Goal: Task Accomplishment & Management: Manage account settings

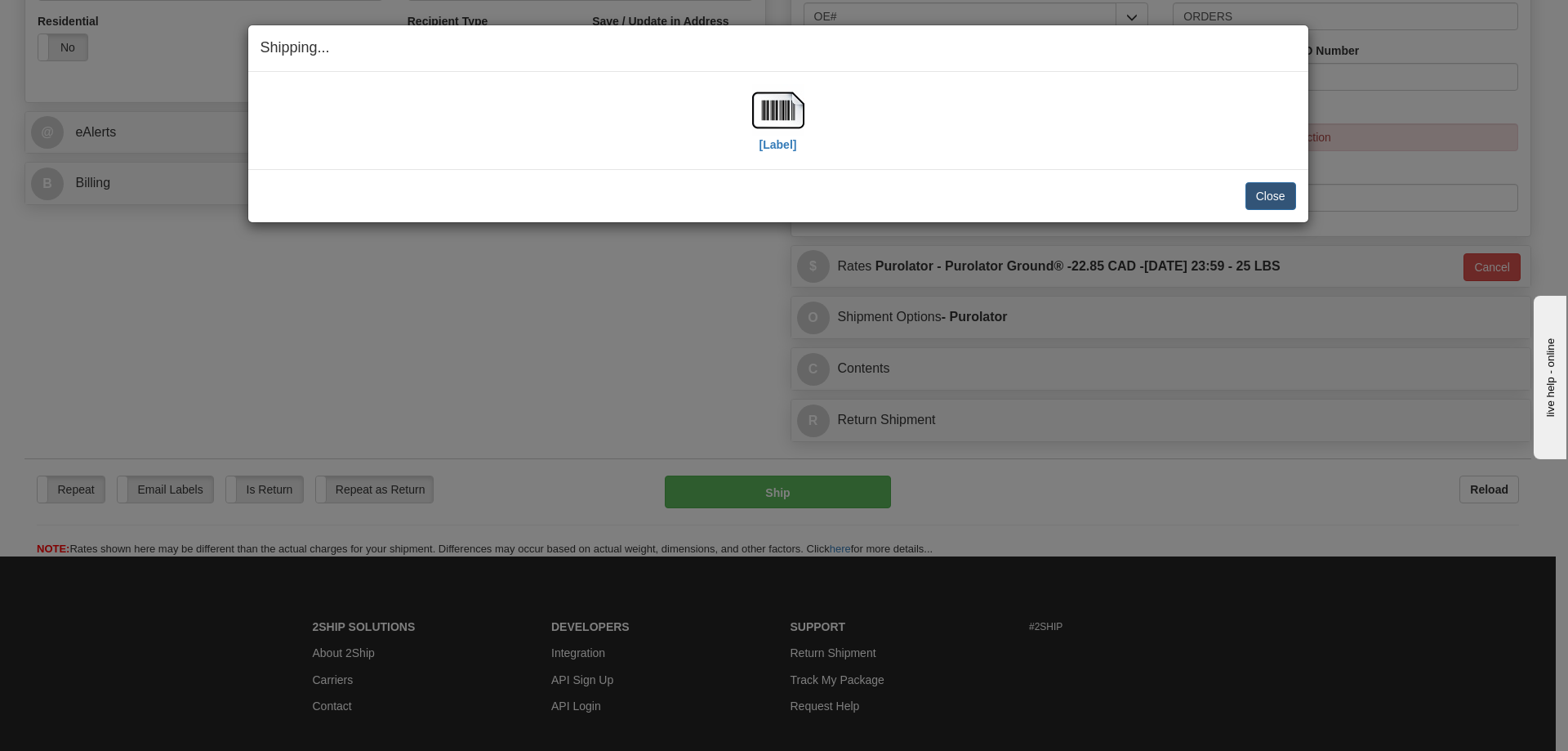
scroll to position [572, 0]
click at [1278, 193] on button "Close" at bounding box center [1270, 196] width 50 height 28
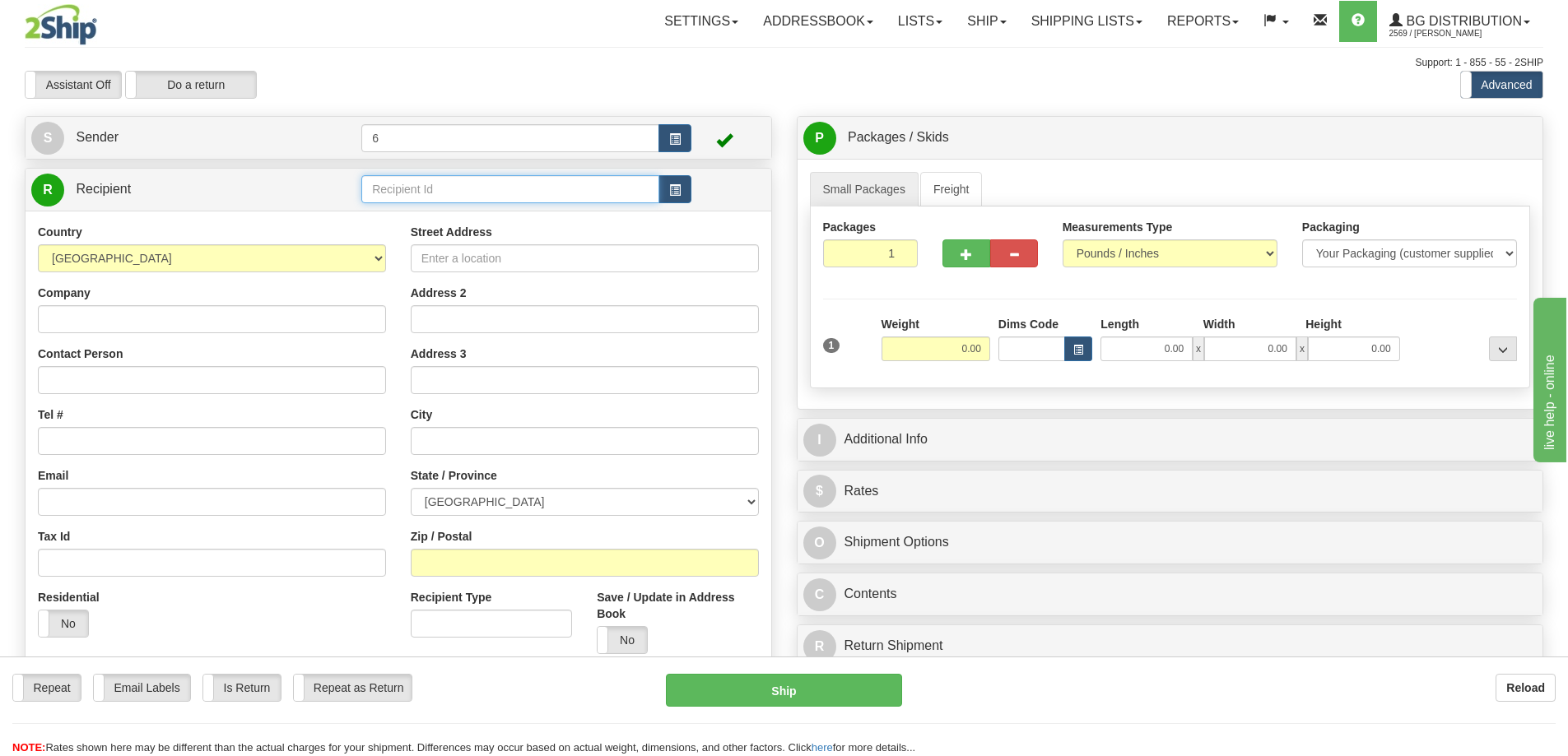
click at [441, 194] on input "text" at bounding box center [510, 189] width 298 height 28
click at [436, 215] on div "80058" at bounding box center [508, 217] width 282 height 18
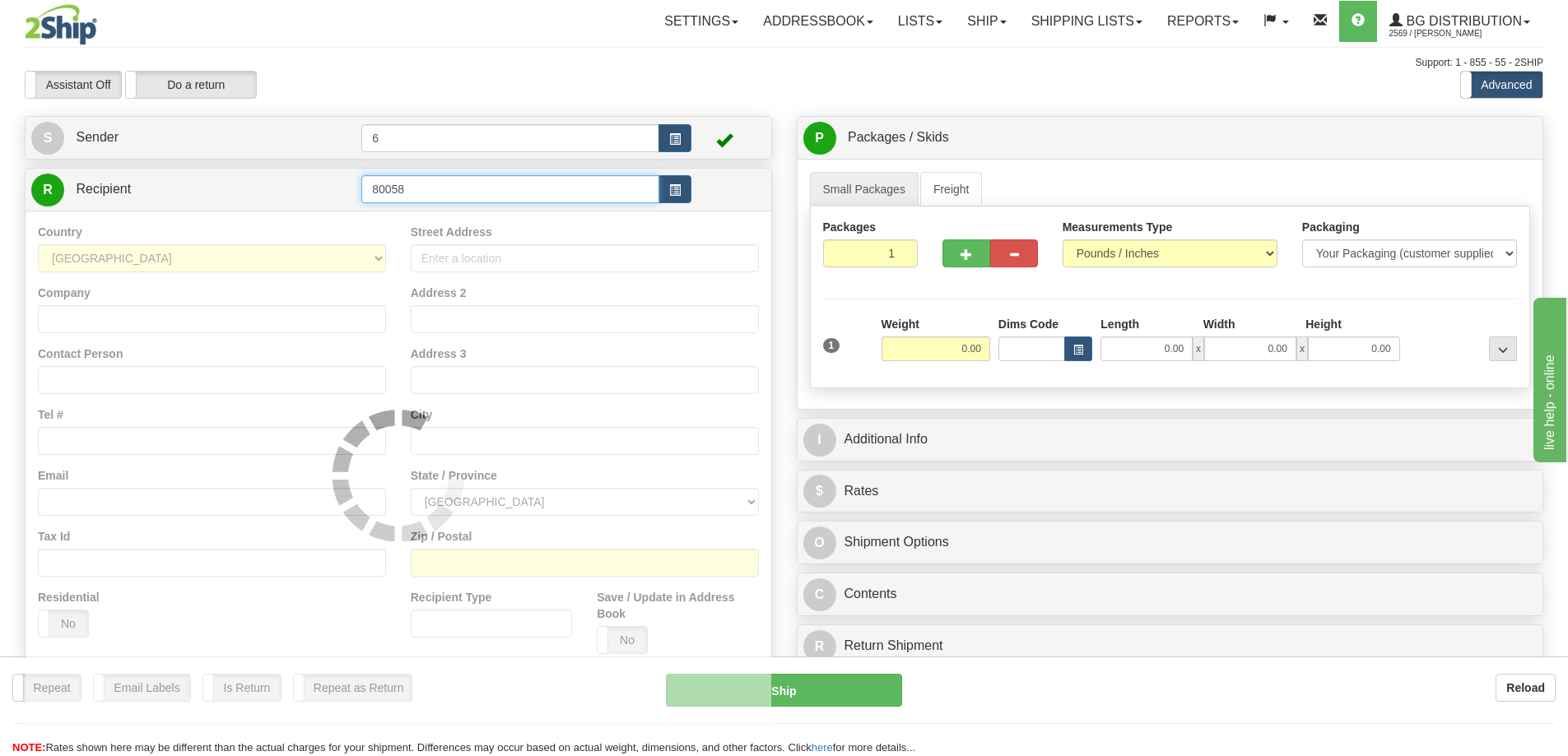
type input "80058"
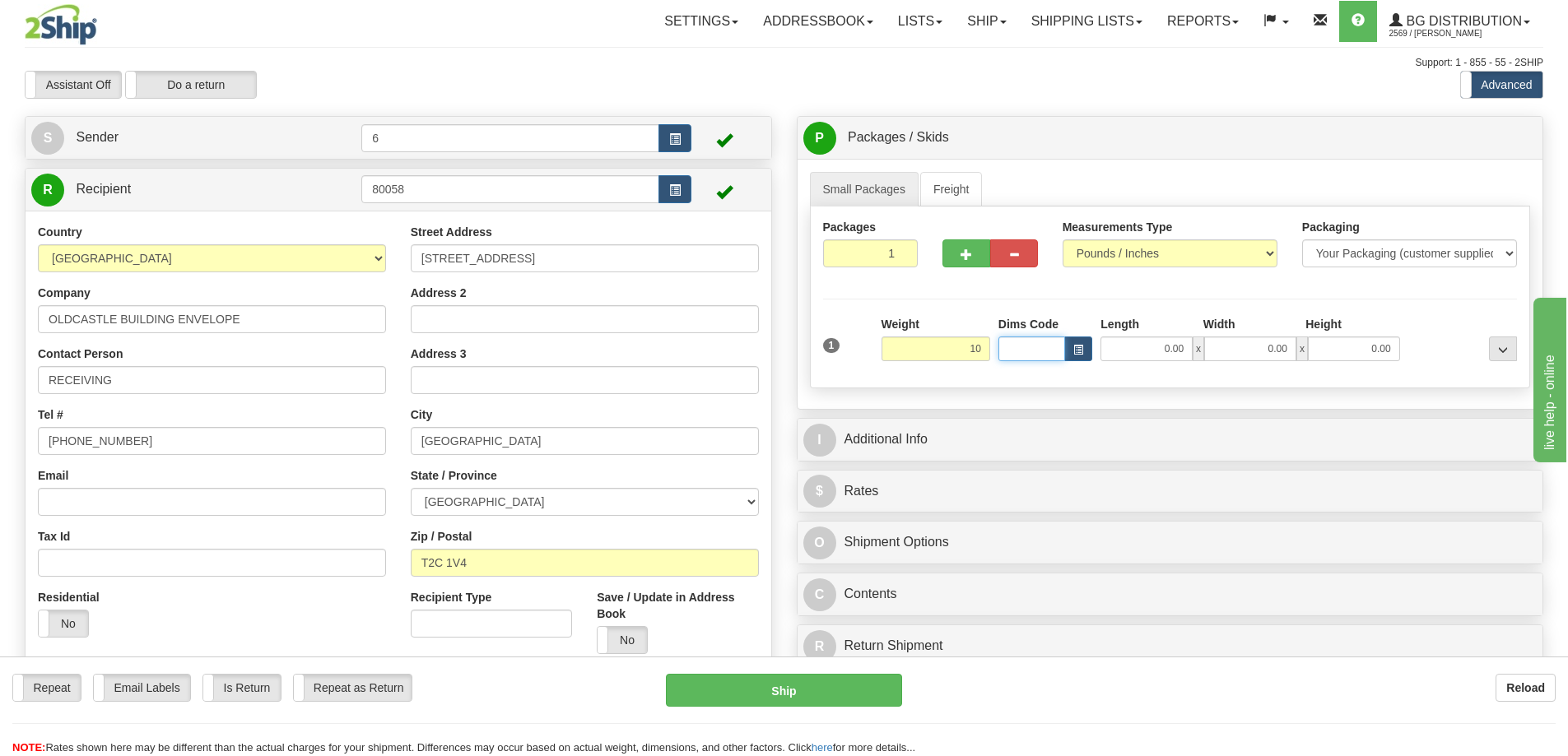
type input "10.00"
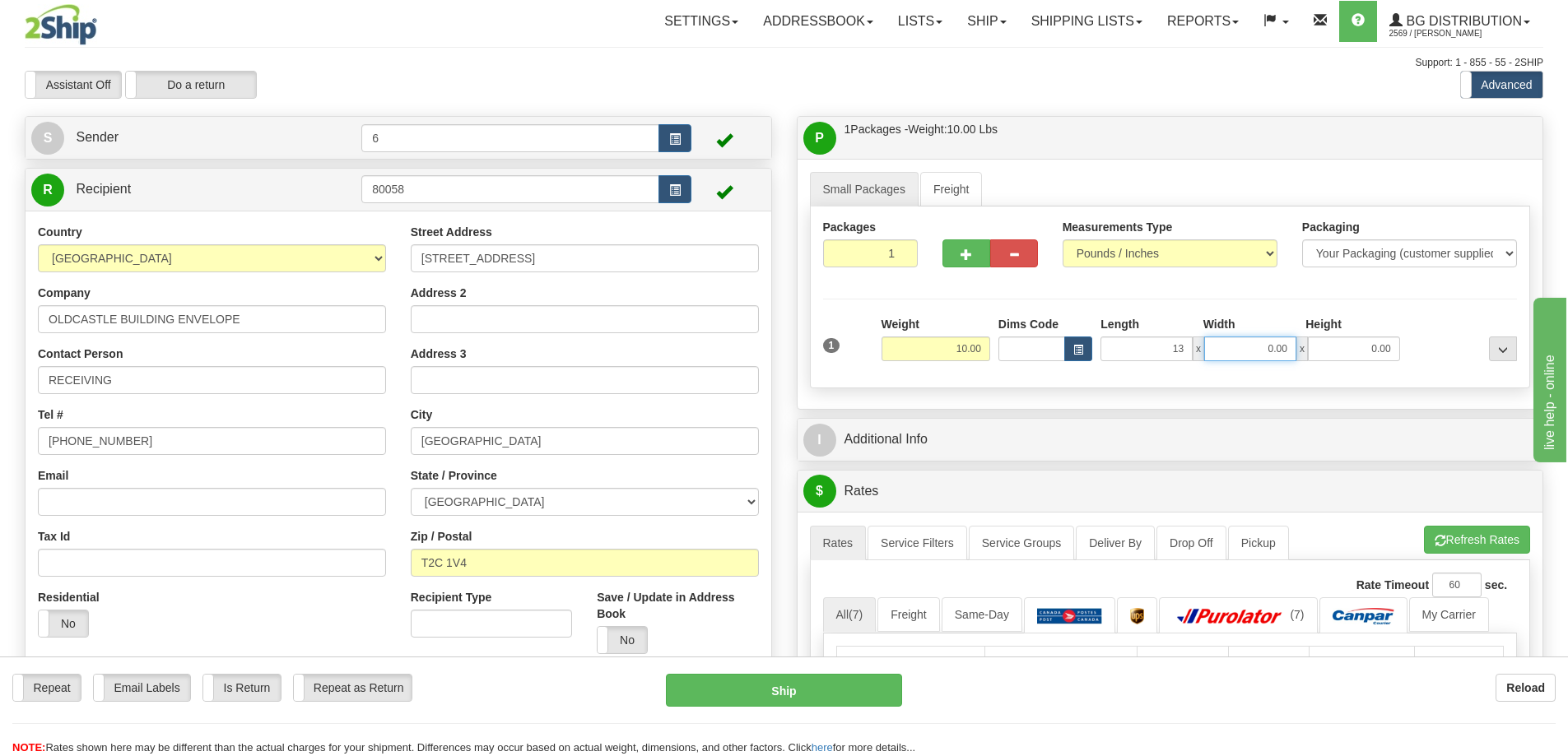
type input "13.00"
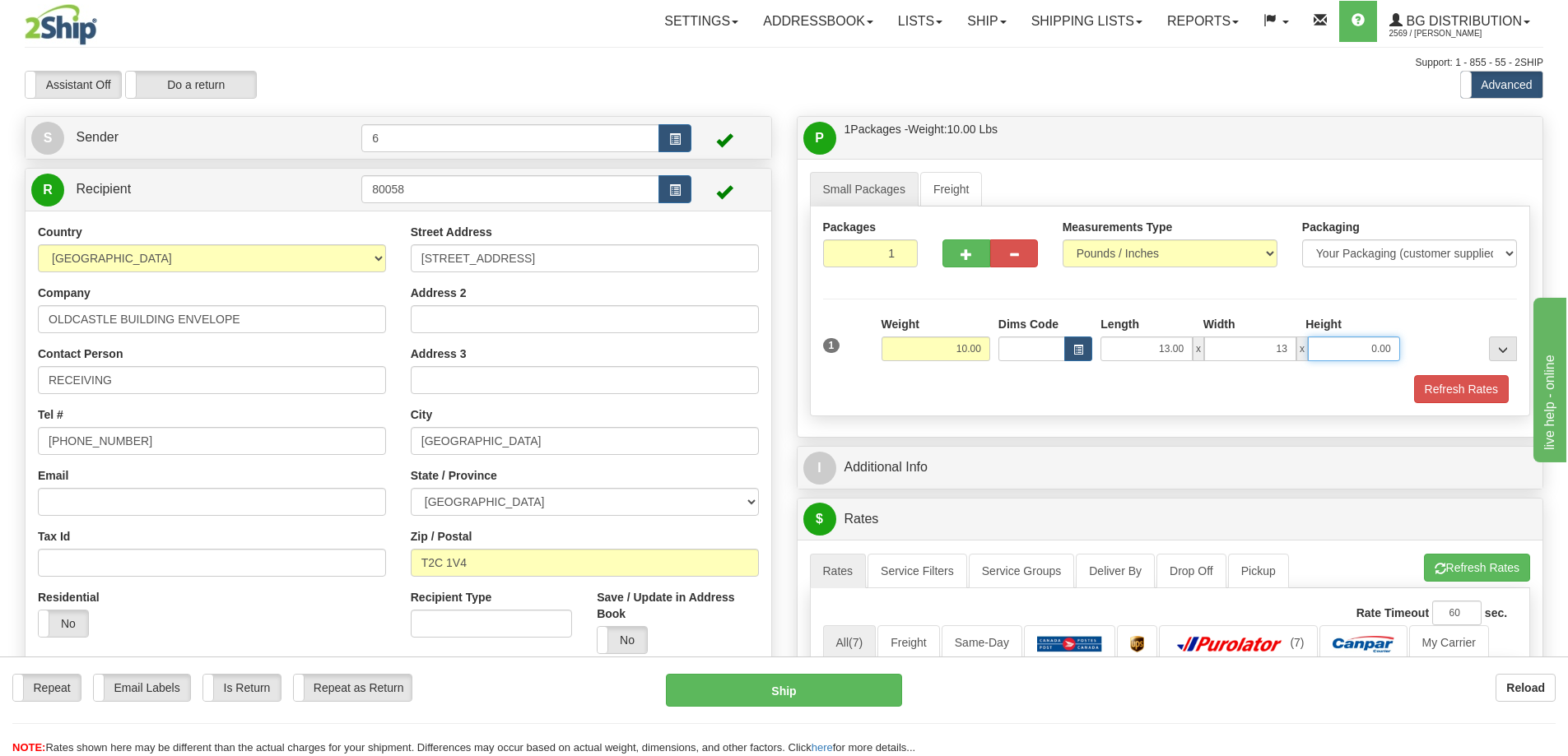
type input "13.00"
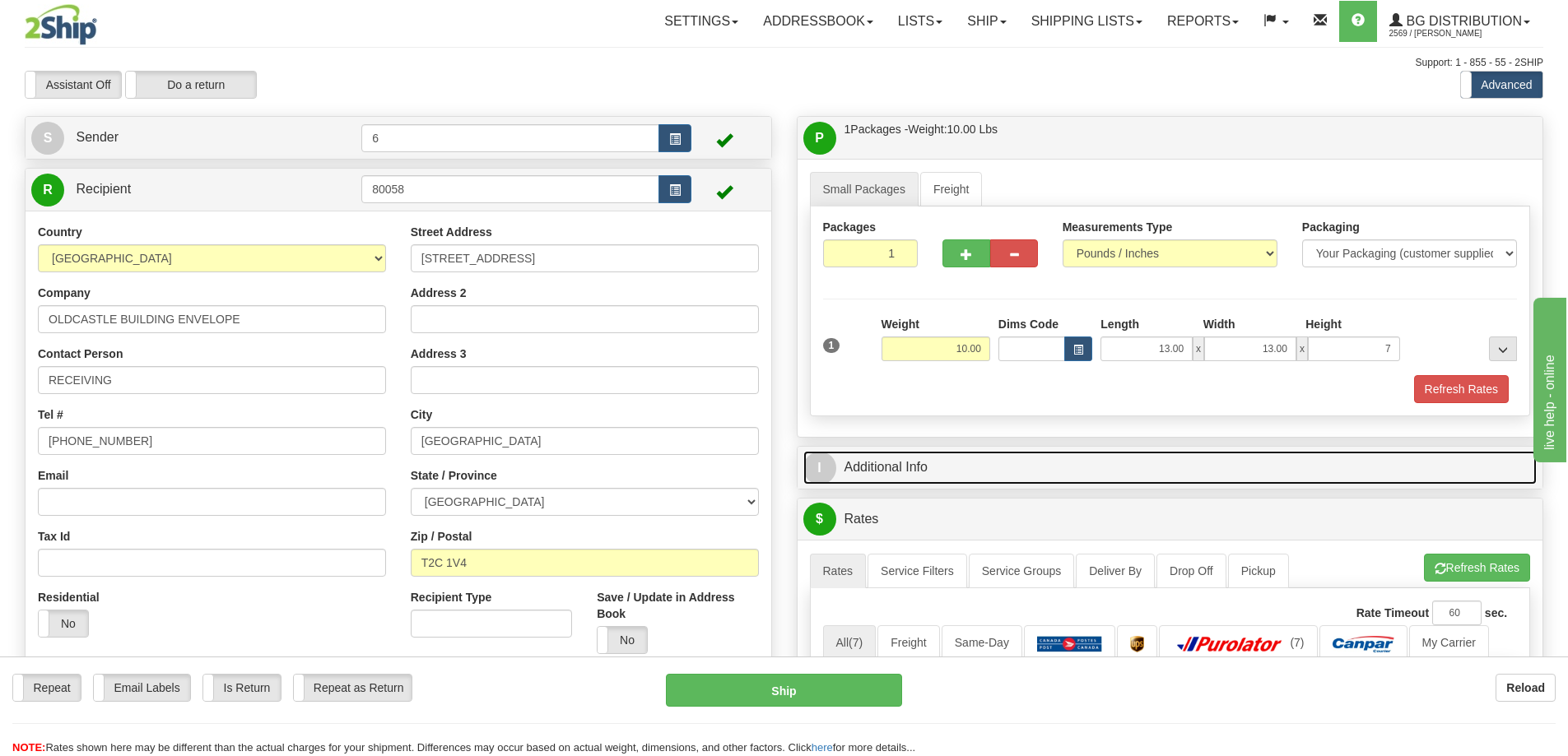
type input "7.00"
click at [919, 471] on link "I Additional Info" at bounding box center [1170, 467] width 734 height 34
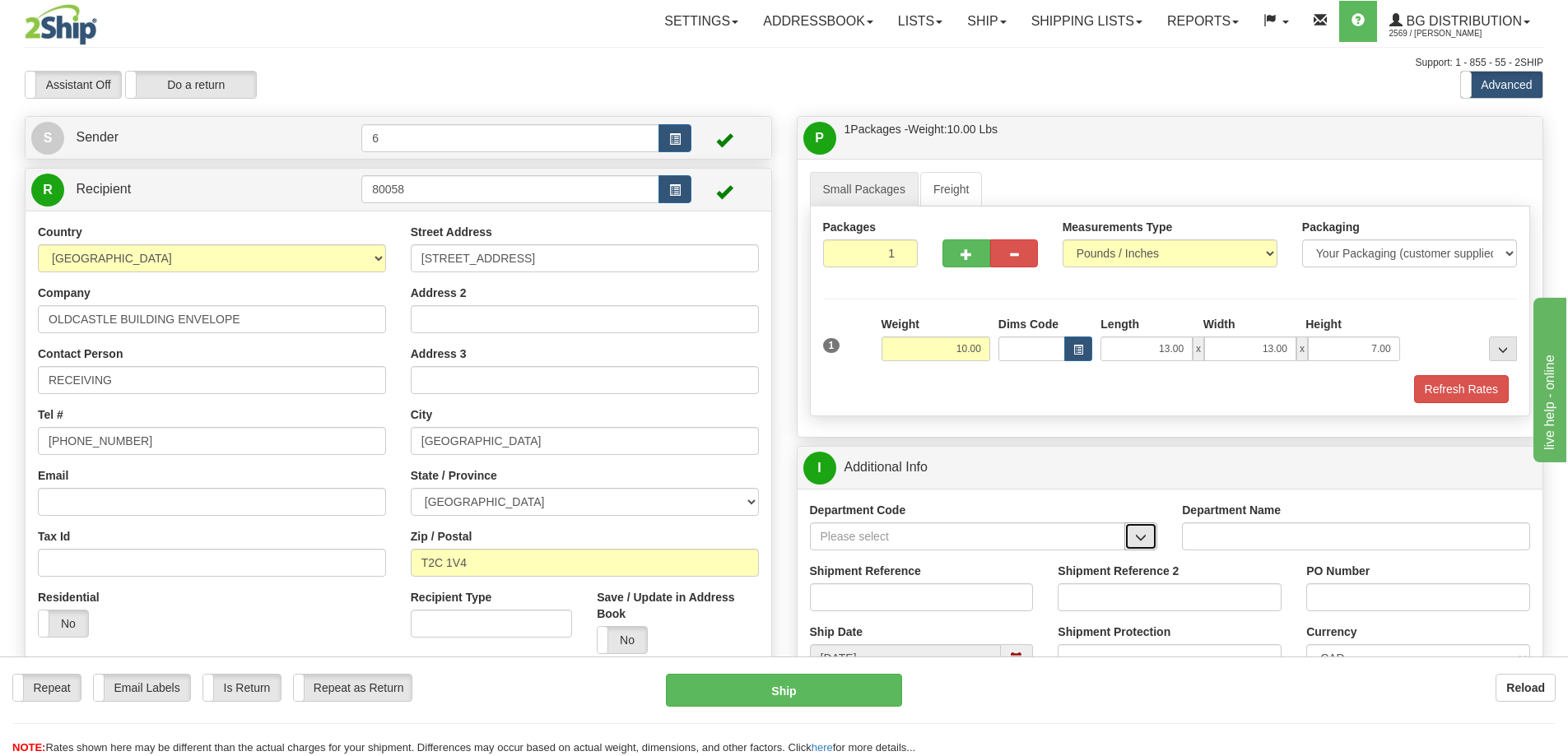
click at [1145, 536] on span "button" at bounding box center [1140, 538] width 11 height 10
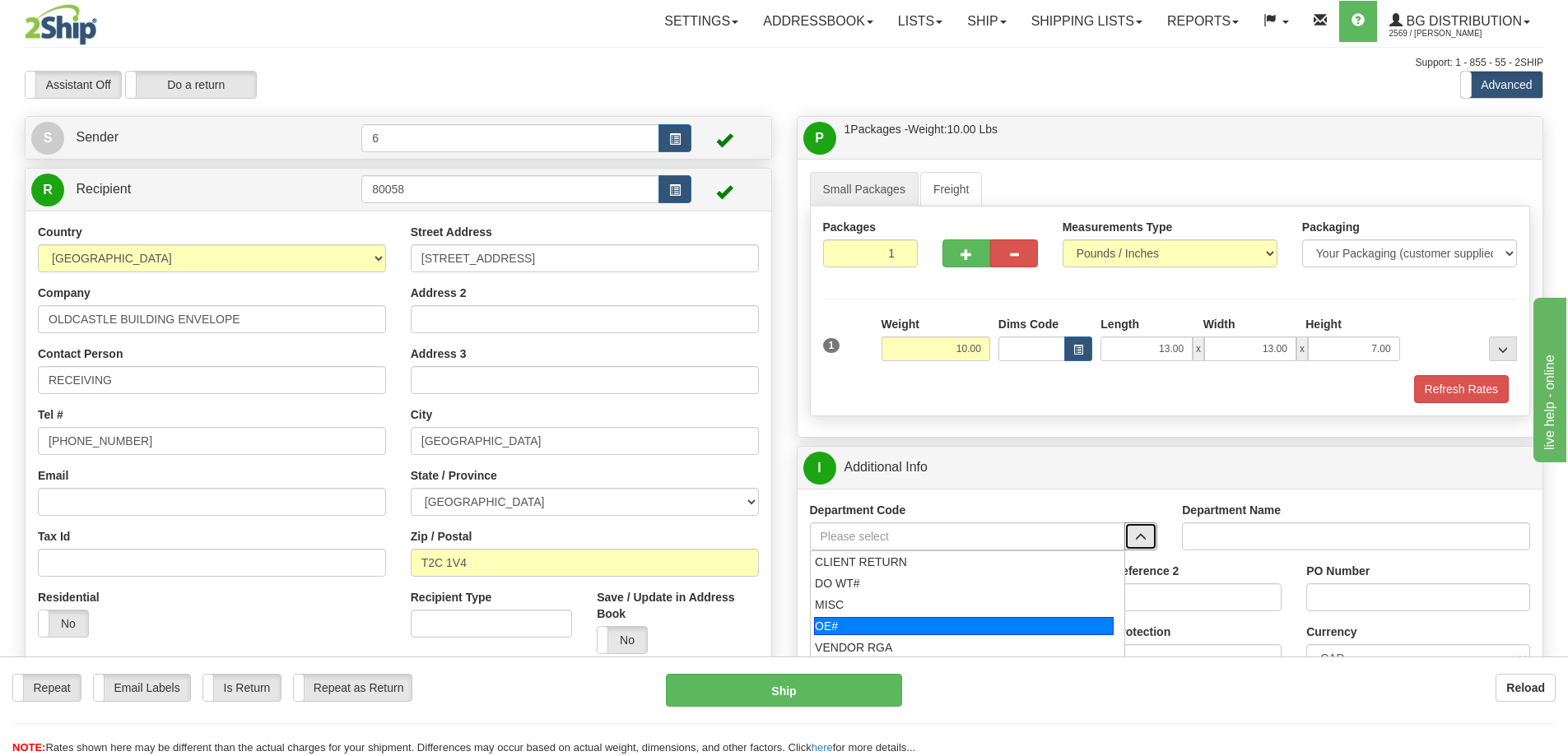
click at [884, 630] on div "OE#" at bounding box center [964, 625] width 299 height 18
type input "OE#"
type input "ORDERS"
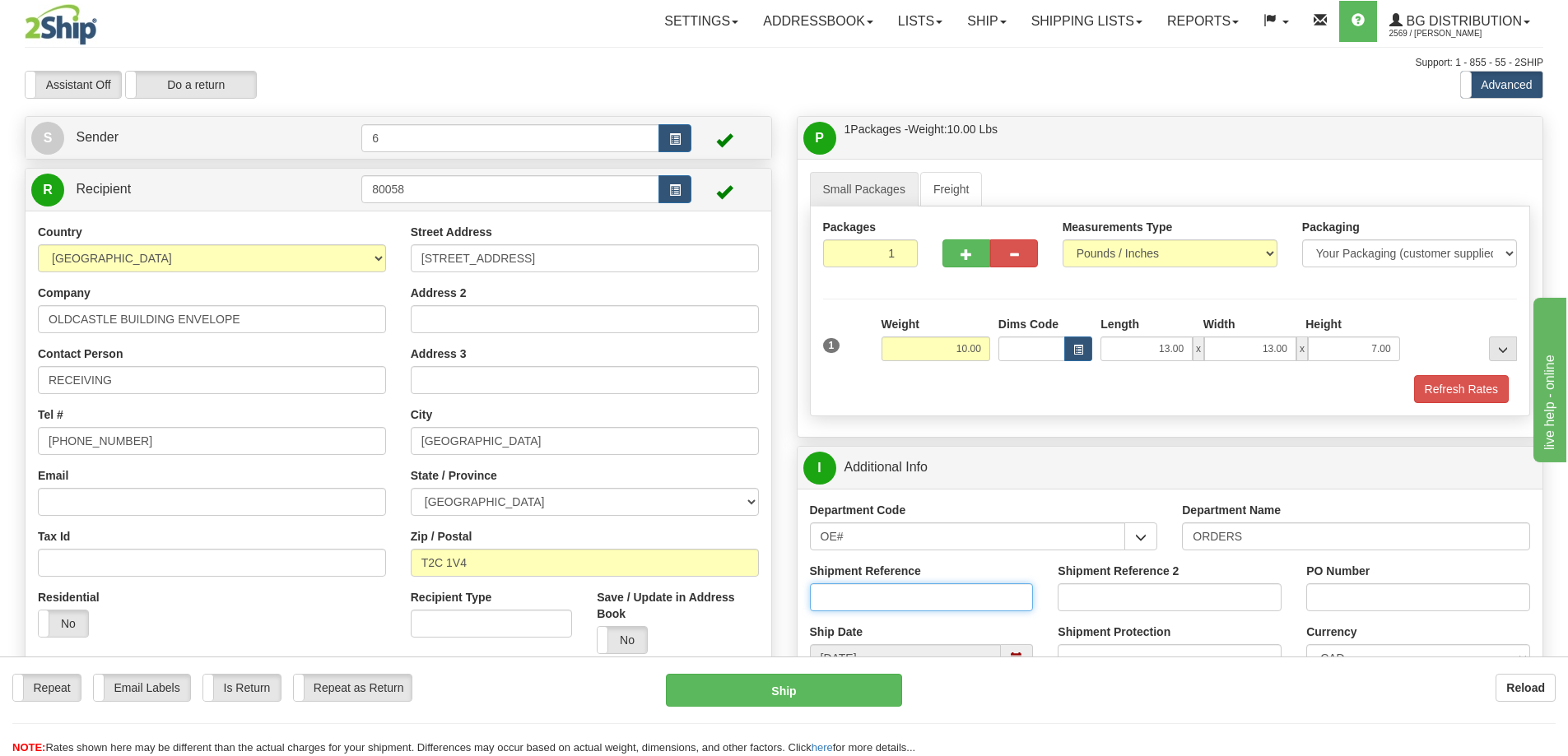
click at [892, 600] on input "Shipment Reference" at bounding box center [922, 597] width 224 height 28
type input "60032498-00"
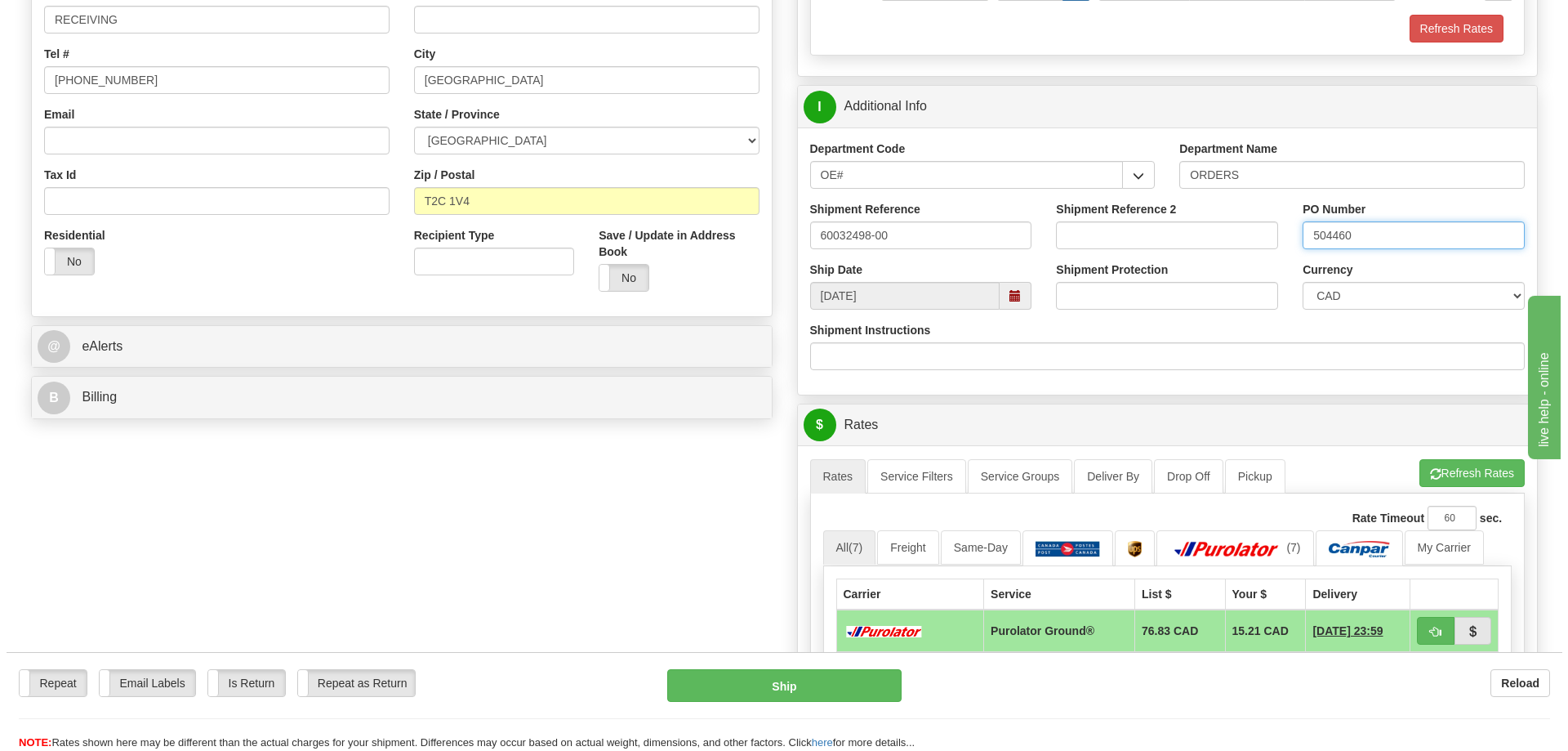
scroll to position [408, 0]
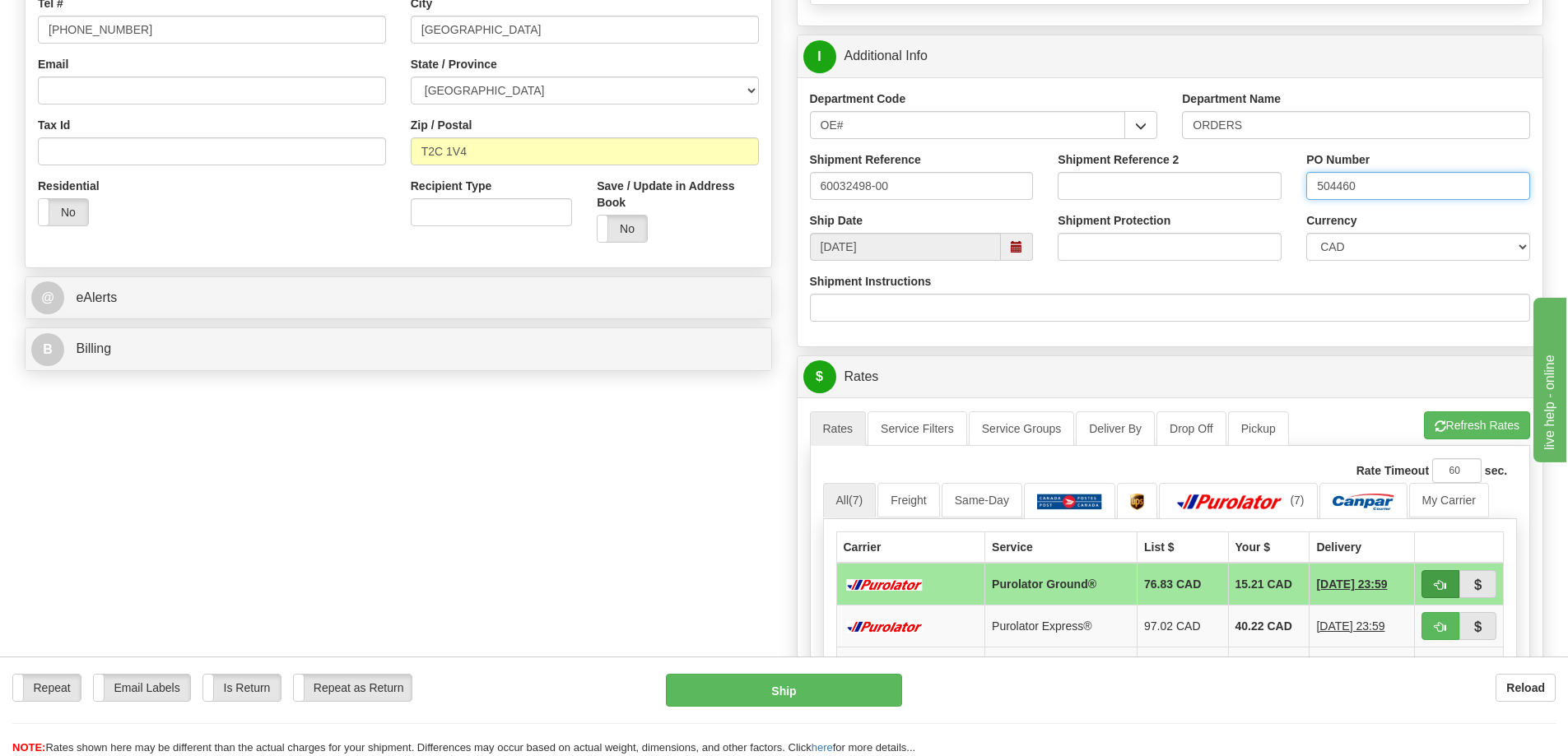
type input "504460"
click at [1440, 589] on span "button" at bounding box center [1440, 585] width 11 height 10
type input "260"
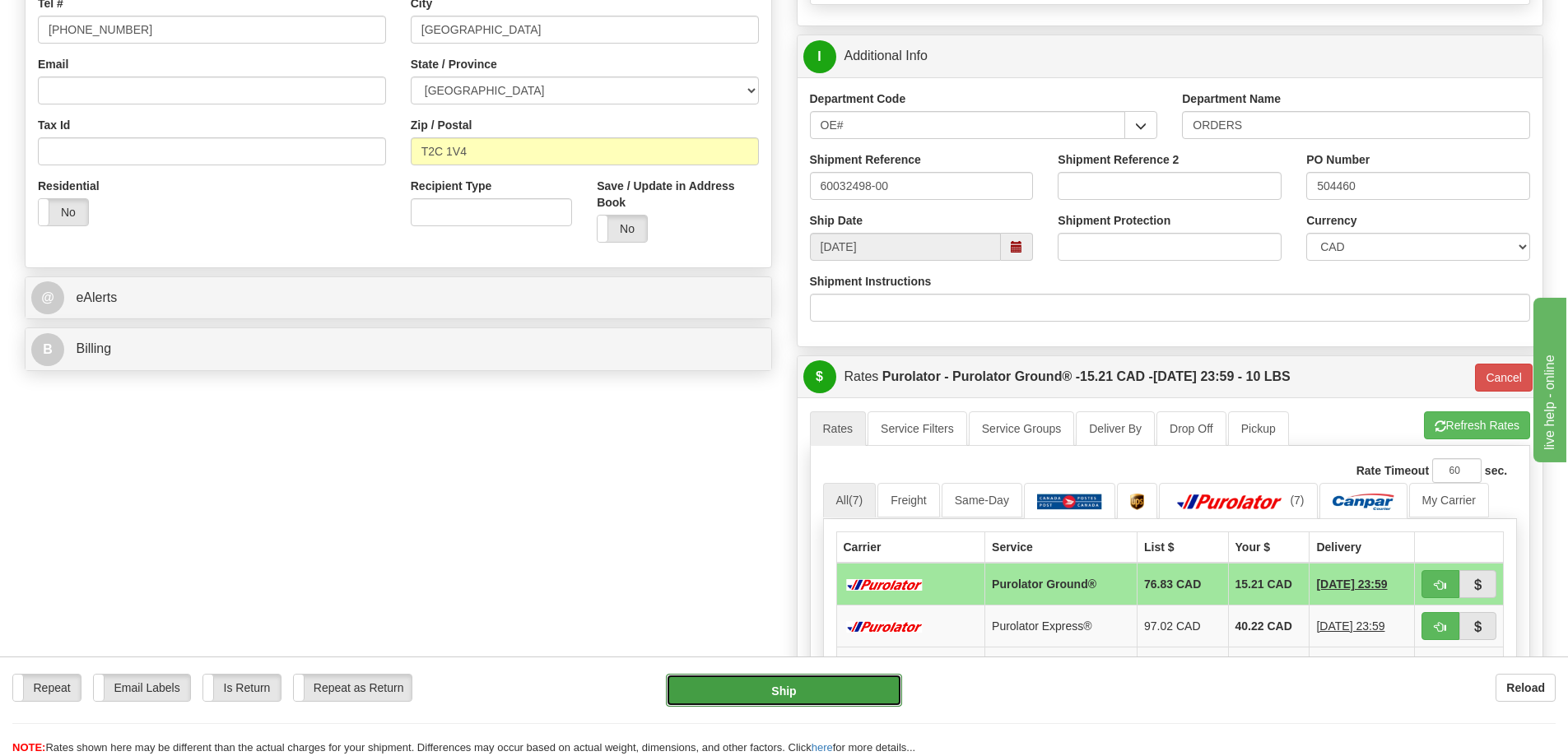
click at [769, 696] on button "Ship" at bounding box center [784, 690] width 236 height 33
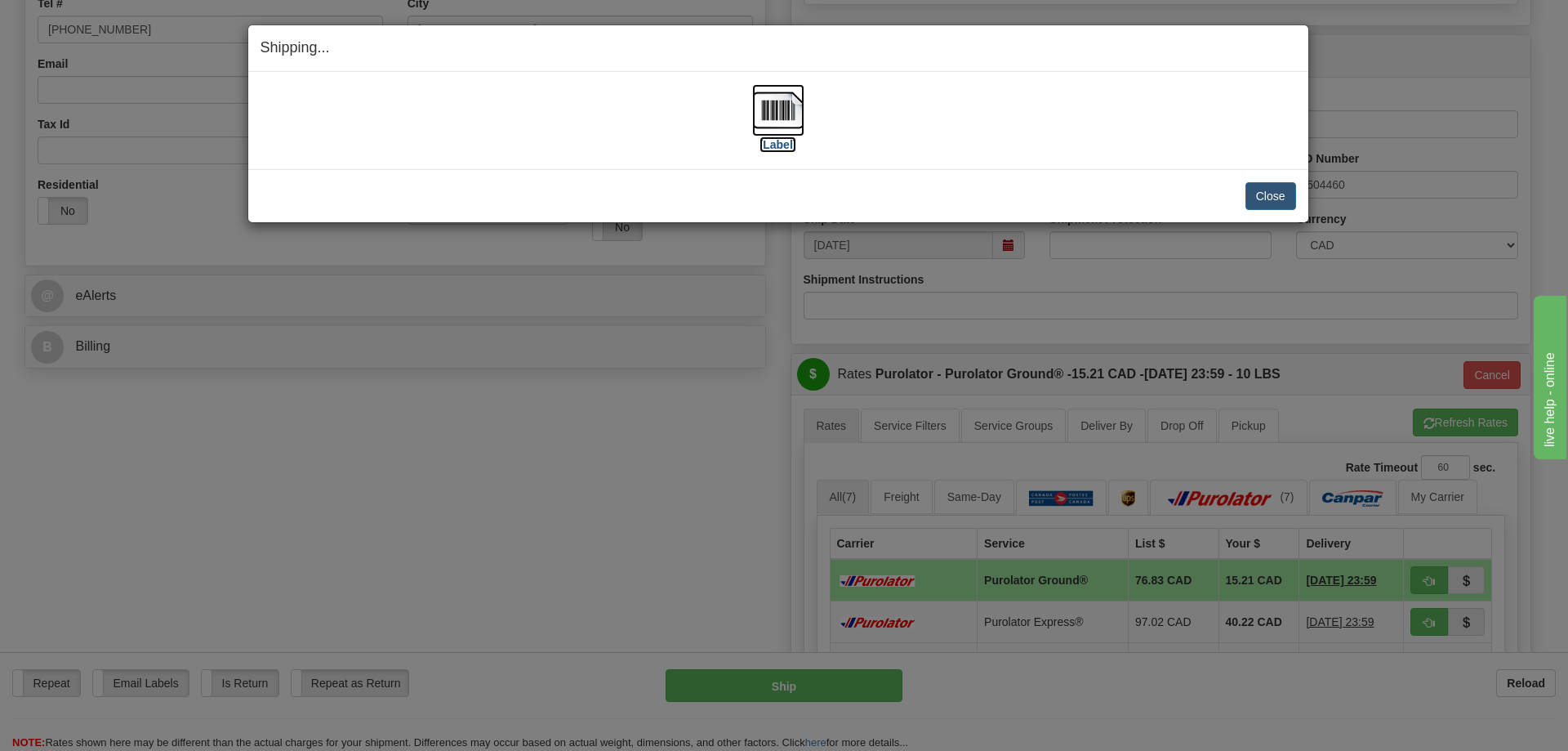
click at [776, 114] on img at bounding box center [778, 109] width 52 height 52
click at [1260, 185] on button "Close" at bounding box center [1270, 196] width 50 height 28
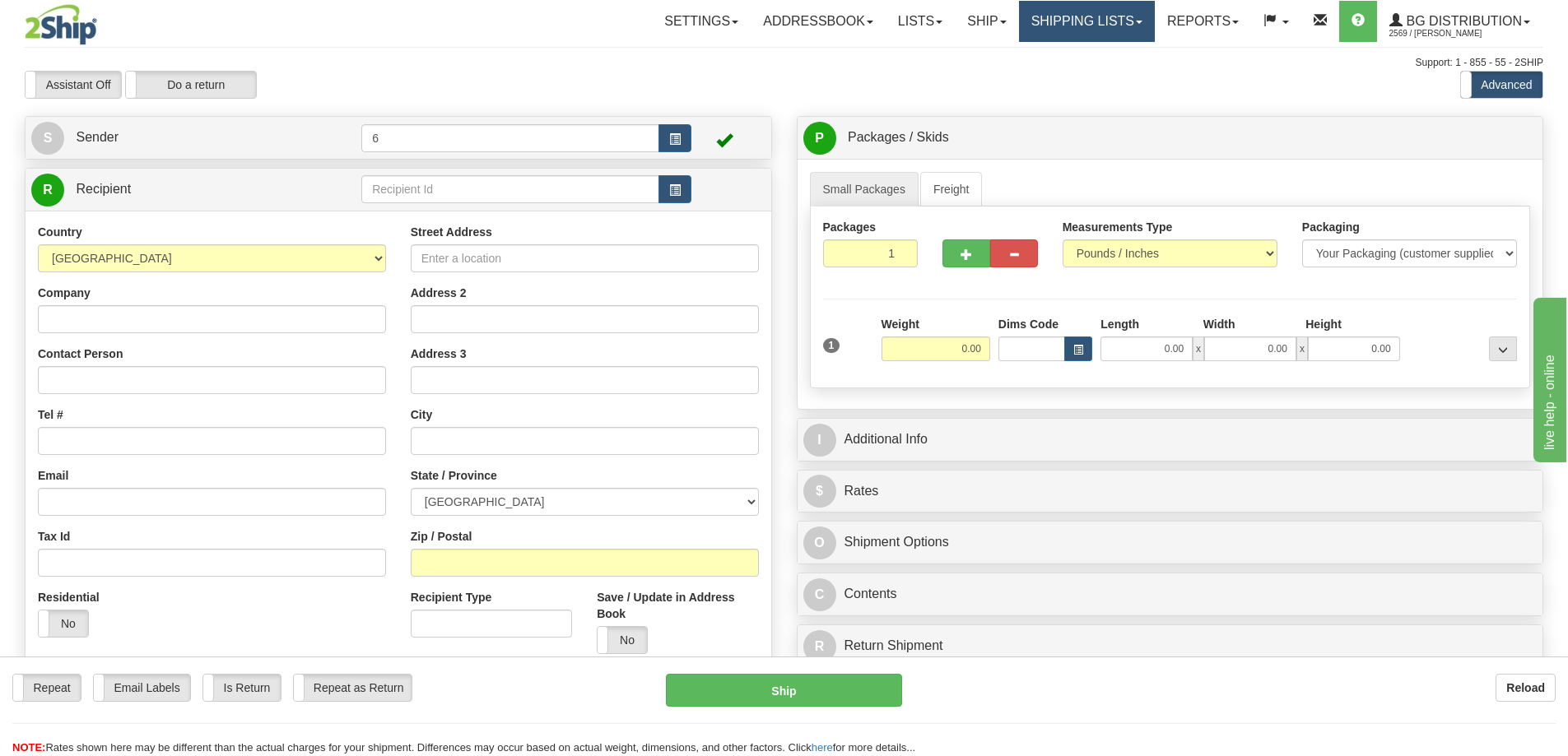
click at [1072, 23] on link "Shipping lists" at bounding box center [1087, 22] width 136 height 41
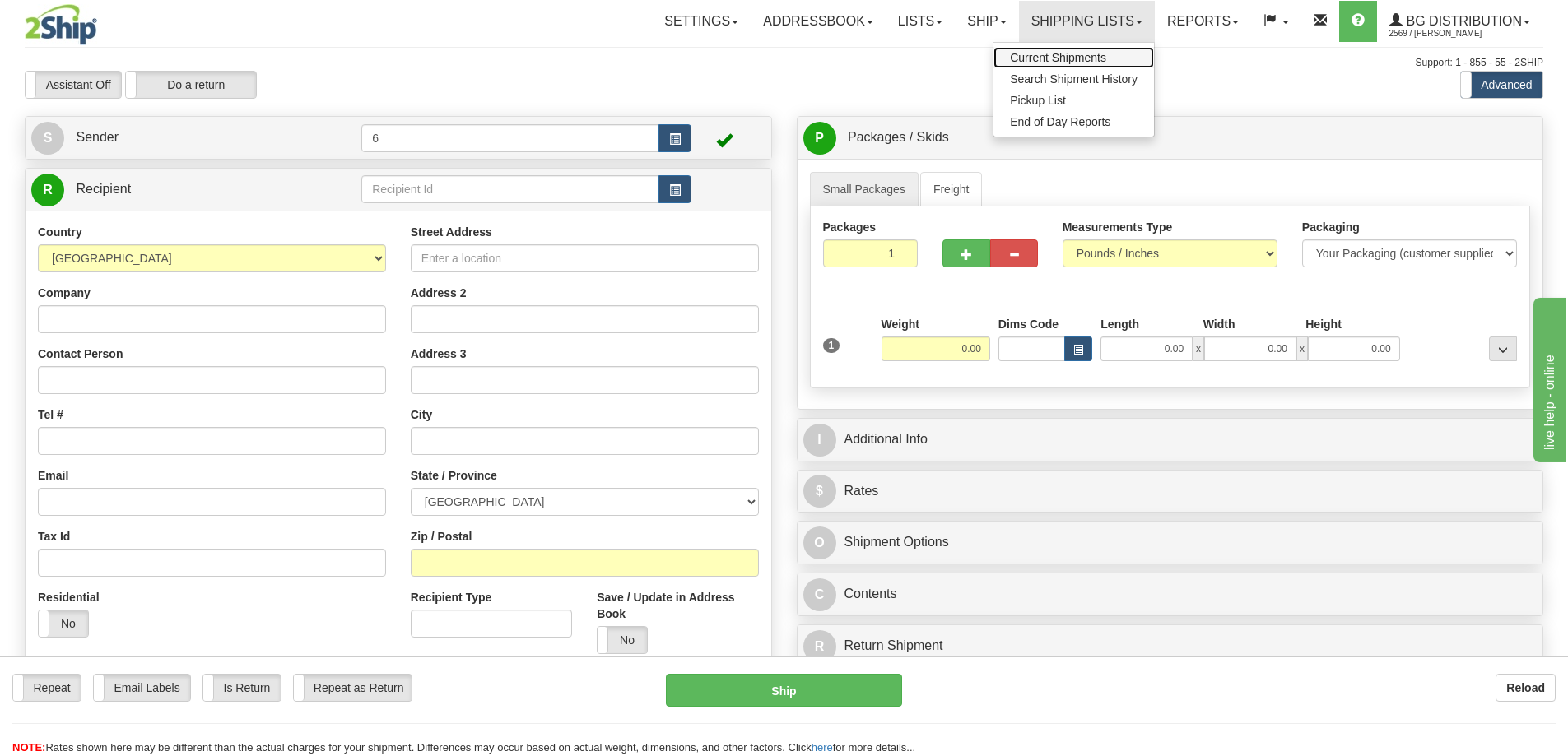
click at [1083, 63] on span "Current Shipments" at bounding box center [1058, 57] width 96 height 13
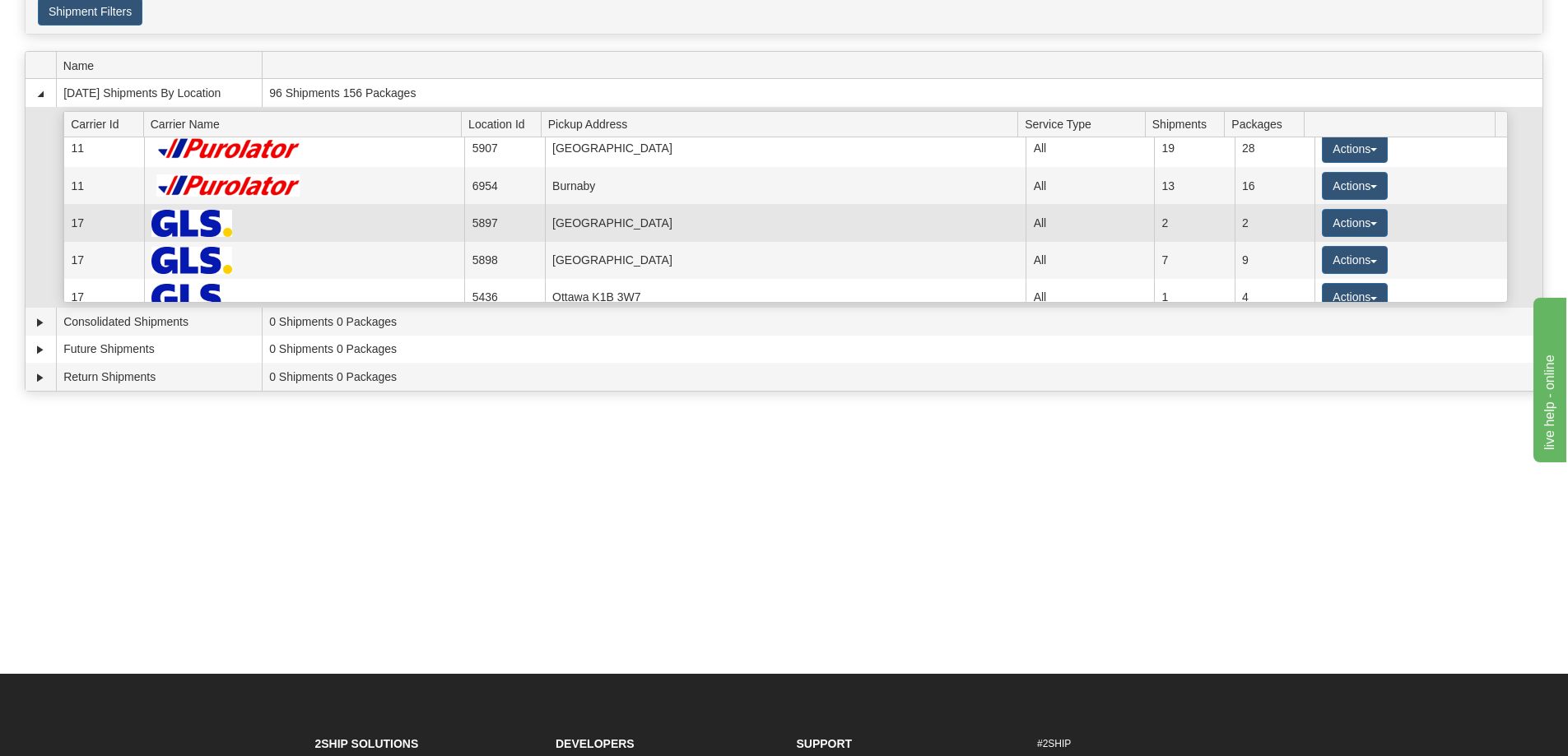
scroll to position [164, 0]
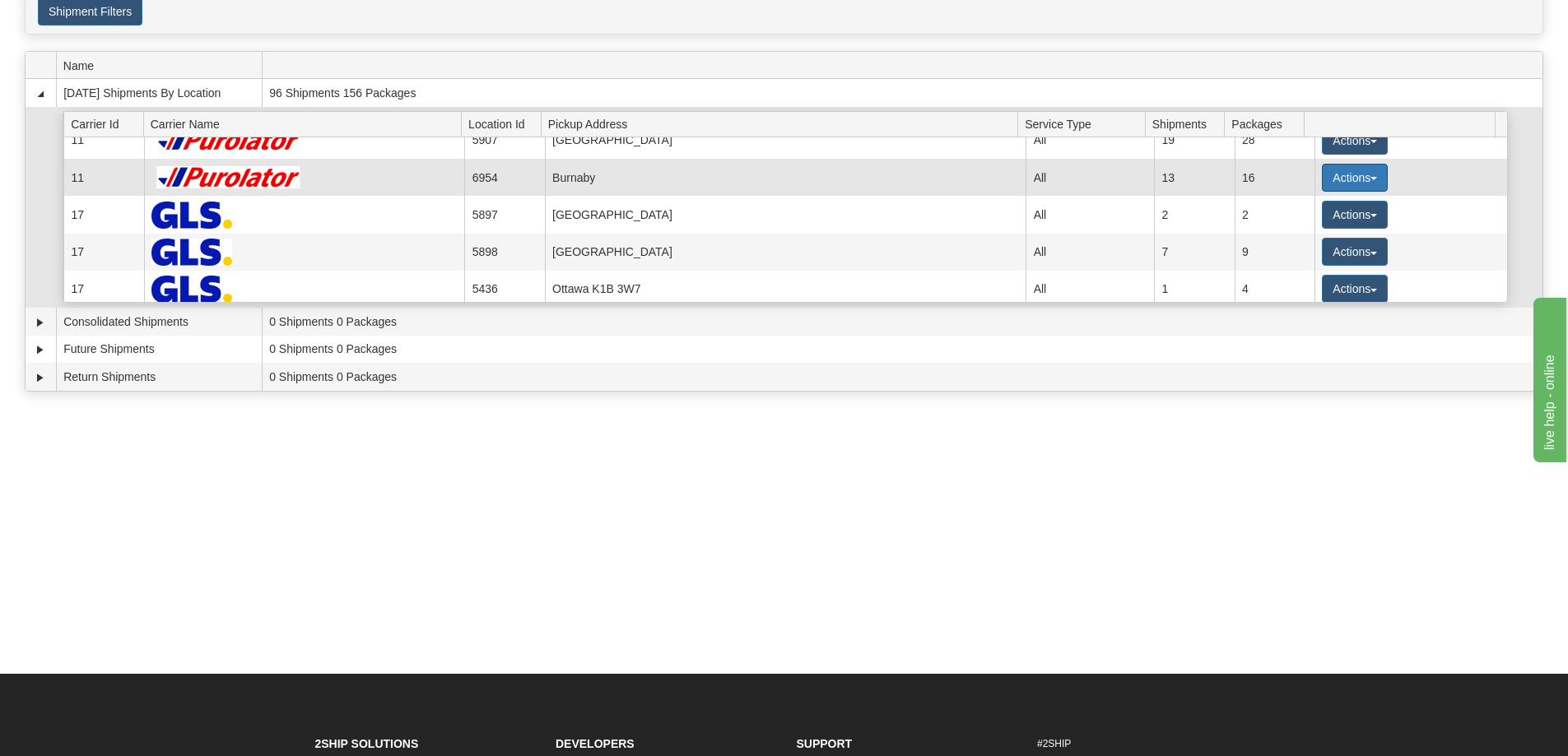
click at [1349, 182] on button "Actions" at bounding box center [1355, 177] width 65 height 28
click at [1327, 213] on link "Details" at bounding box center [1320, 208] width 132 height 22
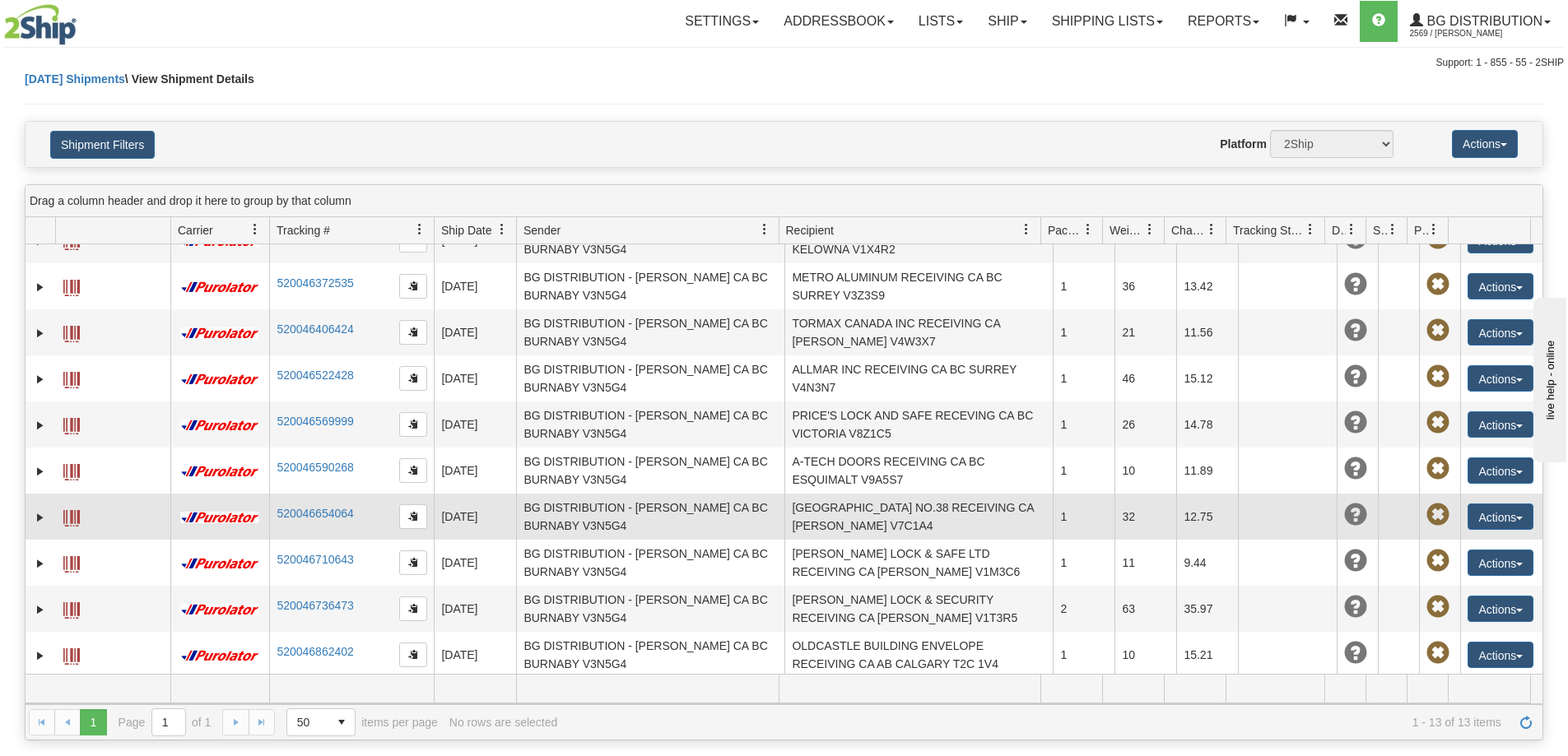
scroll to position [169, 0]
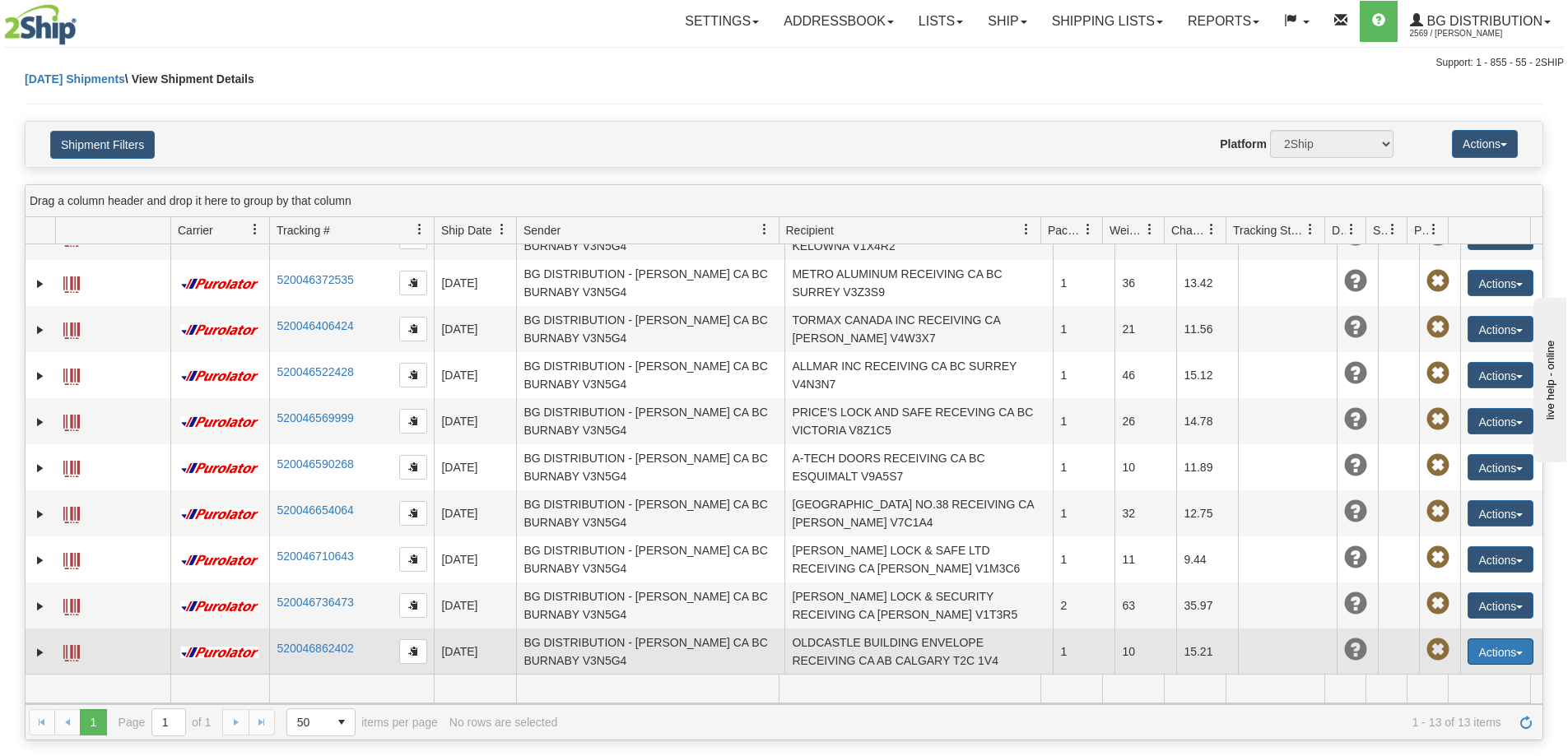
click at [1498, 649] on button "Actions" at bounding box center [1500, 651] width 65 height 27
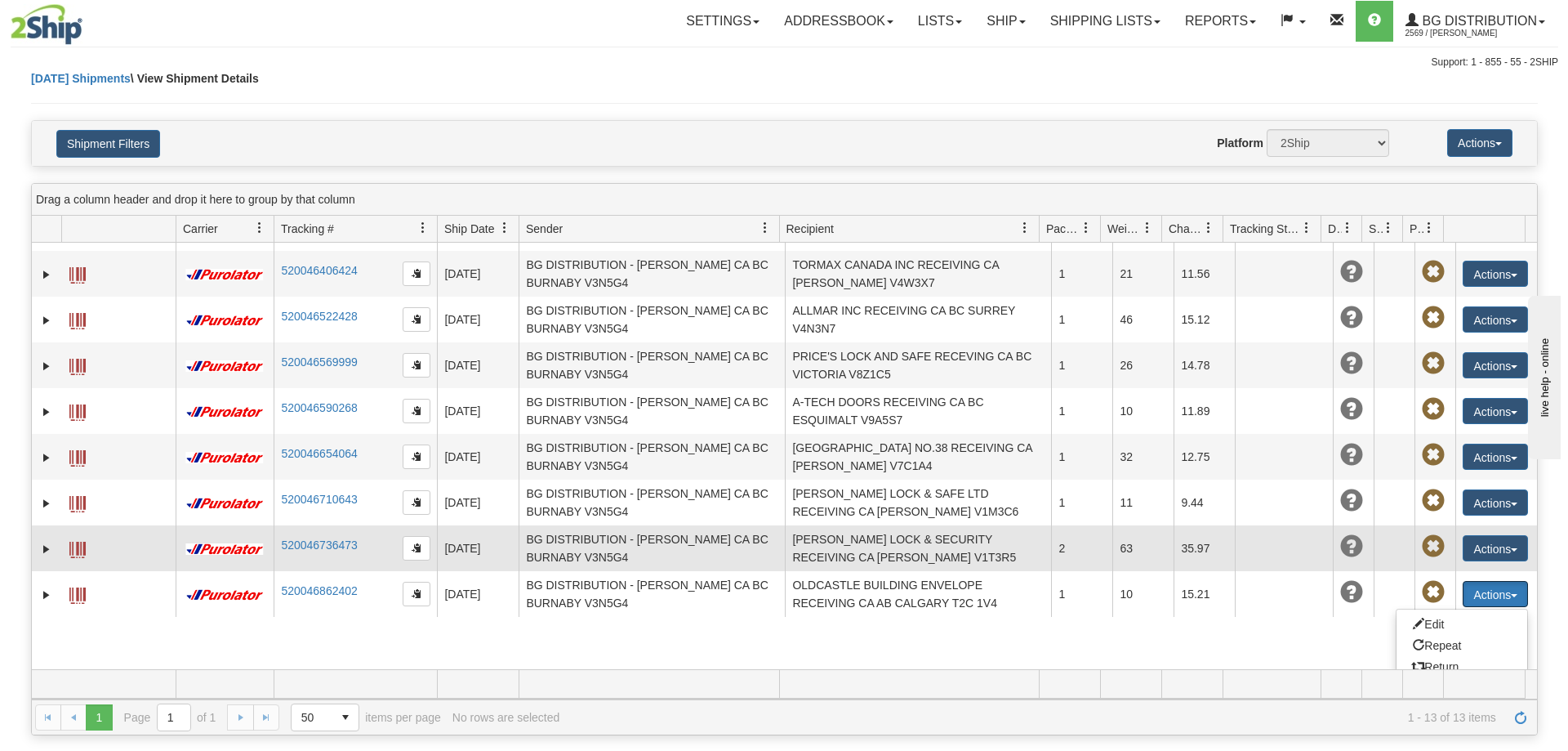
scroll to position [249, 0]
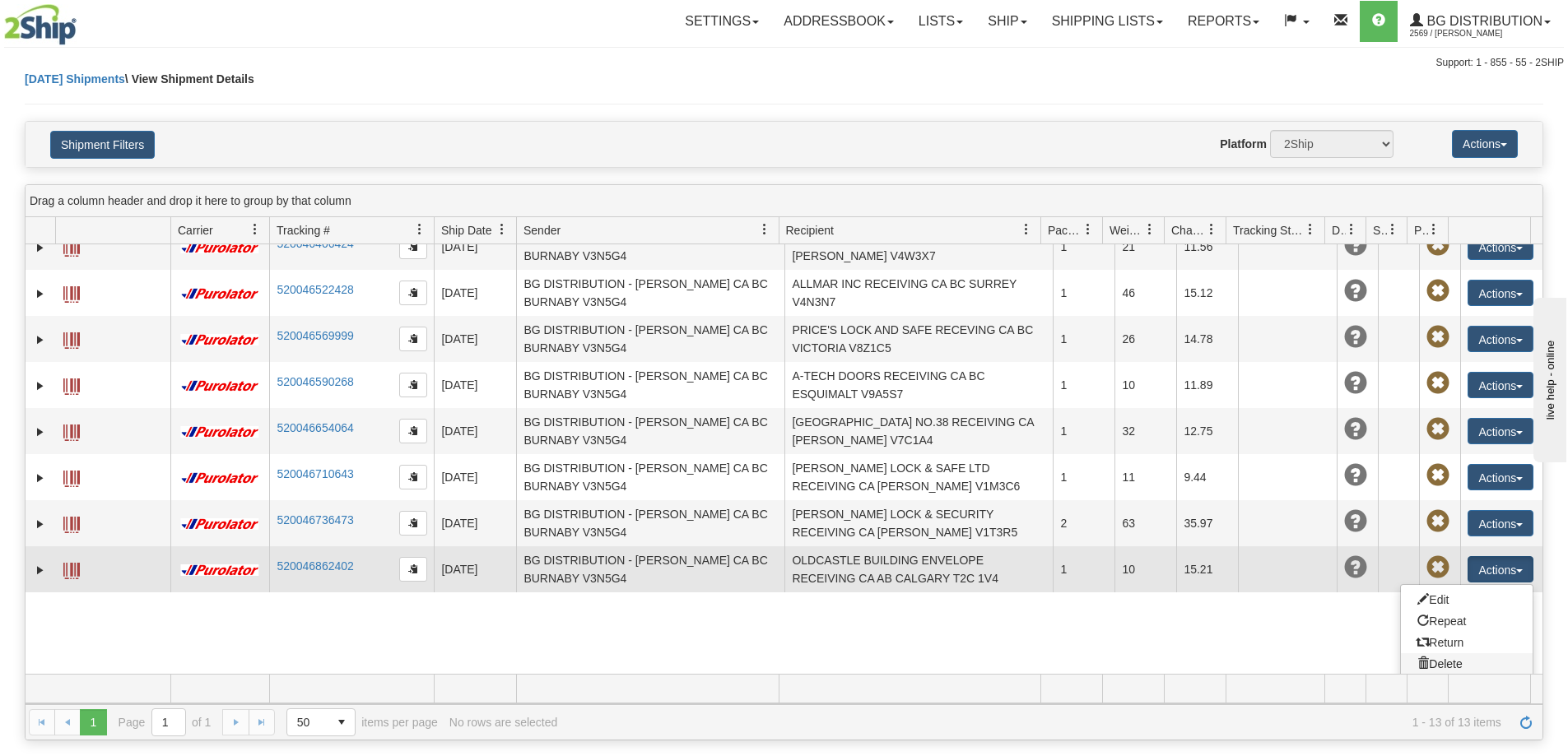
click at [1448, 667] on link "Delete" at bounding box center [1466, 663] width 132 height 22
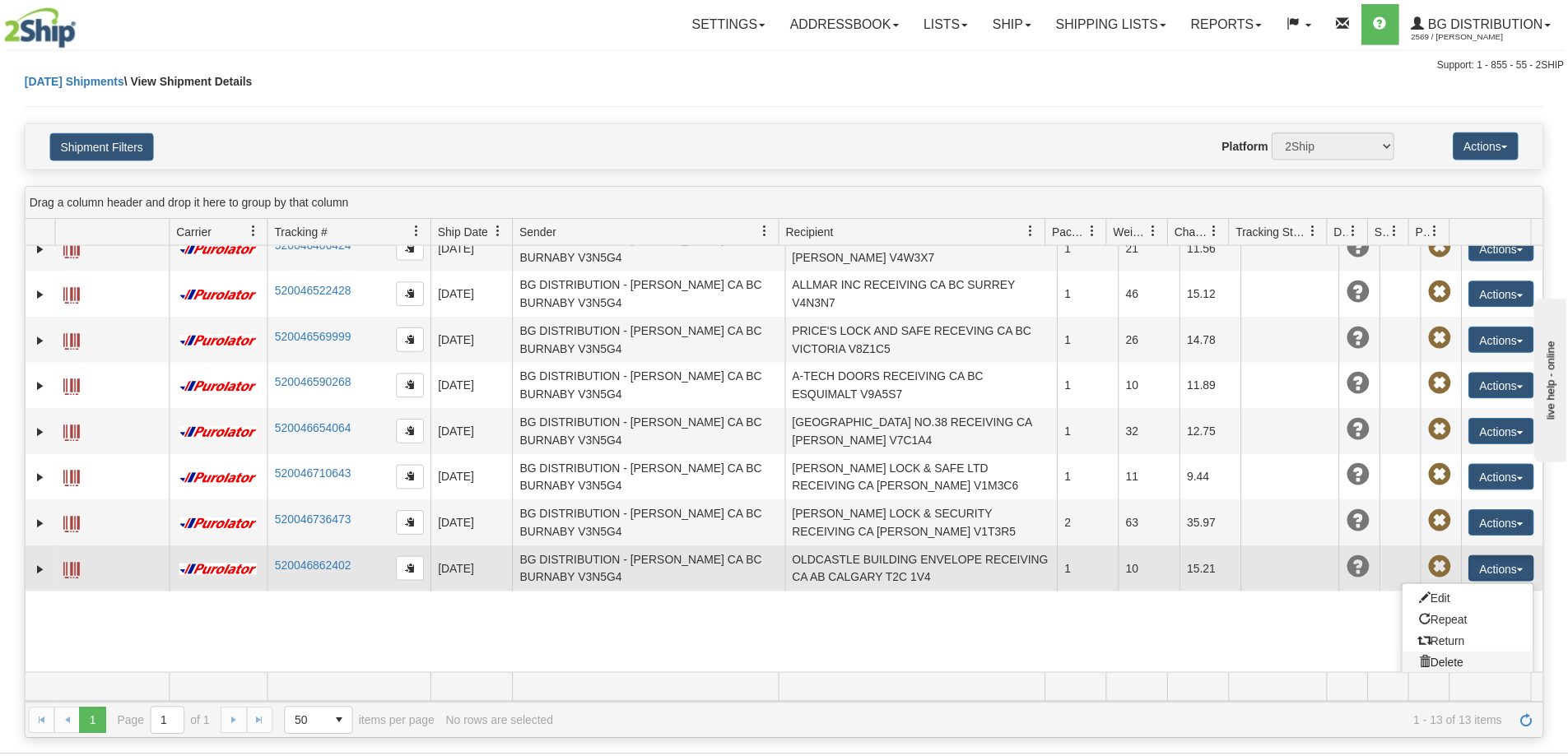
scroll to position [169, 0]
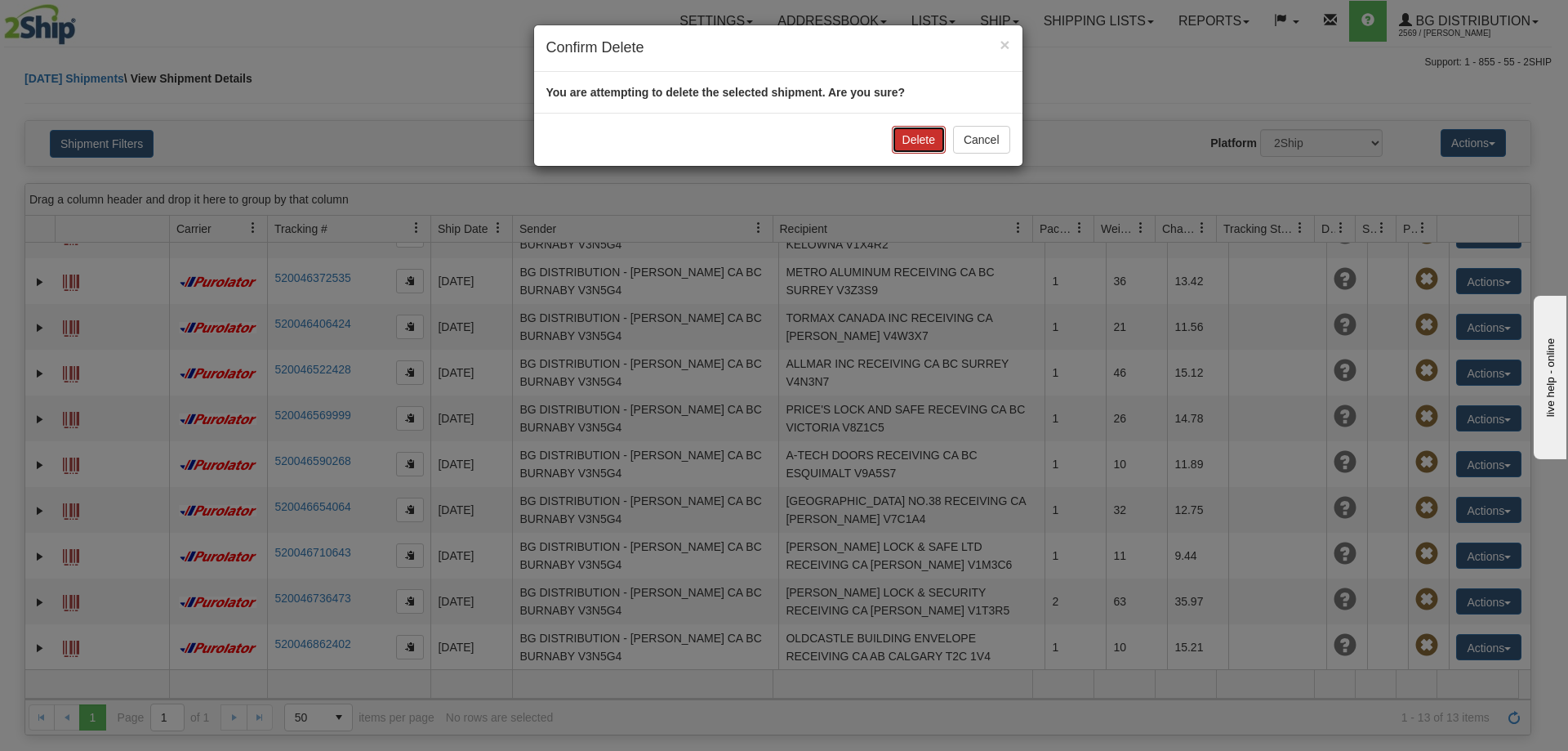
click at [899, 139] on button "Delete" at bounding box center [918, 139] width 54 height 28
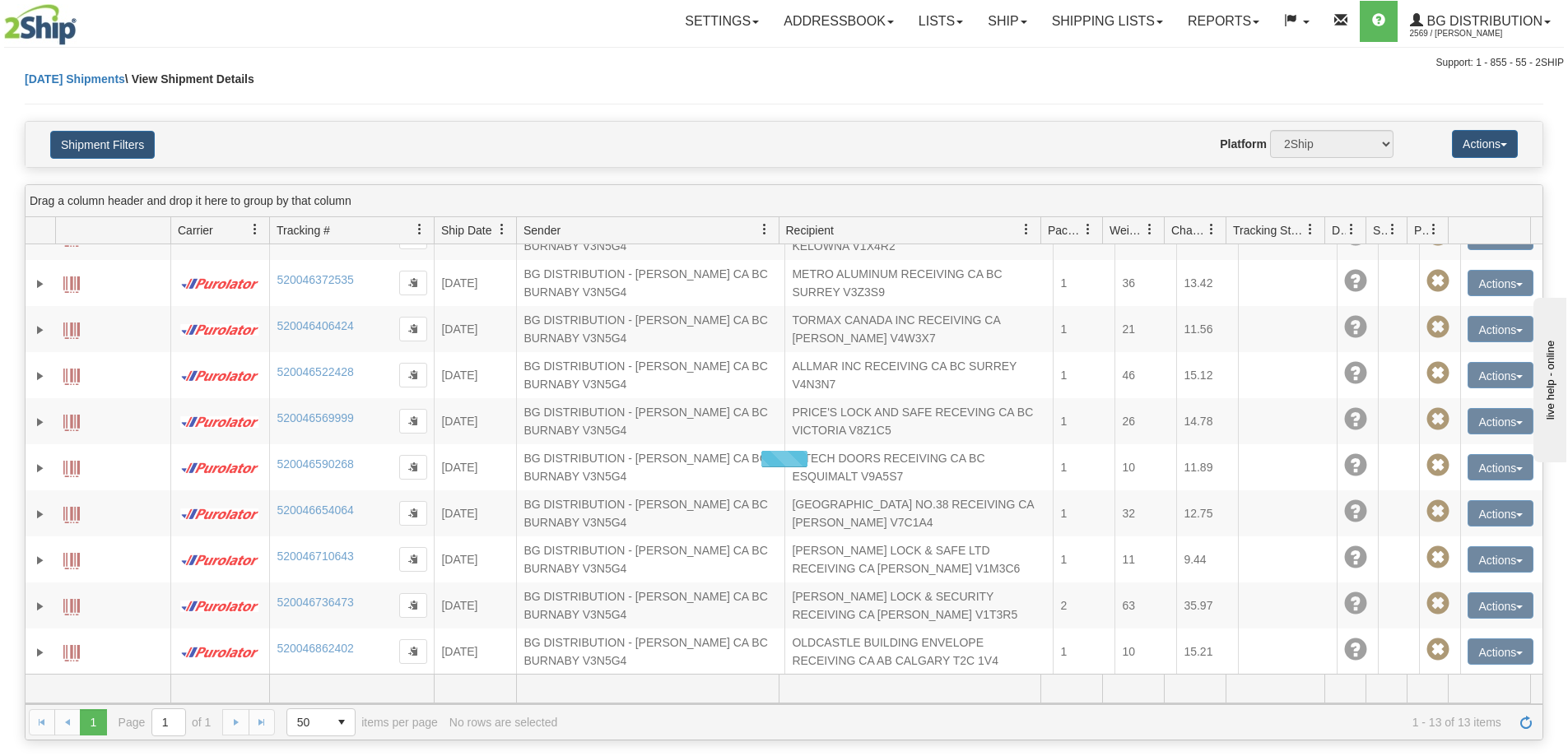
scroll to position [122, 0]
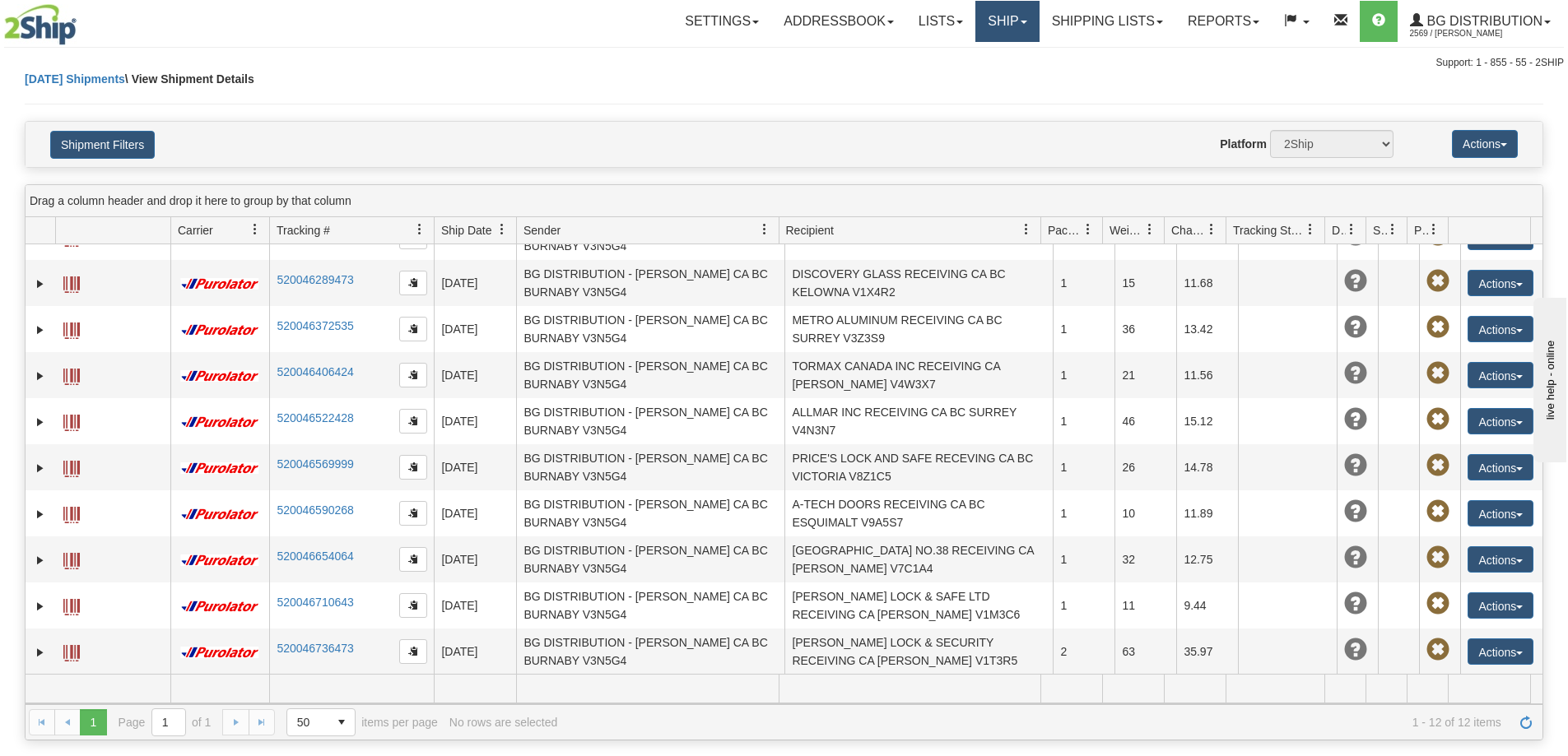
click at [1009, 16] on link "Ship" at bounding box center [1007, 22] width 64 height 41
click at [988, 64] on link "Ship Screen" at bounding box center [973, 58] width 130 height 22
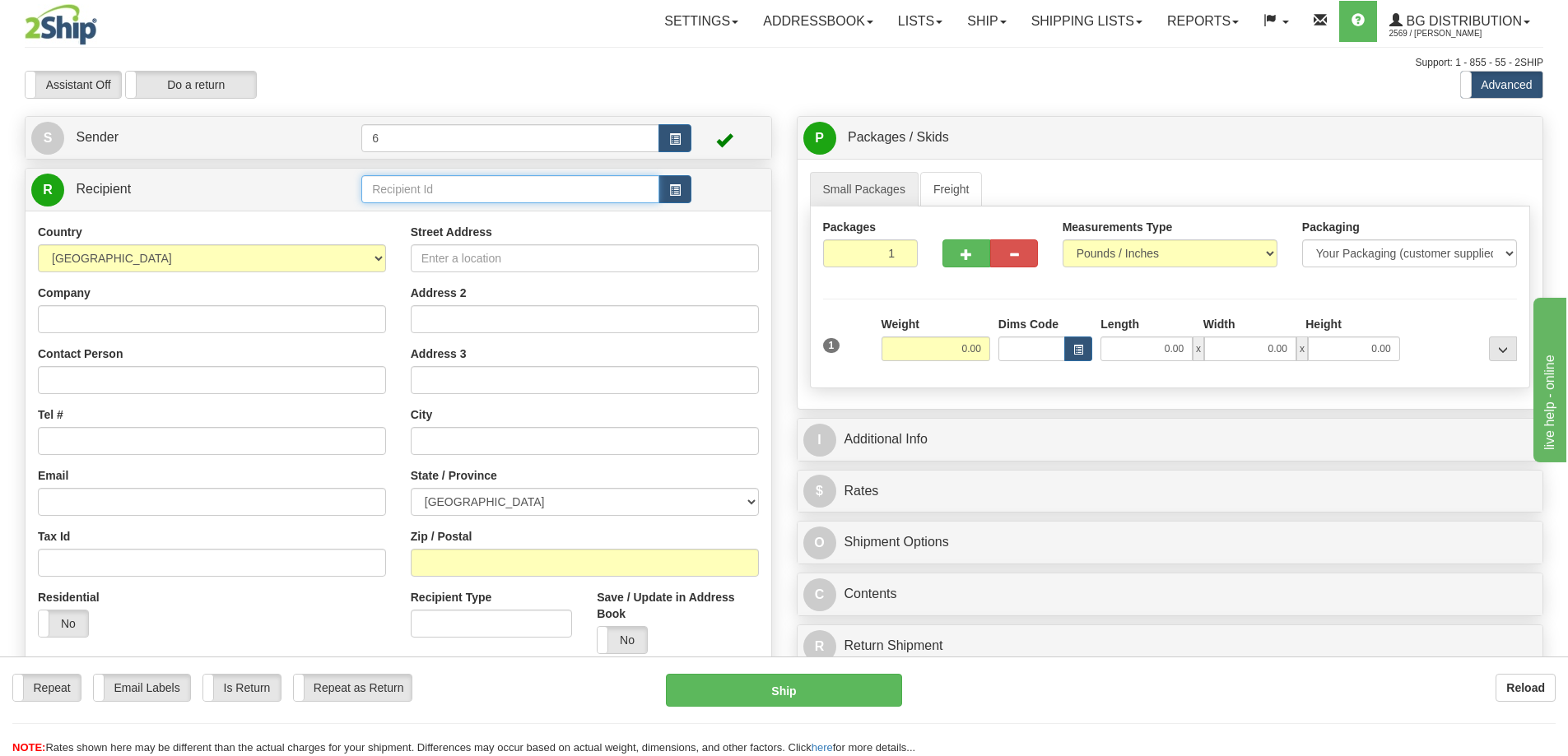
click at [540, 191] on input "text" at bounding box center [510, 189] width 298 height 28
click at [492, 214] on div "80058" at bounding box center [508, 217] width 282 height 18
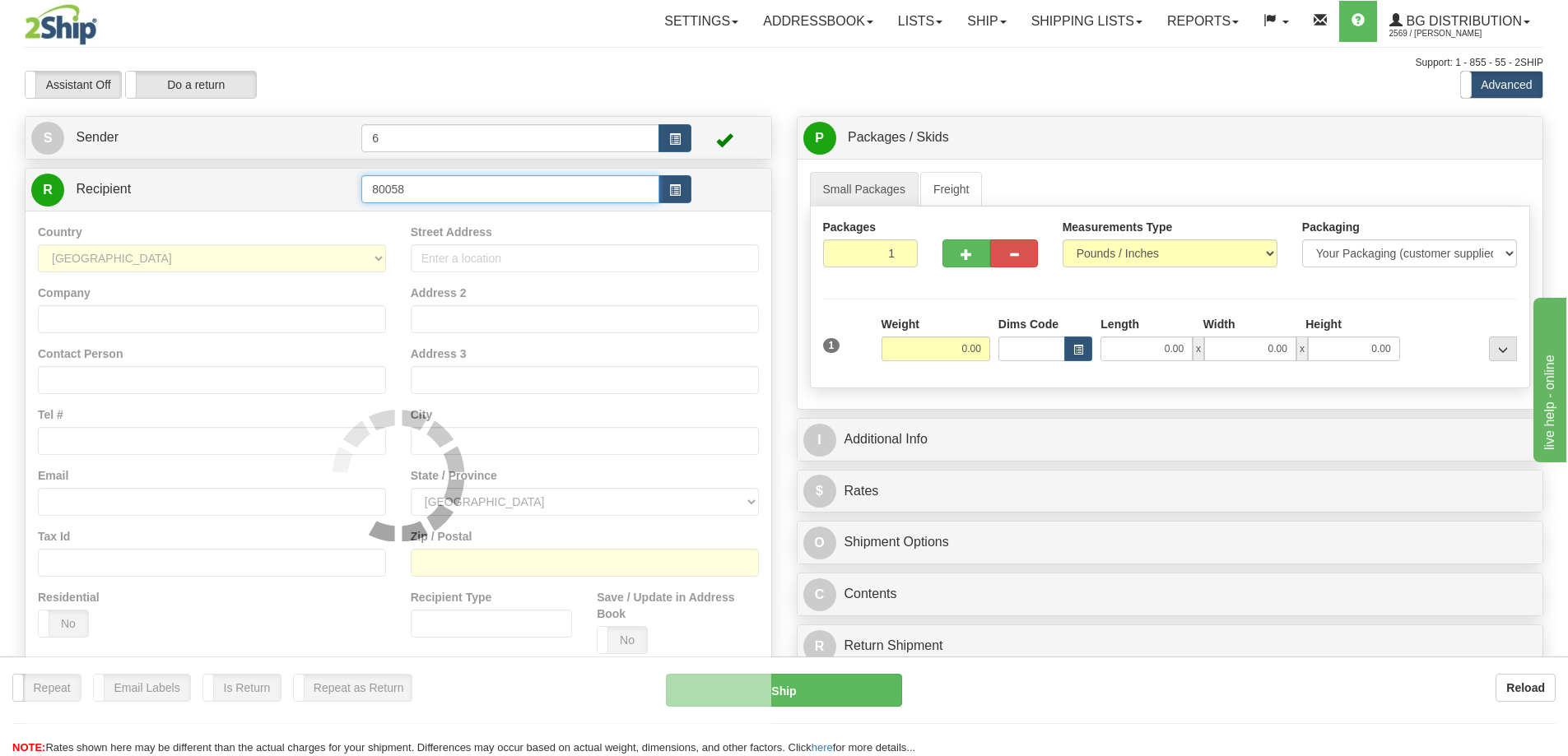
type input "80058"
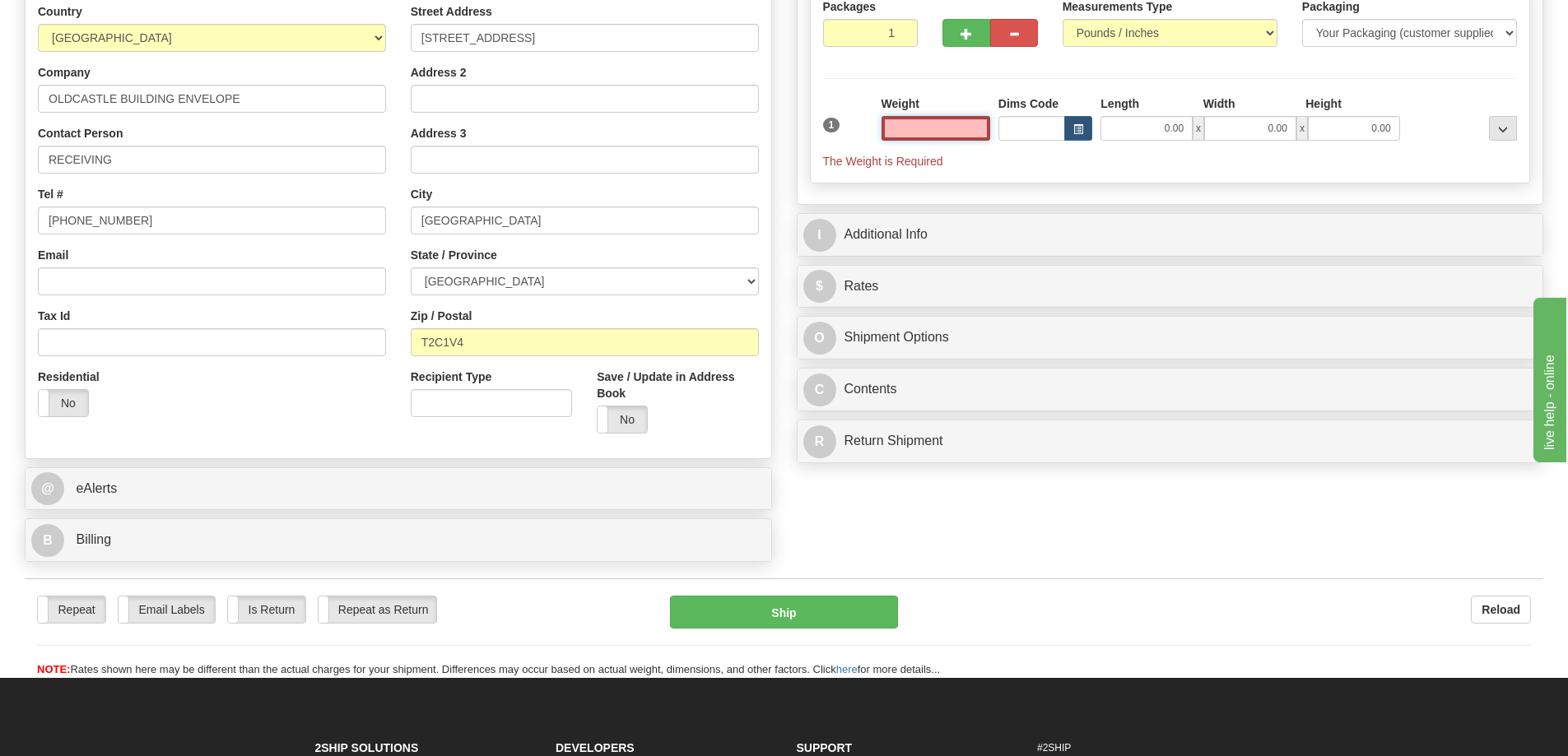
scroll to position [329, 0]
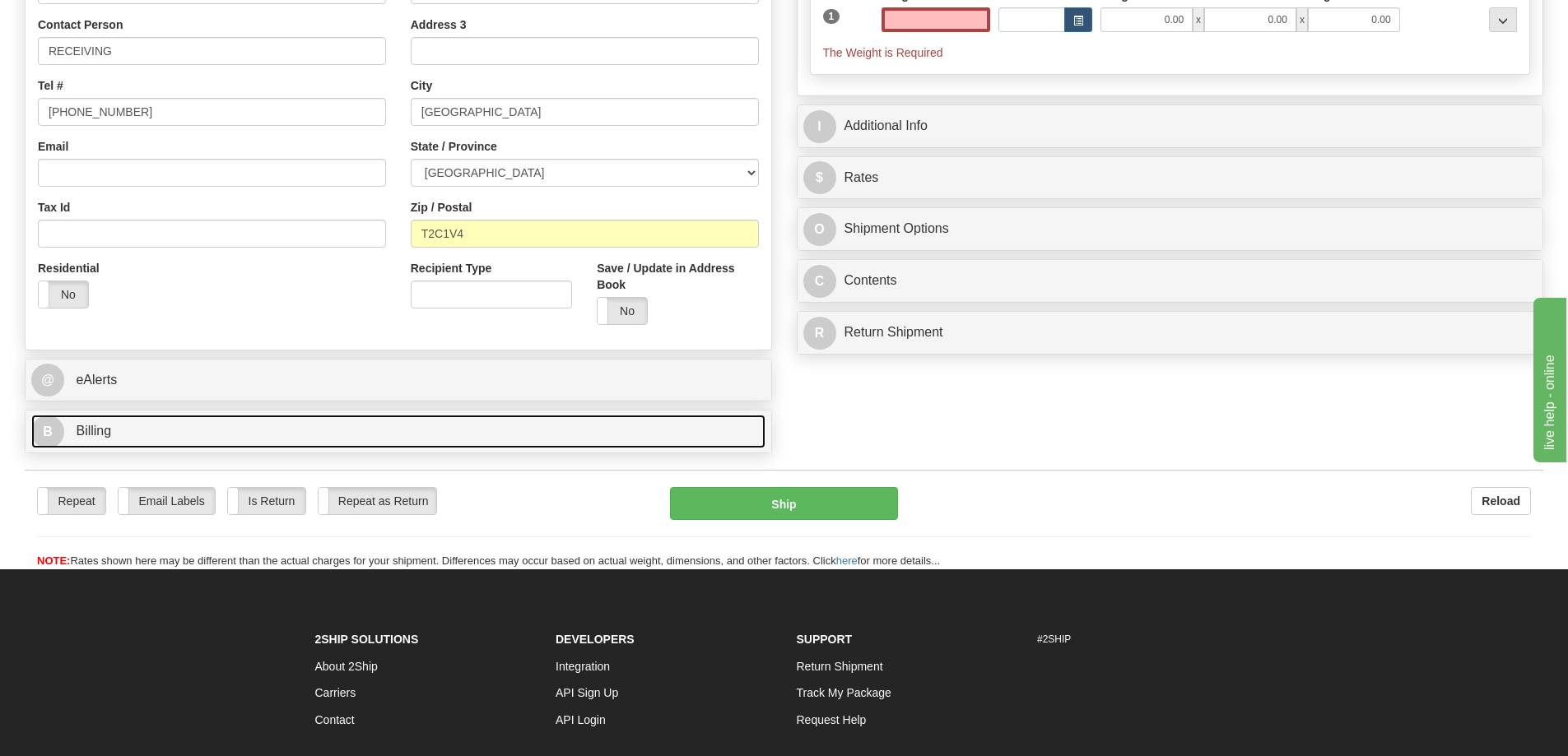
type input "0.00"
click at [106, 429] on span "Billing" at bounding box center [93, 430] width 35 height 14
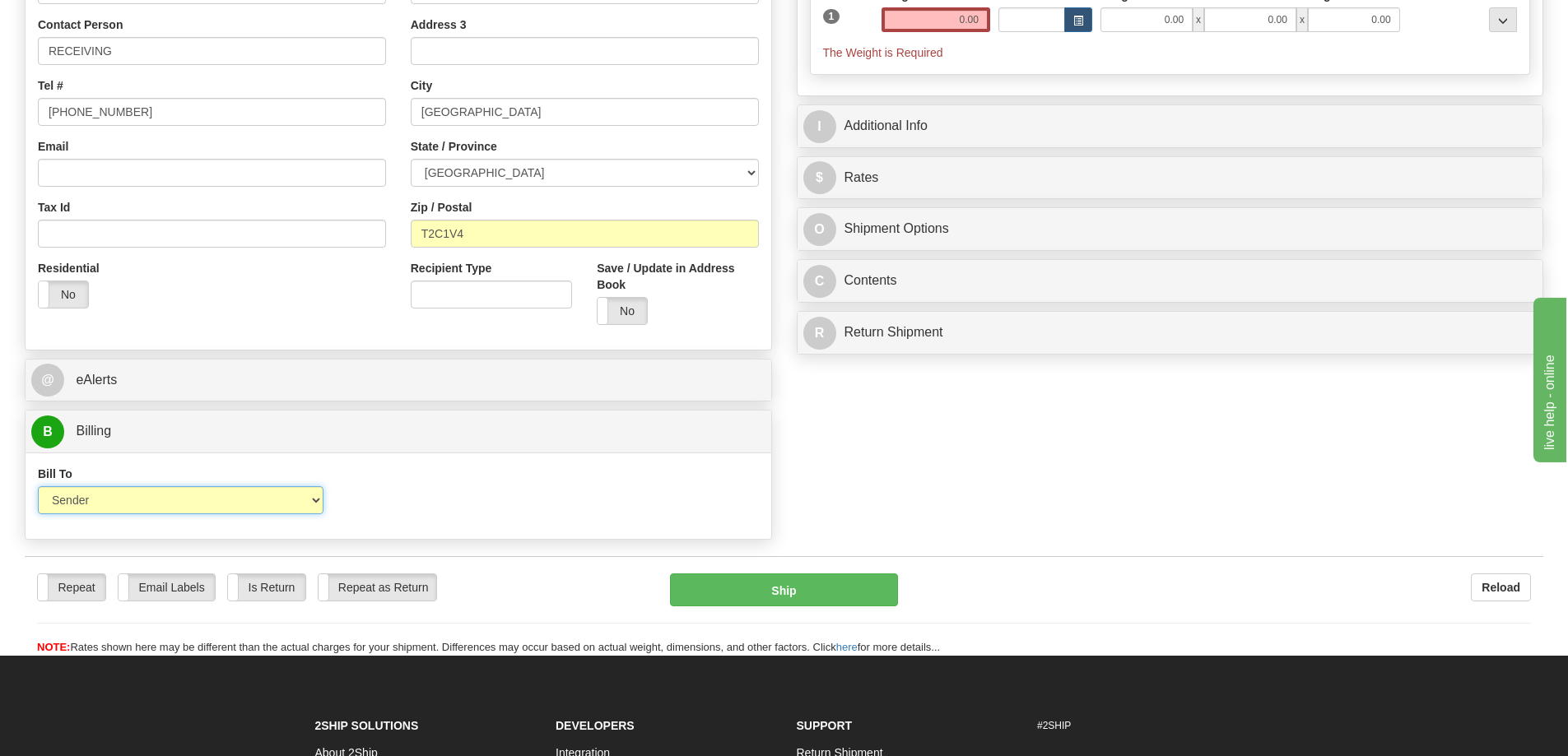
click at [291, 501] on select "Sender Recipient Third Party Collect" at bounding box center [181, 500] width 286 height 28
select select "2"
click at [38, 489] on select "Sender Recipient Third Party Collect" at bounding box center [181, 500] width 286 height 28
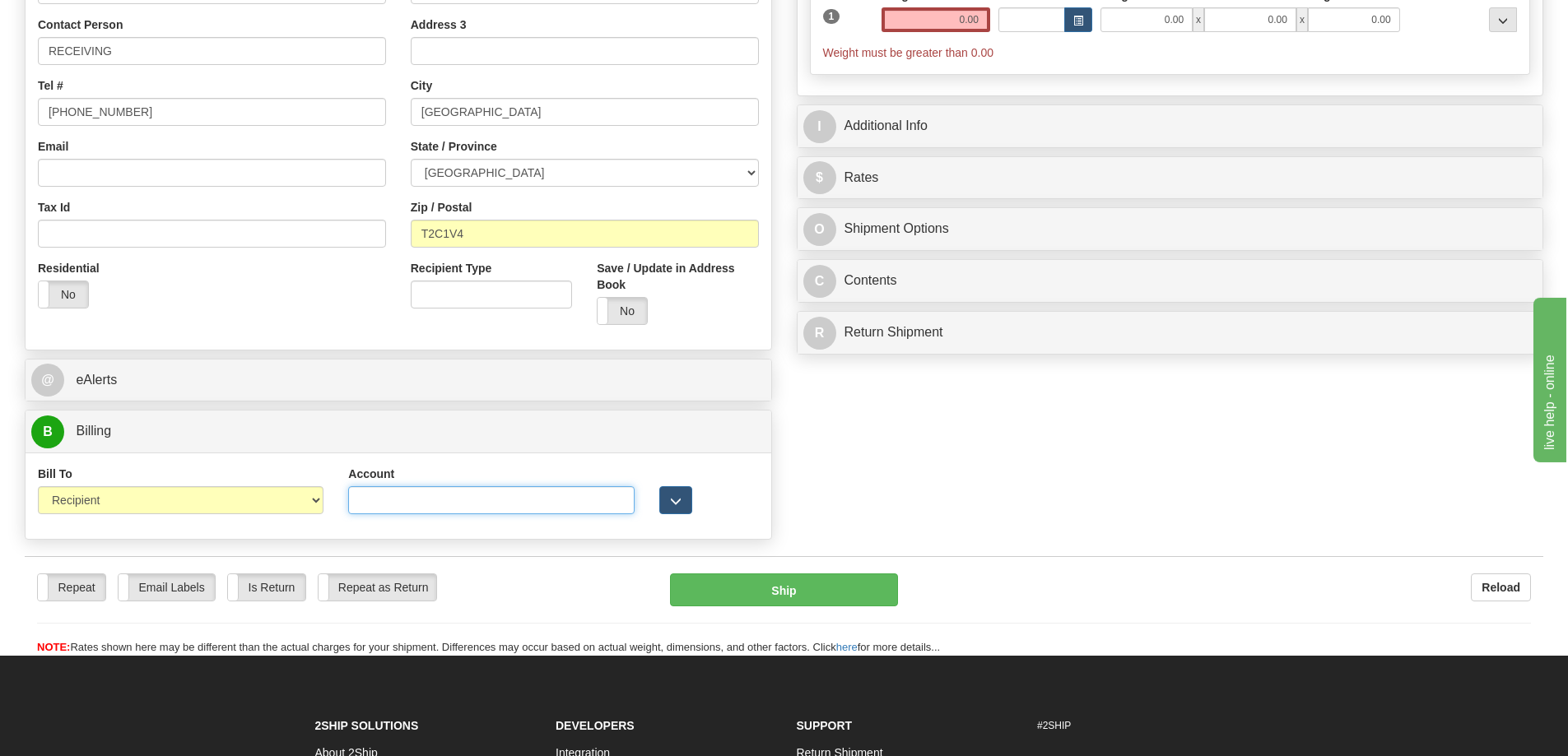
click at [402, 509] on input "Account" at bounding box center [491, 500] width 286 height 28
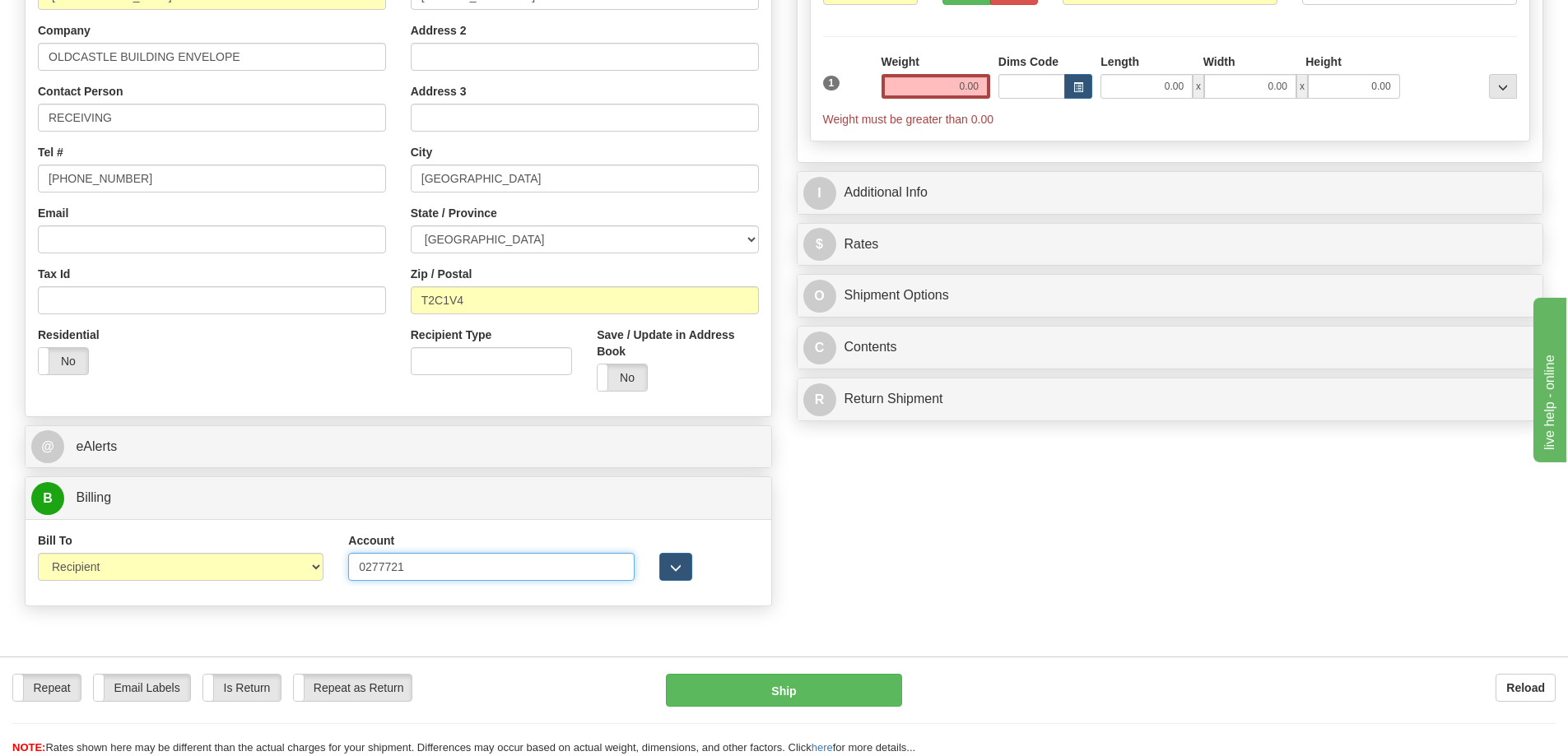
scroll to position [164, 0]
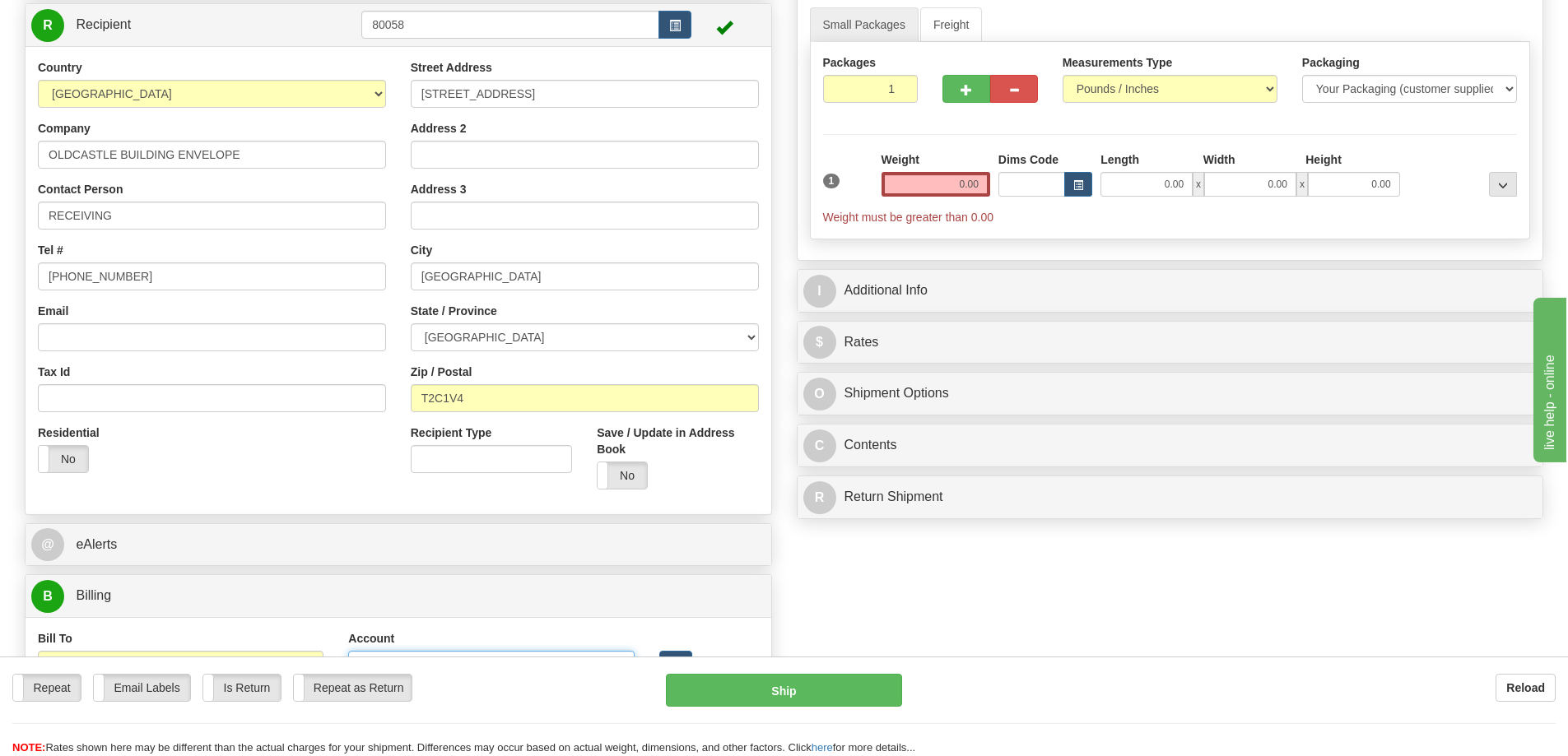
type input "0277721"
click at [960, 185] on input "0.00" at bounding box center [935, 184] width 108 height 25
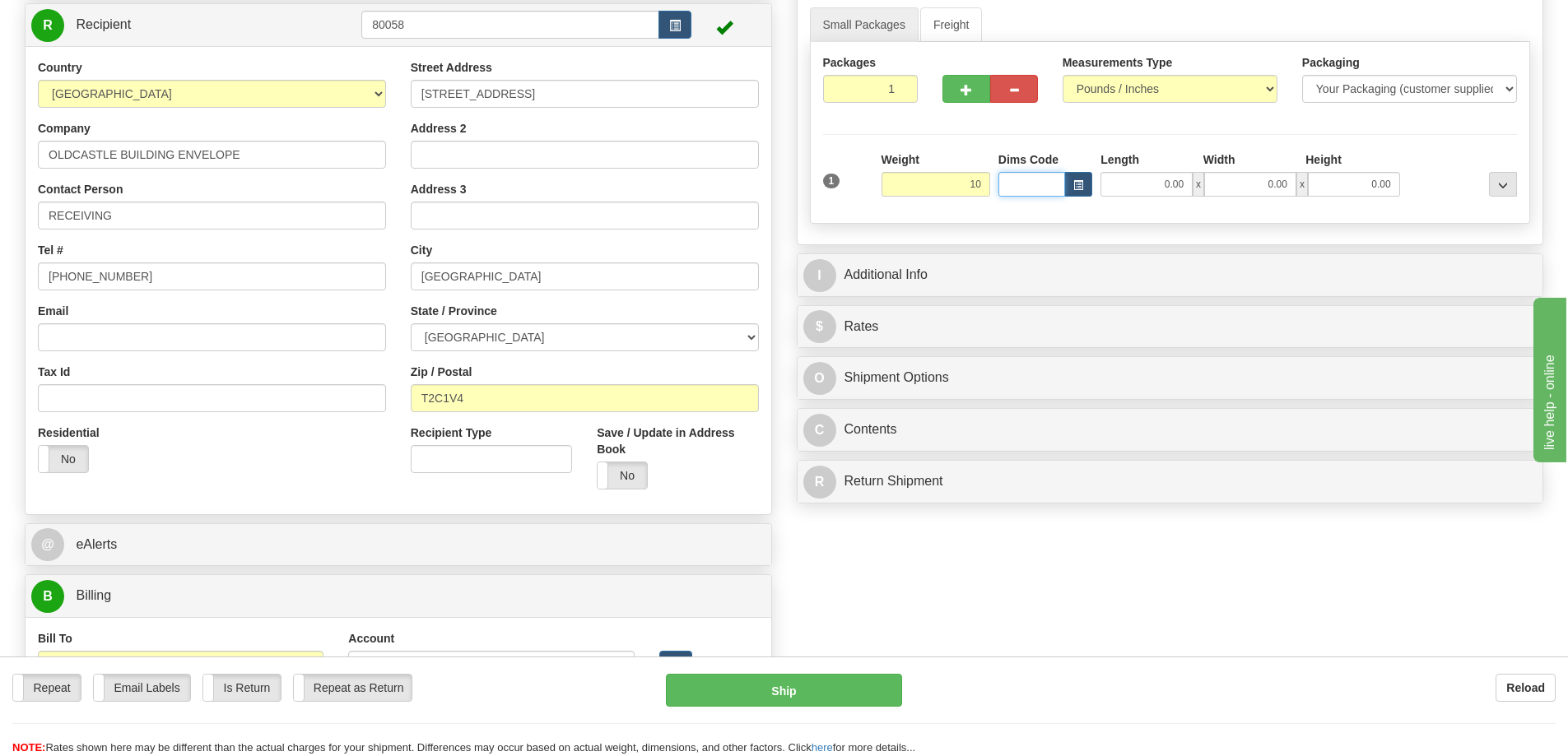
type input "10.00"
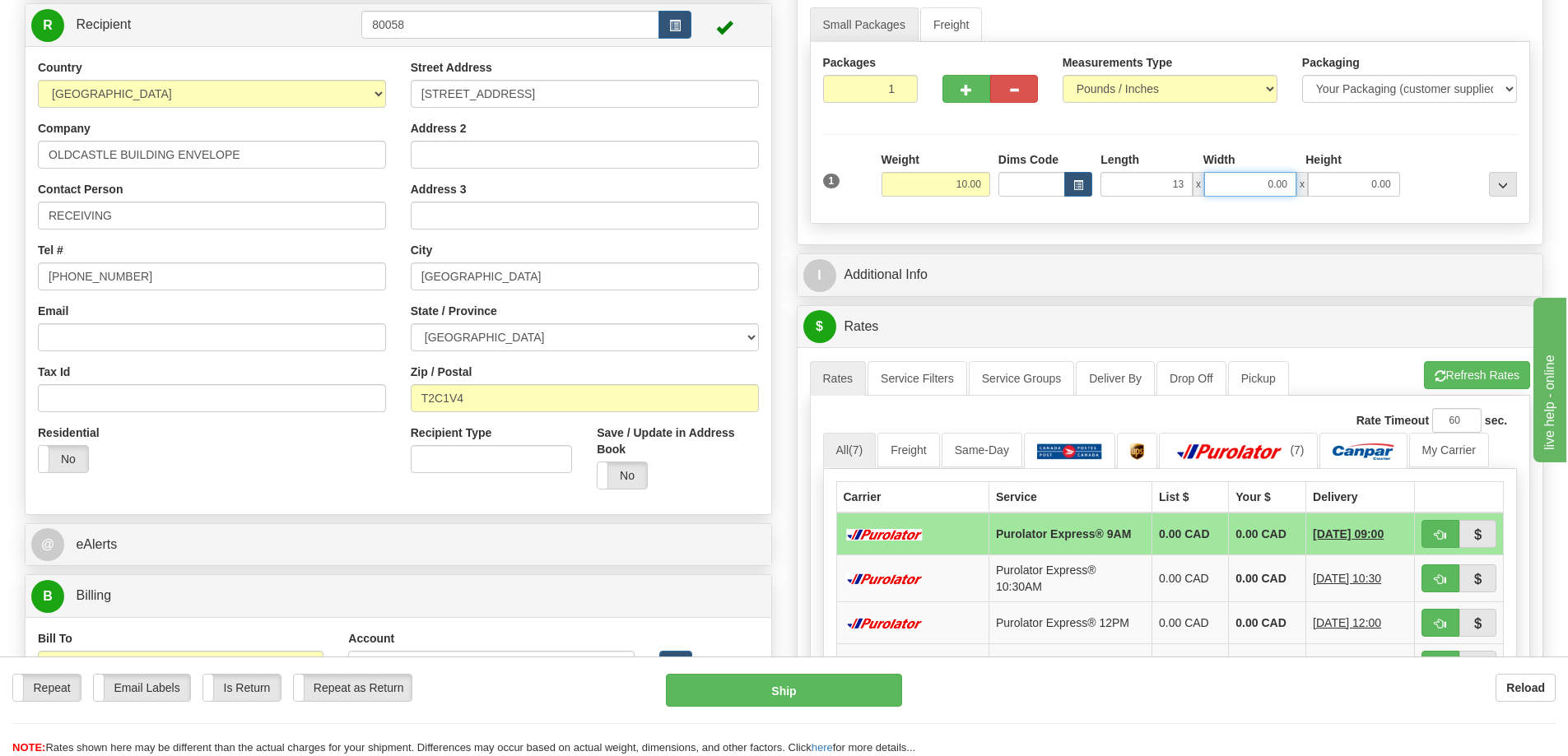
type input "13.00"
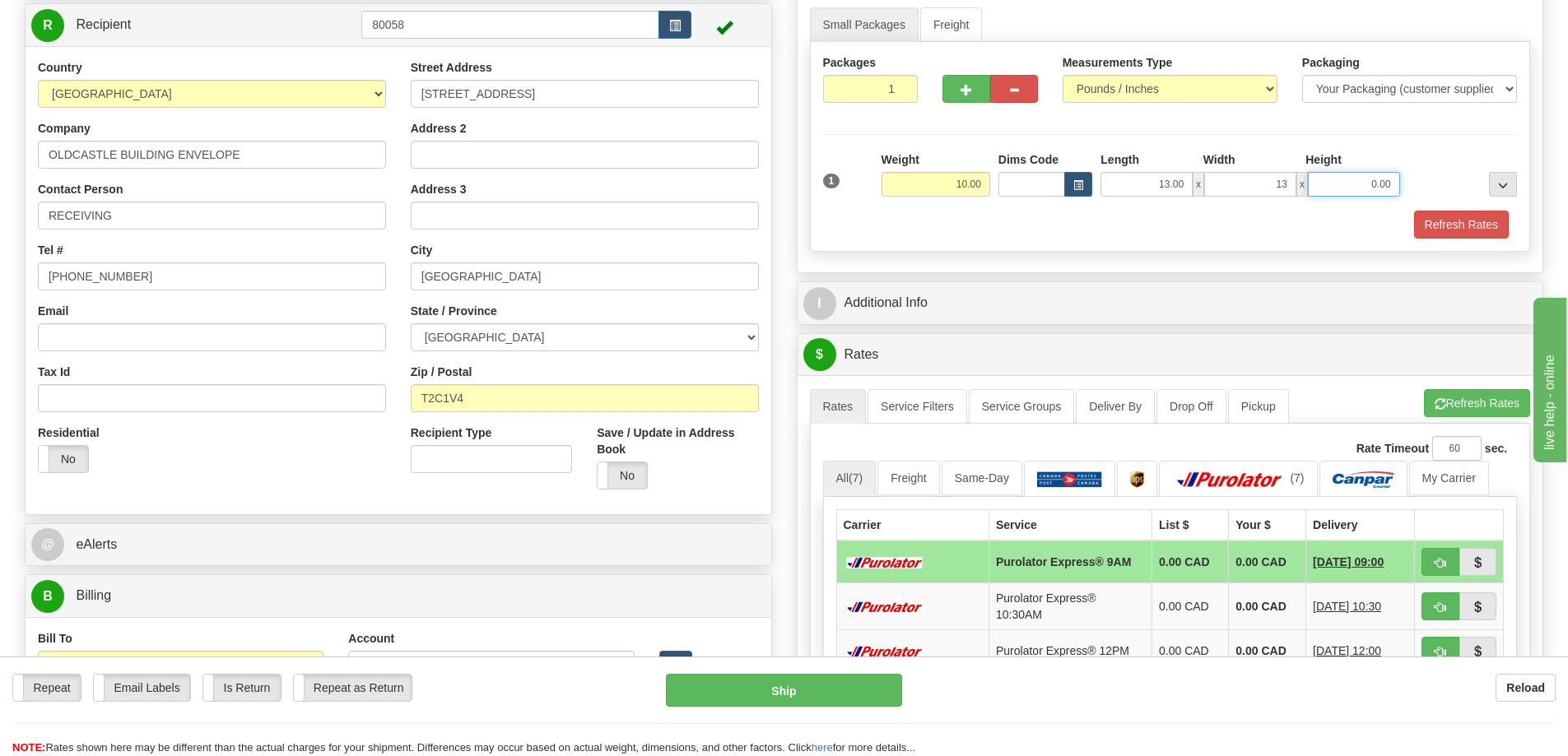
type input "13.00"
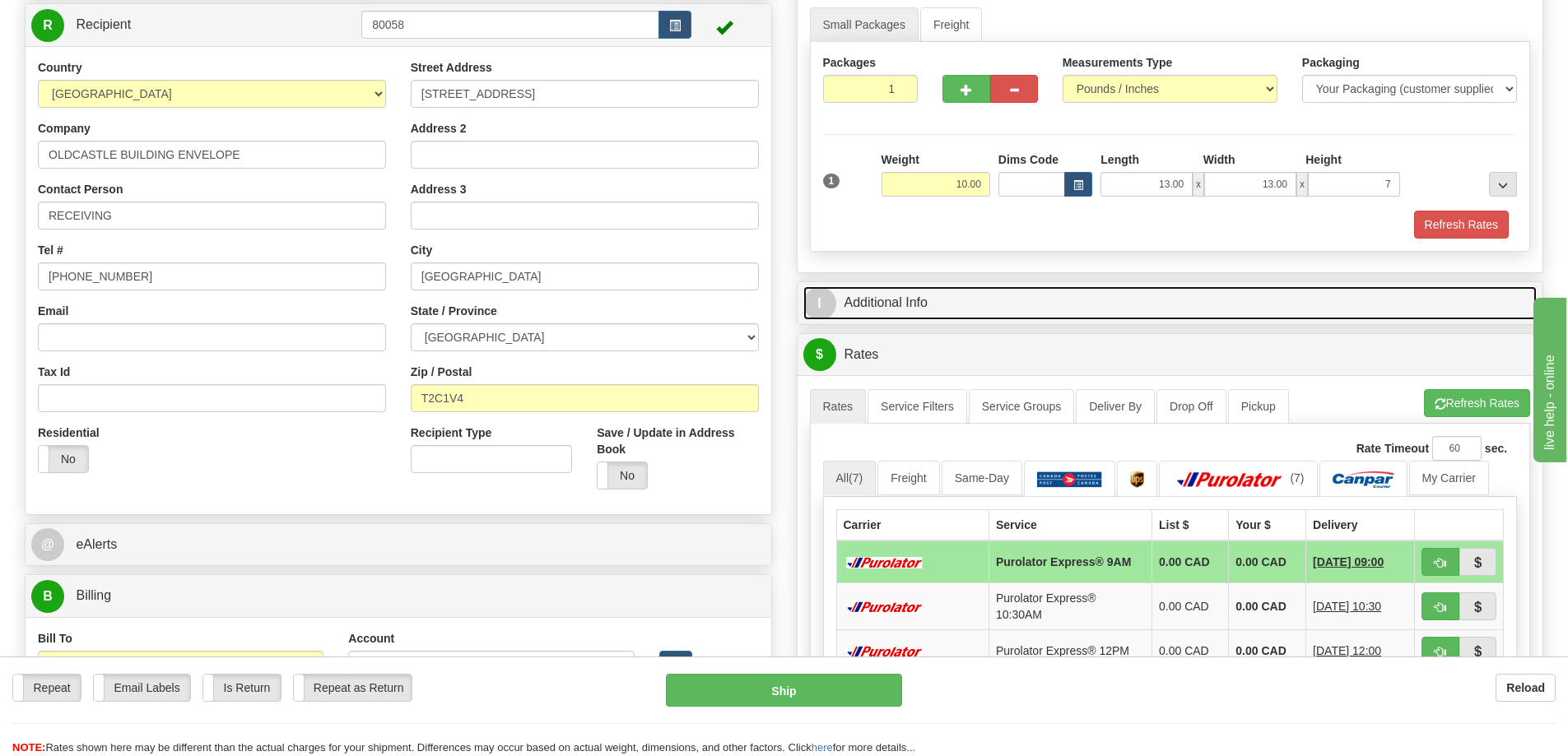
type input "7.00"
click at [963, 302] on link "I Additional Info" at bounding box center [1170, 303] width 734 height 34
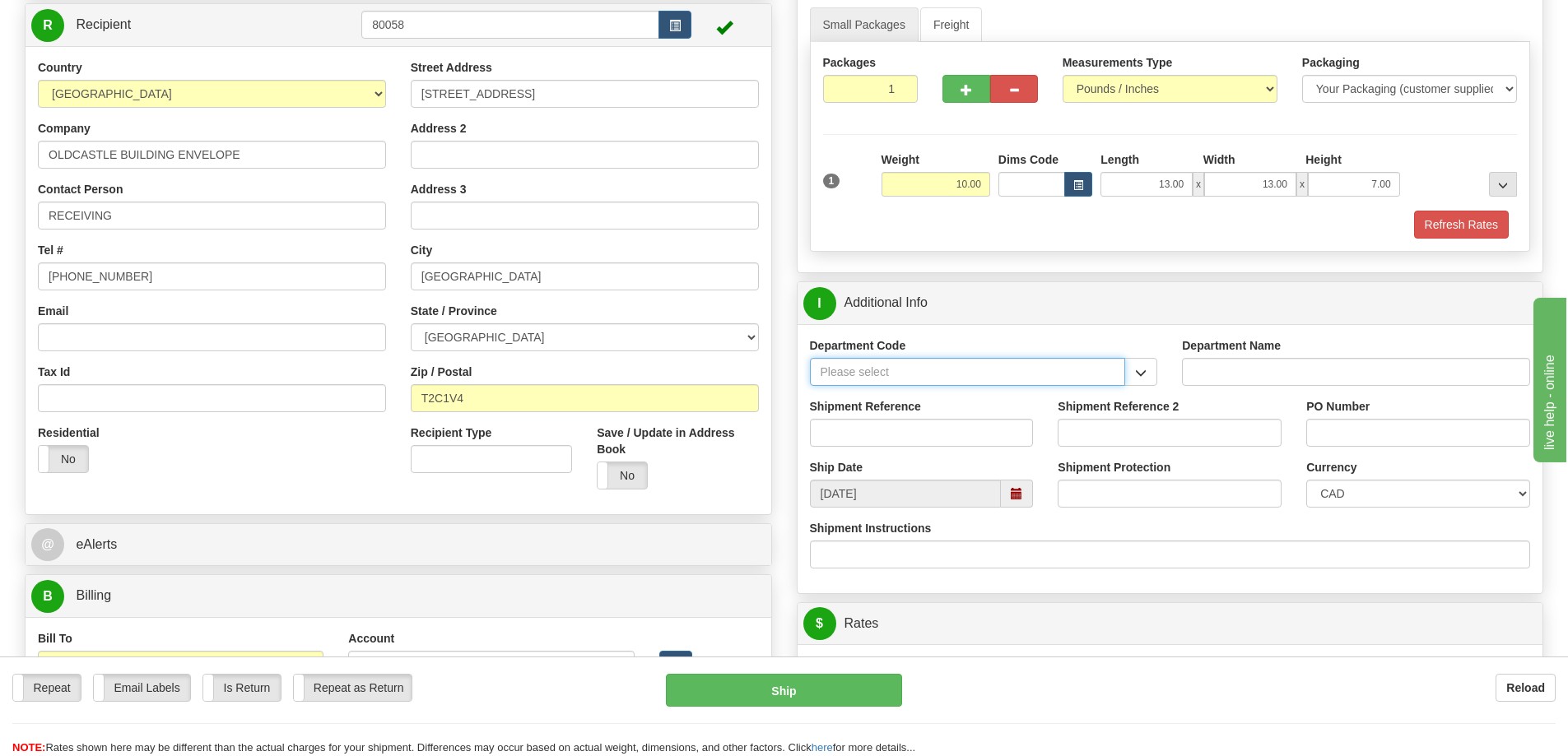
click at [1006, 375] on input "Department Code" at bounding box center [967, 372] width 316 height 28
click at [1127, 378] on div at bounding box center [984, 372] width 348 height 28
click at [1137, 374] on span "button" at bounding box center [1140, 372] width 11 height 10
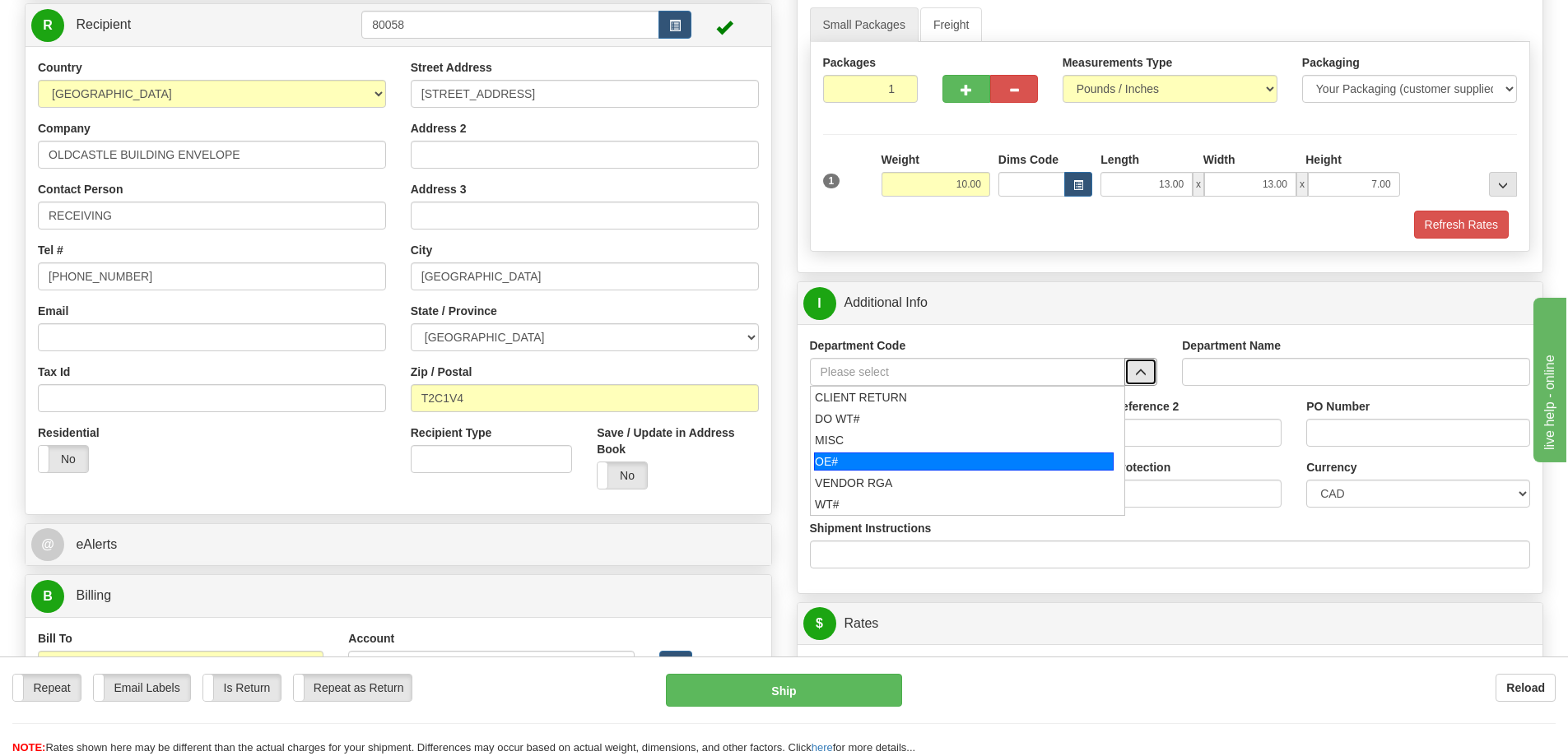
click at [971, 467] on div "OE#" at bounding box center [964, 461] width 299 height 18
type input "OE#"
type input "ORDERS"
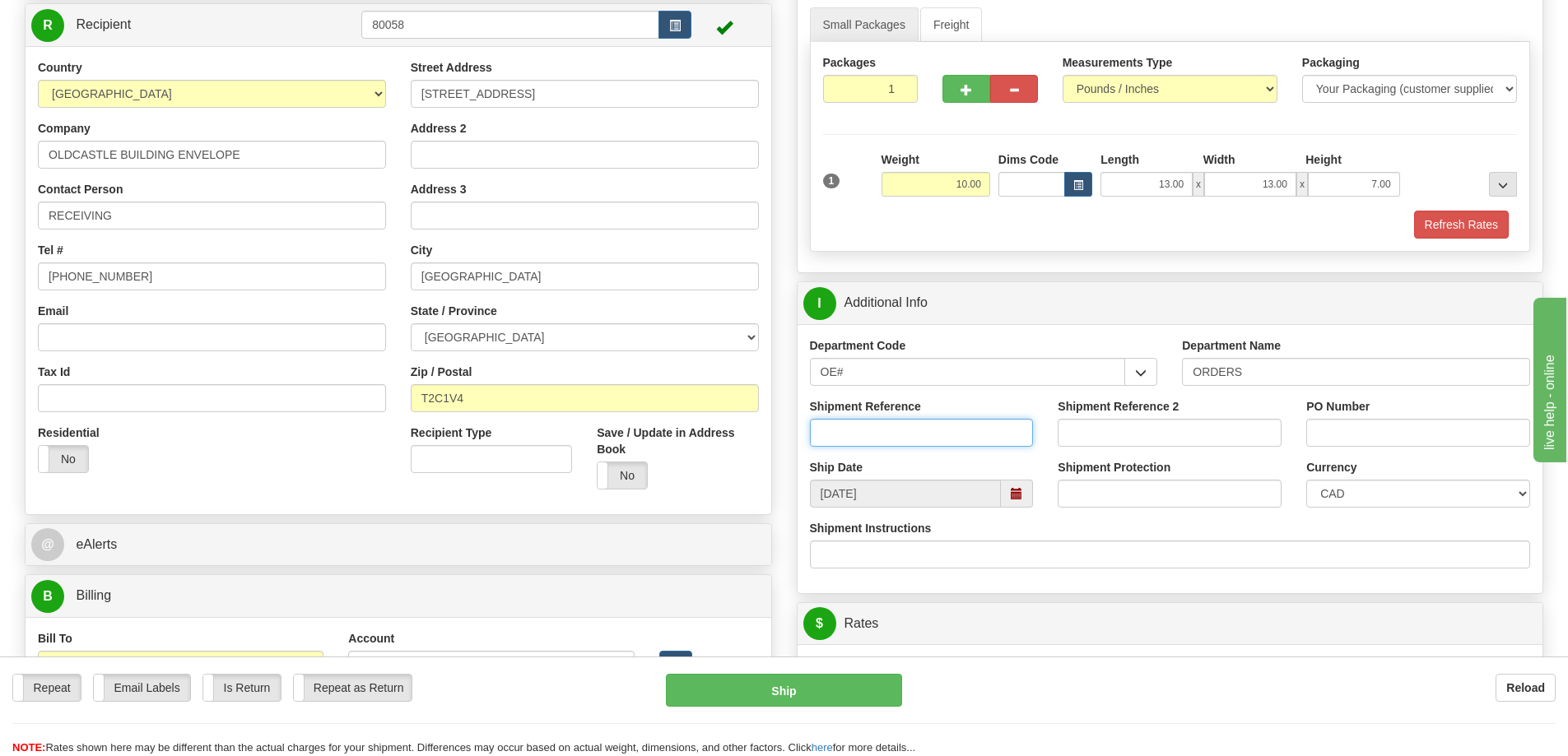
click at [930, 427] on input "Shipment Reference" at bounding box center [922, 433] width 224 height 28
type input "60032498-00"
click at [1336, 431] on input "PO Number" at bounding box center [1418, 433] width 224 height 28
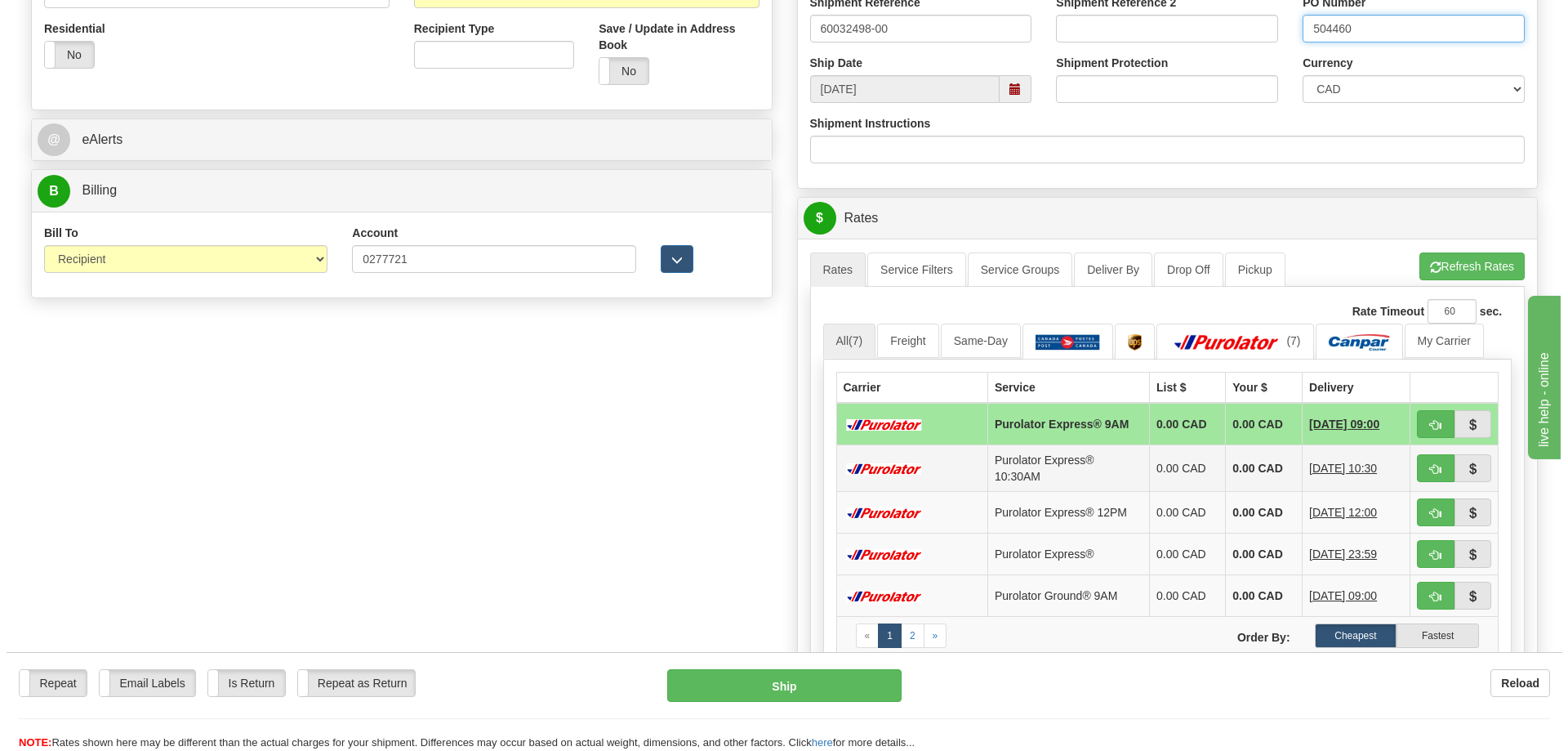
scroll to position [572, 0]
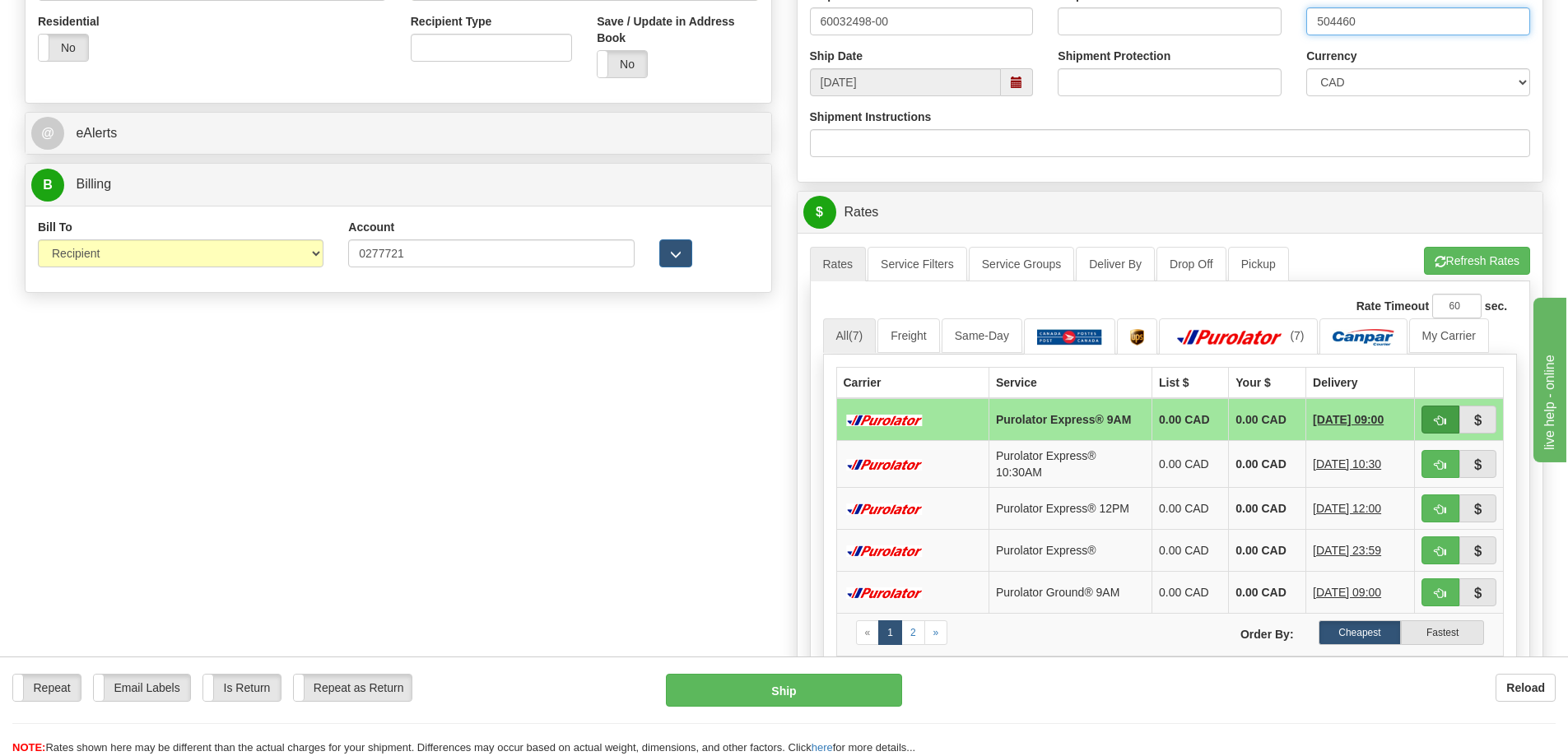
type input "504460"
click at [1443, 421] on span "button" at bounding box center [1440, 421] width 11 height 10
type input "200"
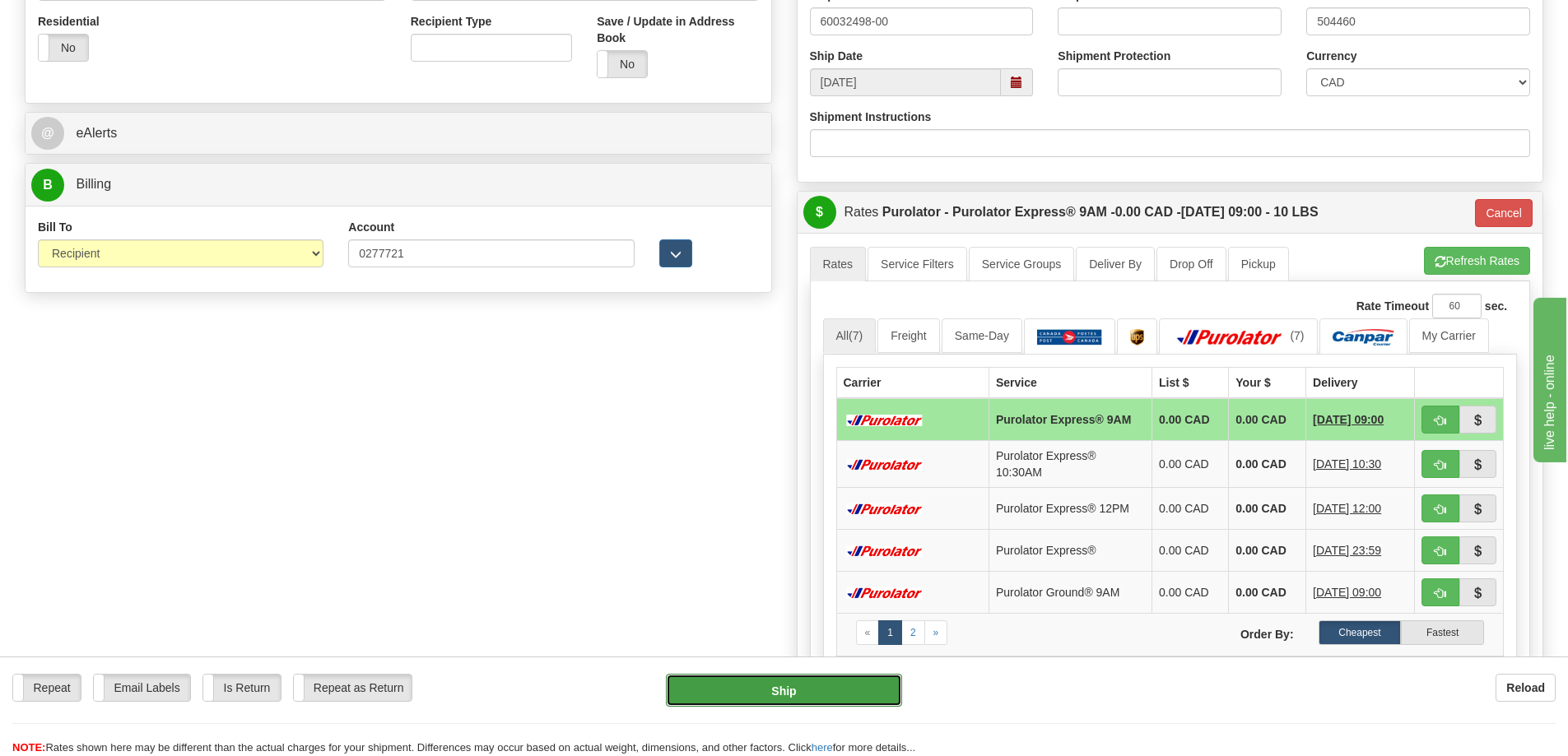
click at [799, 685] on button "Ship" at bounding box center [784, 690] width 236 height 33
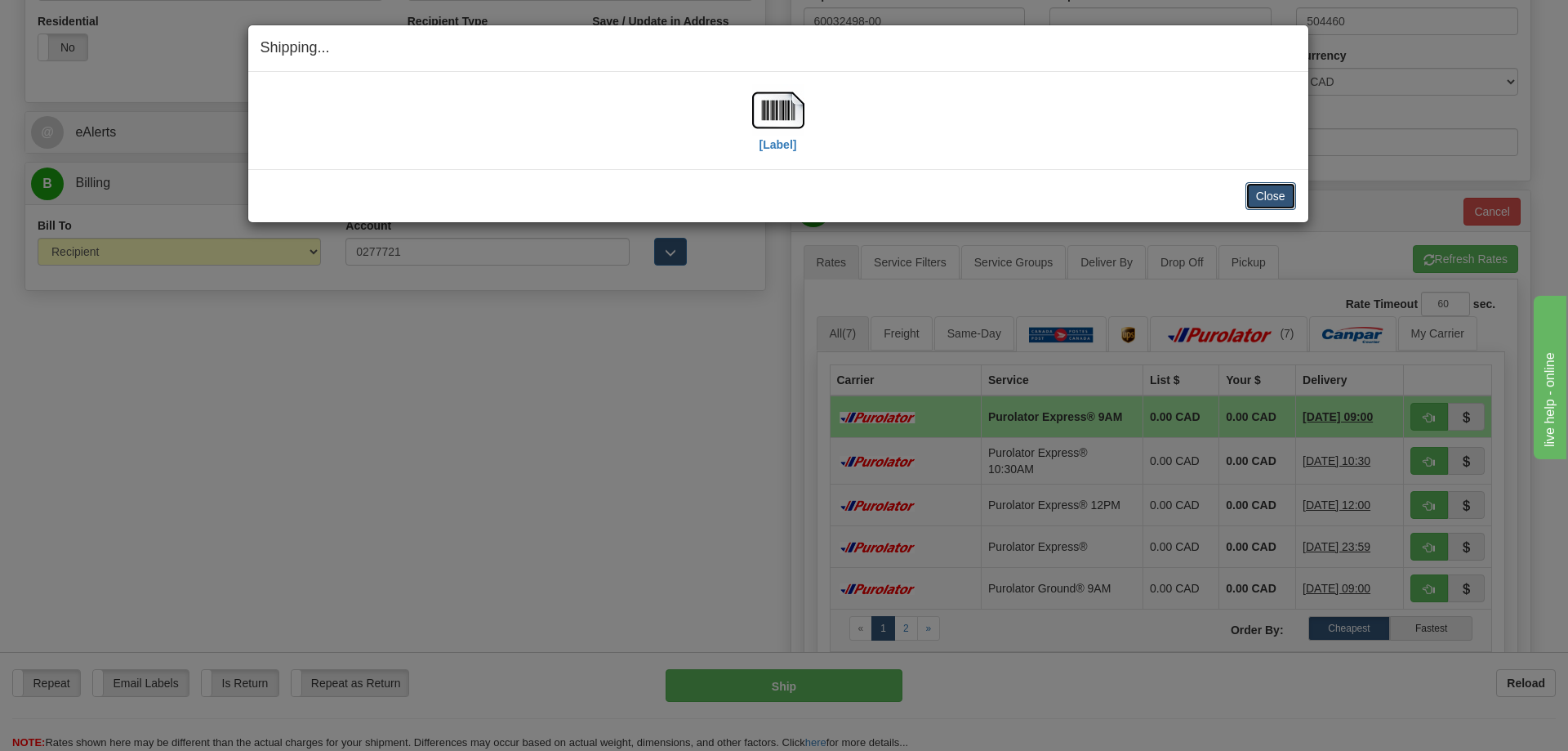
click at [1268, 197] on button "Close" at bounding box center [1270, 196] width 50 height 28
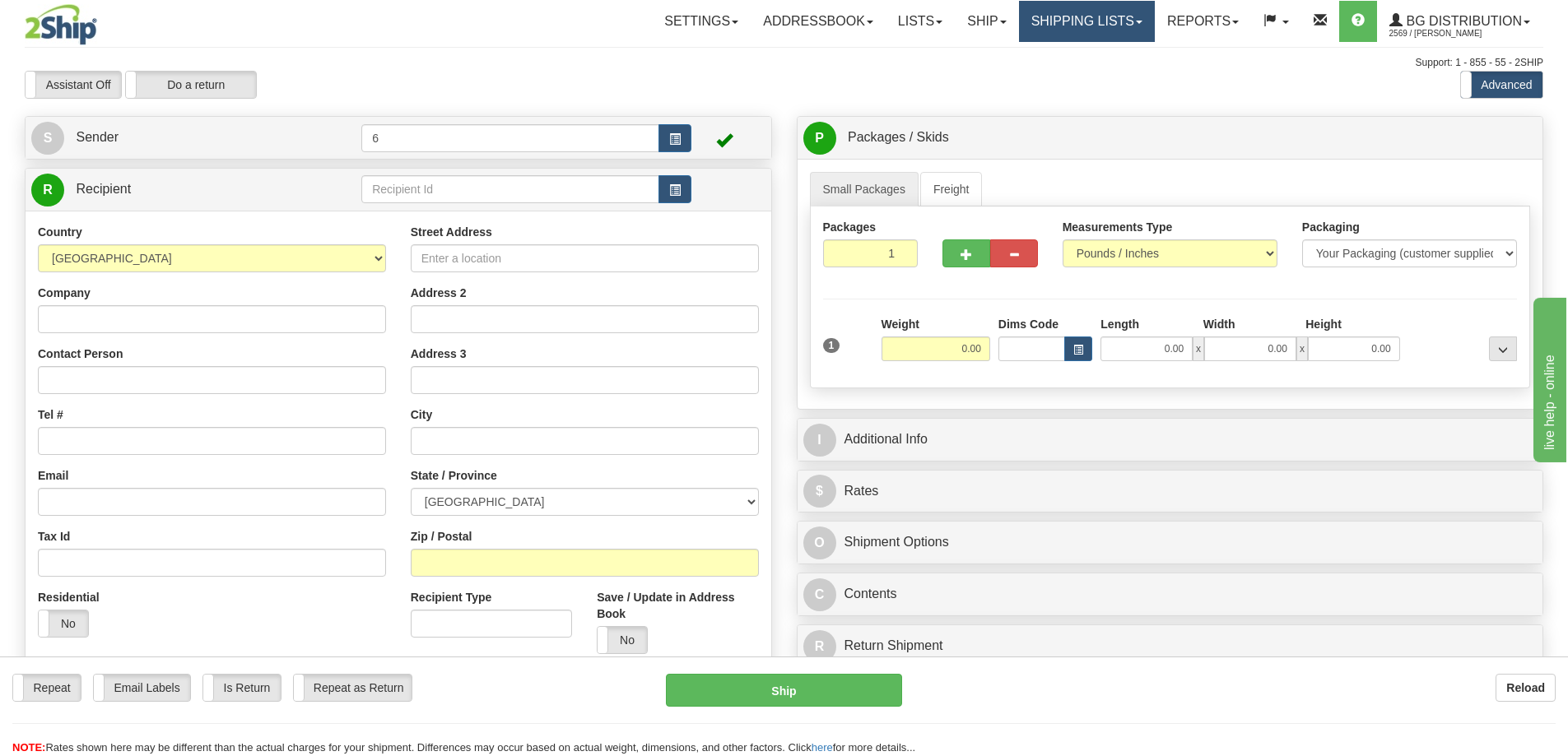
click at [1063, 16] on link "Shipping lists" at bounding box center [1087, 22] width 136 height 41
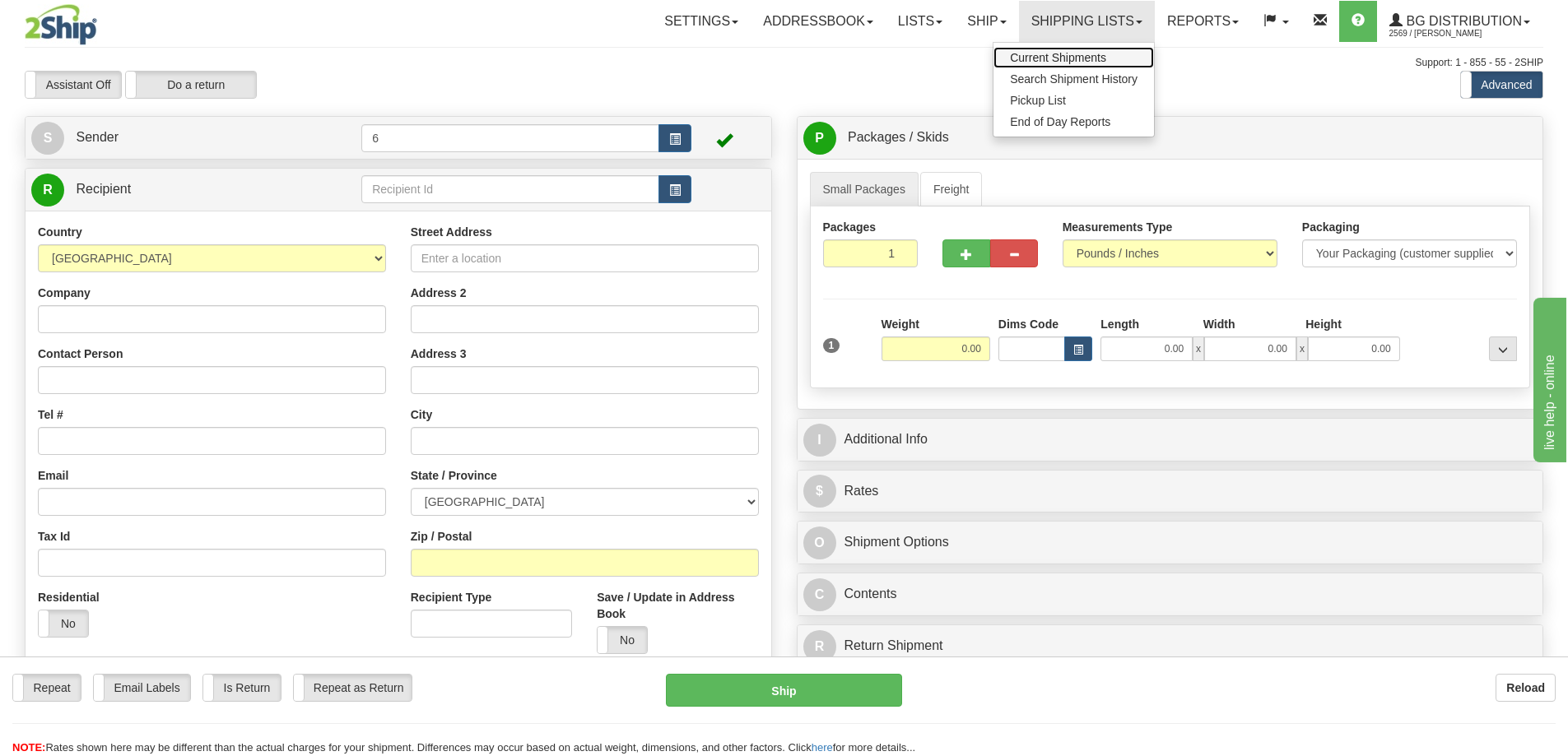
click at [1097, 62] on span "Current Shipments" at bounding box center [1058, 57] width 96 height 13
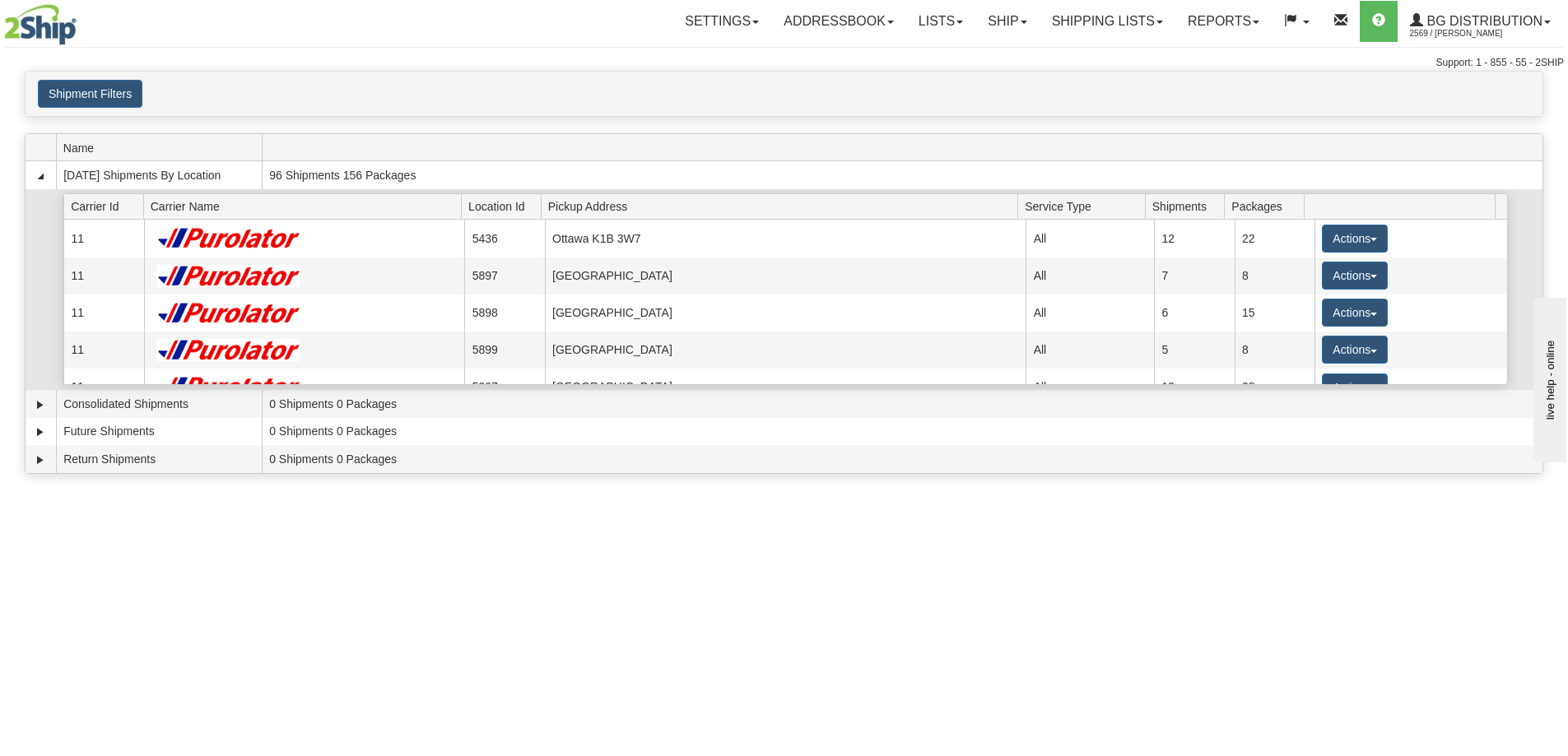
scroll to position [164, 0]
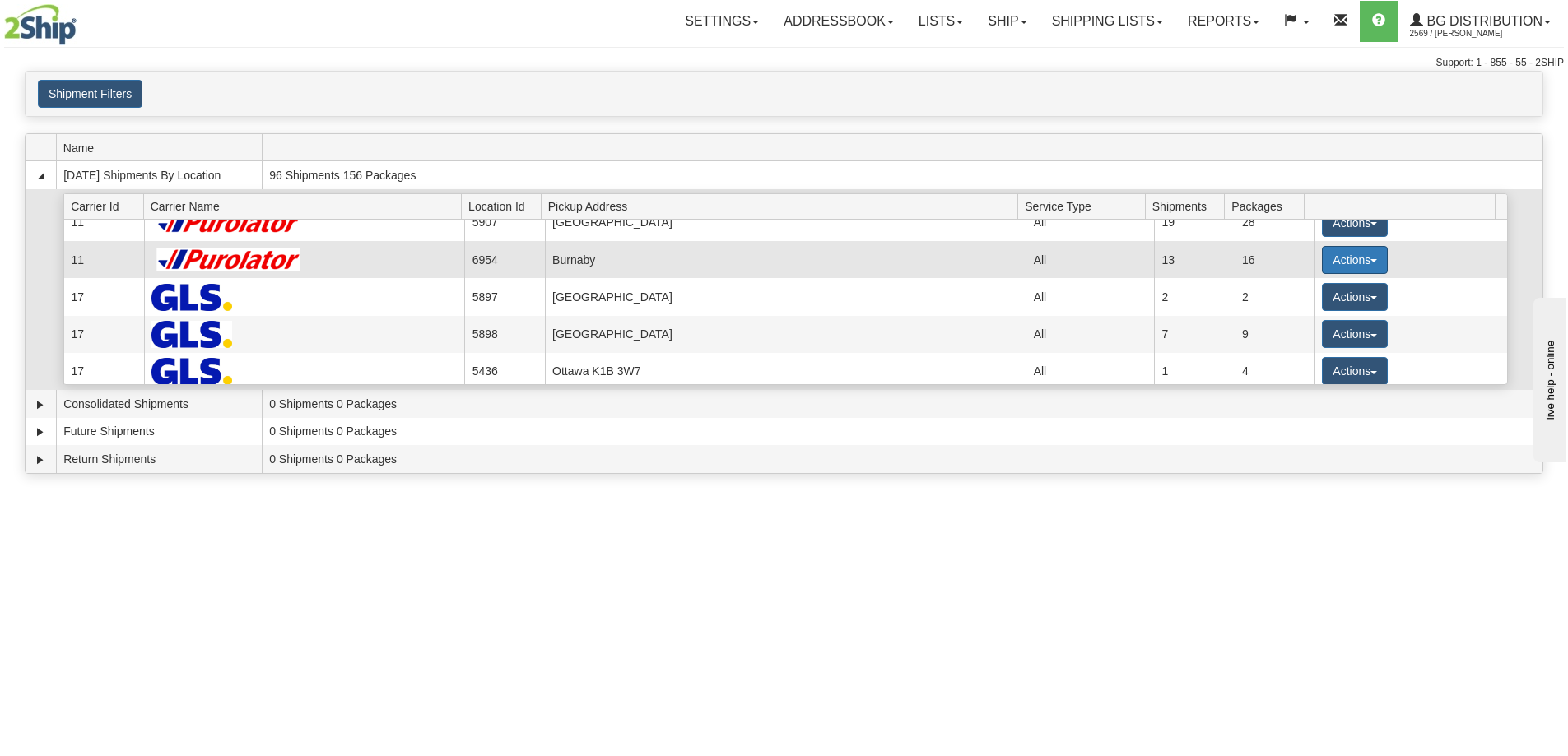
click at [1351, 262] on button "Actions" at bounding box center [1355, 260] width 65 height 28
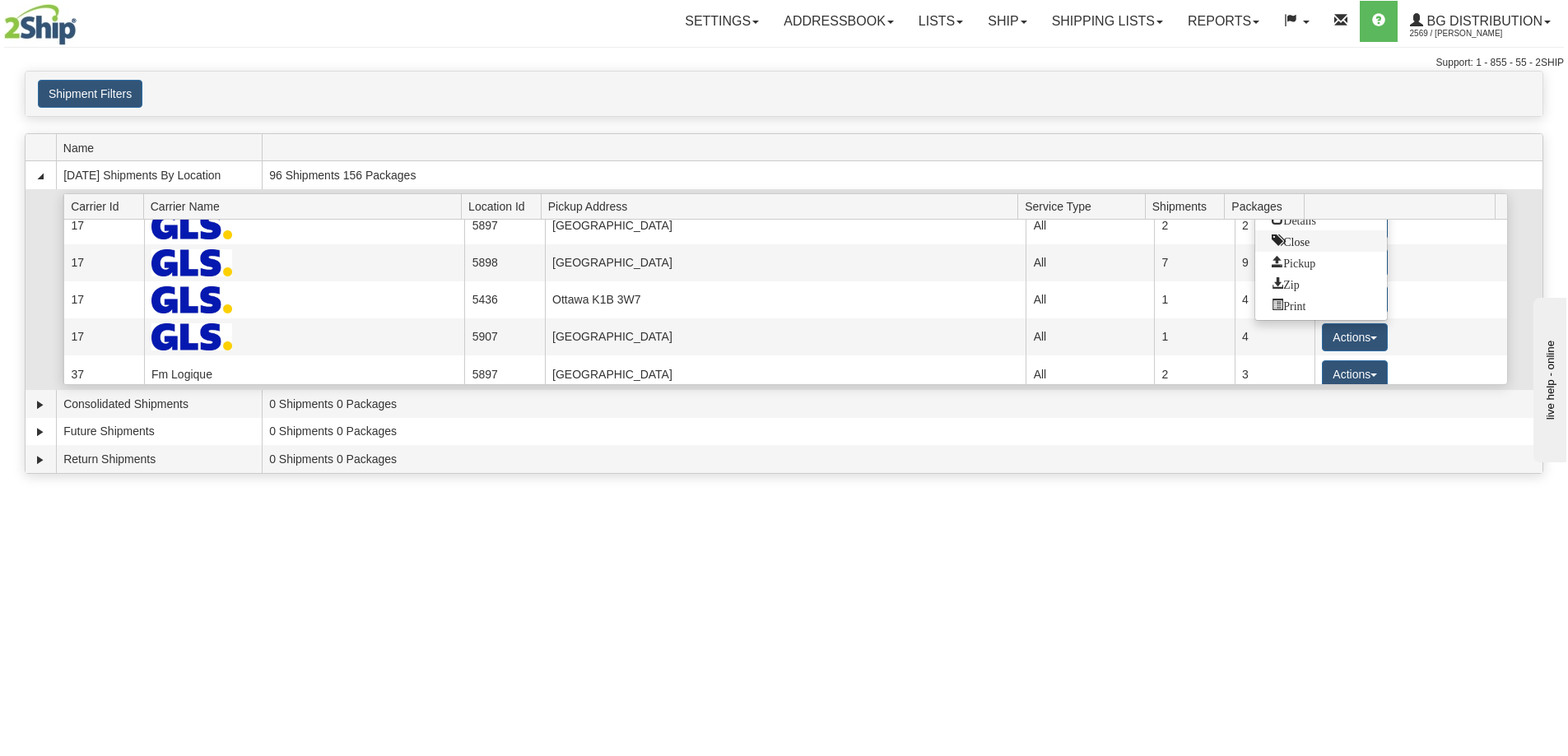
scroll to position [154, 0]
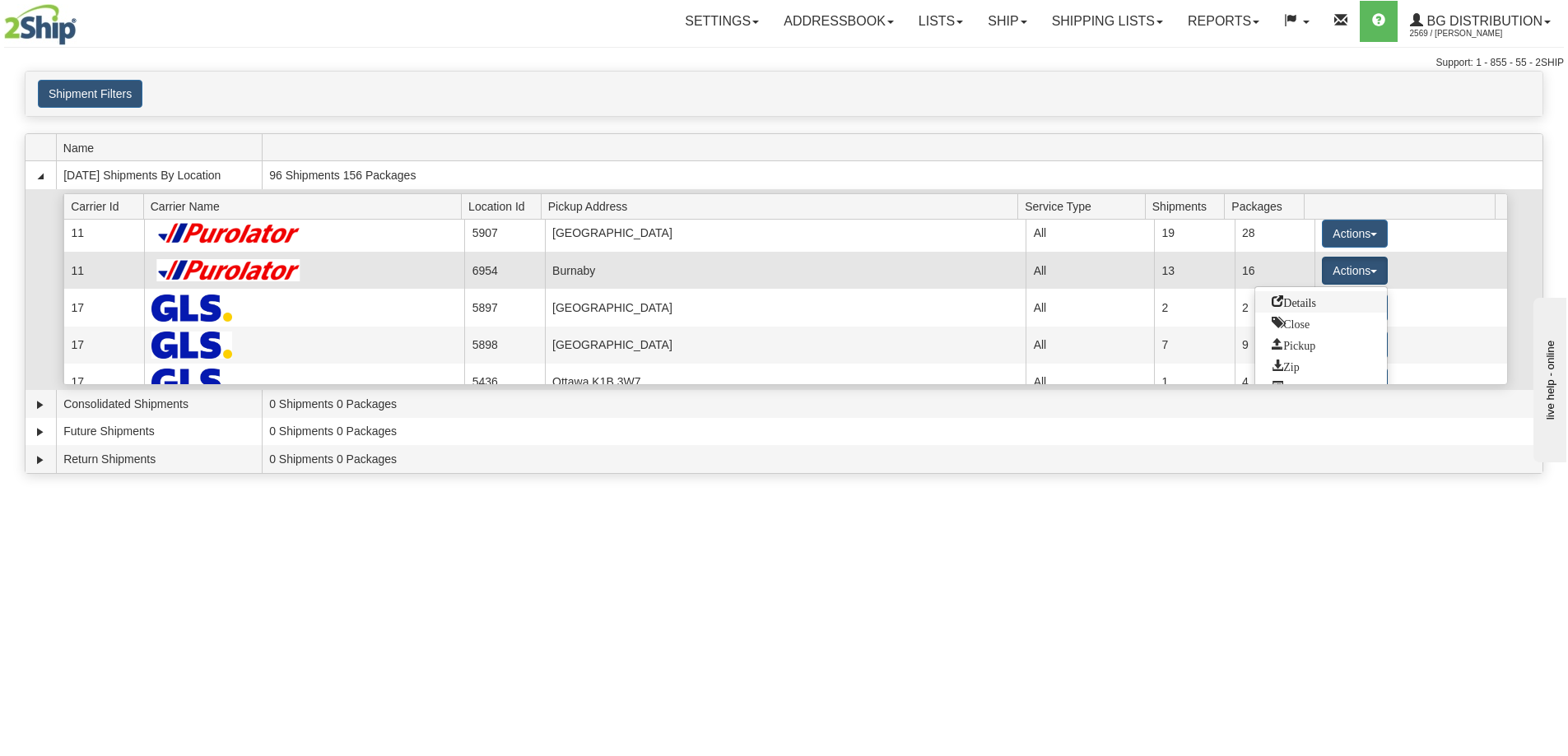
click at [1316, 306] on span "Details" at bounding box center [1293, 300] width 45 height 11
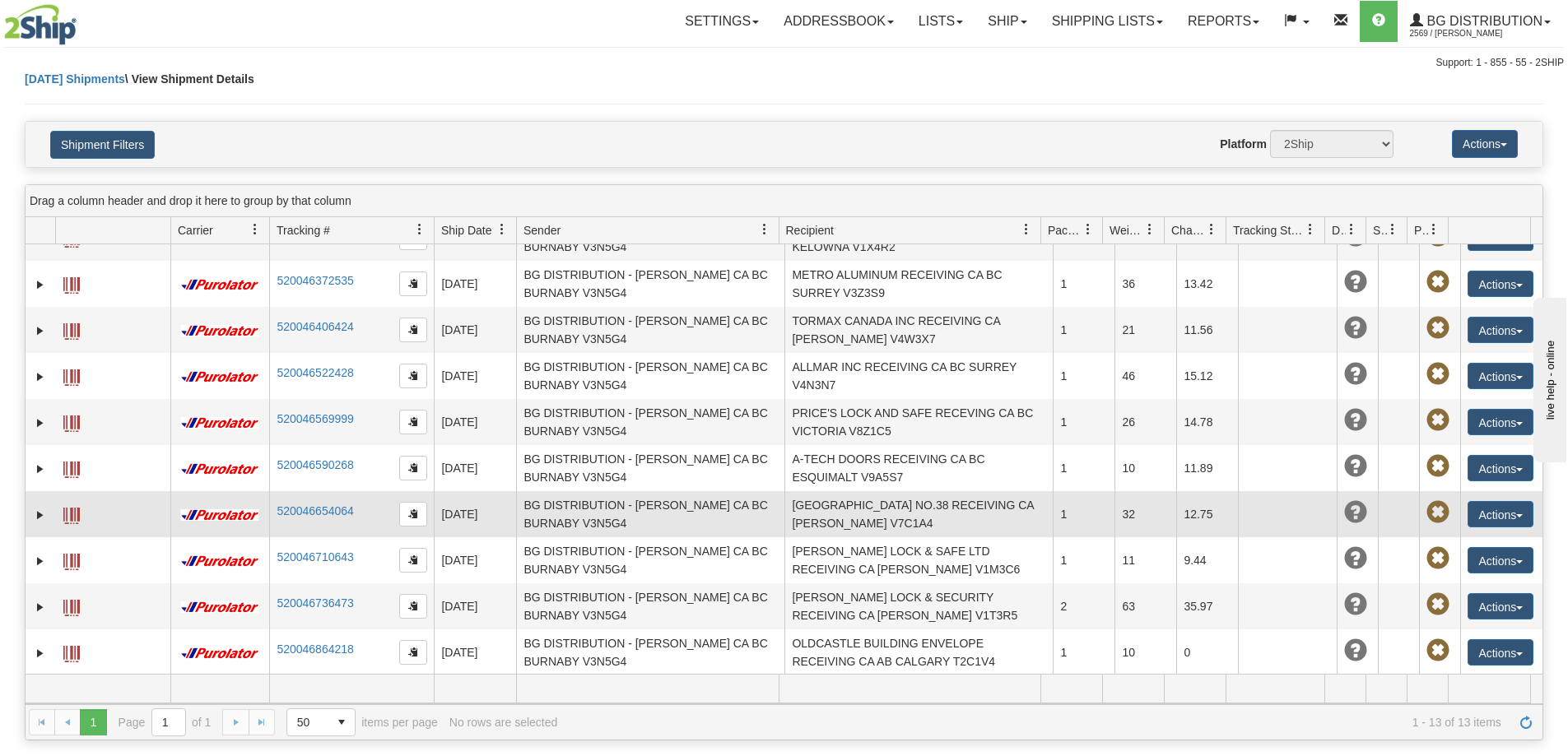
scroll to position [169, 0]
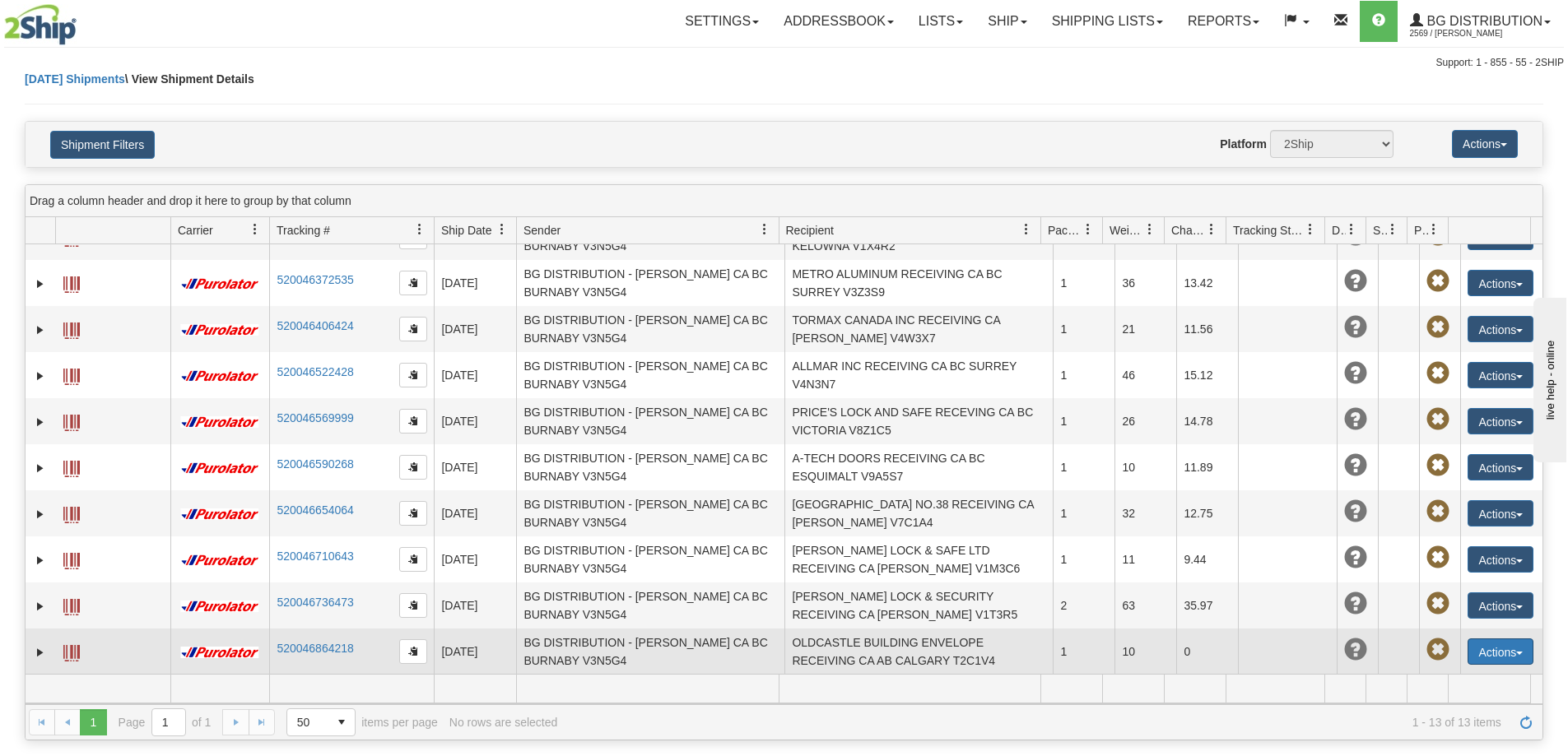
click at [1498, 655] on button "Actions" at bounding box center [1500, 651] width 65 height 27
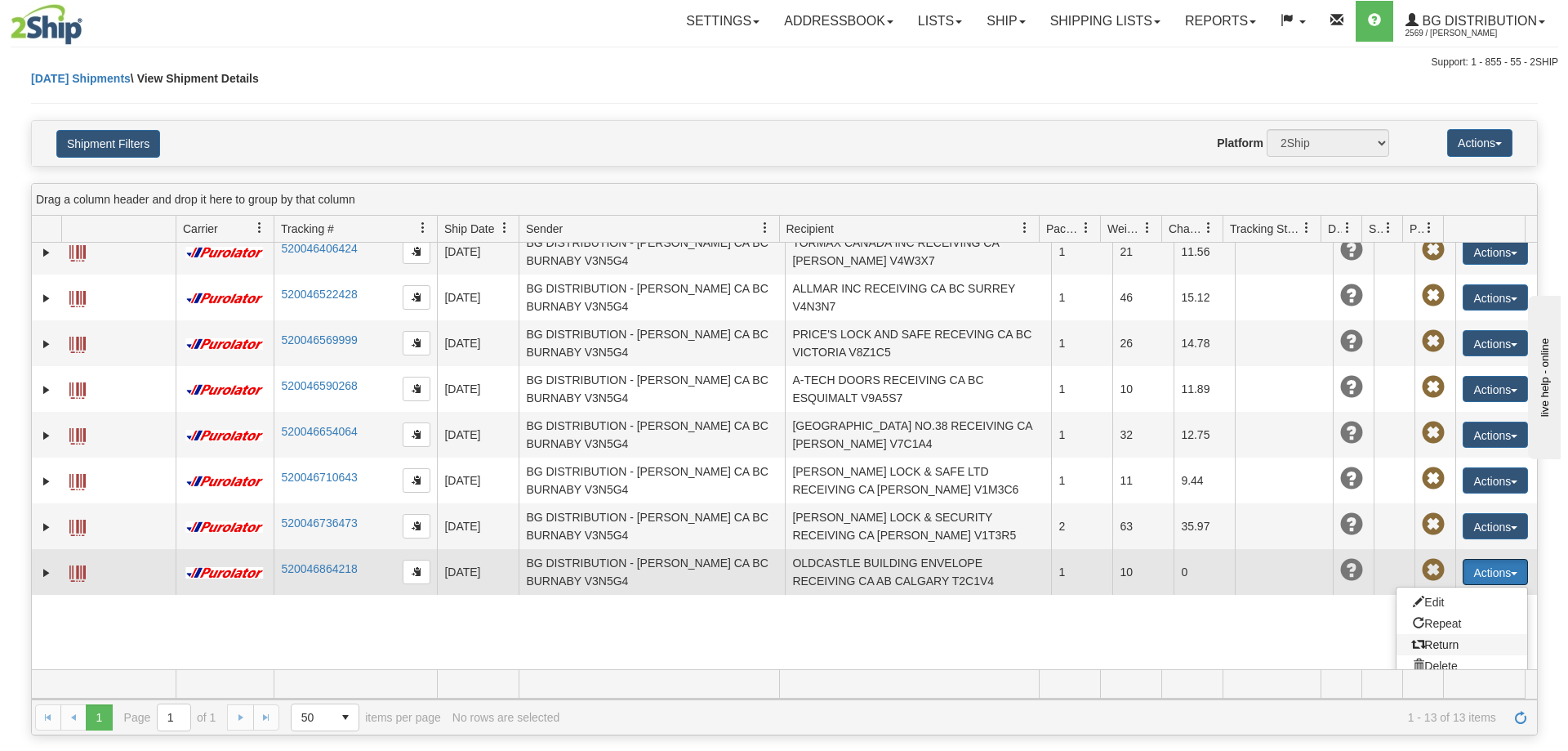
scroll to position [331, 0]
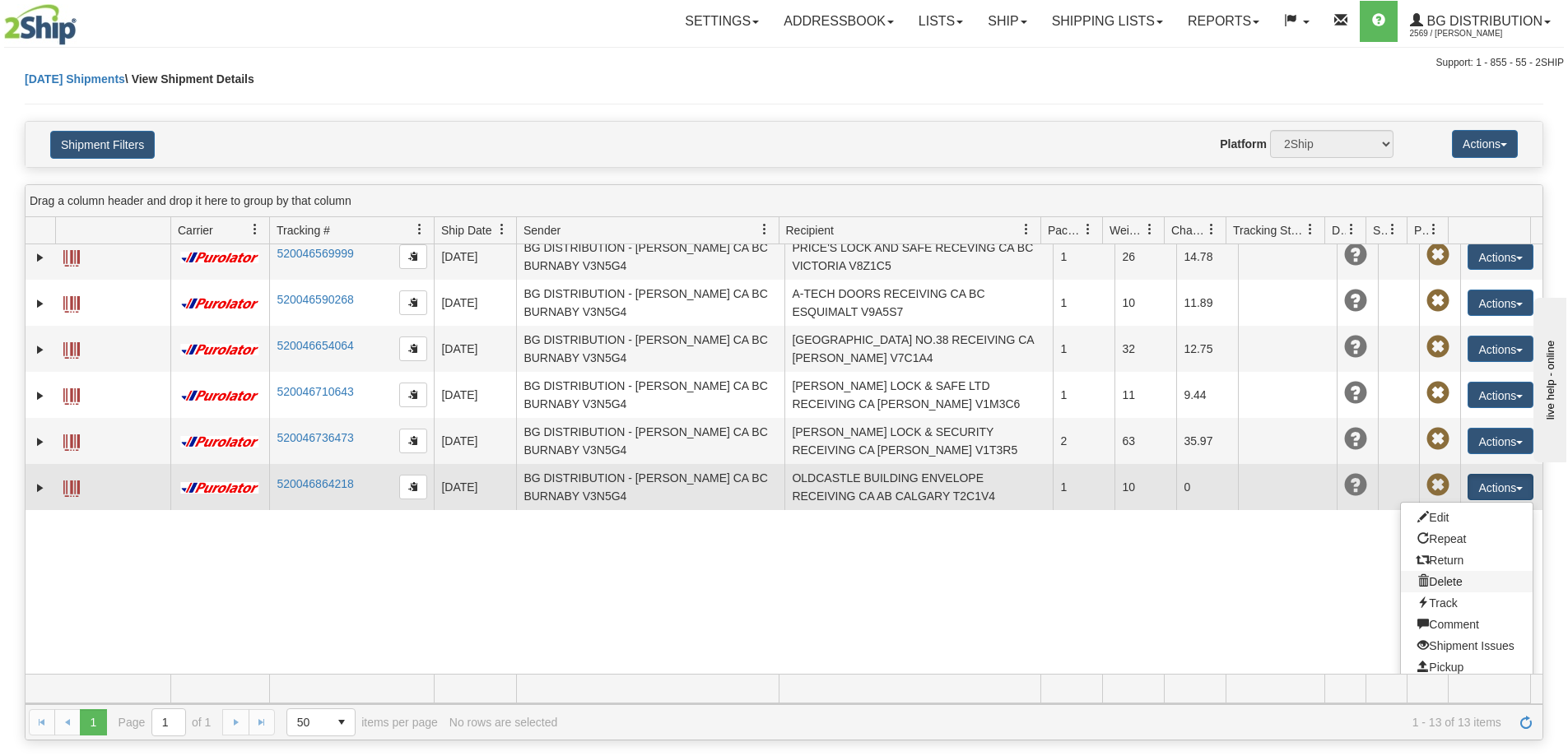
click at [1441, 579] on link "Delete" at bounding box center [1466, 581] width 132 height 22
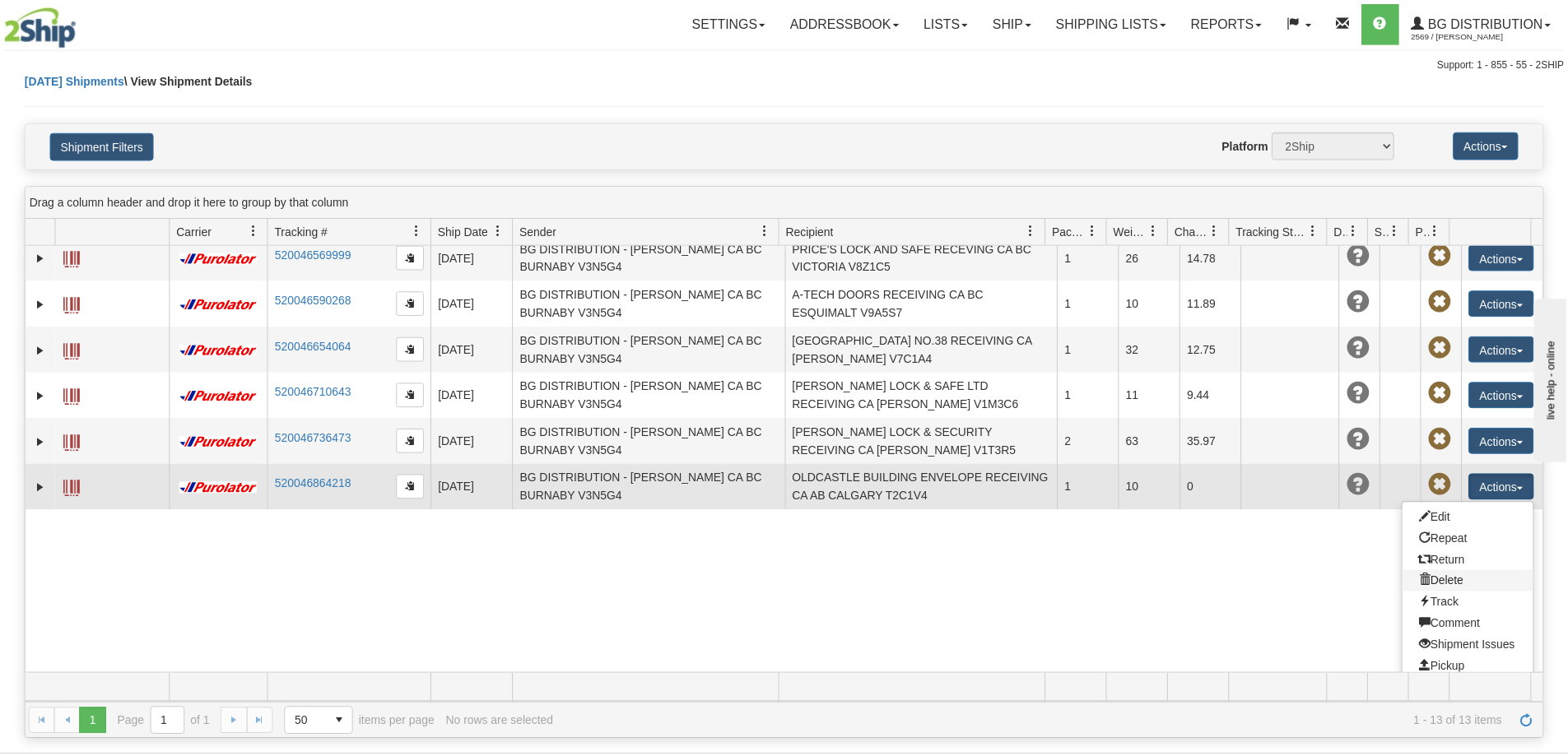
scroll to position [169, 0]
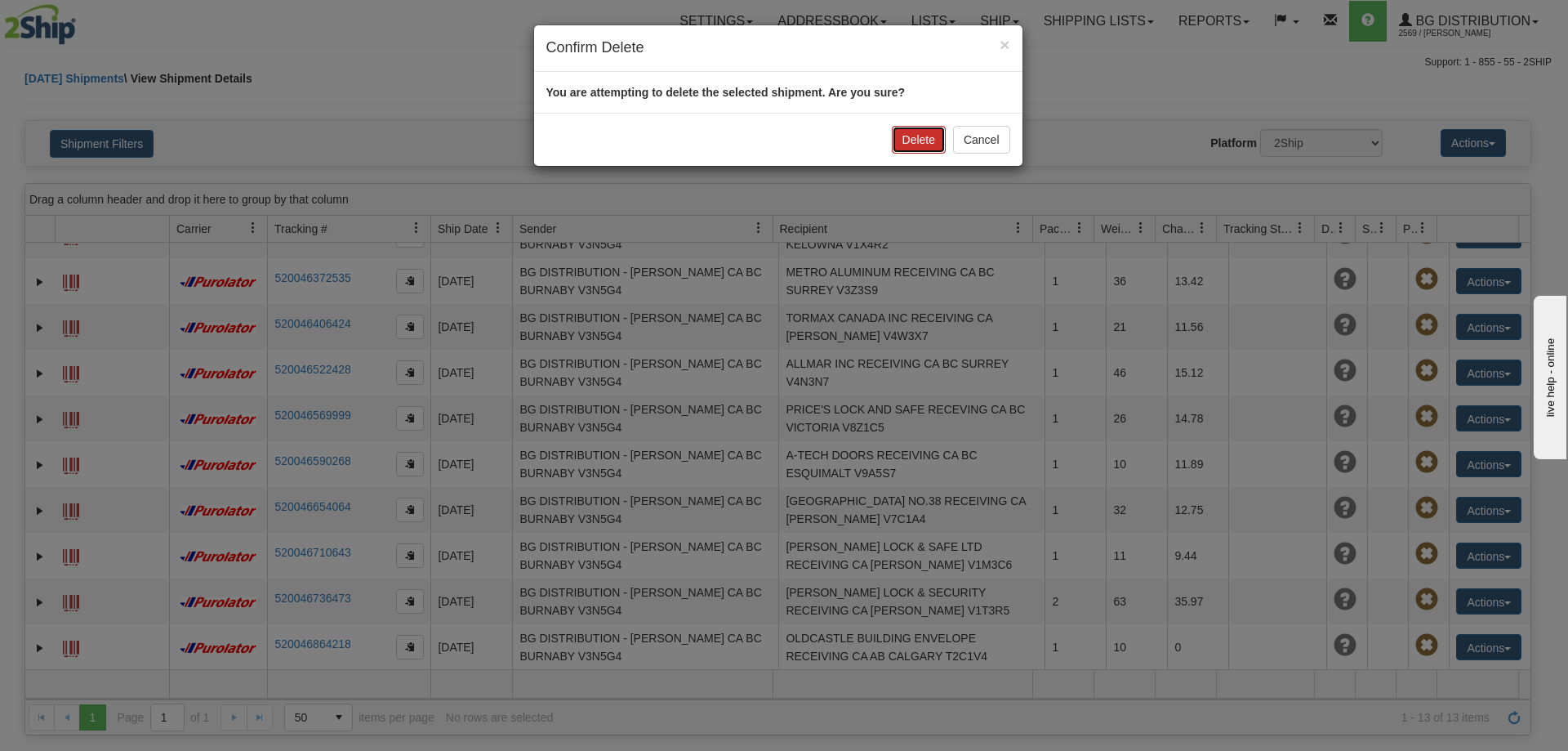
click at [913, 141] on button "Delete" at bounding box center [918, 139] width 54 height 28
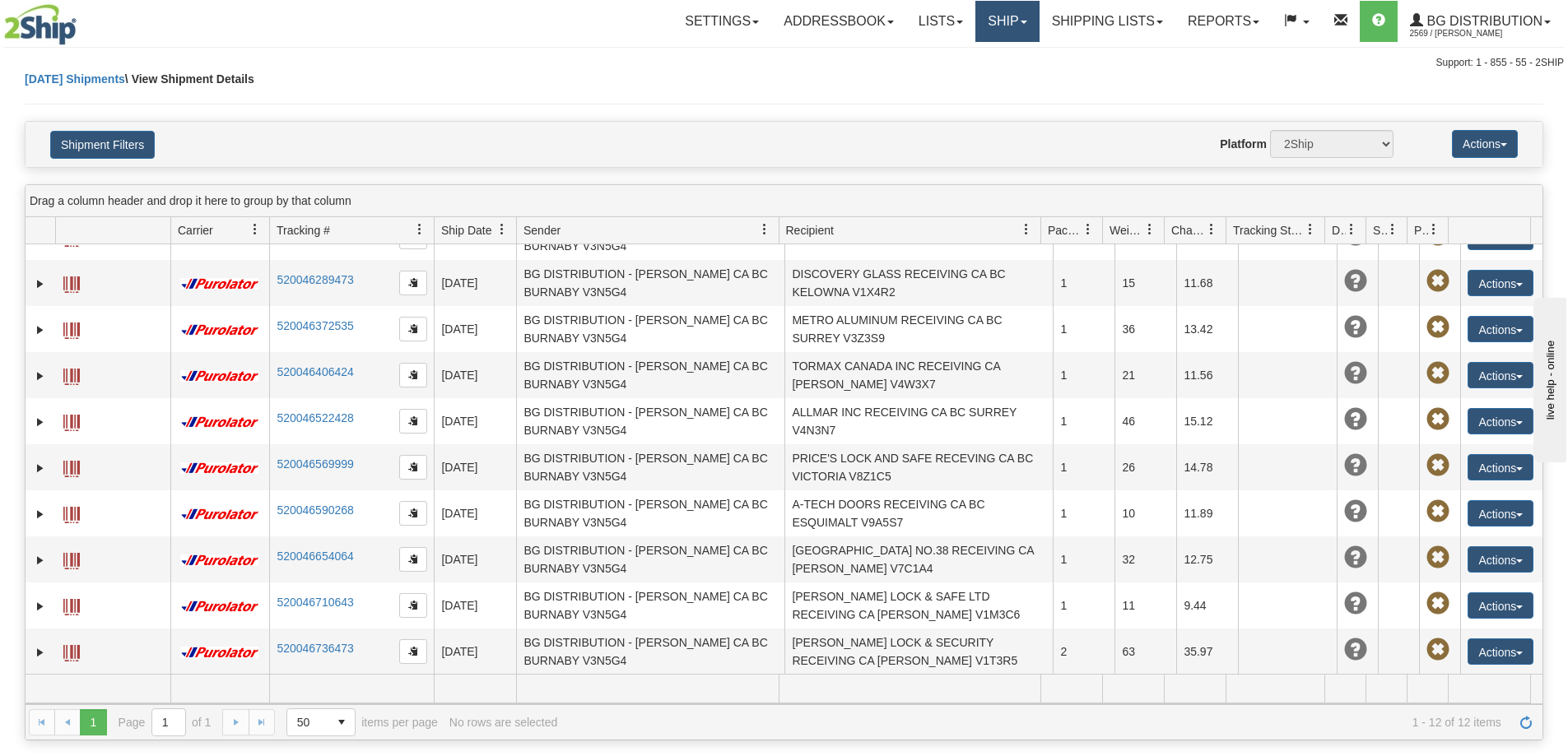
scroll to position [122, 0]
click at [991, 22] on link "Ship" at bounding box center [1007, 22] width 64 height 41
click at [986, 58] on link "Ship Screen" at bounding box center [973, 58] width 130 height 22
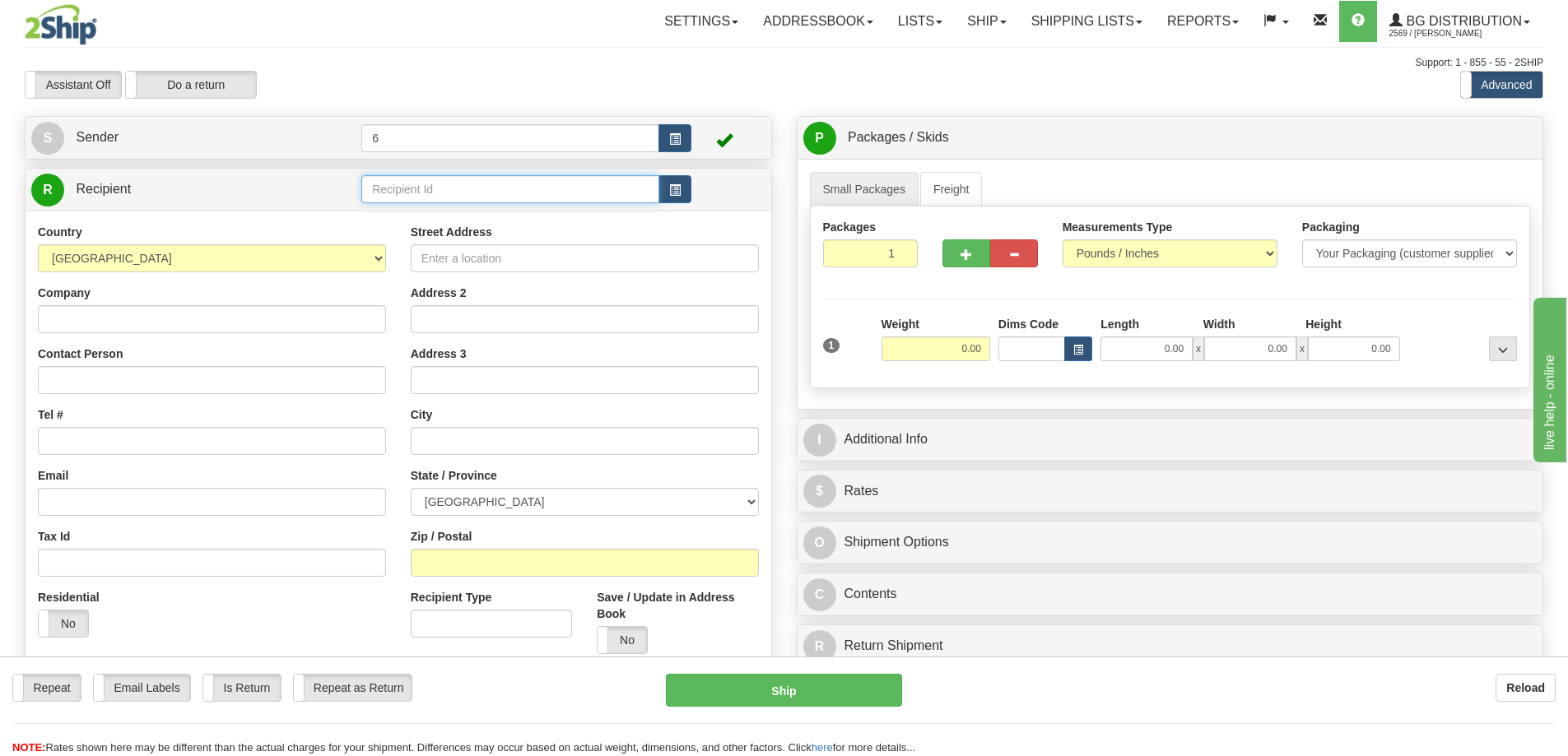
click at [450, 188] on input "text" at bounding box center [510, 189] width 298 height 28
click at [455, 218] on div "80058" at bounding box center [508, 217] width 282 height 18
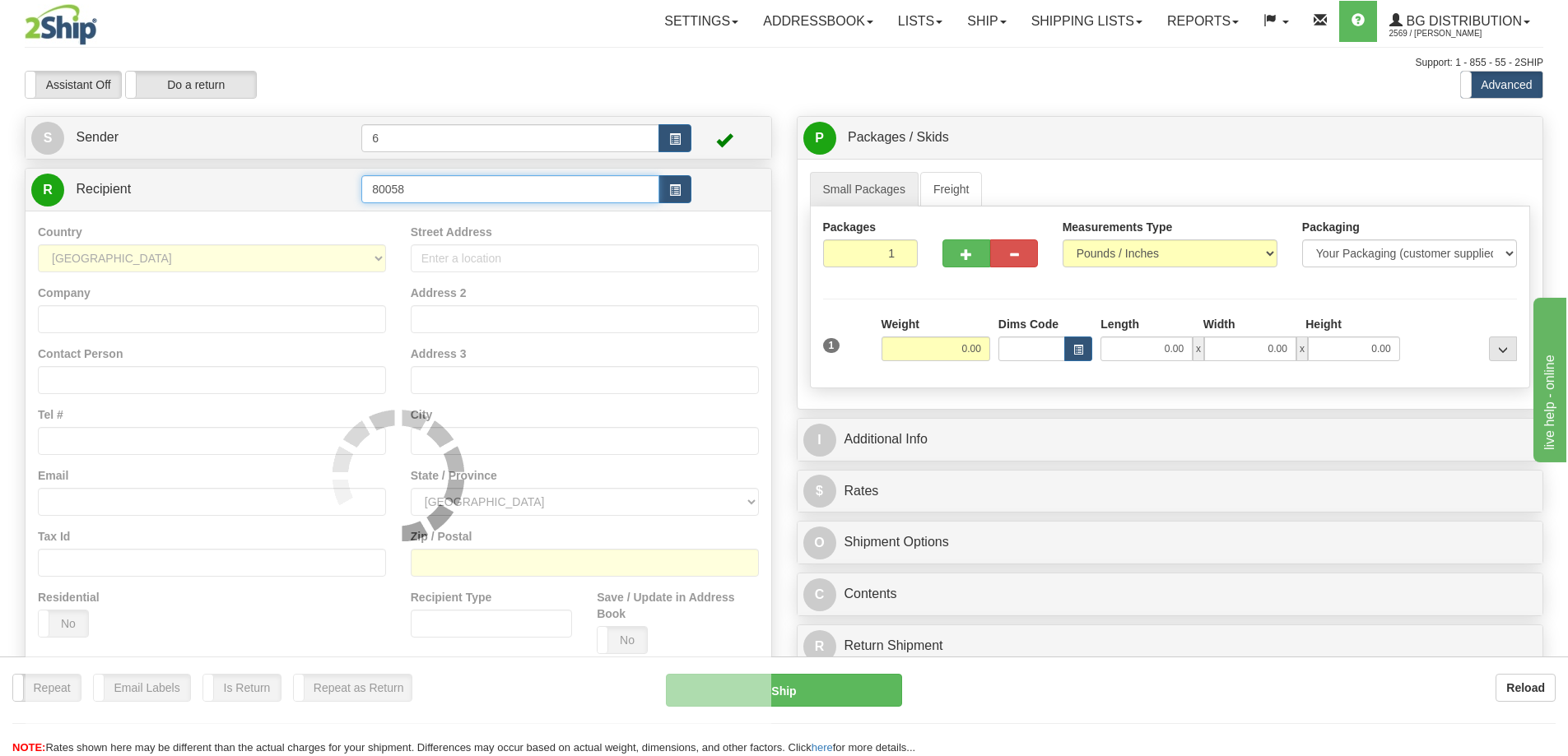
type input "80058"
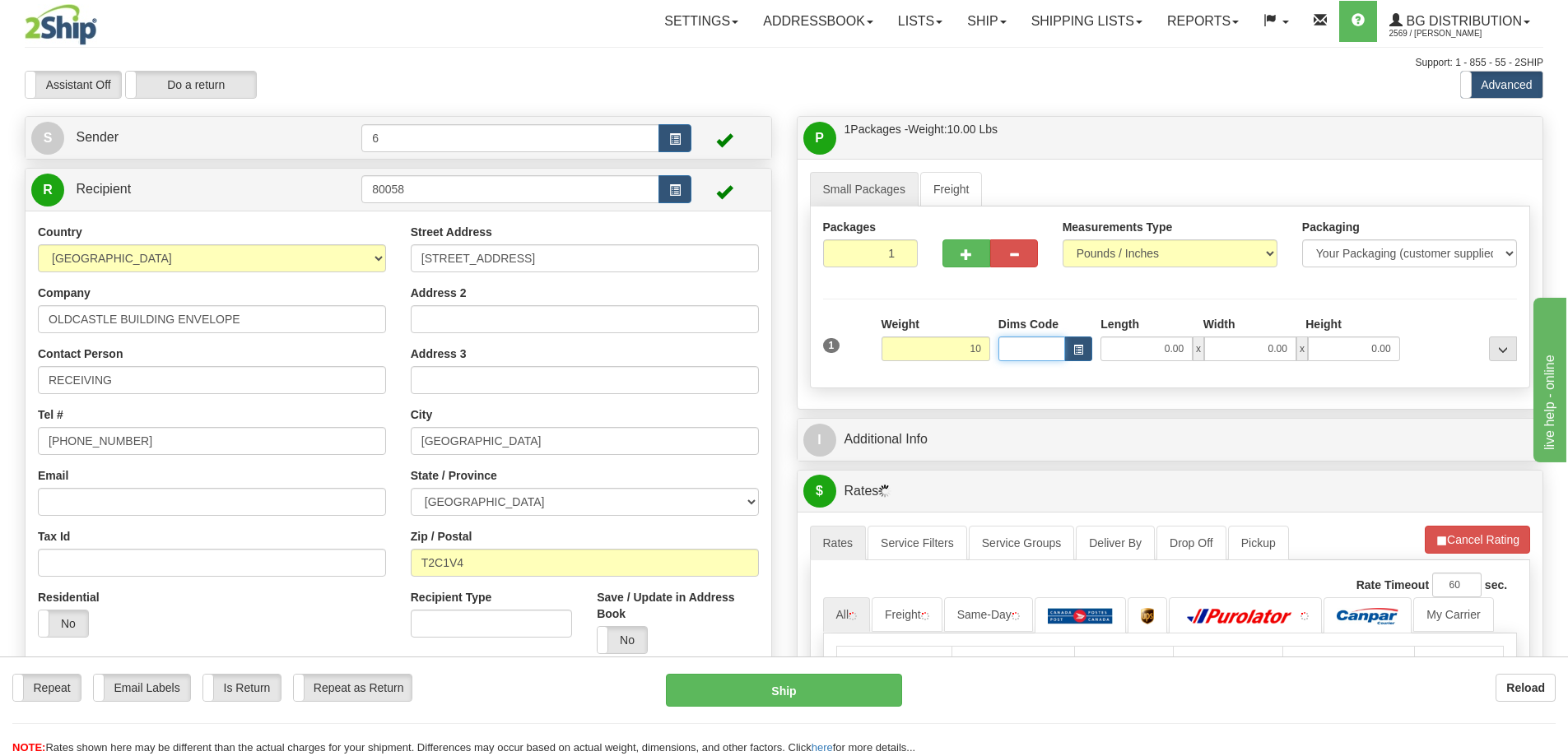
type input "10.00"
type input "13.00"
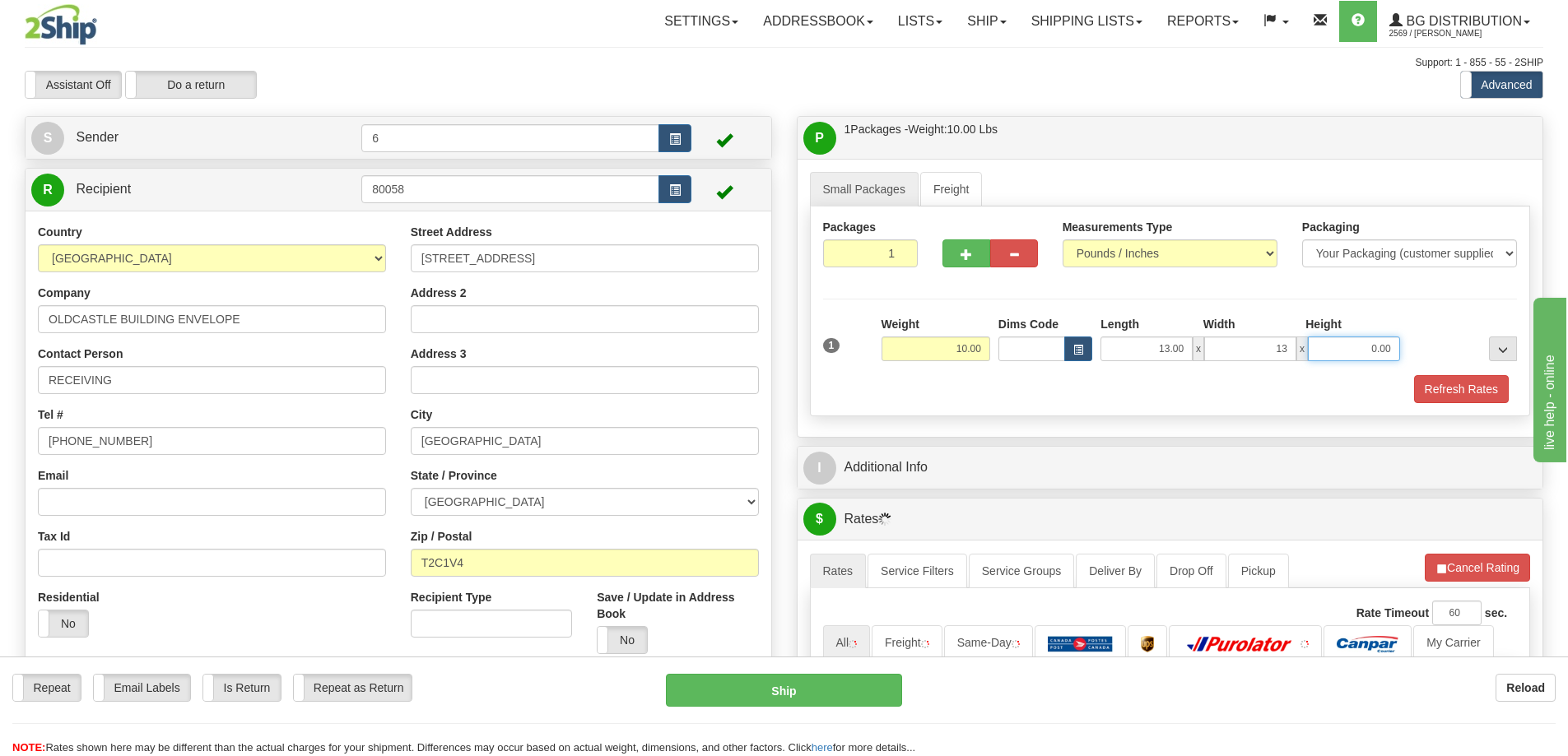
type input "13.00"
type input "4"
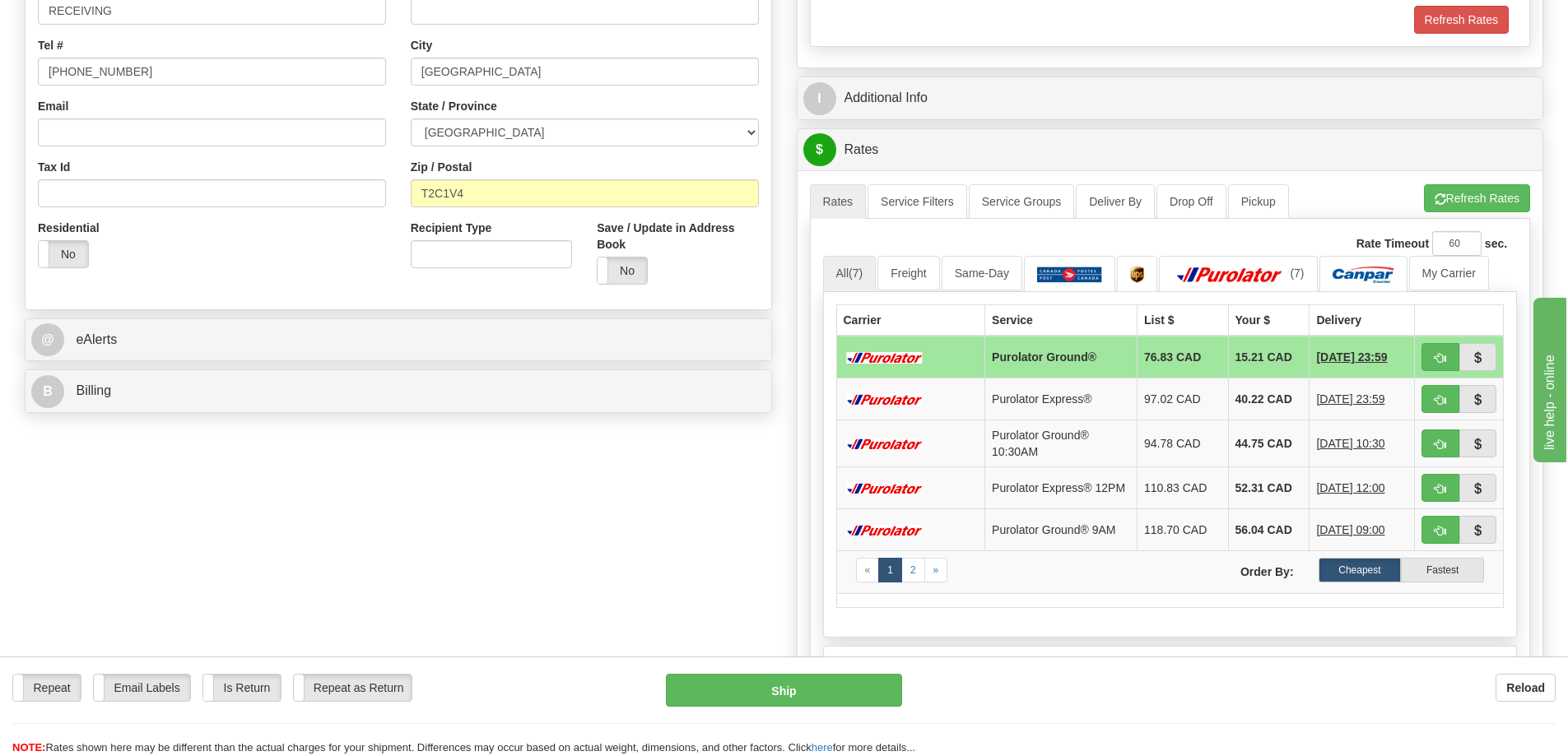
scroll to position [494, 0]
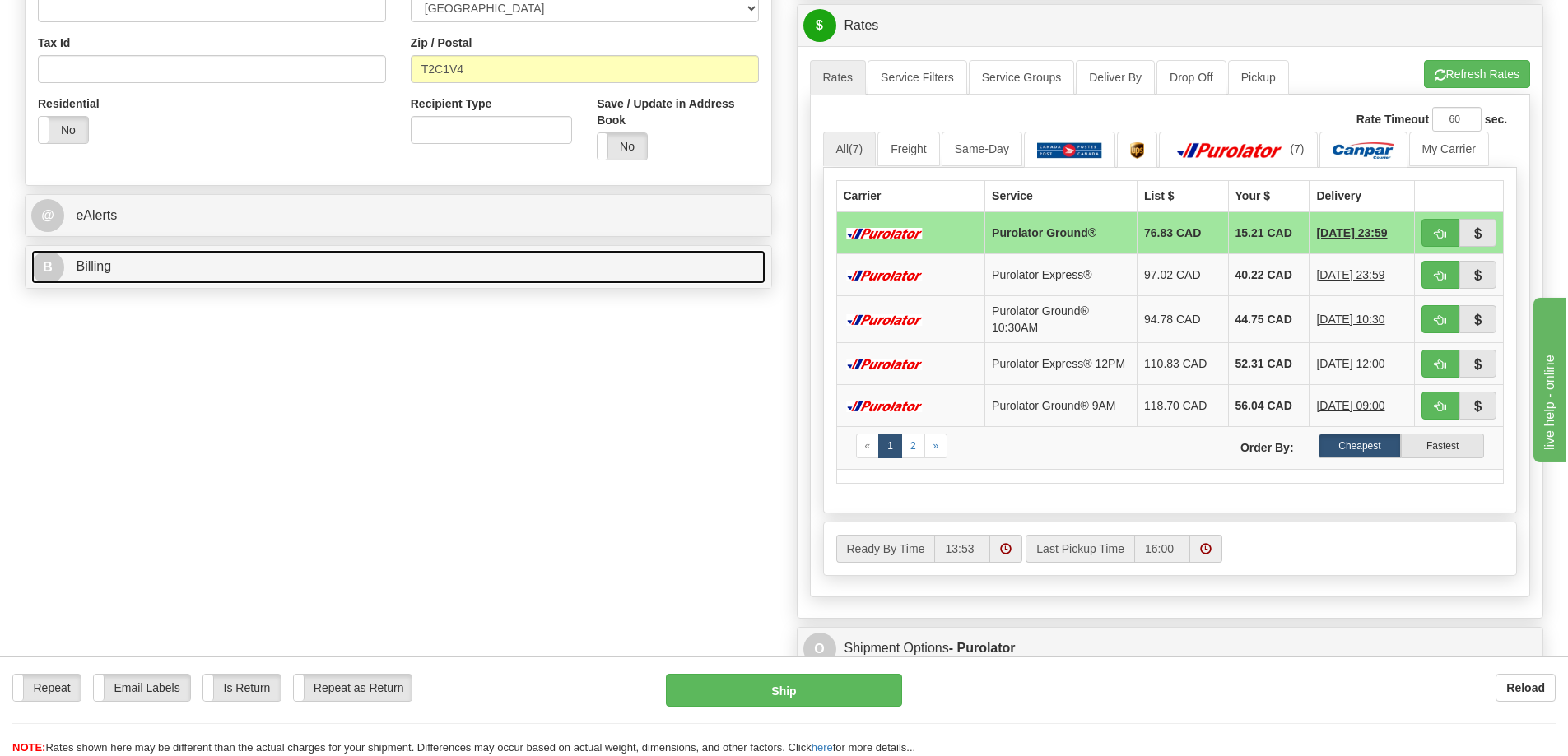
type input "7.00"
click at [122, 268] on link "B Billing" at bounding box center [398, 267] width 734 height 34
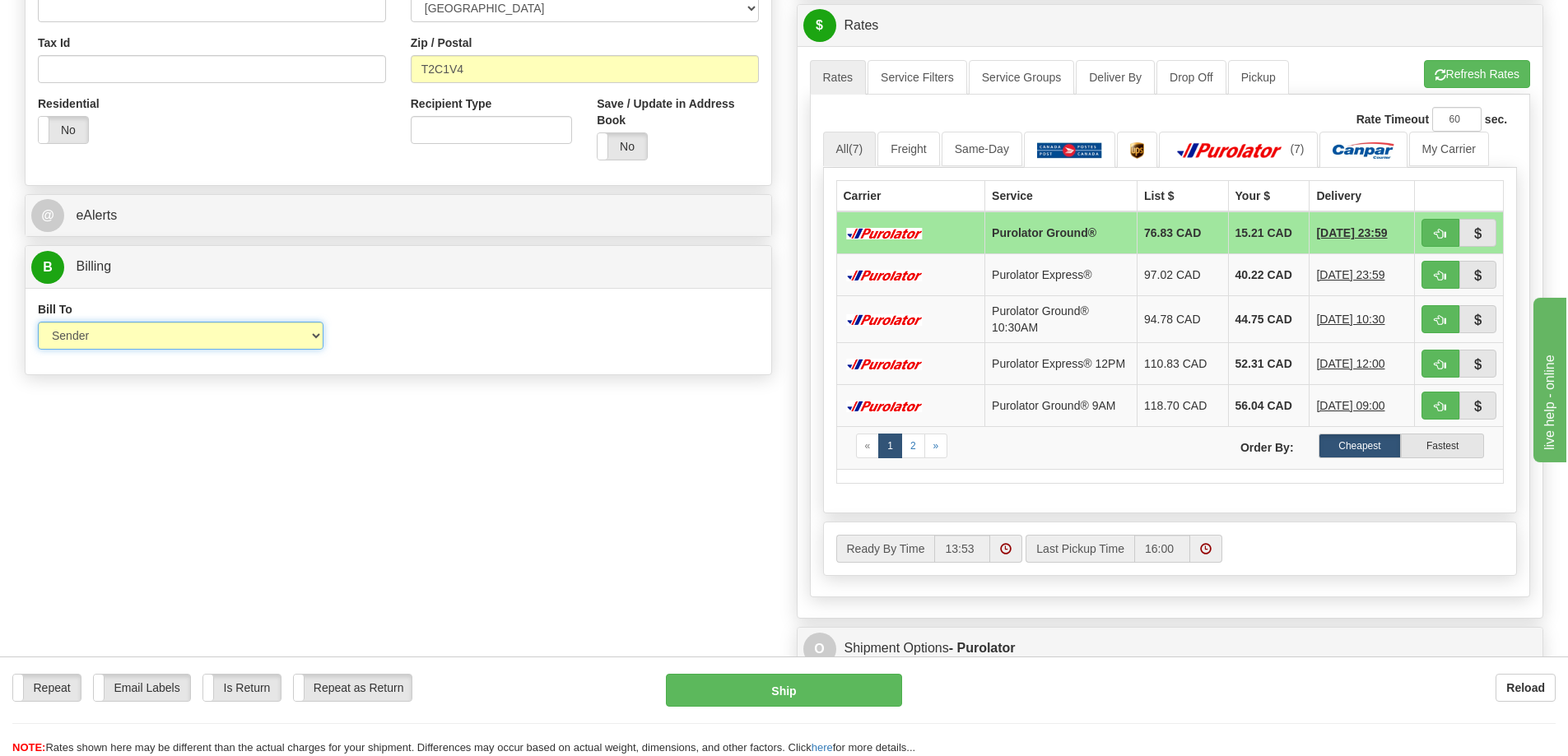
click at [322, 337] on select "Sender Recipient Third Party Collect" at bounding box center [181, 335] width 286 height 28
select select "2"
click at [38, 324] on select "Sender Recipient Third Party Collect" at bounding box center [181, 335] width 286 height 28
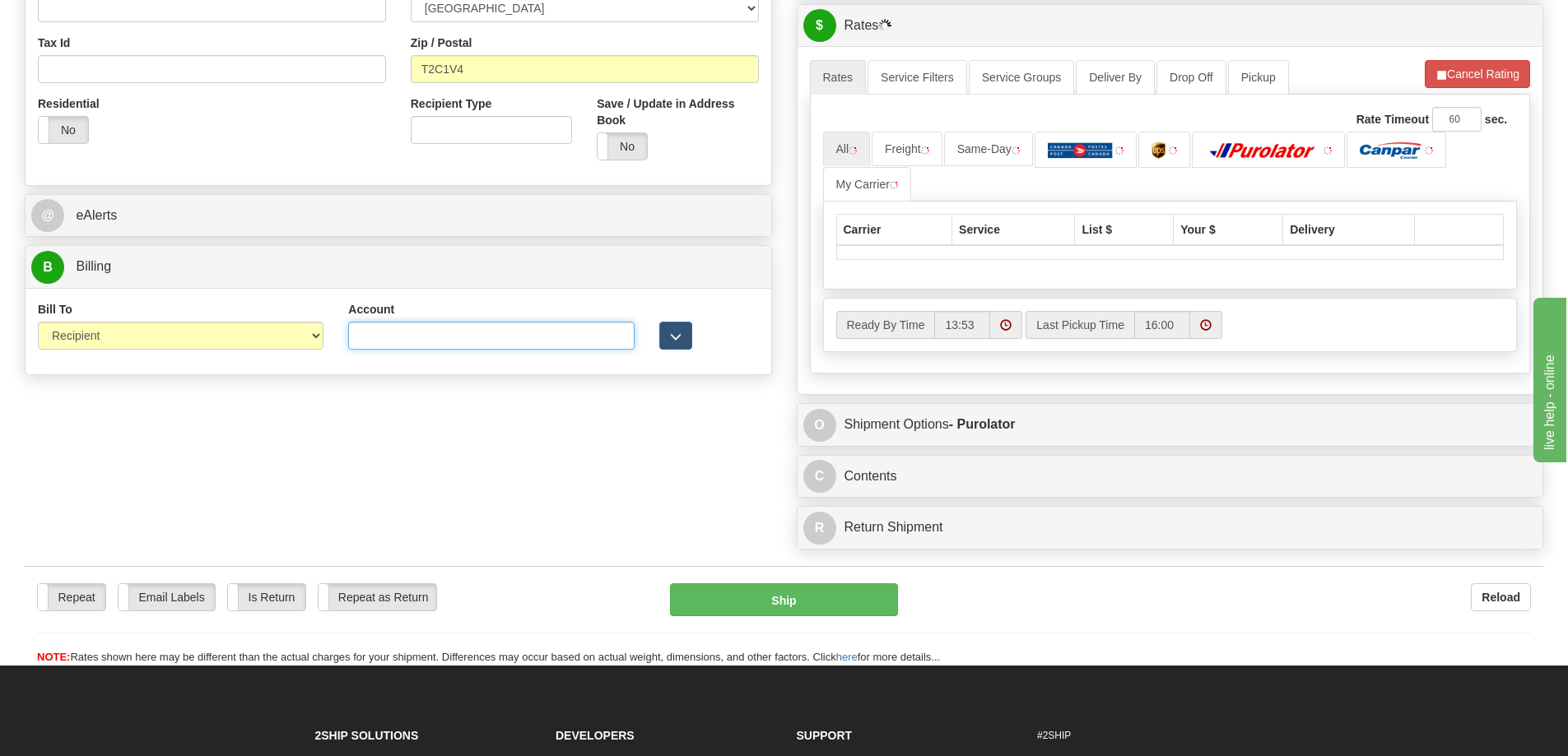
click at [540, 343] on input "Account" at bounding box center [491, 335] width 286 height 28
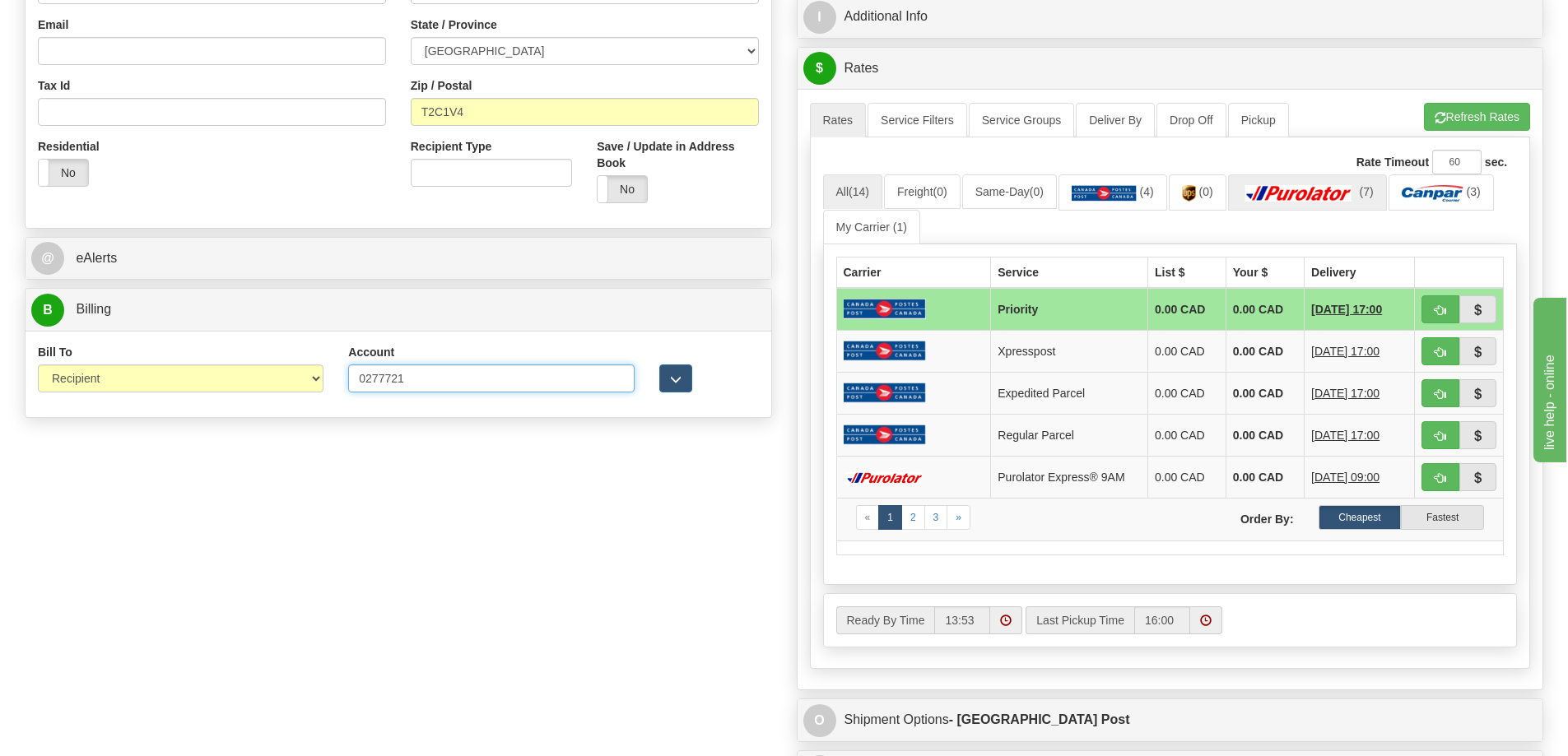
scroll to position [411, 0]
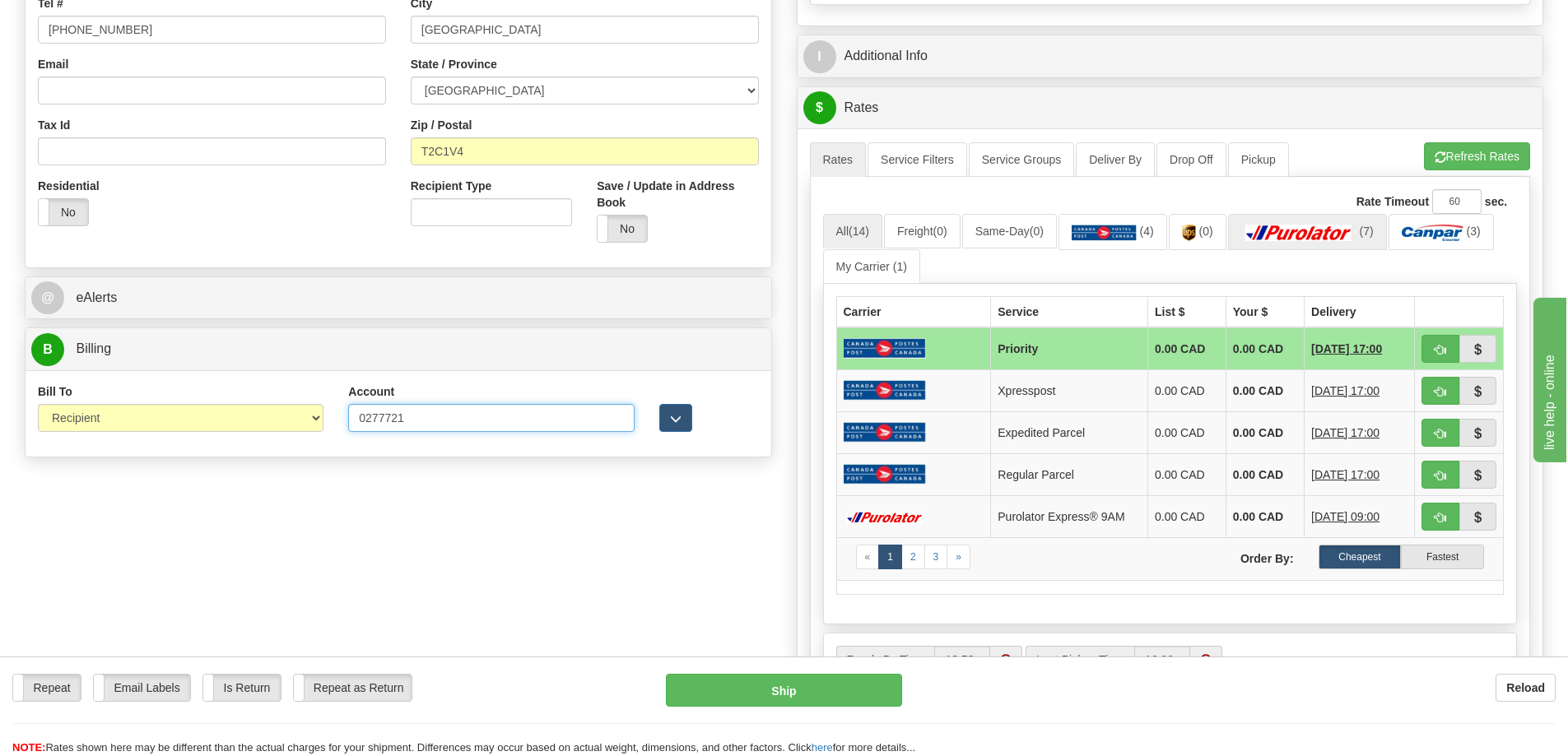
type input "0277721"
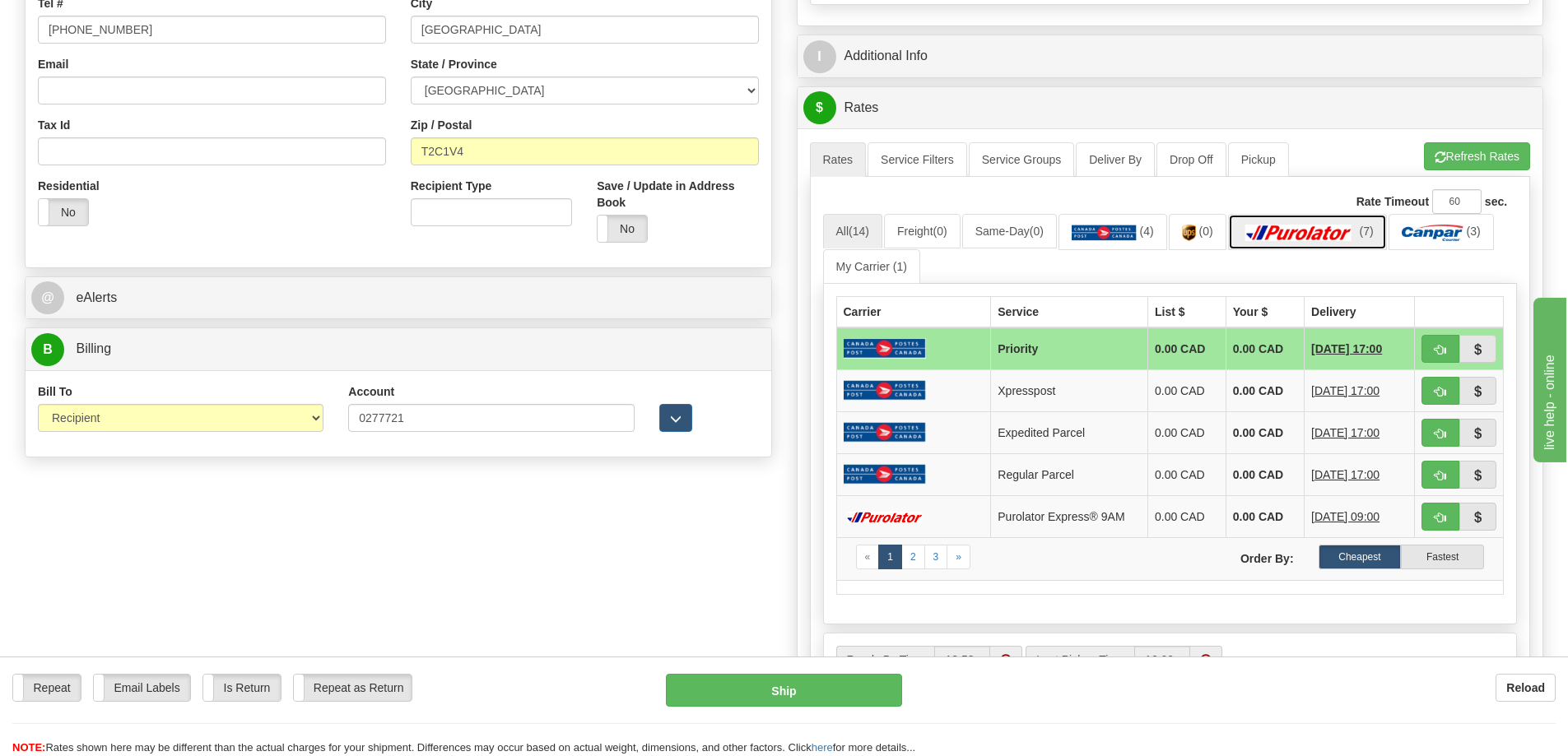
click at [1293, 237] on img at bounding box center [1299, 232] width 115 height 16
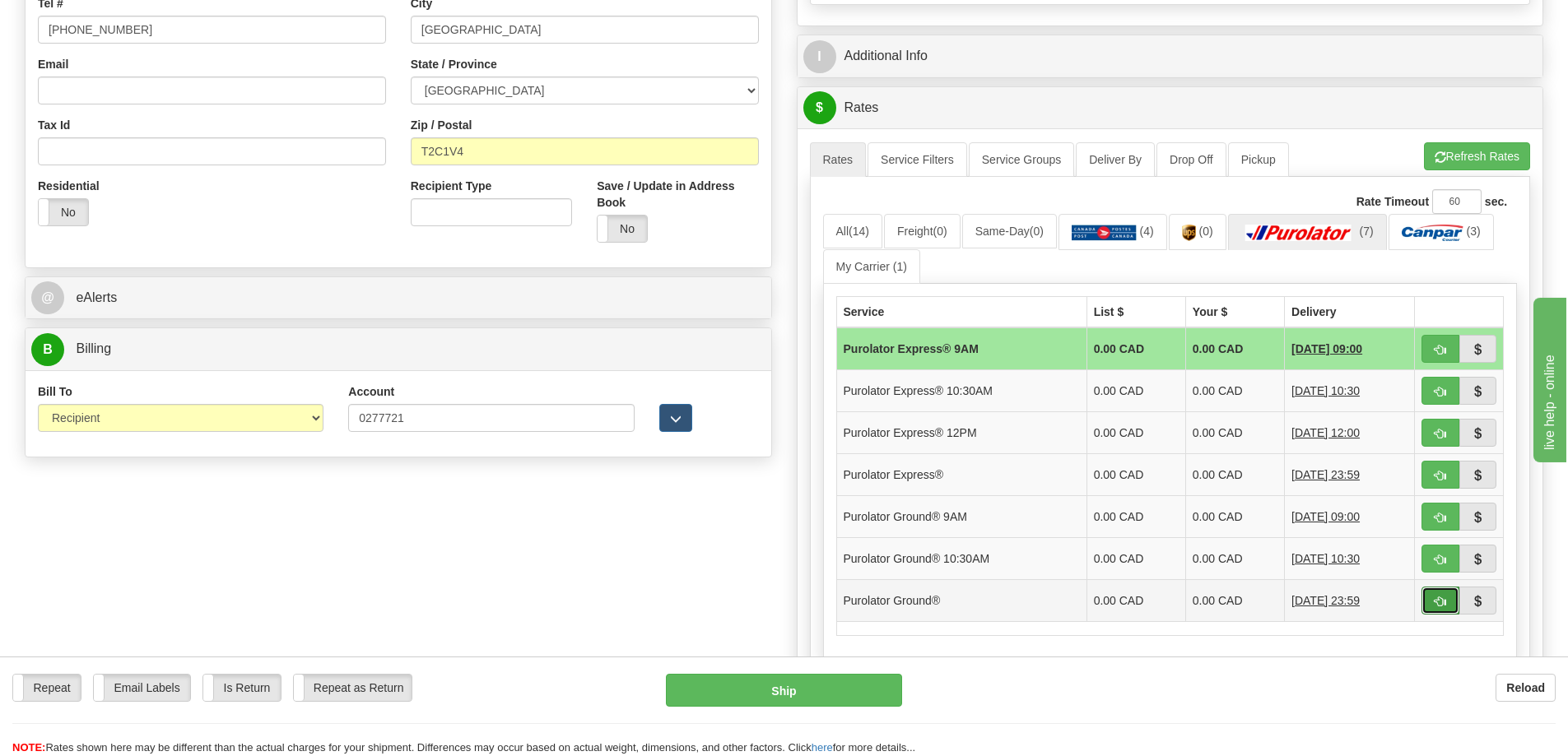
click at [1442, 603] on span "button" at bounding box center [1440, 601] width 11 height 10
type input "260"
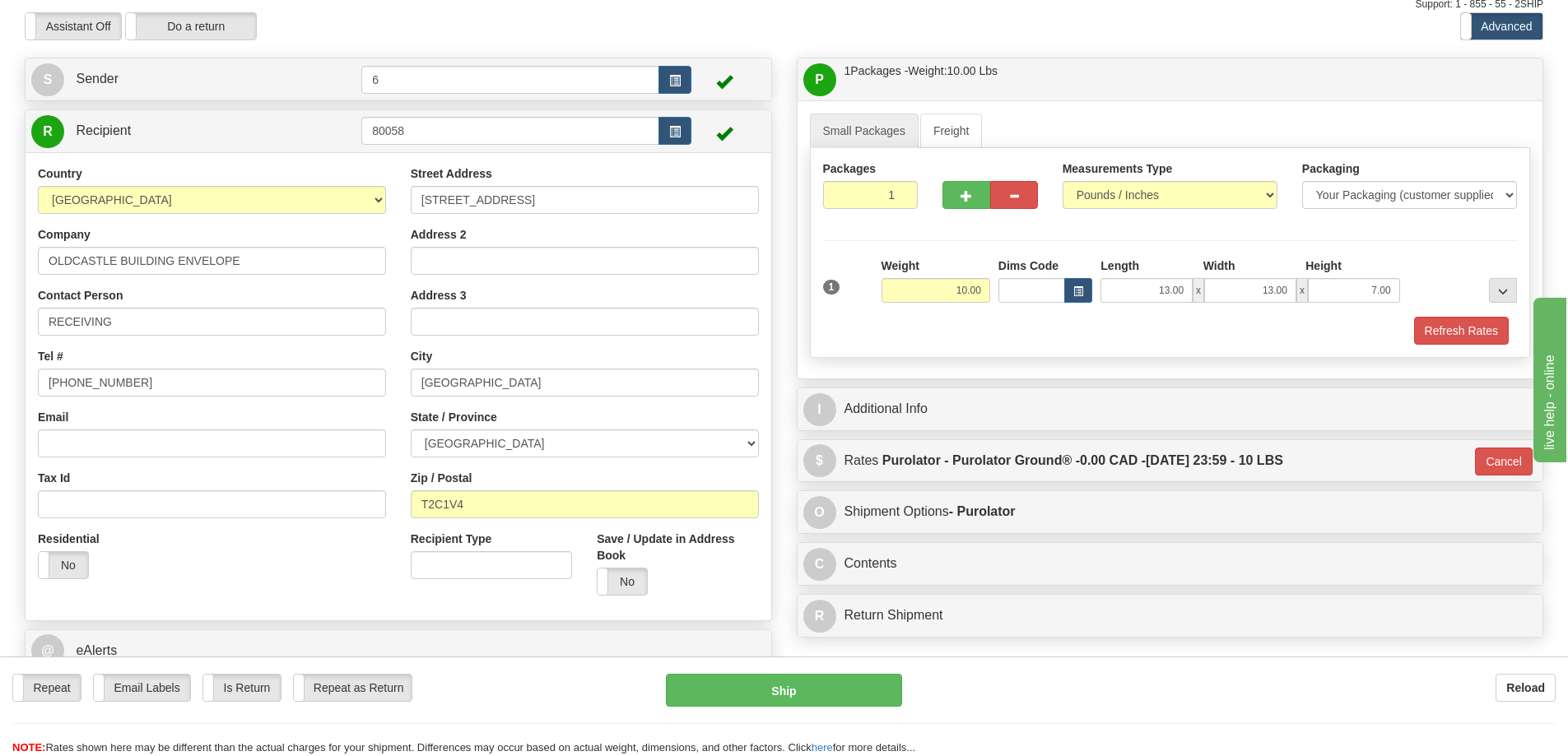
scroll to position [0, 0]
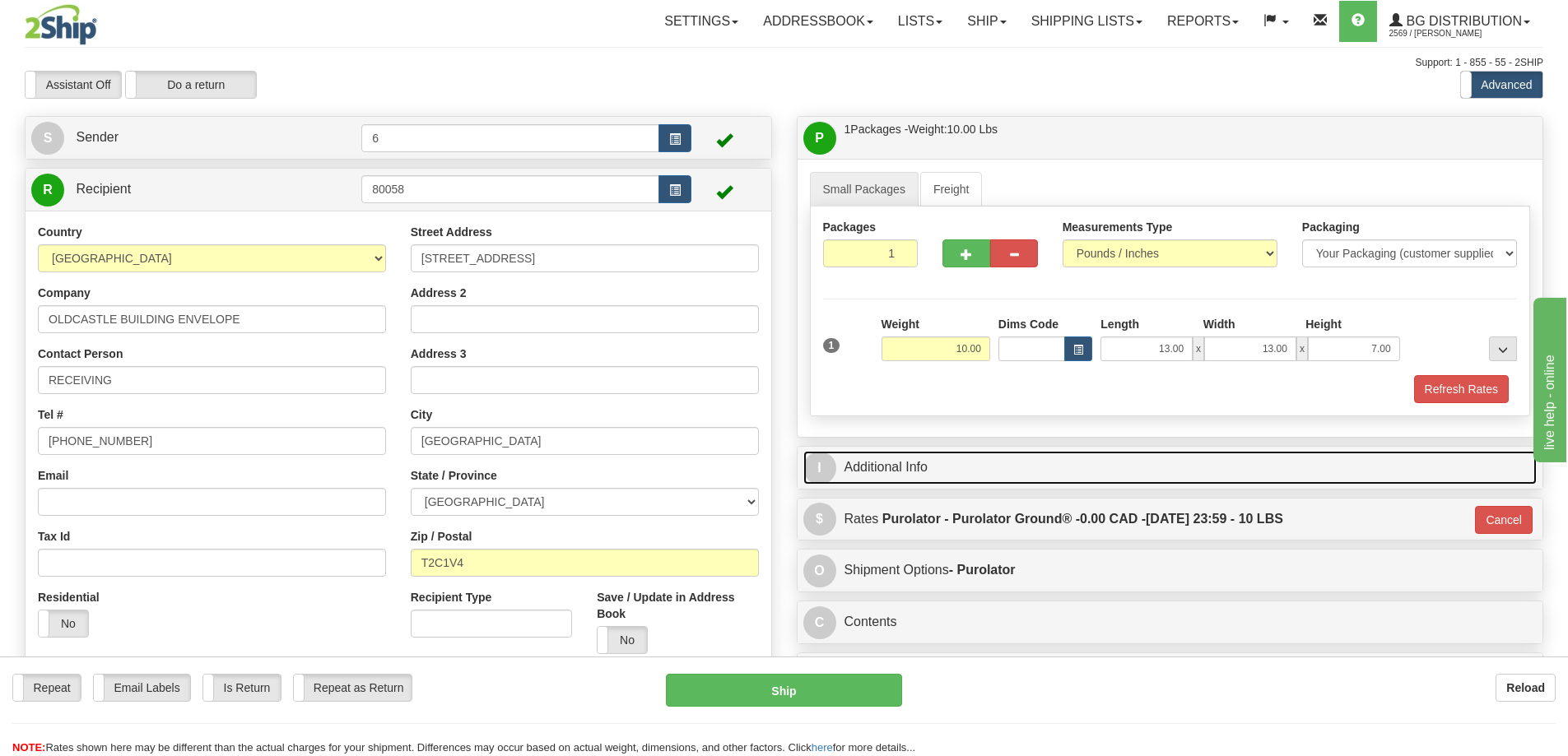
click at [1032, 460] on link "I Additional Info" at bounding box center [1170, 467] width 734 height 34
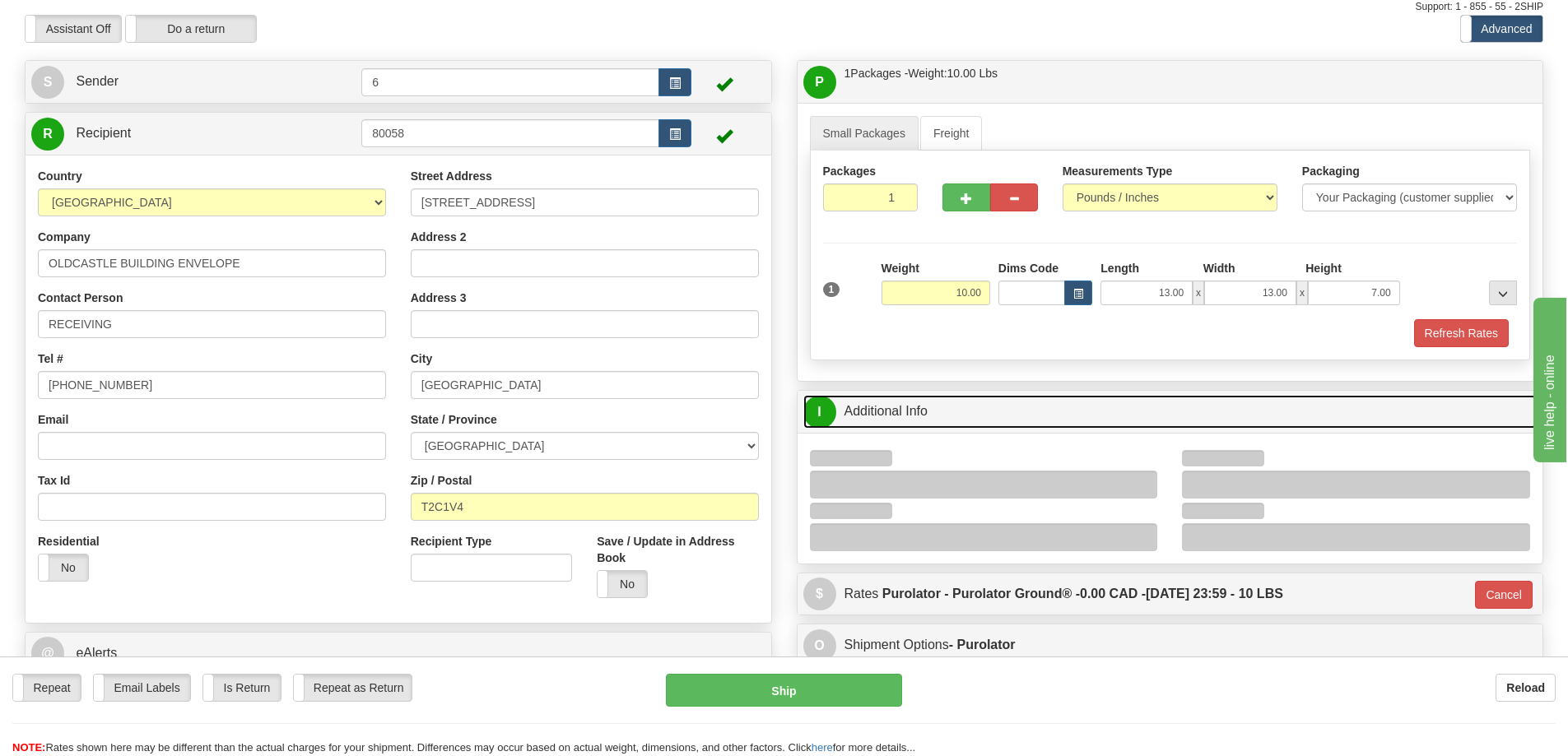
scroll to position [164, 0]
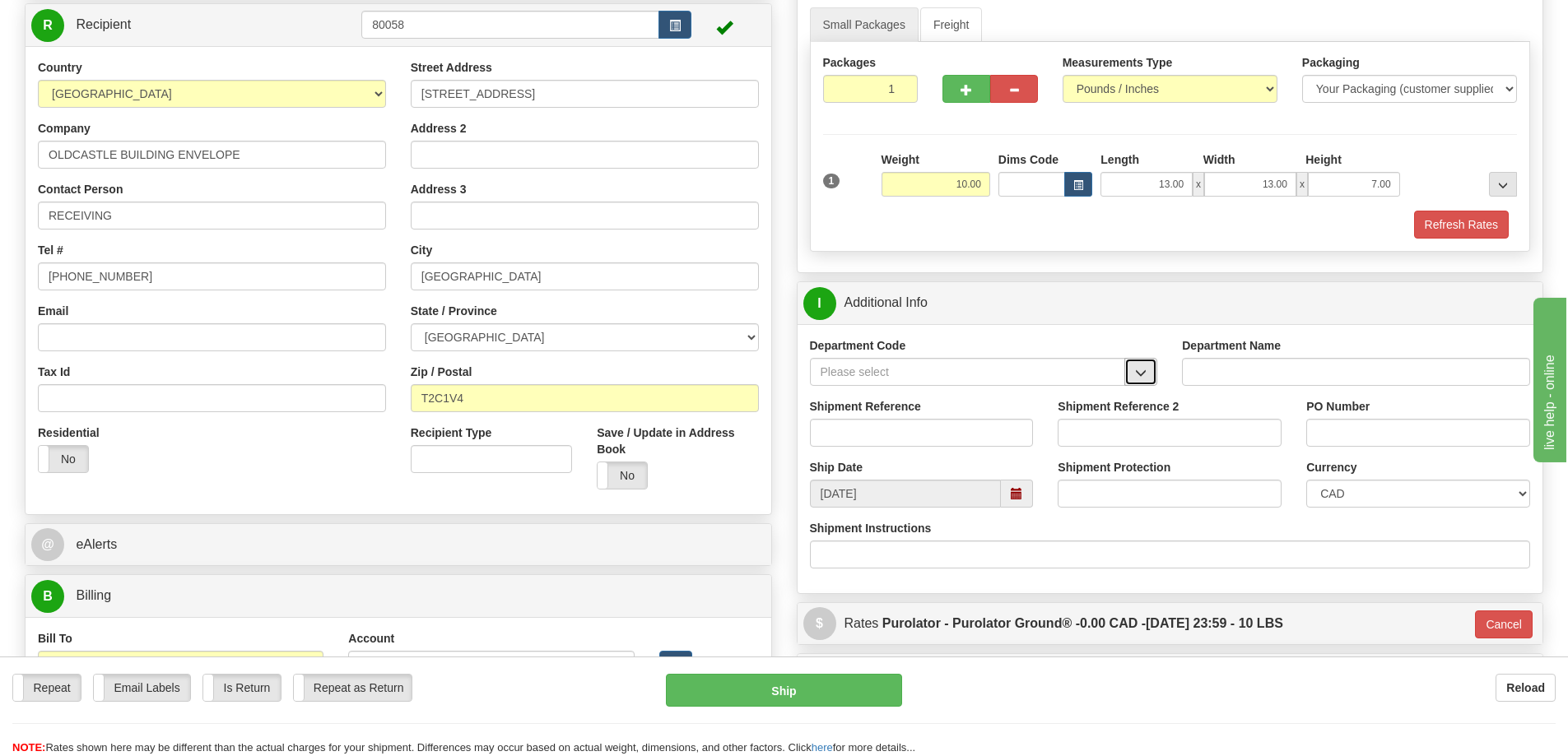
click at [1139, 375] on span "button" at bounding box center [1140, 372] width 11 height 10
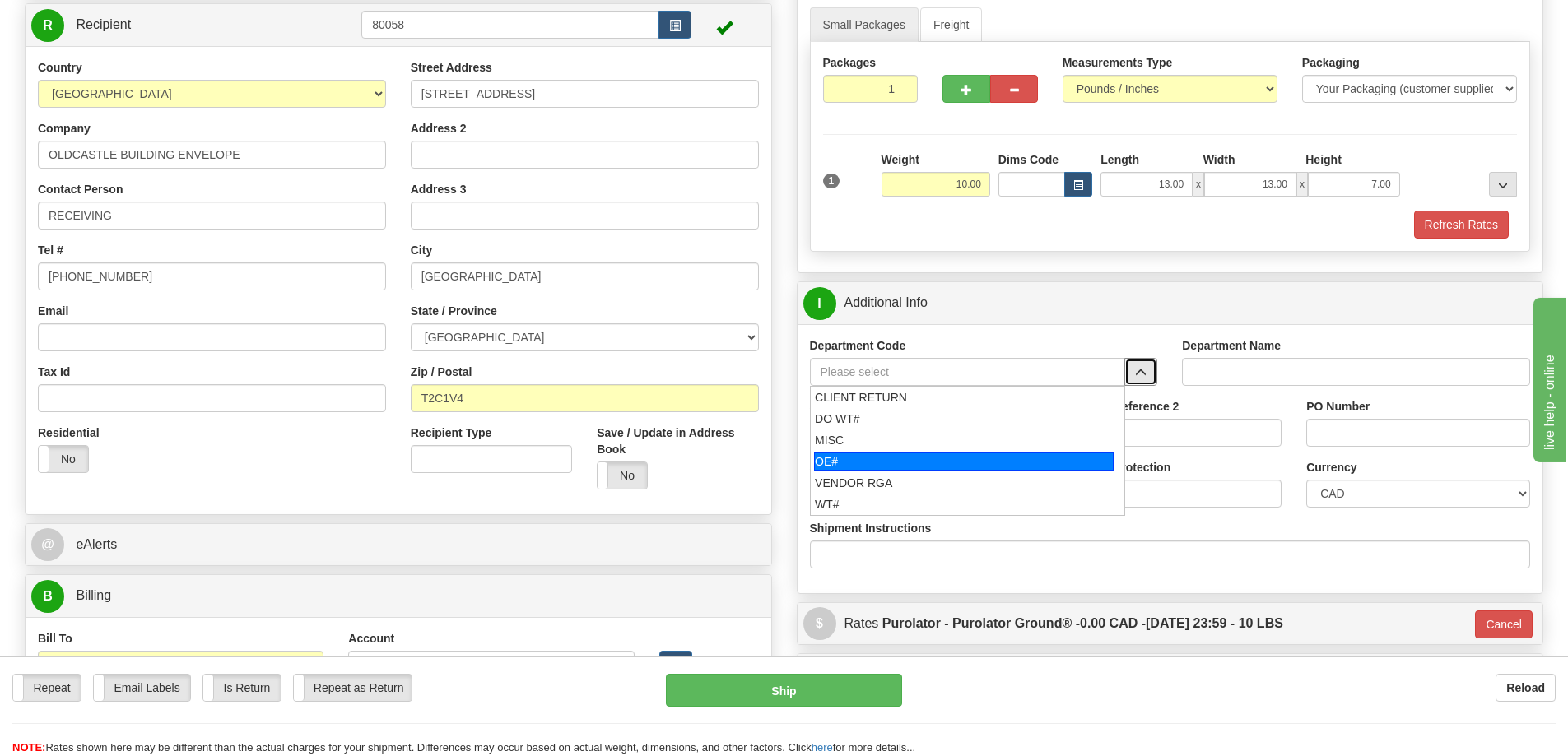
click at [936, 457] on div "OE#" at bounding box center [964, 461] width 299 height 18
type input "OE#"
type input "ORDERS"
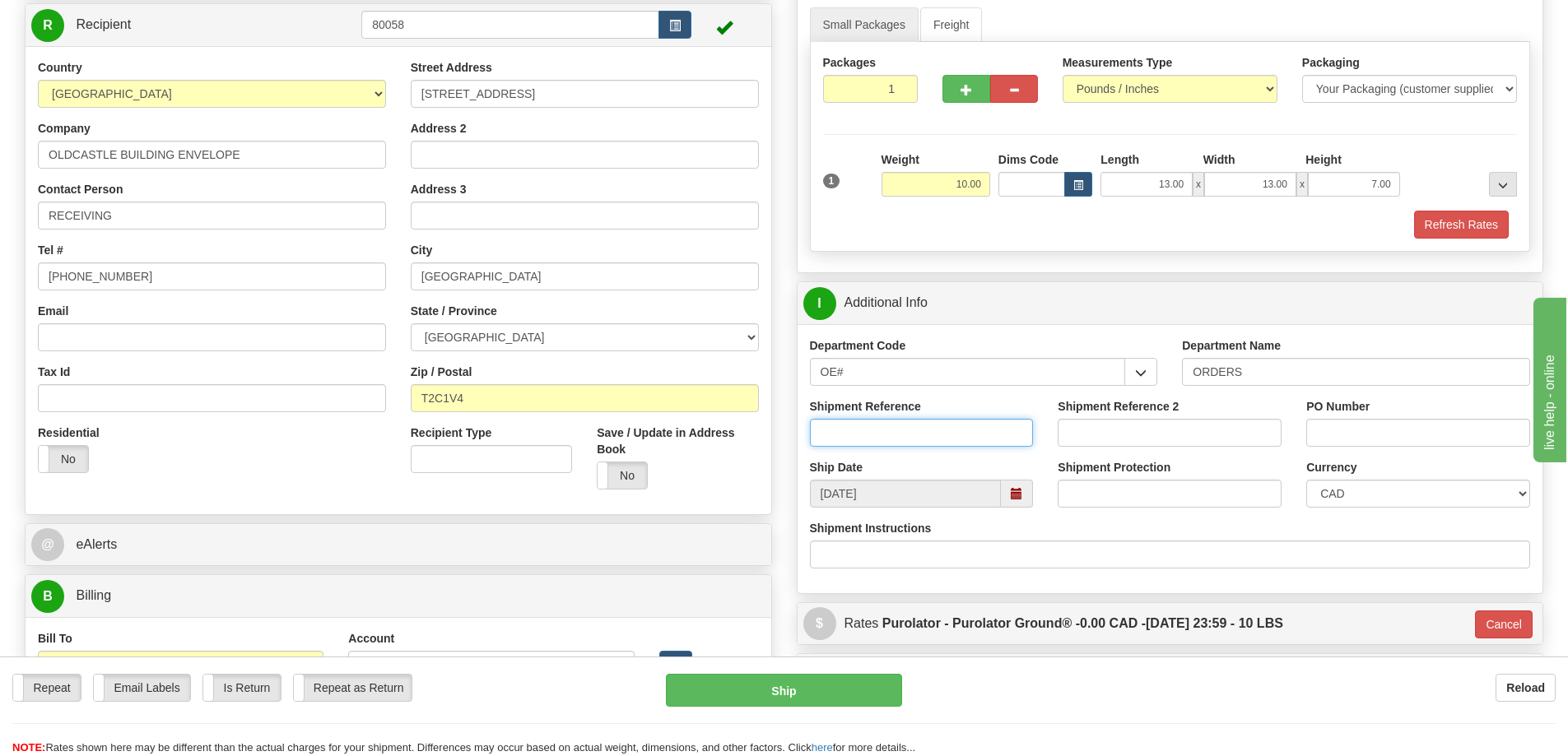
click at [949, 434] on input "Shipment Reference" at bounding box center [922, 433] width 224 height 28
type input "60032498-00"
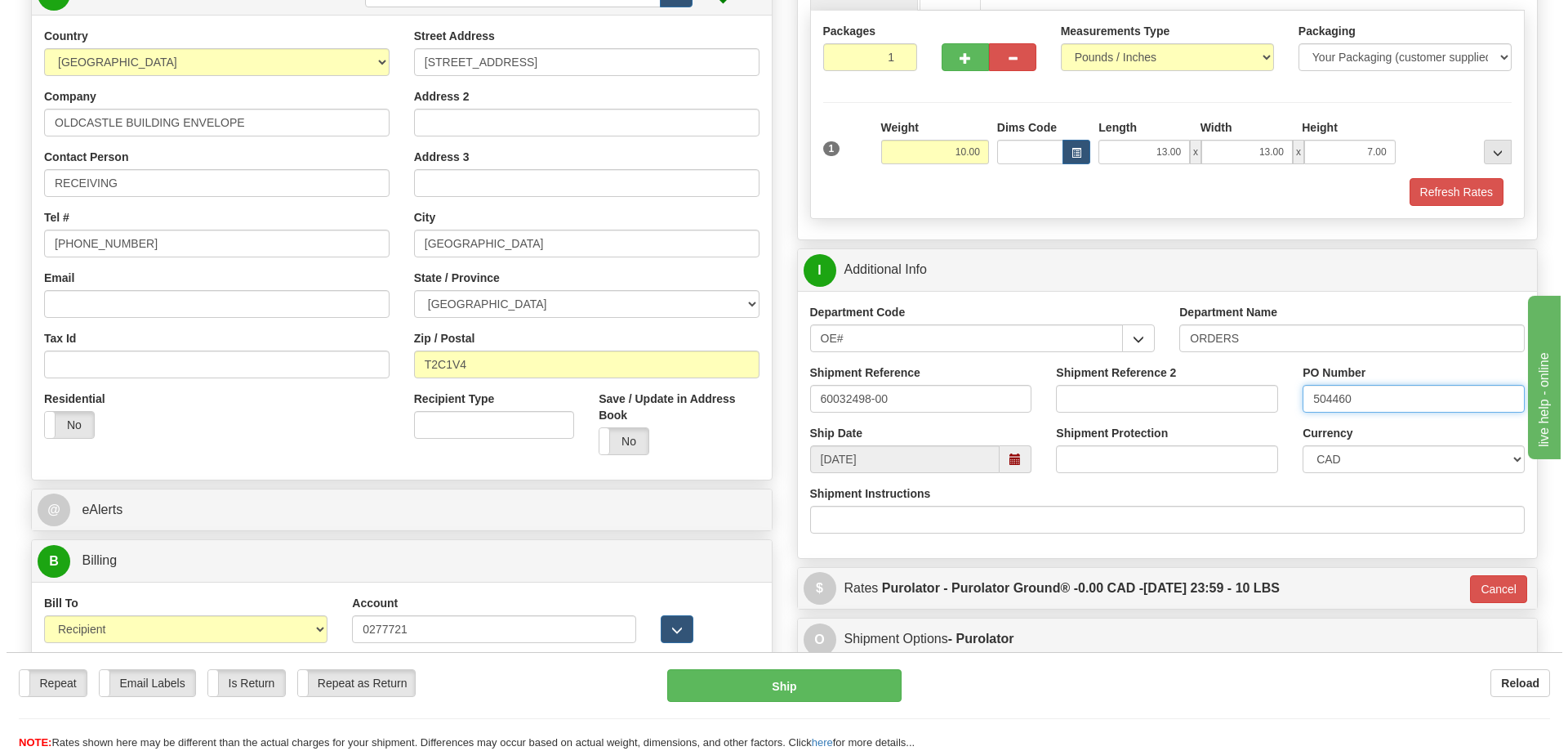
scroll to position [245, 0]
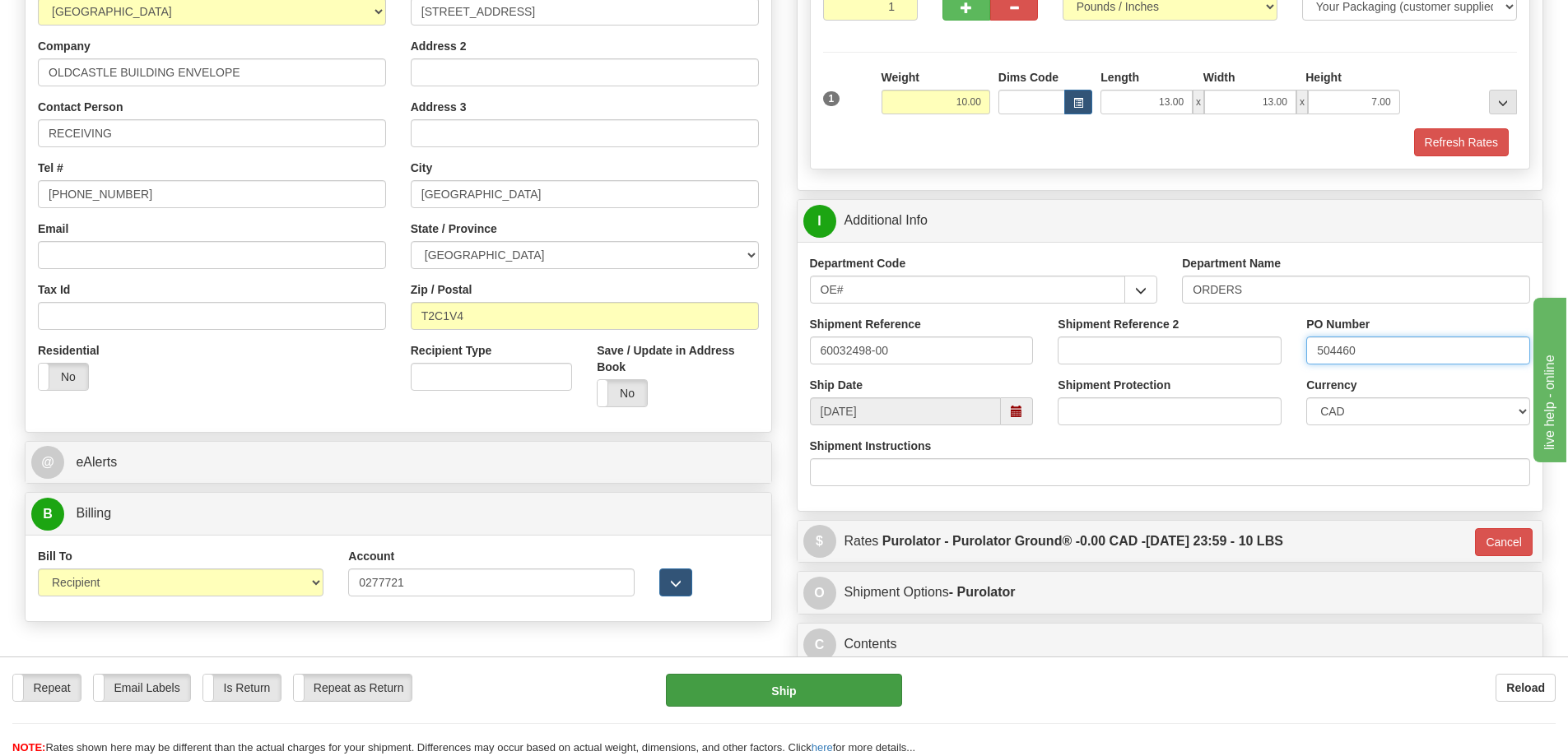
type input "504460"
click at [834, 691] on button "Ship" at bounding box center [784, 690] width 236 height 33
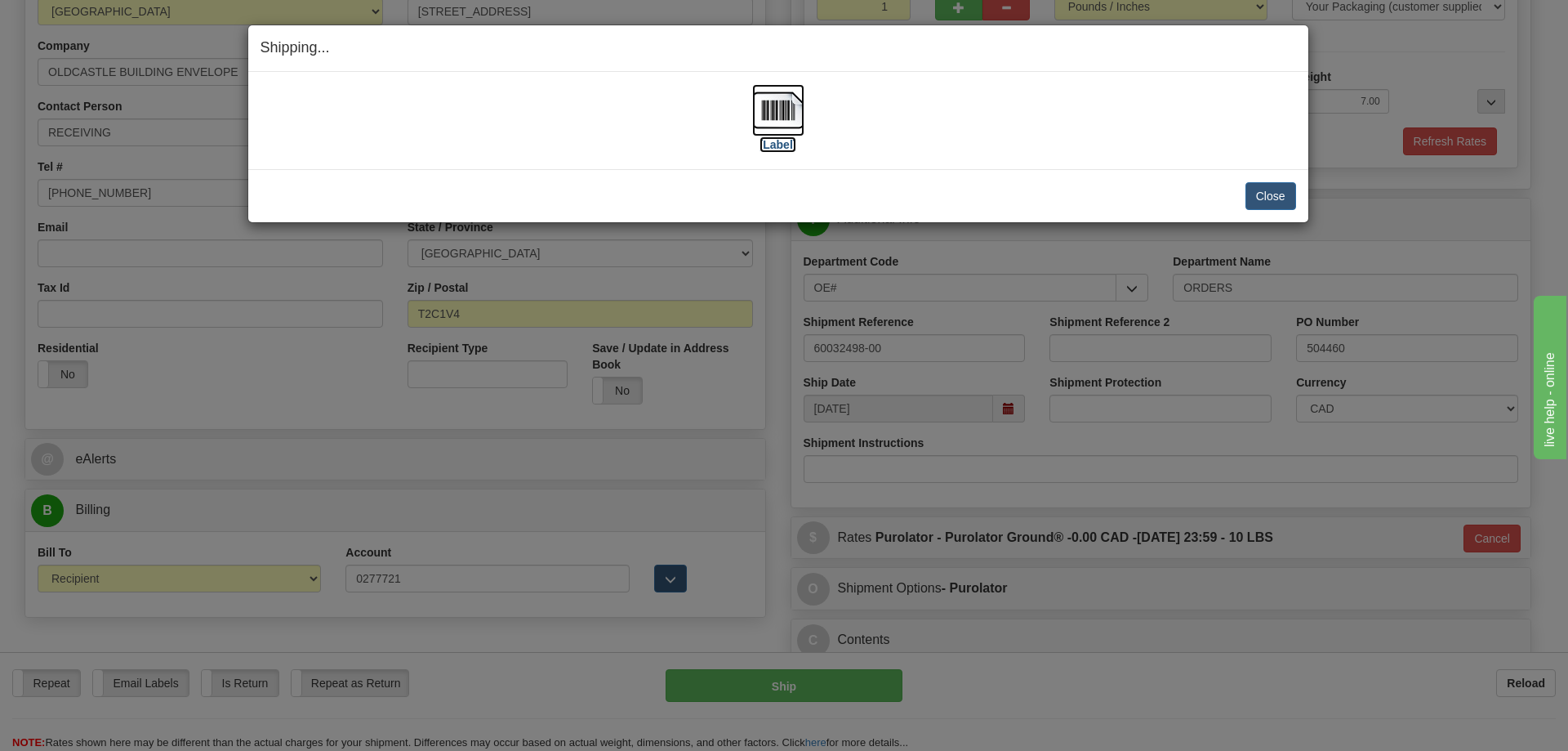
click at [792, 106] on img at bounding box center [778, 109] width 52 height 52
click at [1271, 191] on button "Close" at bounding box center [1270, 196] width 50 height 28
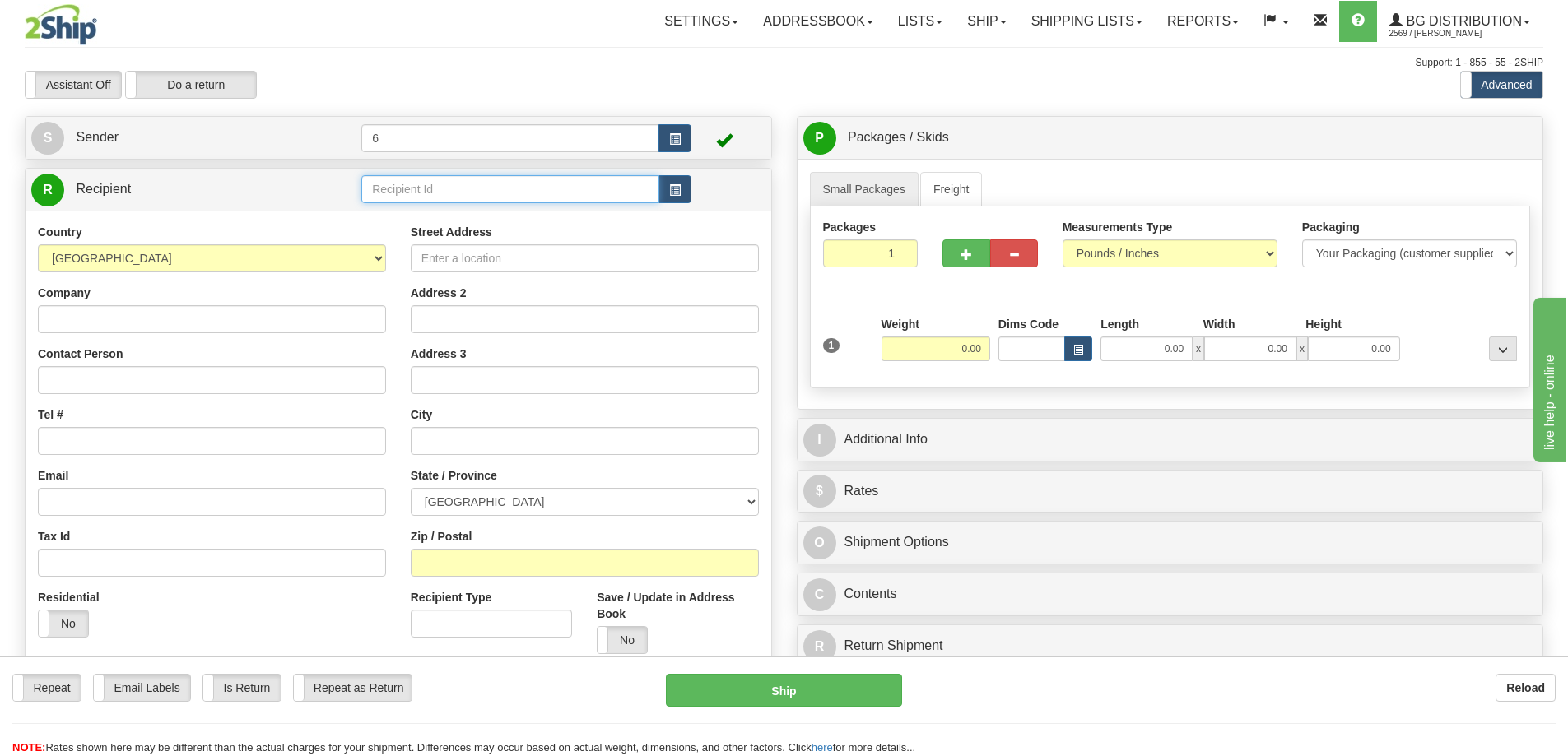
click at [413, 195] on input "text" at bounding box center [510, 189] width 298 height 28
click at [405, 259] on div "45014 - NW" at bounding box center [508, 260] width 282 height 18
type input "45014 - NW"
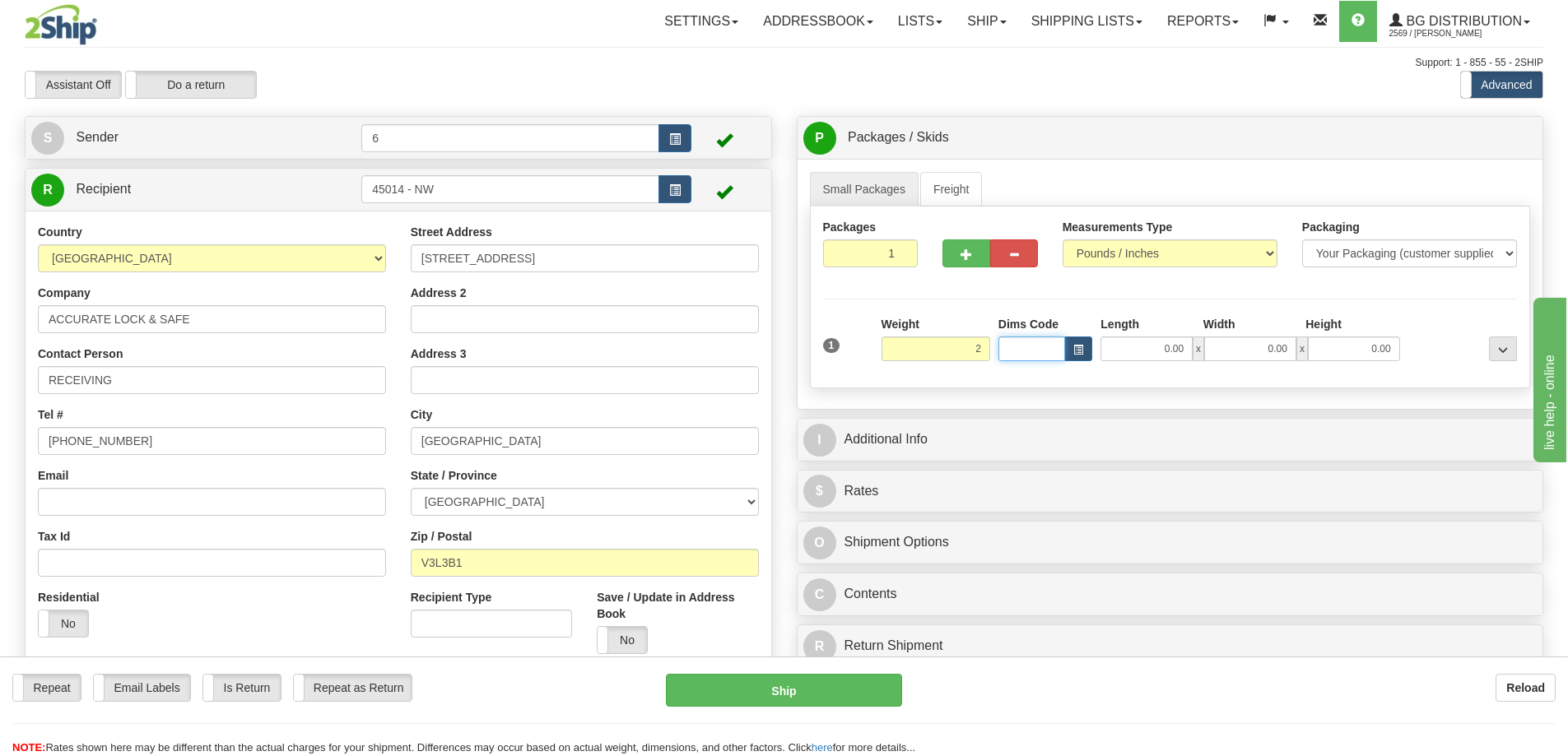
type input "2.00"
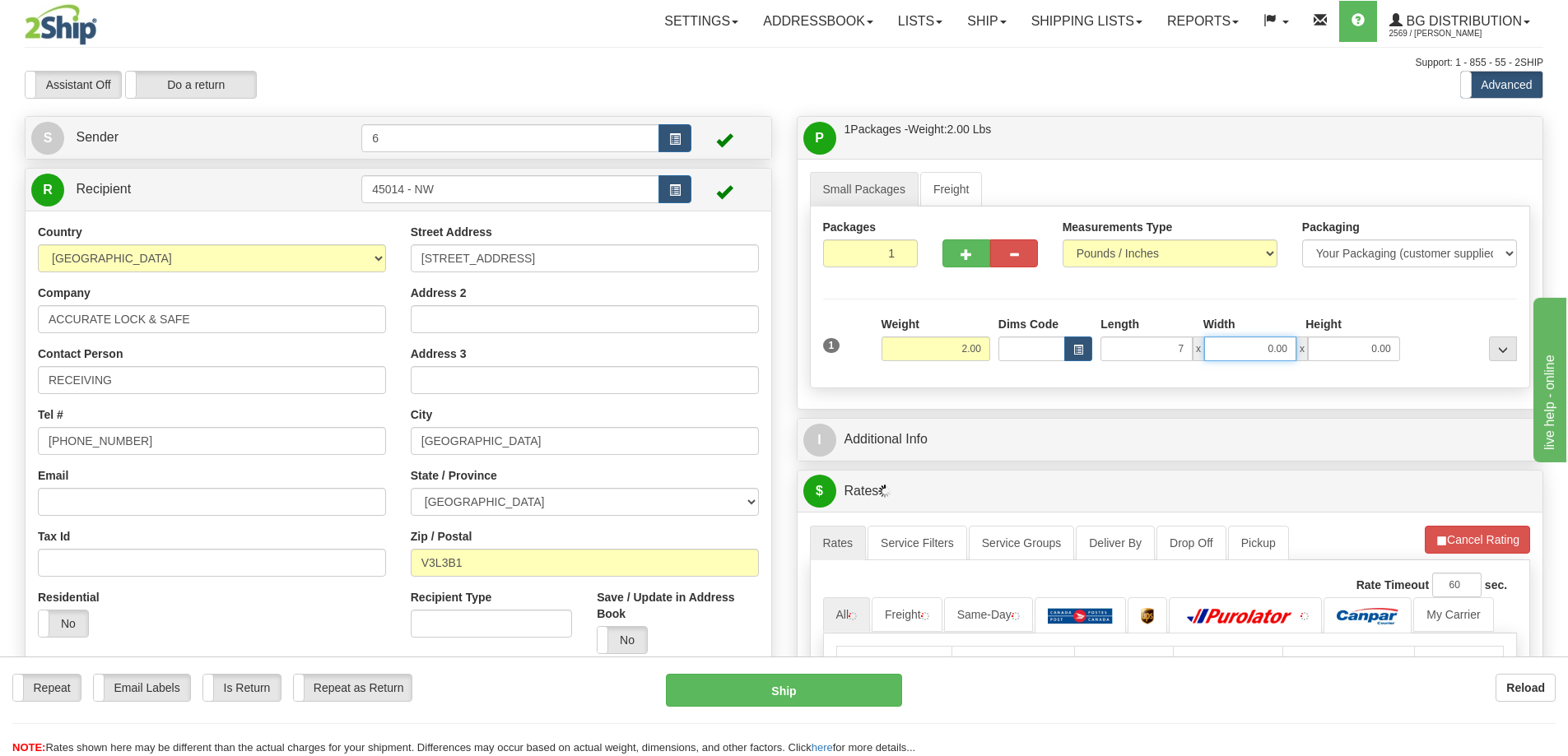
type input "7.00"
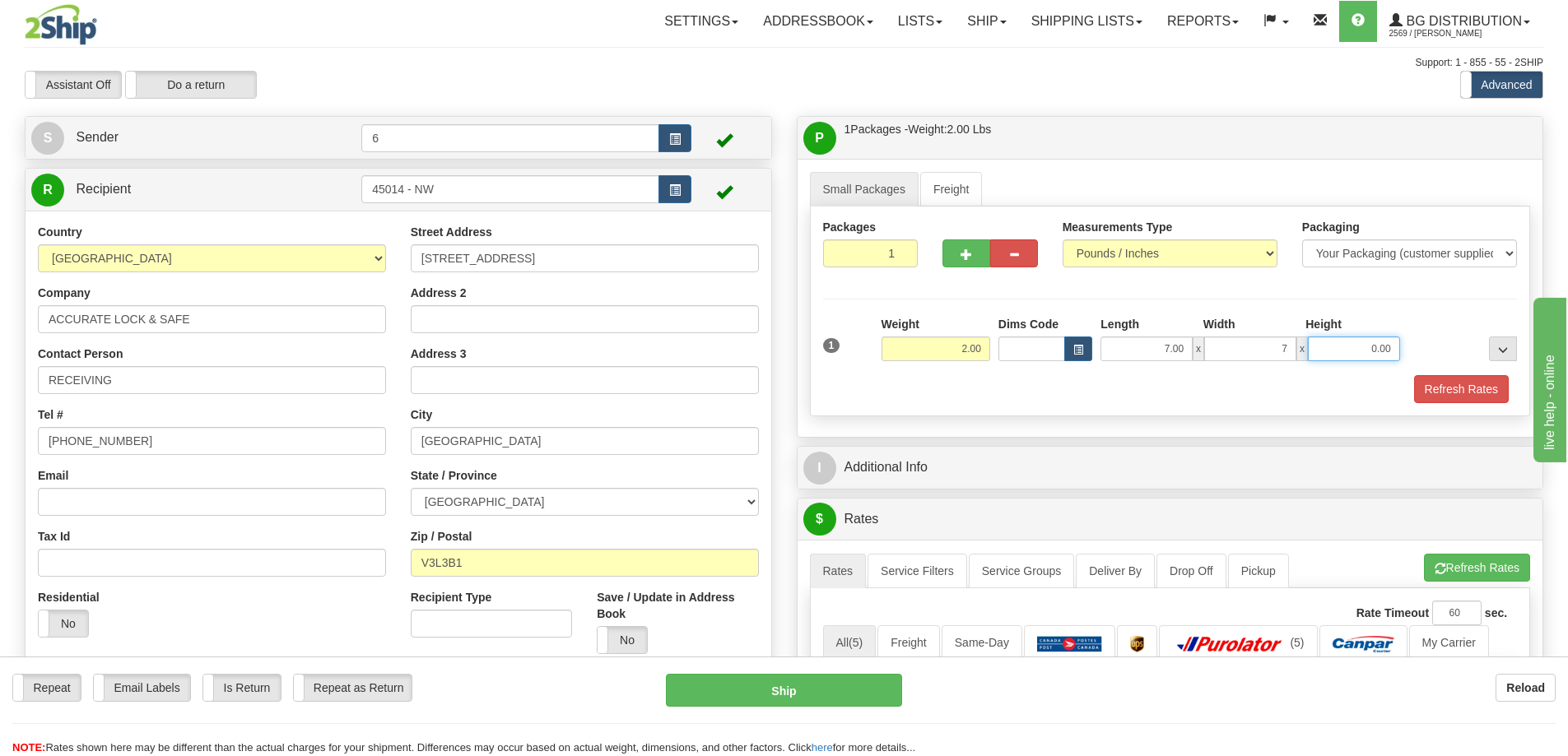
type input "7.00"
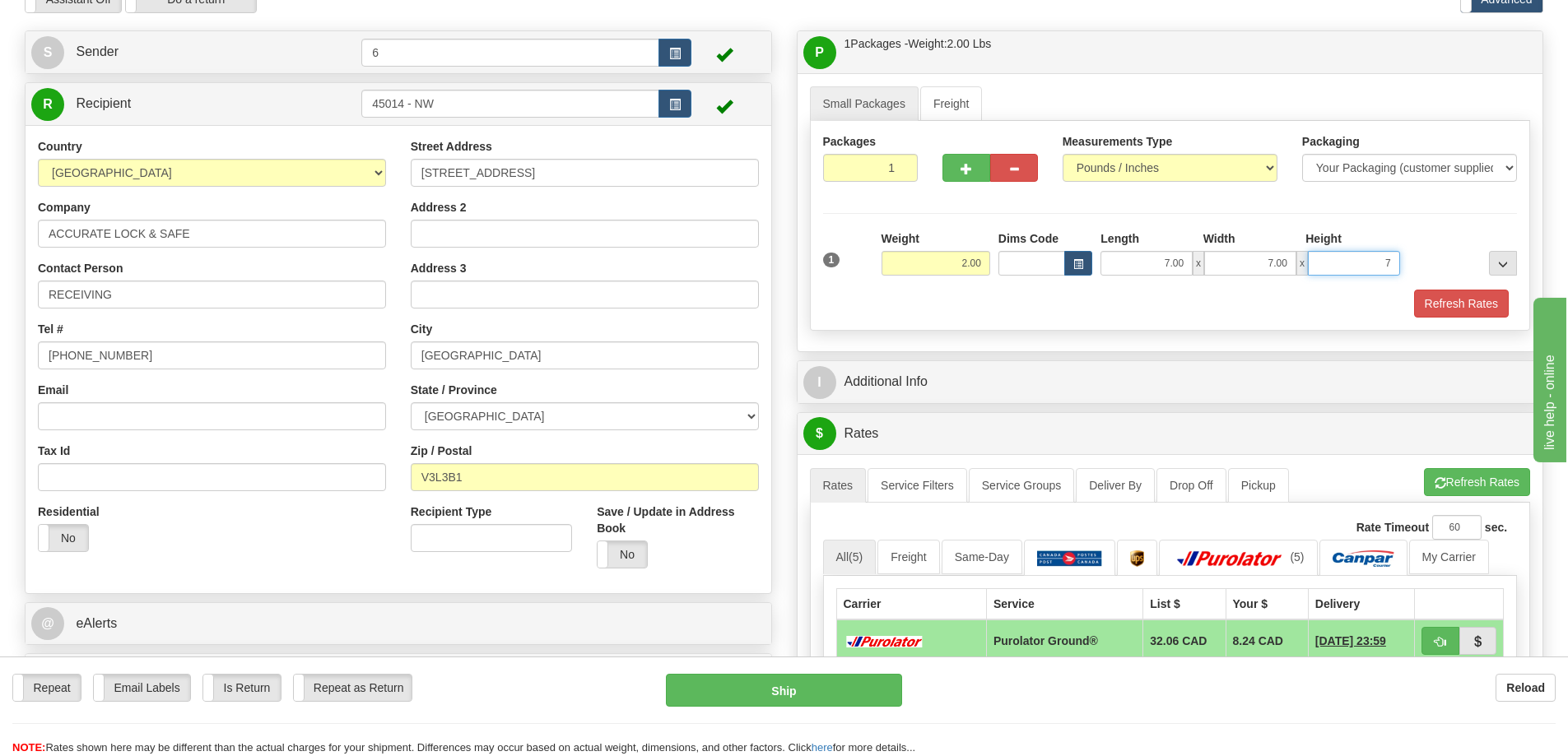
scroll to position [164, 0]
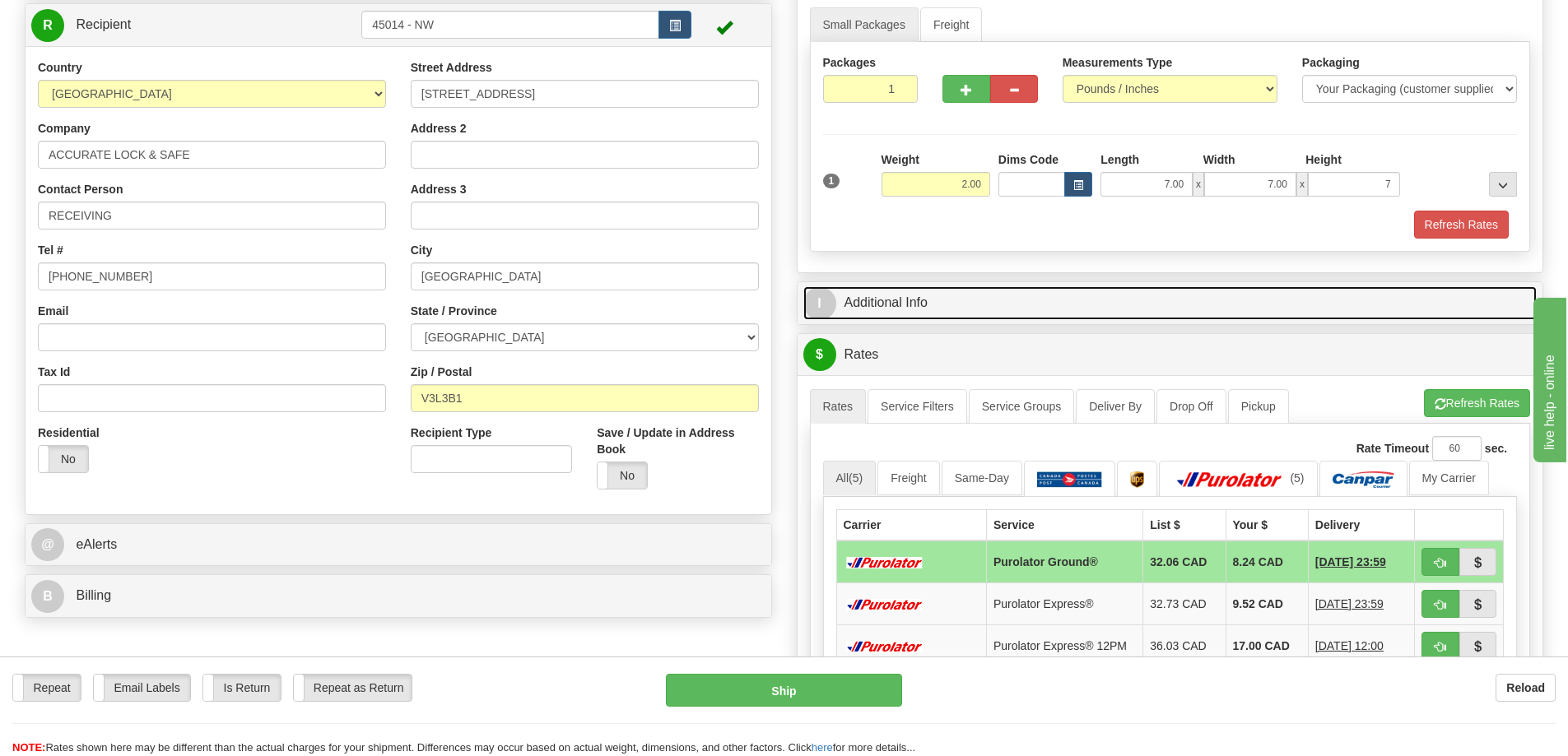
type input "7.00"
click at [1034, 296] on link "I Additional Info" at bounding box center [1170, 303] width 734 height 34
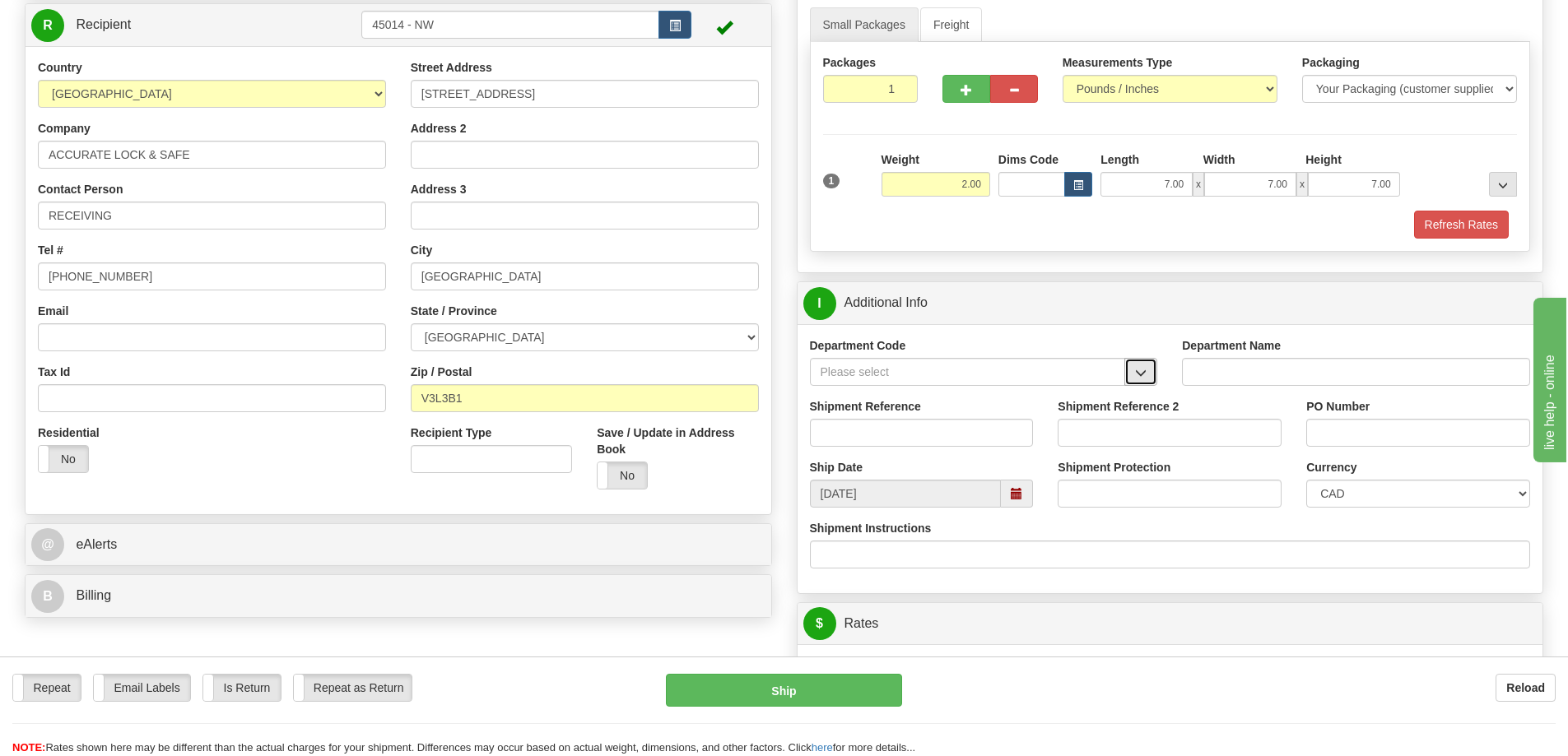
click at [1149, 378] on button "button" at bounding box center [1140, 372] width 33 height 28
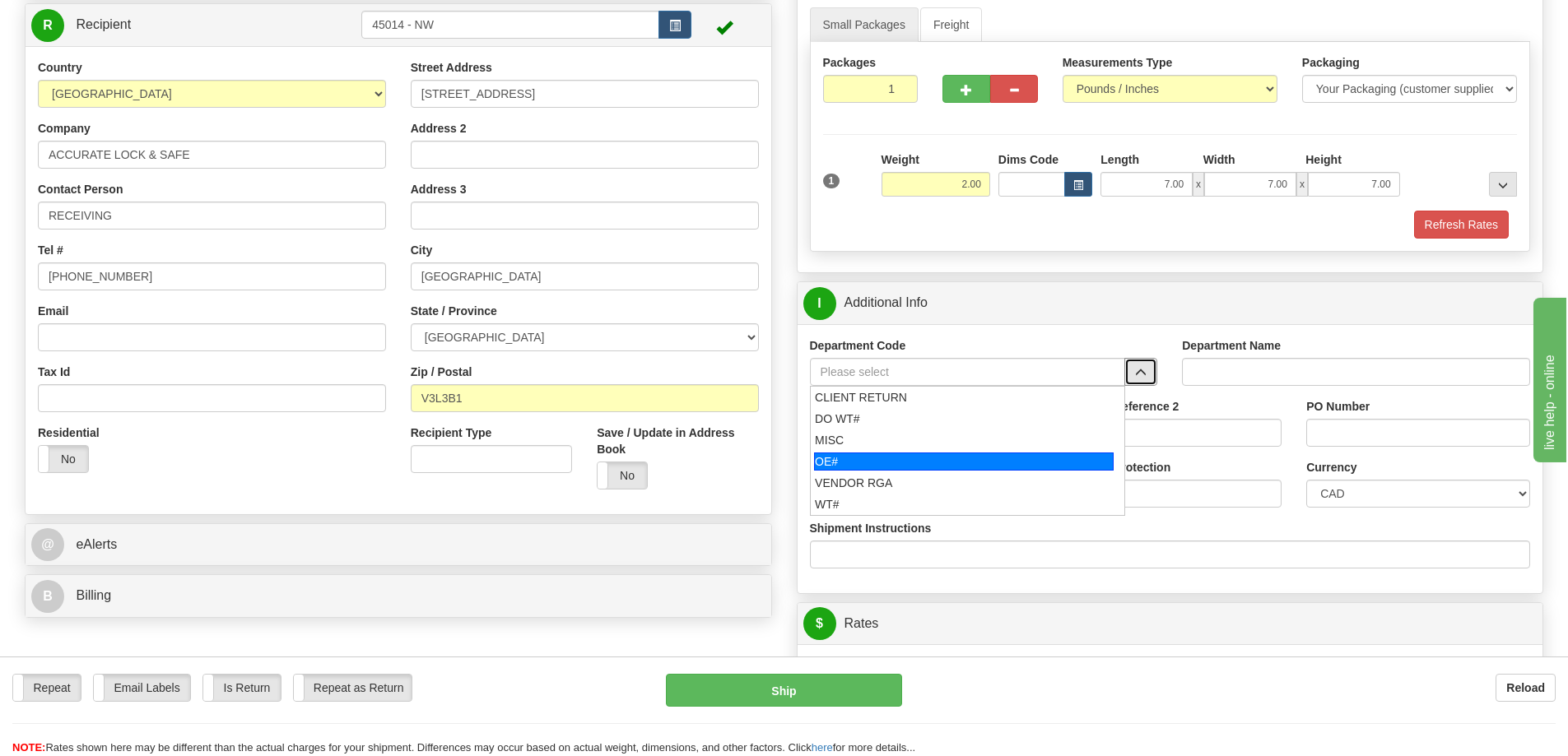
click at [921, 459] on div "OE#" at bounding box center [964, 461] width 299 height 18
type input "OE#"
type input "ORDERS"
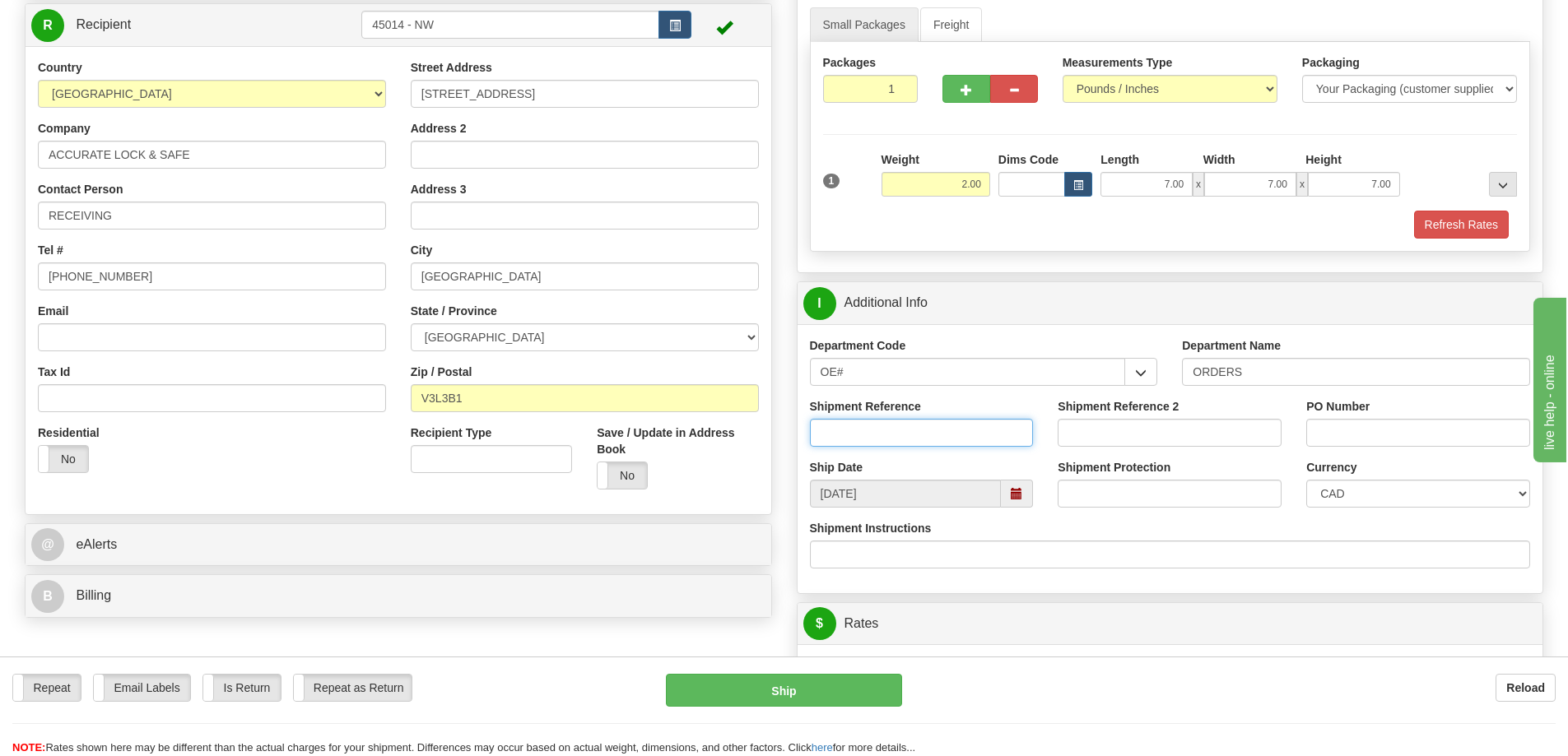
click at [923, 445] on input "Shipment Reference" at bounding box center [922, 433] width 224 height 28
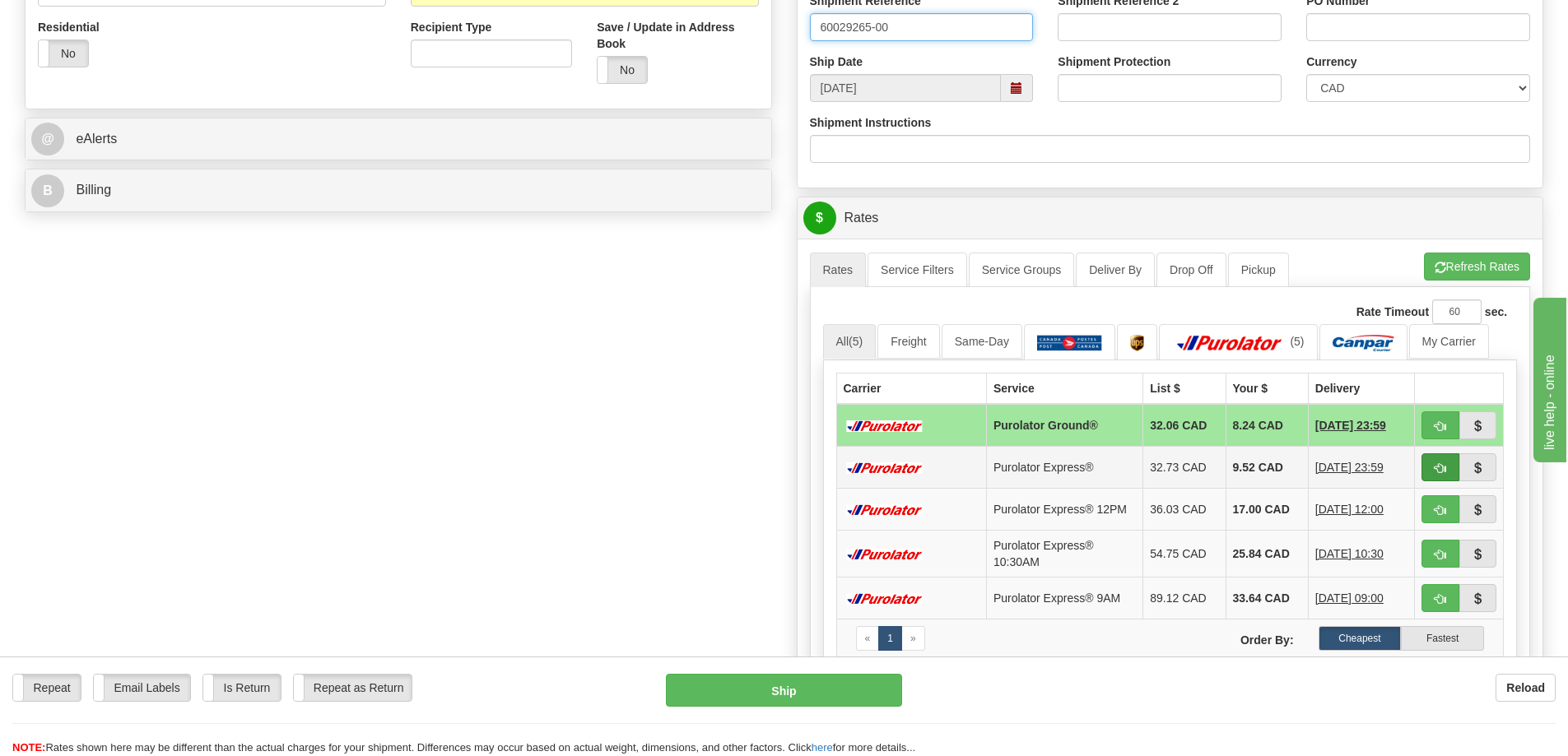
scroll to position [575, 0]
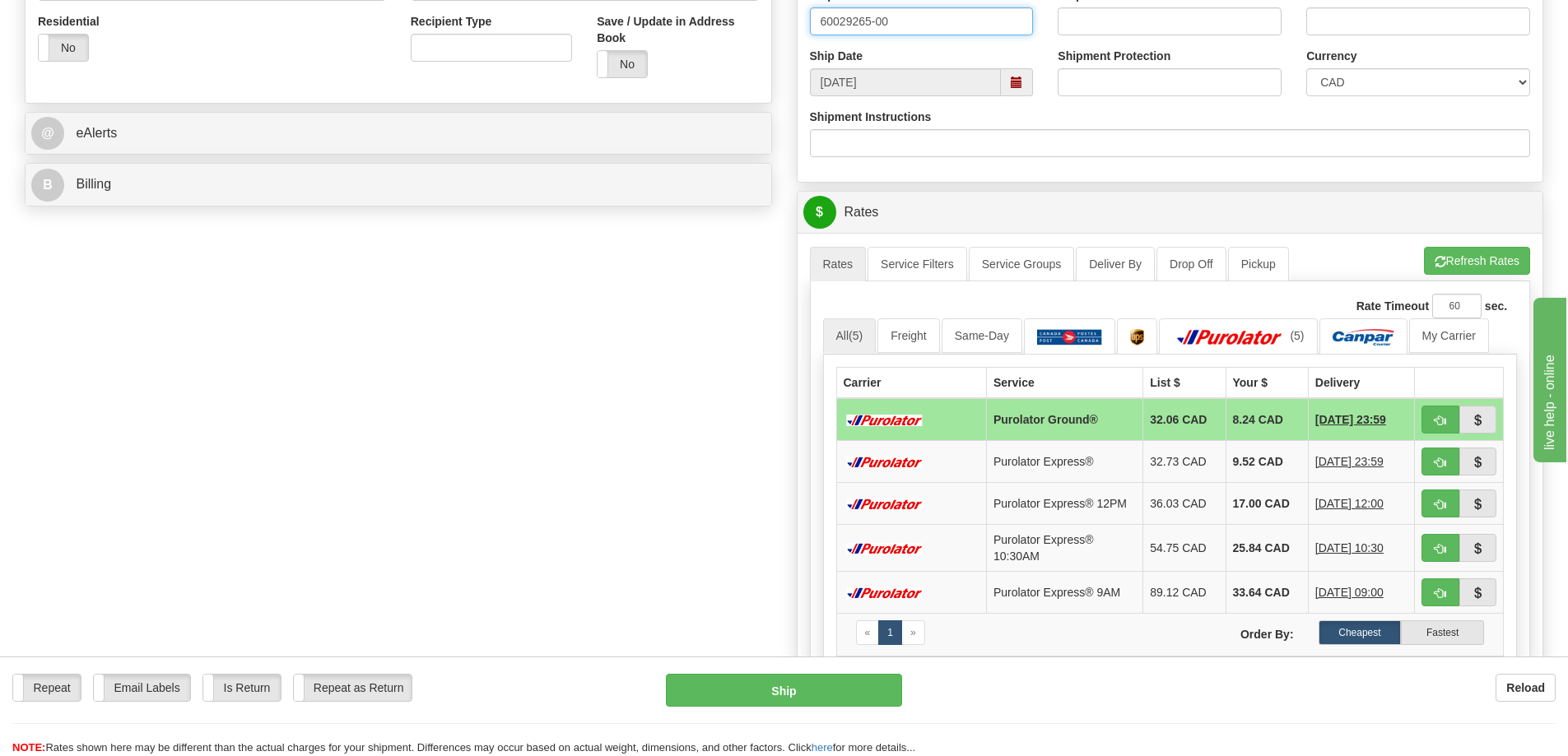
type input "60029265-00"
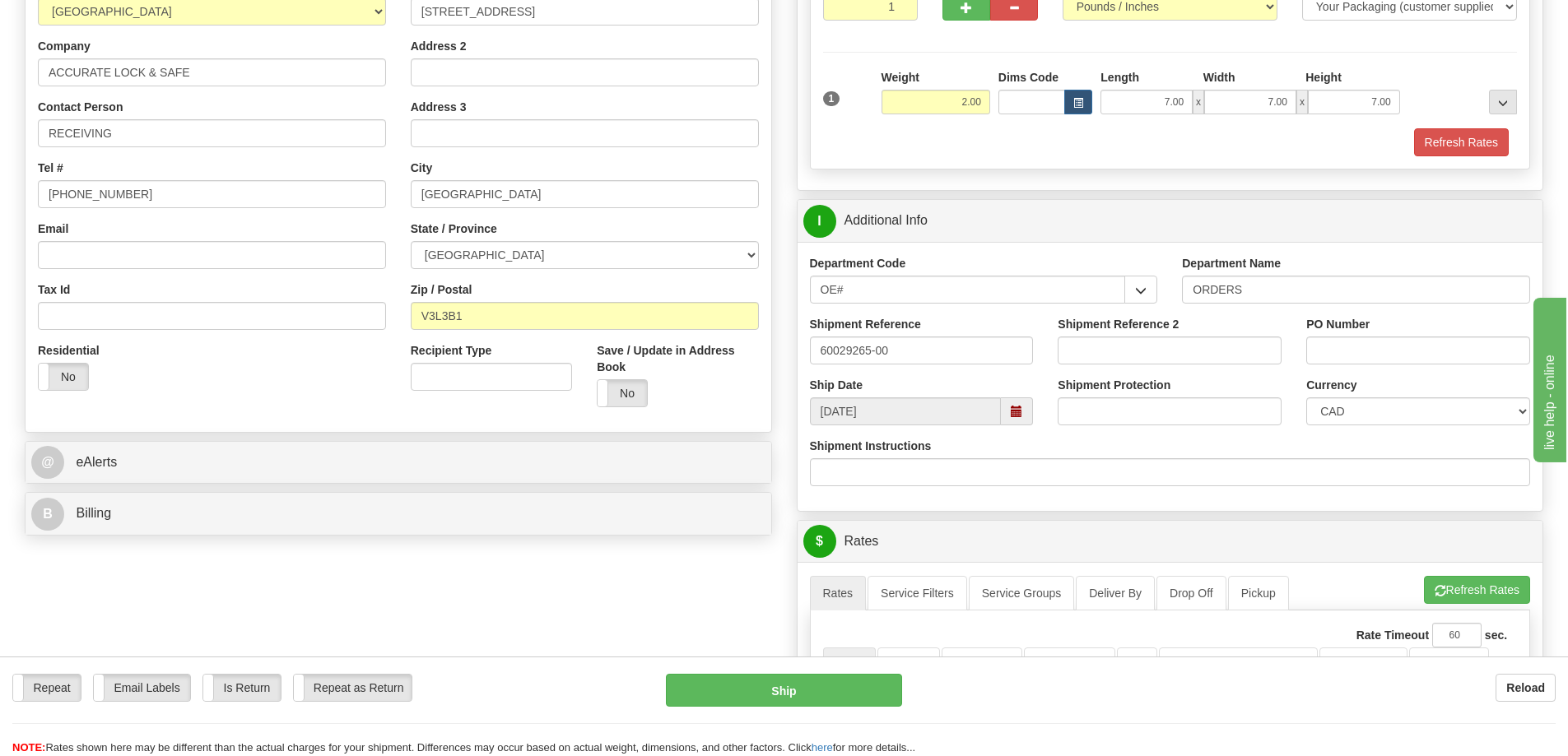
scroll to position [0, 0]
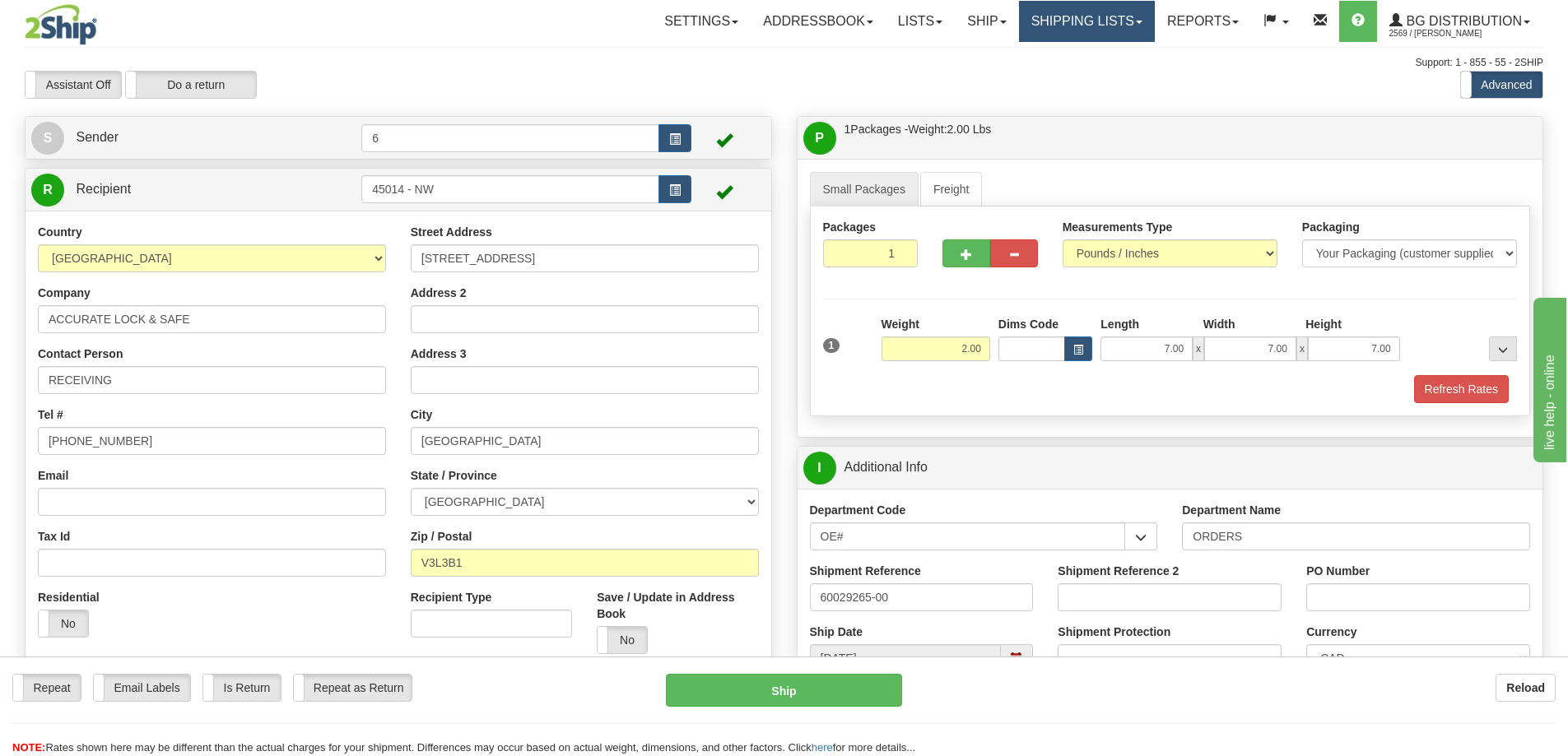
click at [1077, 28] on link "Shipping lists" at bounding box center [1087, 22] width 136 height 41
click at [370, 65] on div "Support: 1 - 855 - 55 - 2SHIP" at bounding box center [784, 63] width 1518 height 14
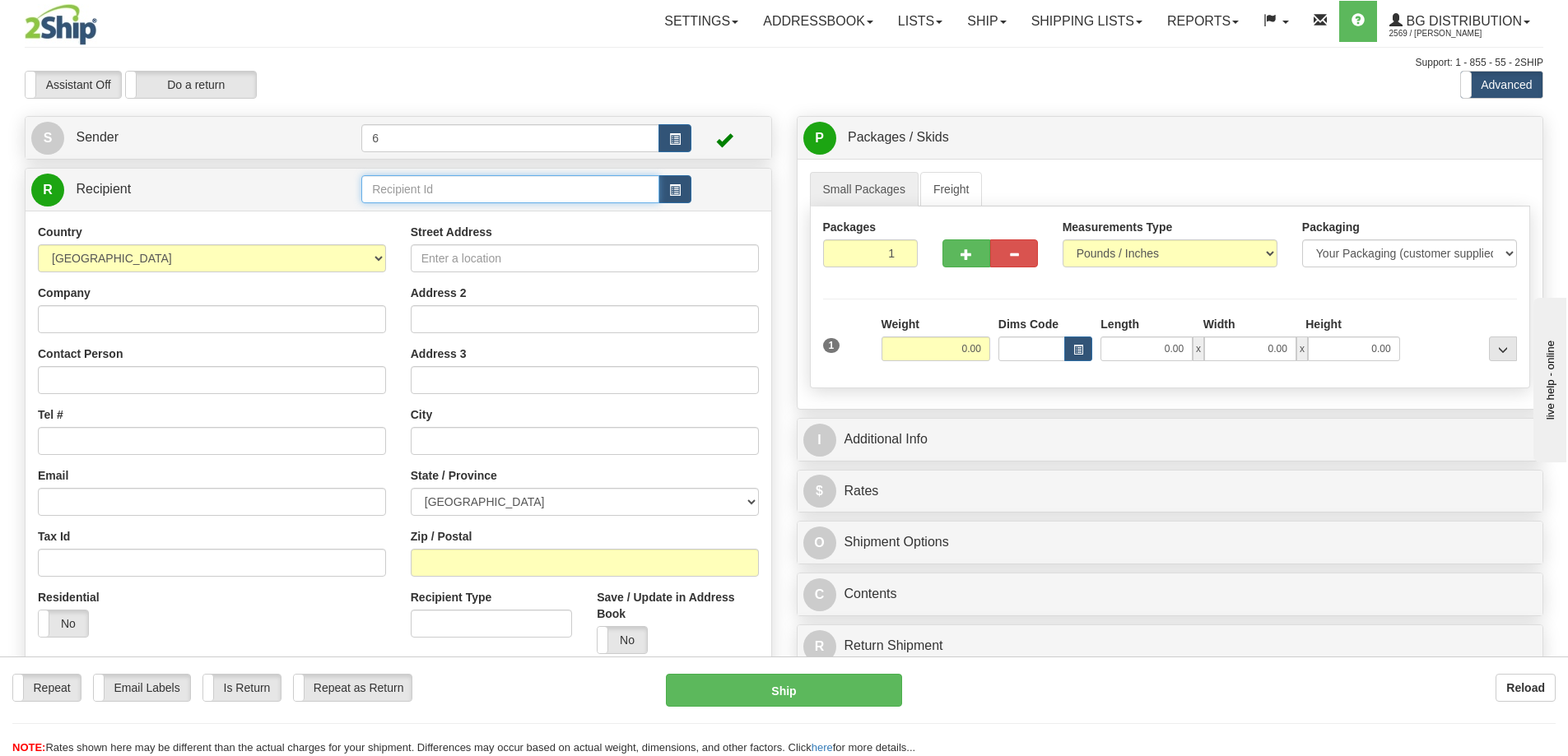
click at [554, 196] on input "text" at bounding box center [510, 189] width 298 height 28
type input "2"
click button "Delete" at bounding box center [0, 0] width 0 height 0
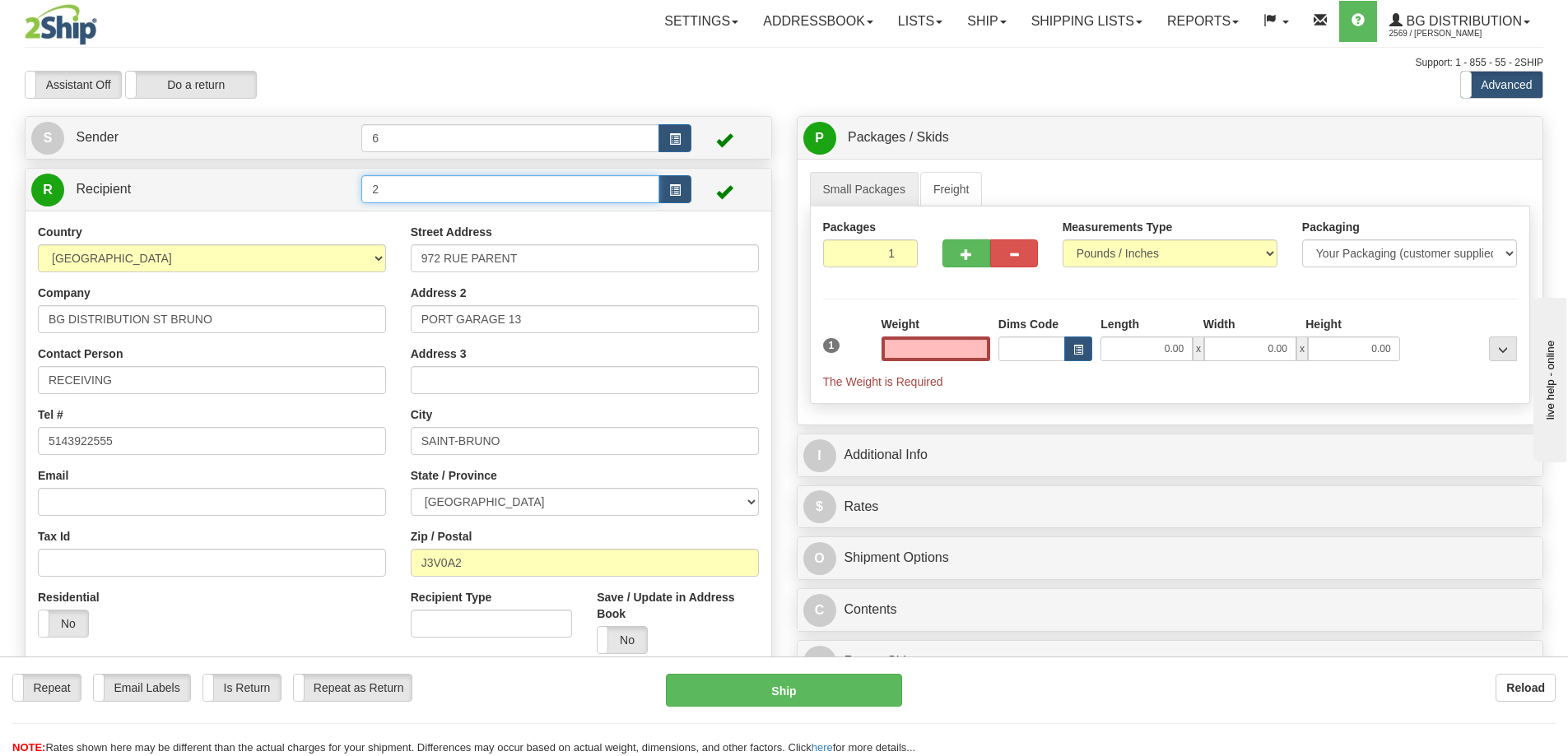
type input "0.00"
click at [533, 184] on input "2" at bounding box center [510, 189] width 298 height 28
type input "3"
click button "Delete" at bounding box center [0, 0] width 0 height 0
type input "0.00"
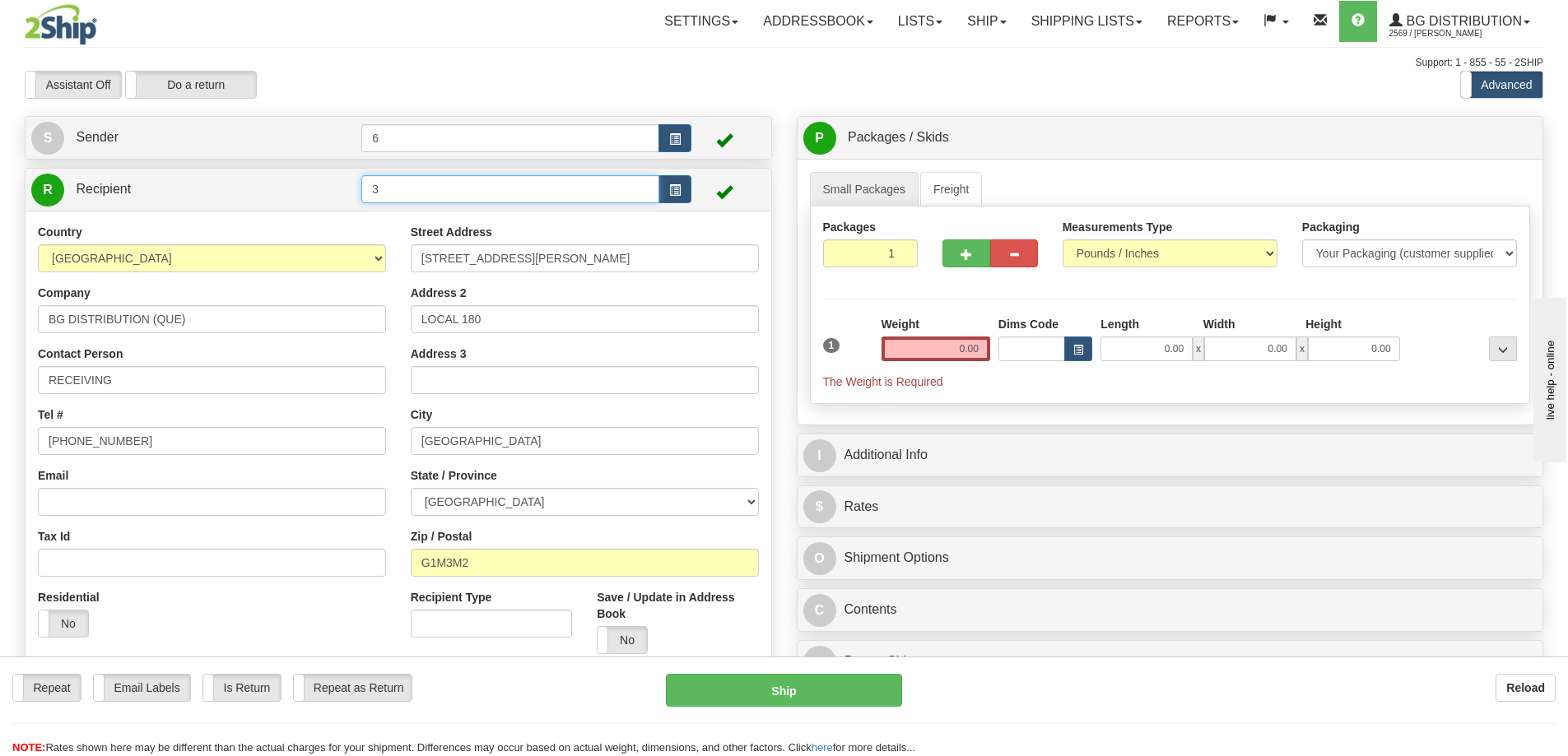
click at [533, 184] on input "3" at bounding box center [510, 189] width 298 height 28
type input "1"
click button "Delete" at bounding box center [0, 0] width 0 height 0
type input "0.00"
drag, startPoint x: 533, startPoint y: 184, endPoint x: 607, endPoint y: 208, distance: 77.8
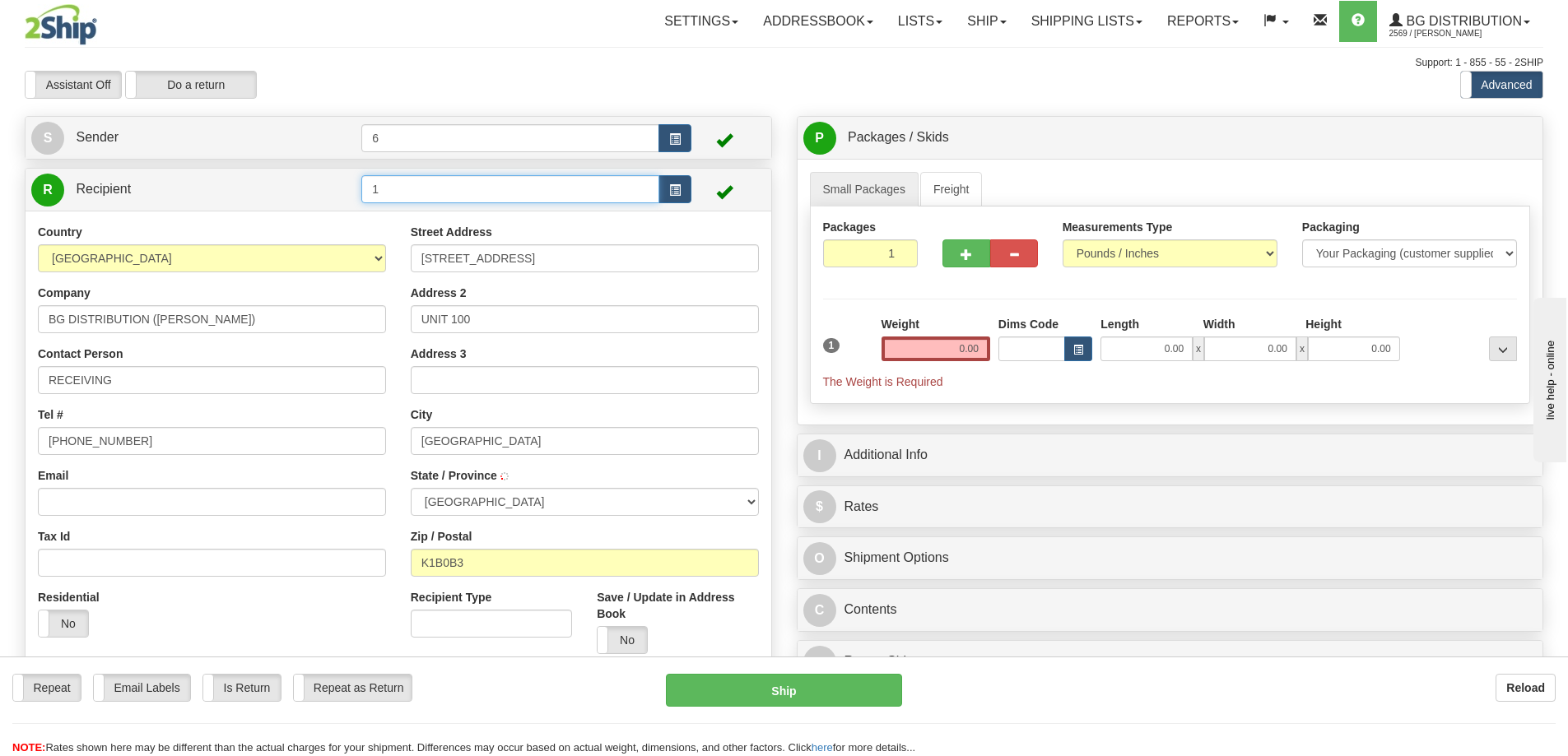
click at [607, 206] on td "1" at bounding box center [526, 189] width 330 height 34
click at [432, 195] on input "1" at bounding box center [510, 189] width 298 height 28
type input "7"
click button "Delete" at bounding box center [0, 0] width 0 height 0
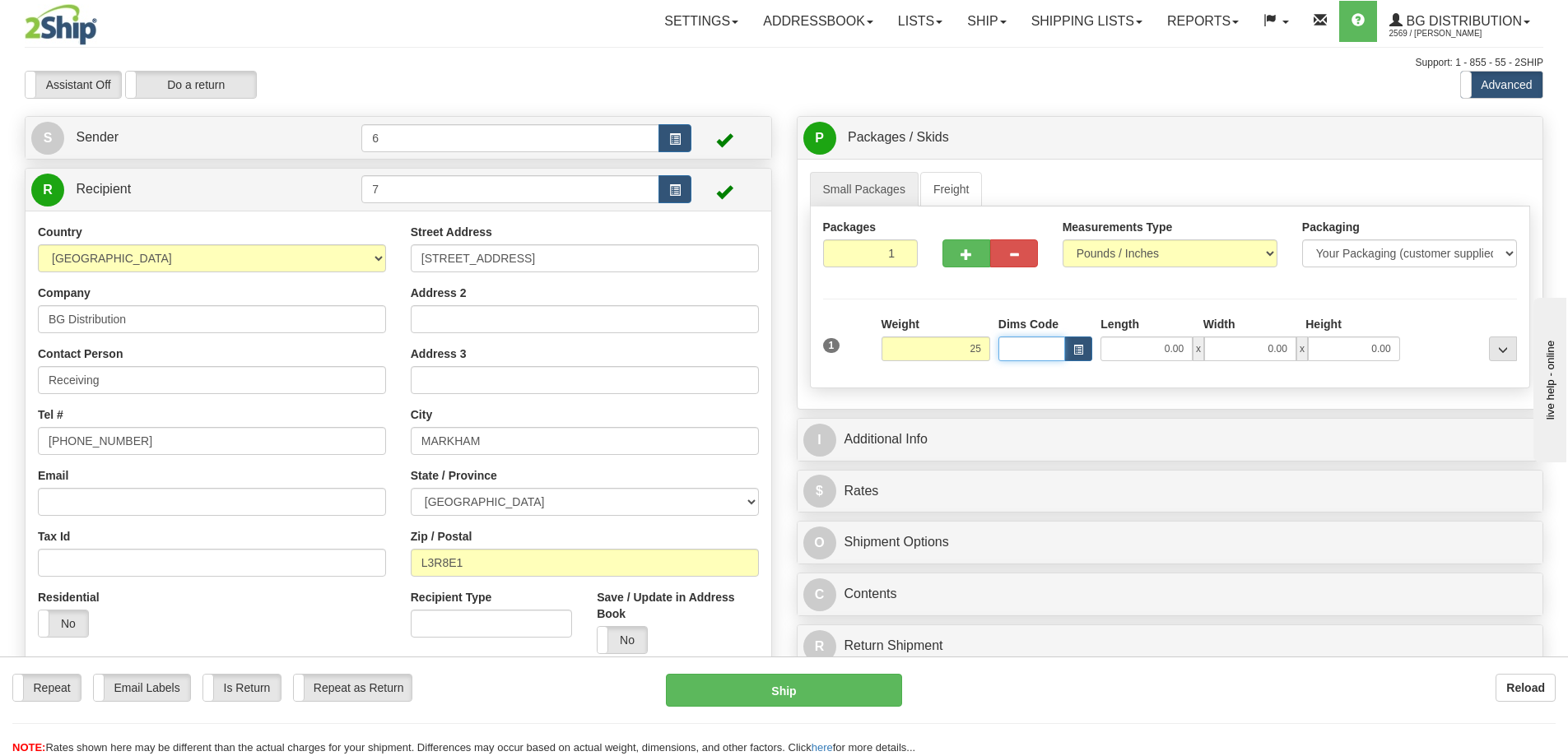
type input "25.00"
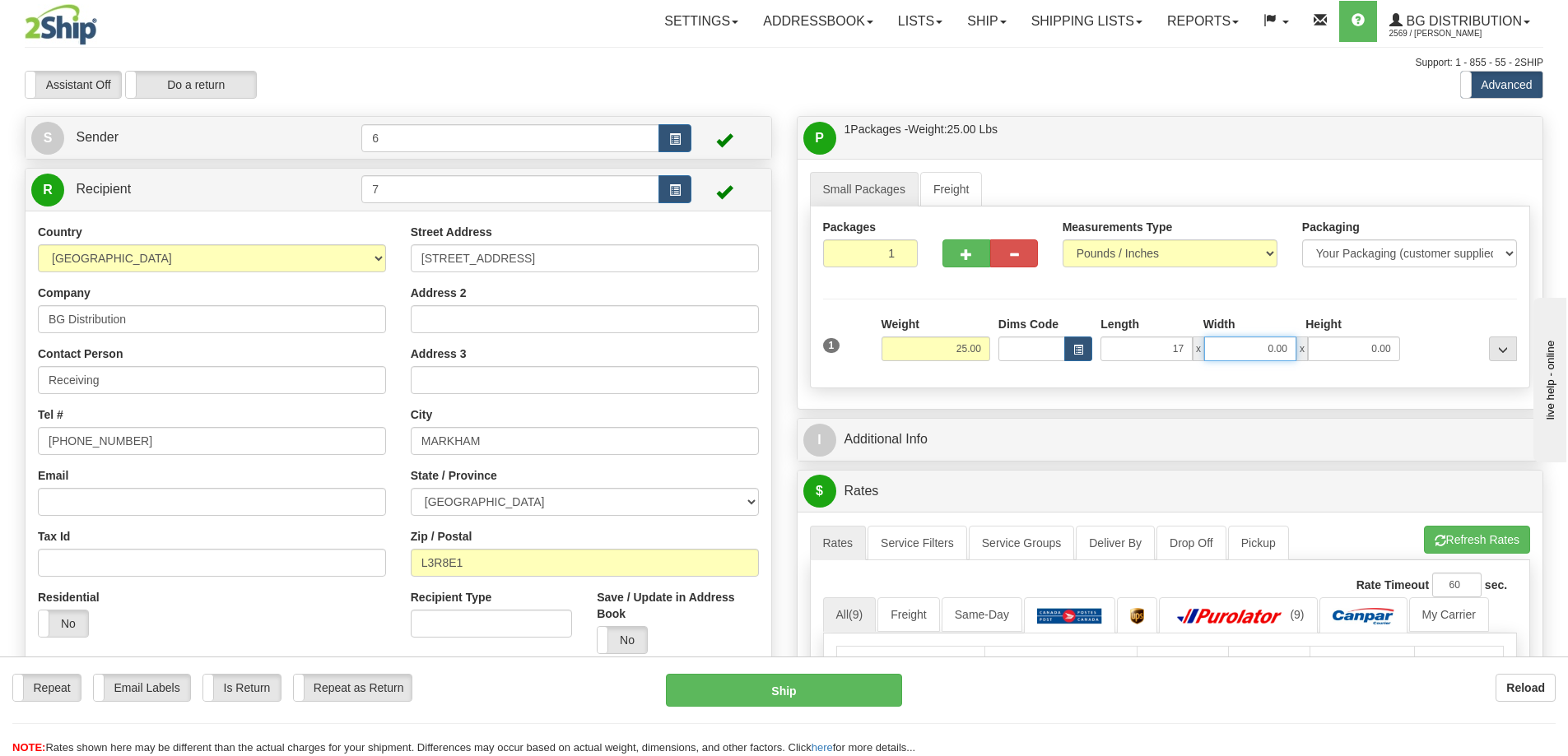
type input "17.00"
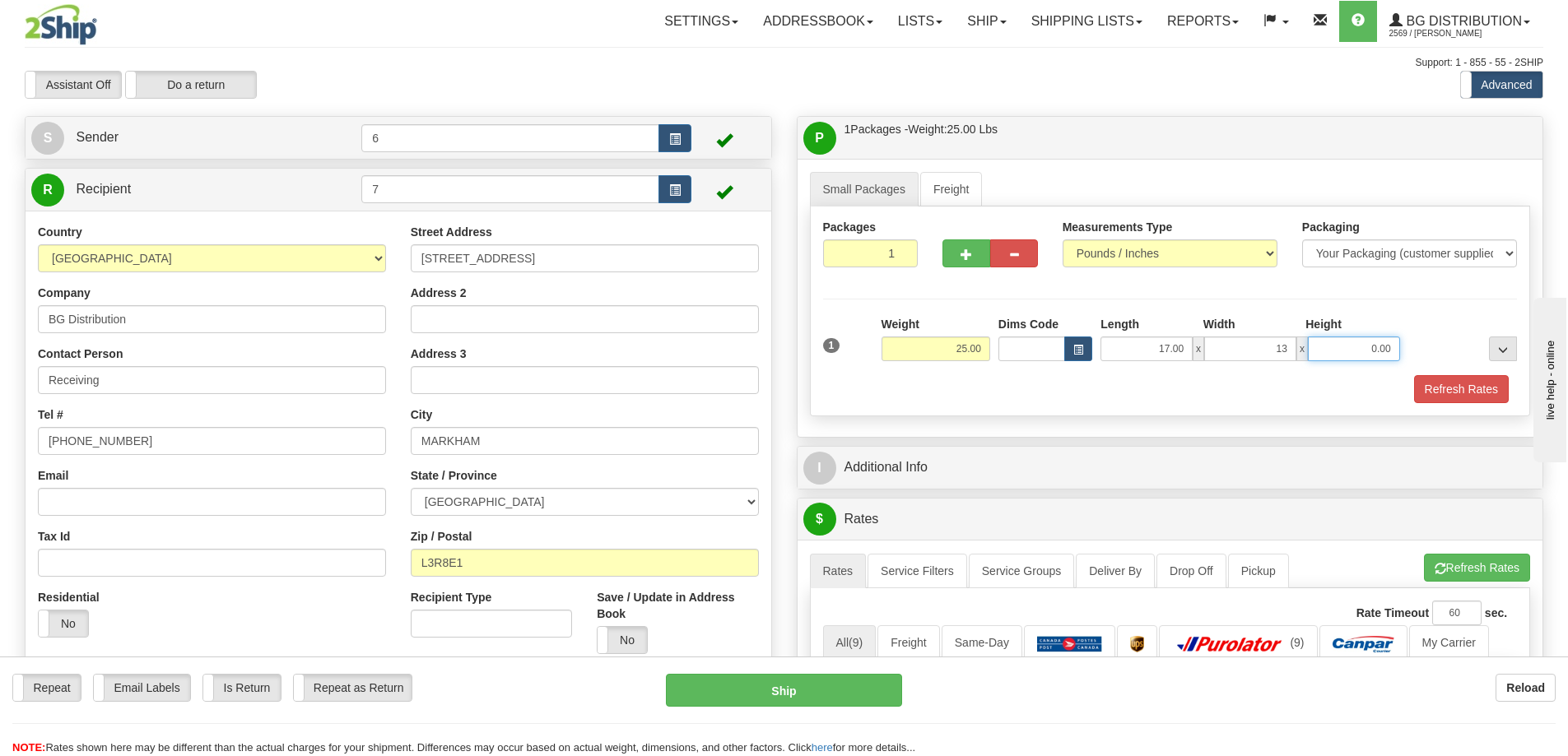
type input "13.00"
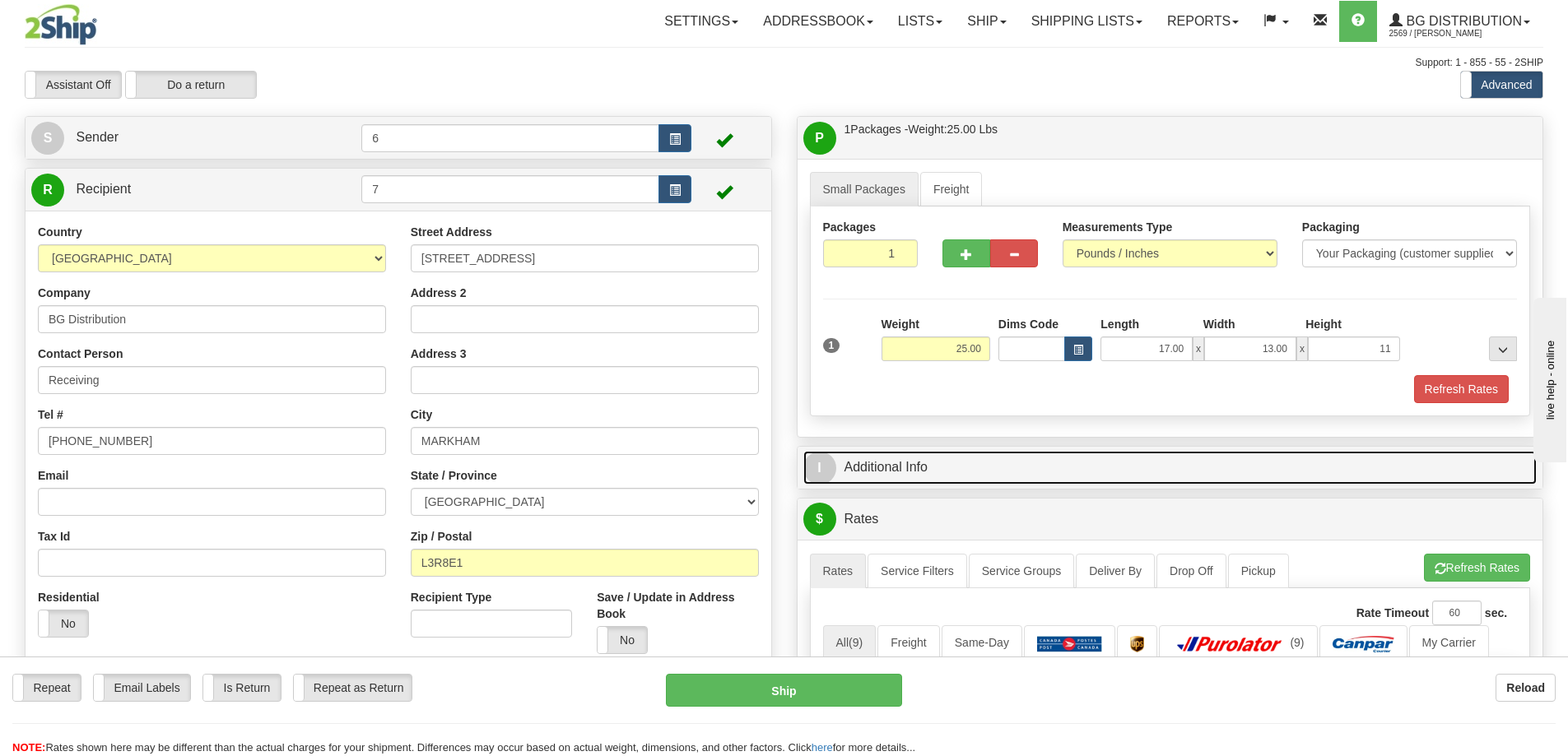
type input "11.00"
click at [929, 471] on link "I Additional Info" at bounding box center [1170, 467] width 734 height 34
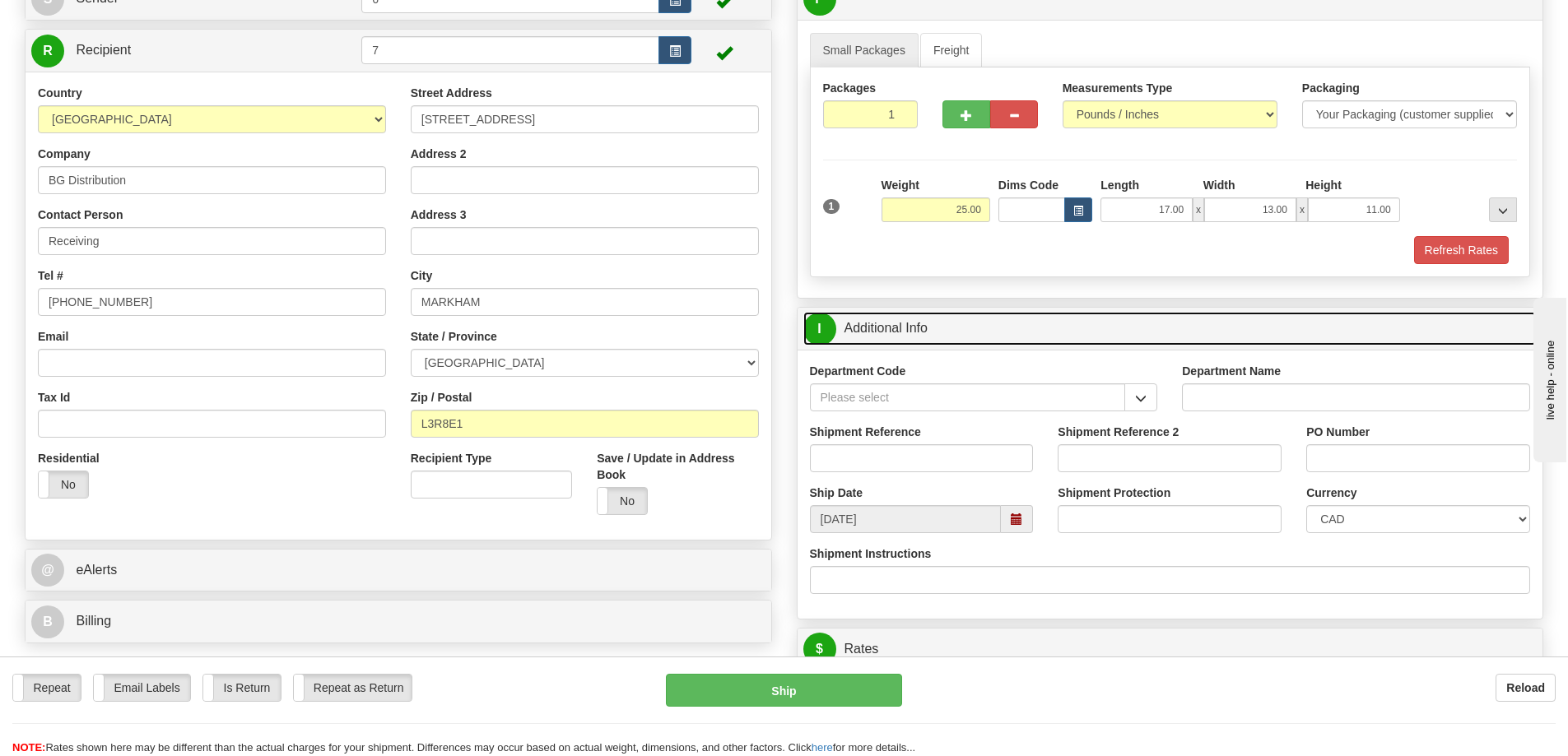
scroll to position [164, 0]
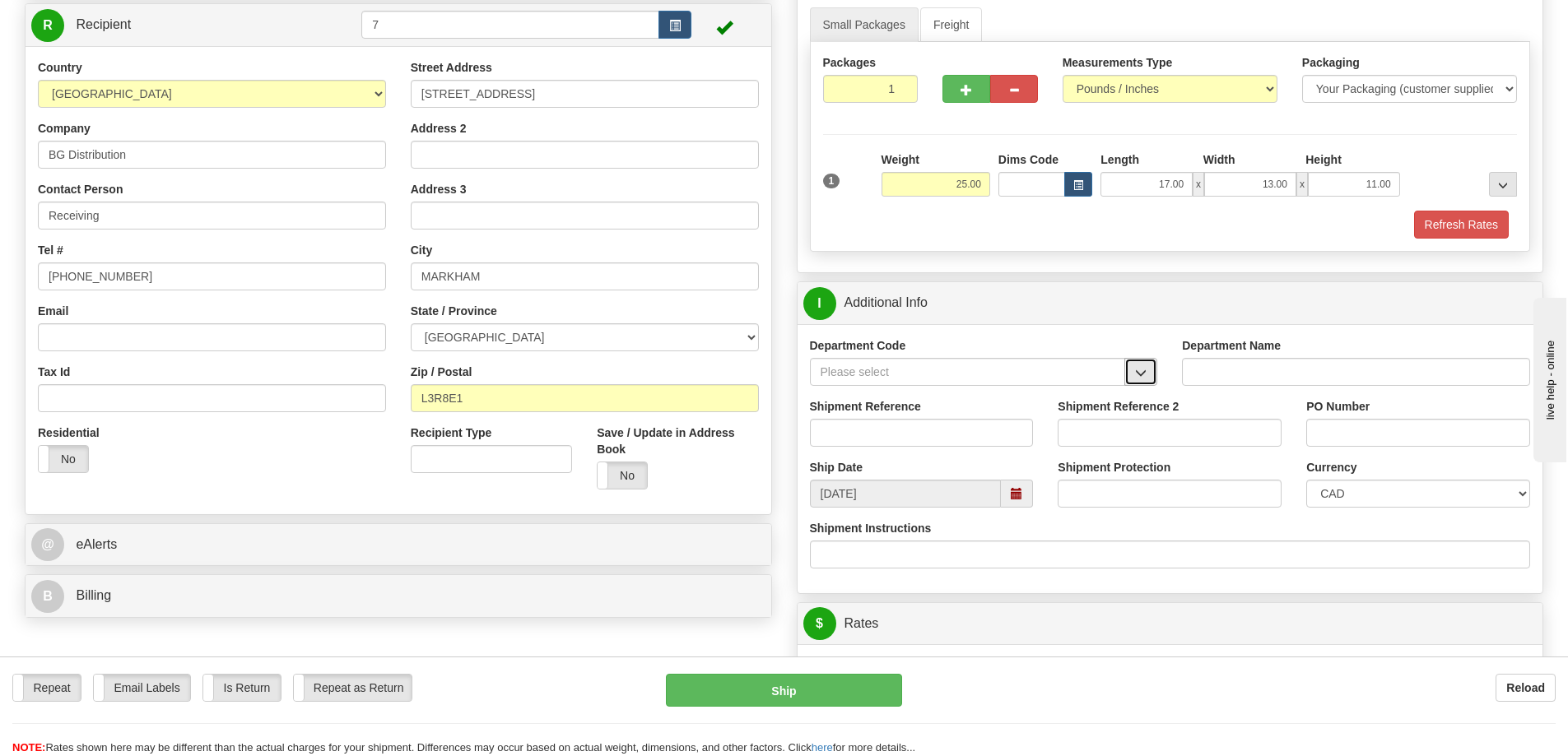
click at [1145, 375] on span "button" at bounding box center [1140, 372] width 11 height 10
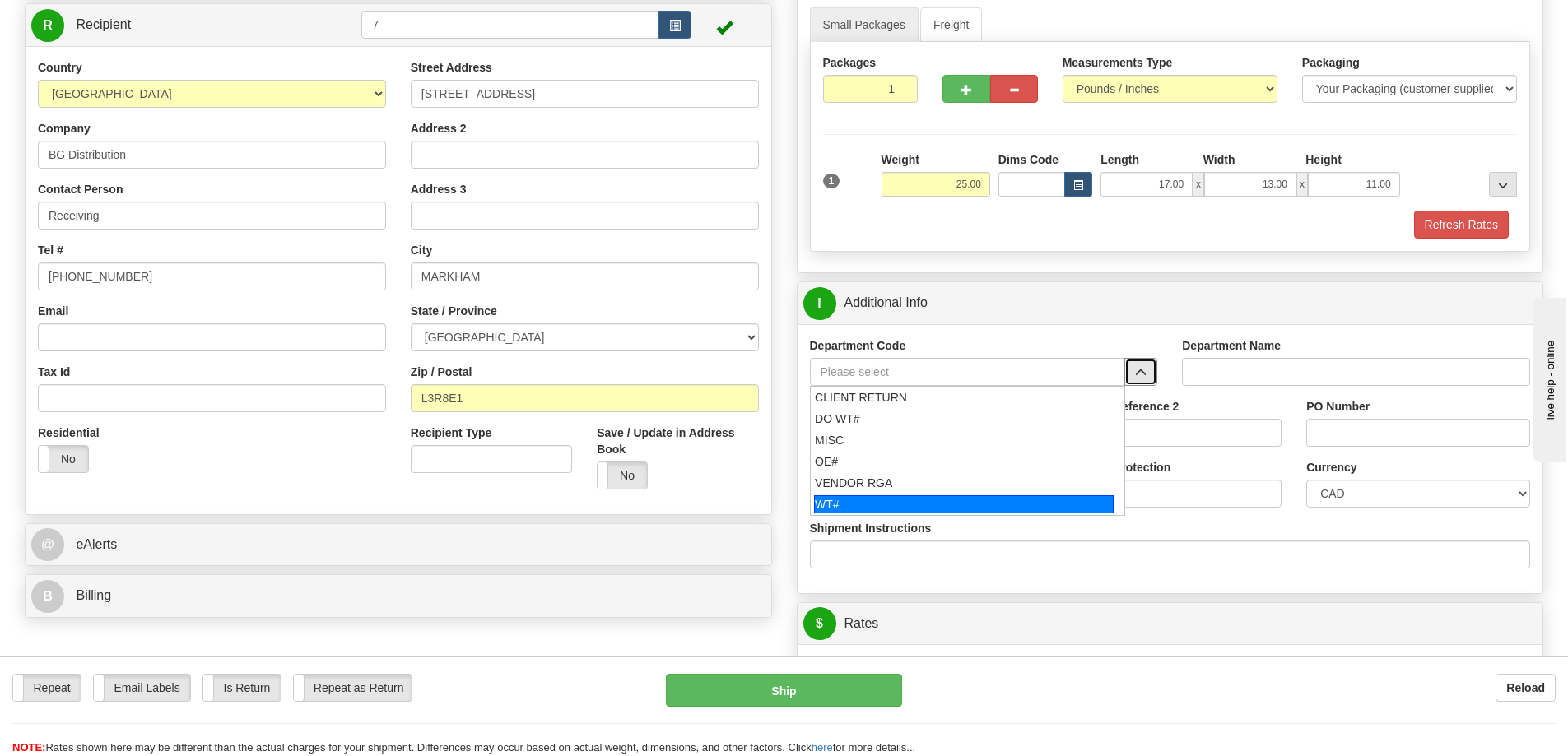
click at [978, 509] on div "WT#" at bounding box center [964, 504] width 299 height 18
type input "WT#"
type input "WAREHOUSE TRANSFERS"
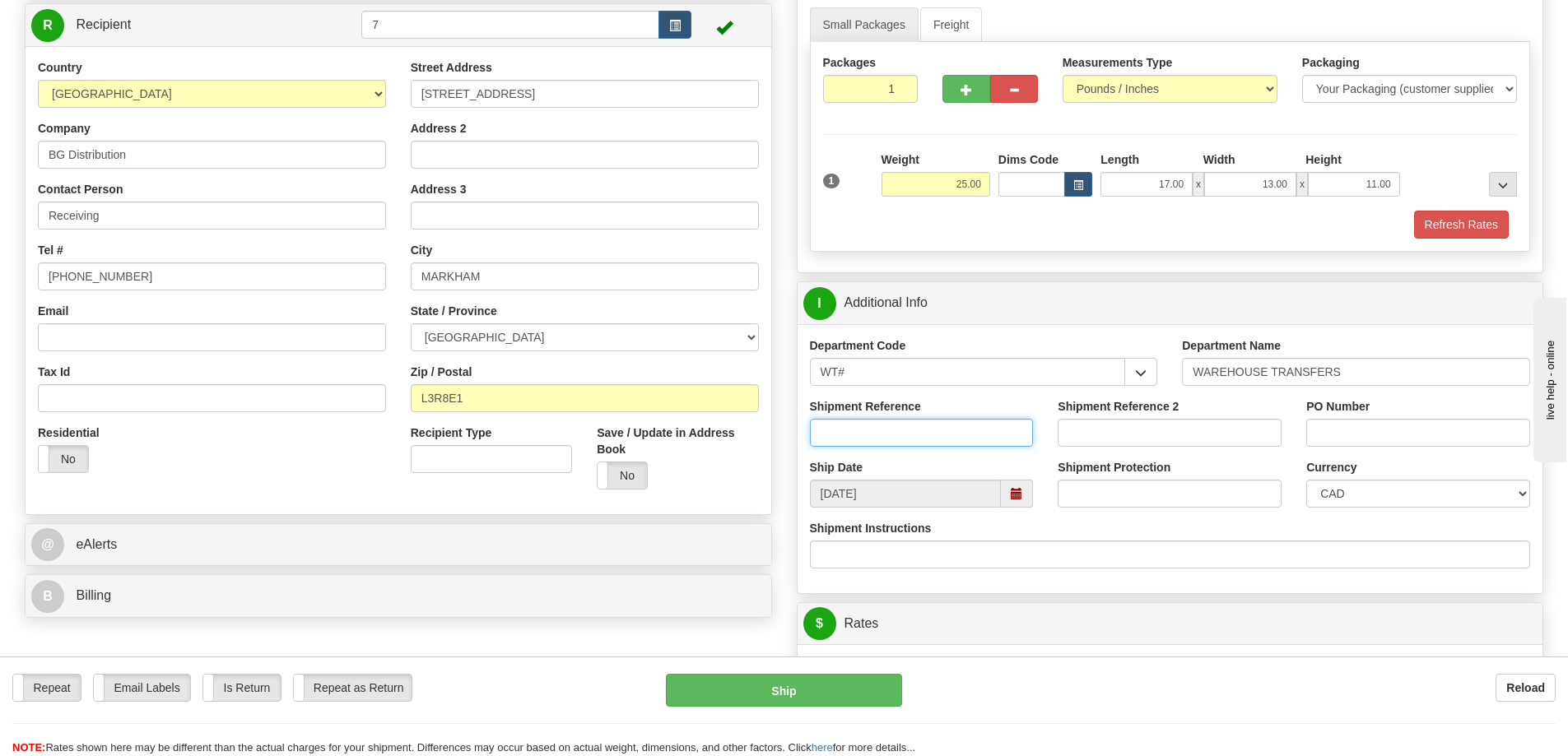
click at [1006, 444] on input "Shipment Reference" at bounding box center [922, 433] width 224 height 28
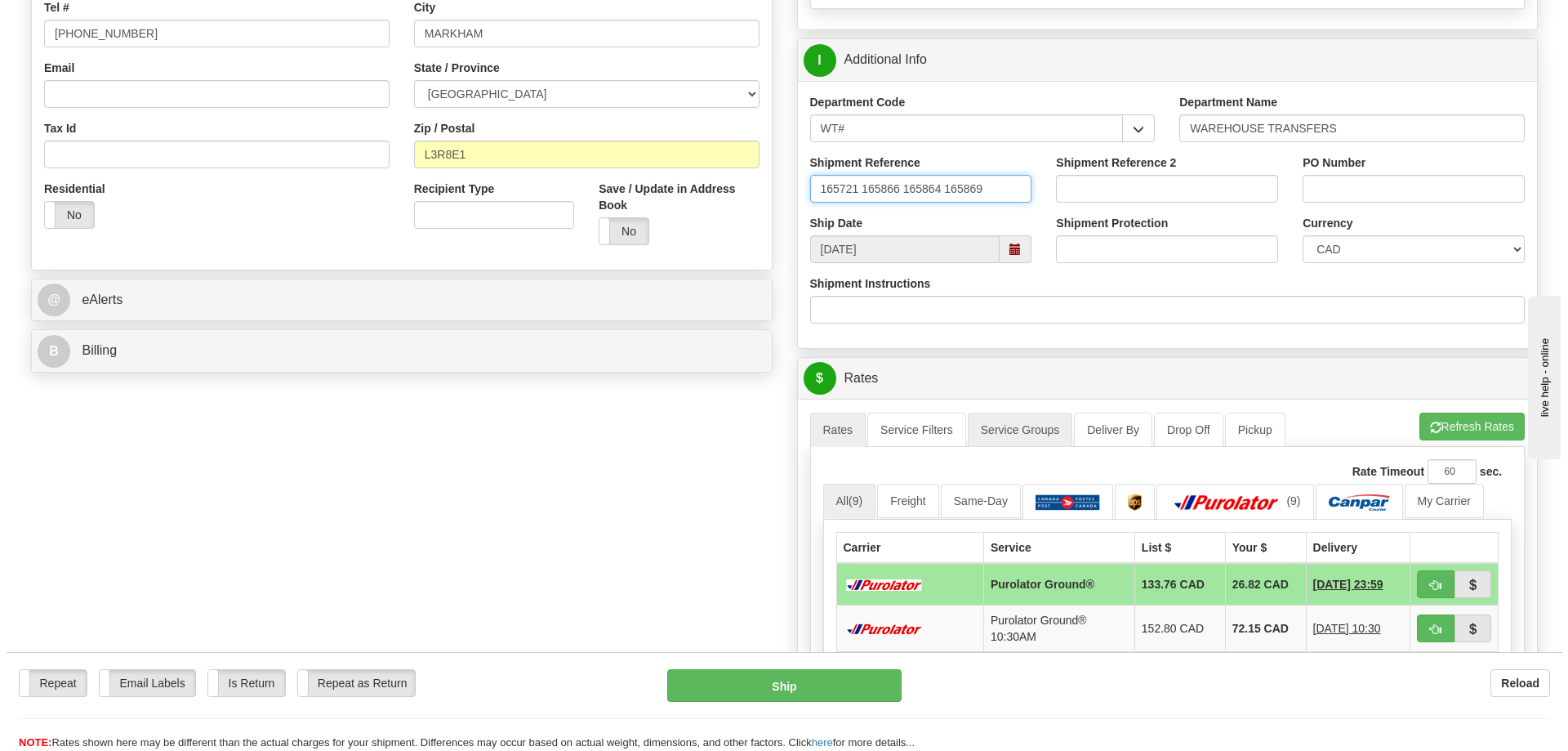
scroll to position [408, 0]
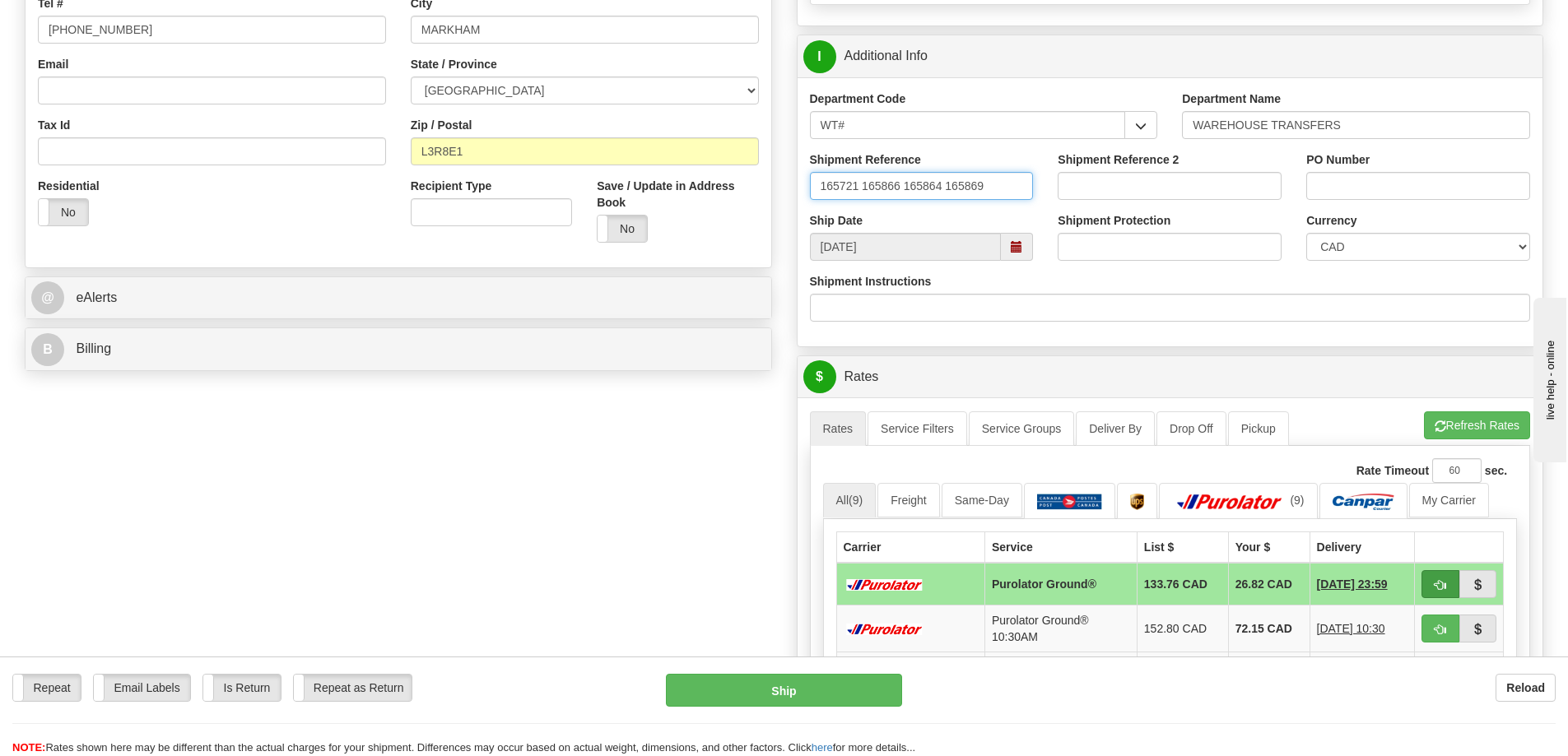
type input "165721 165866 165864 165869"
click at [1442, 588] on span "button" at bounding box center [1440, 585] width 11 height 10
type input "260"
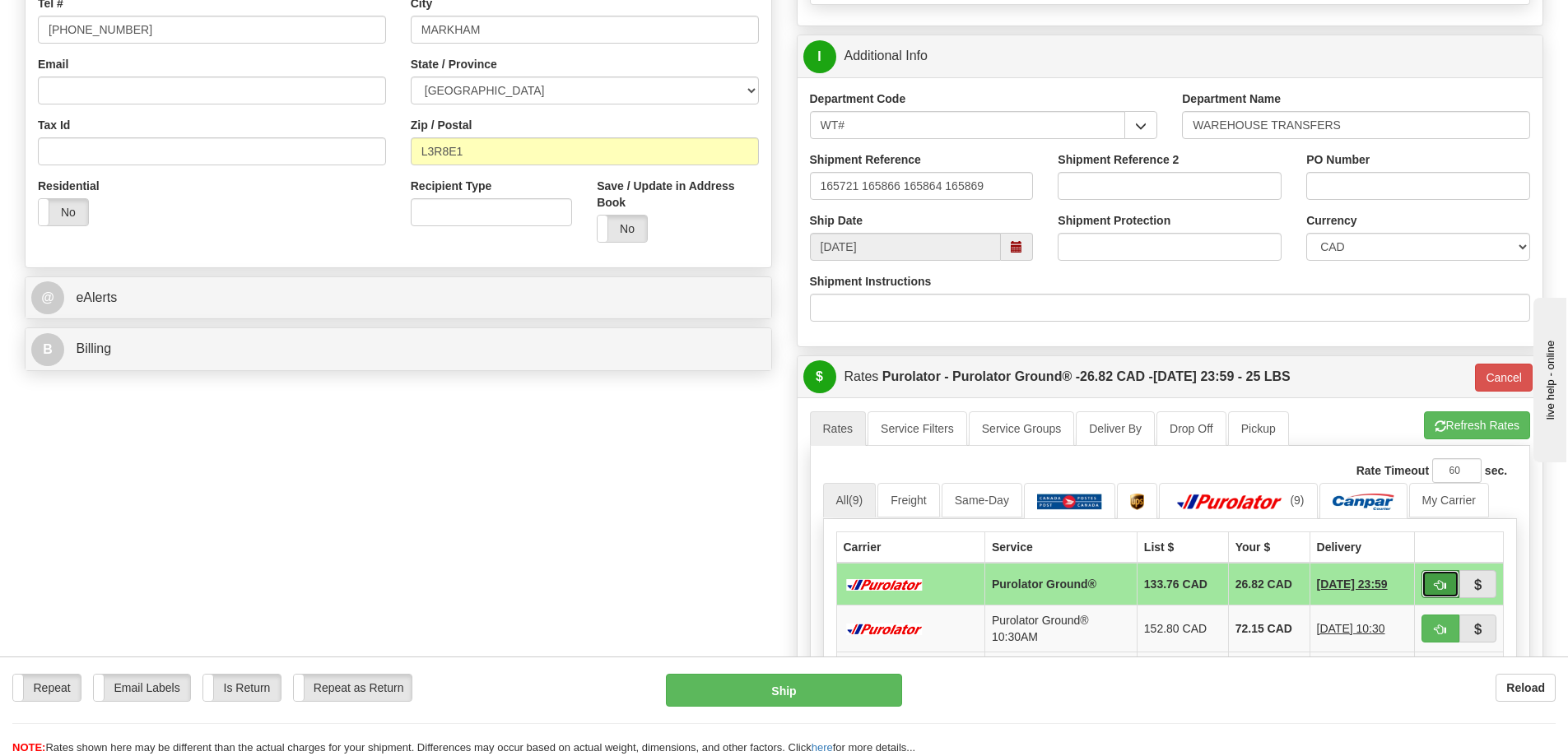
click at [1443, 588] on span "button" at bounding box center [1440, 585] width 11 height 10
click at [843, 698] on button "Ship" at bounding box center [784, 690] width 236 height 33
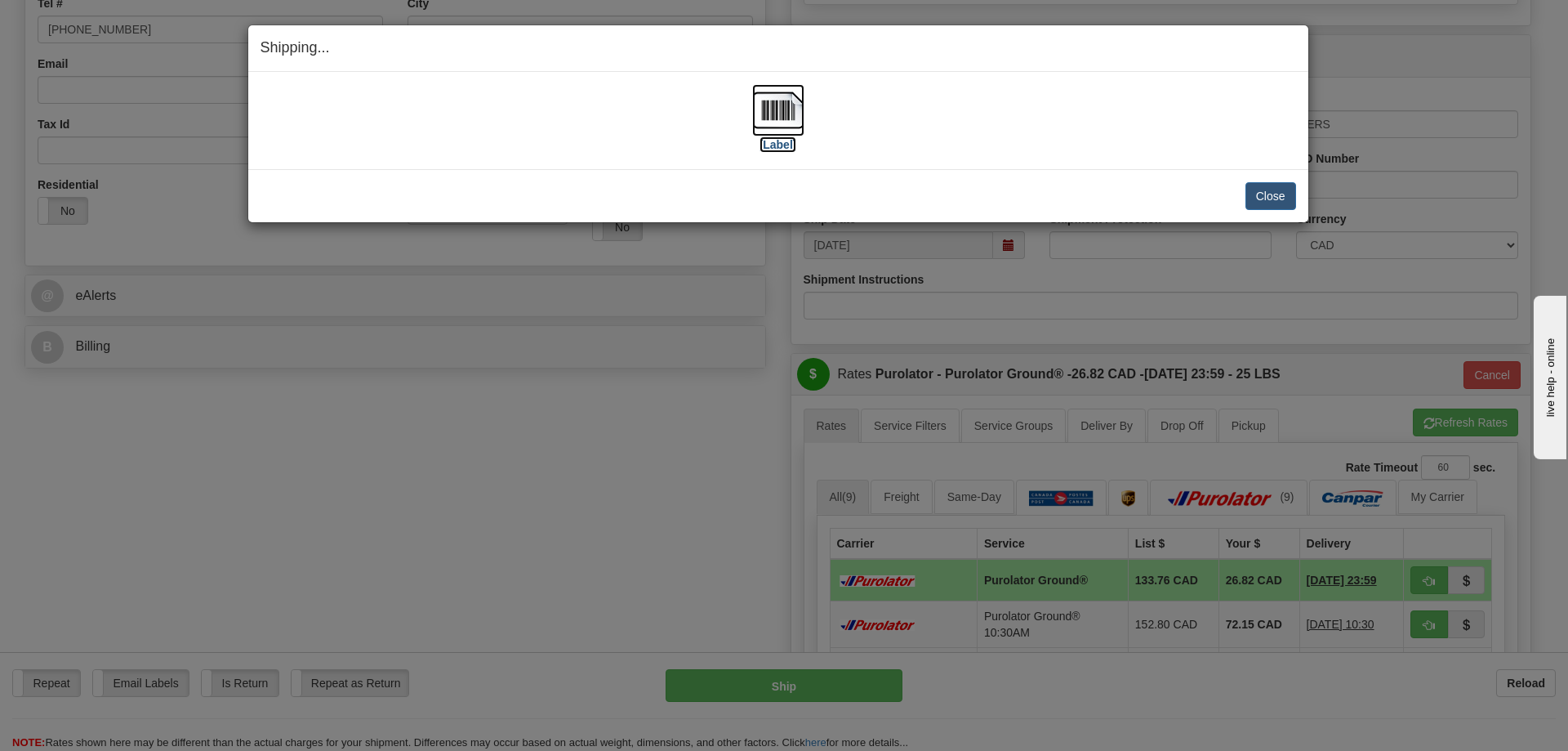
click at [771, 110] on img at bounding box center [778, 109] width 52 height 52
click at [1276, 197] on button "Close" at bounding box center [1270, 196] width 50 height 28
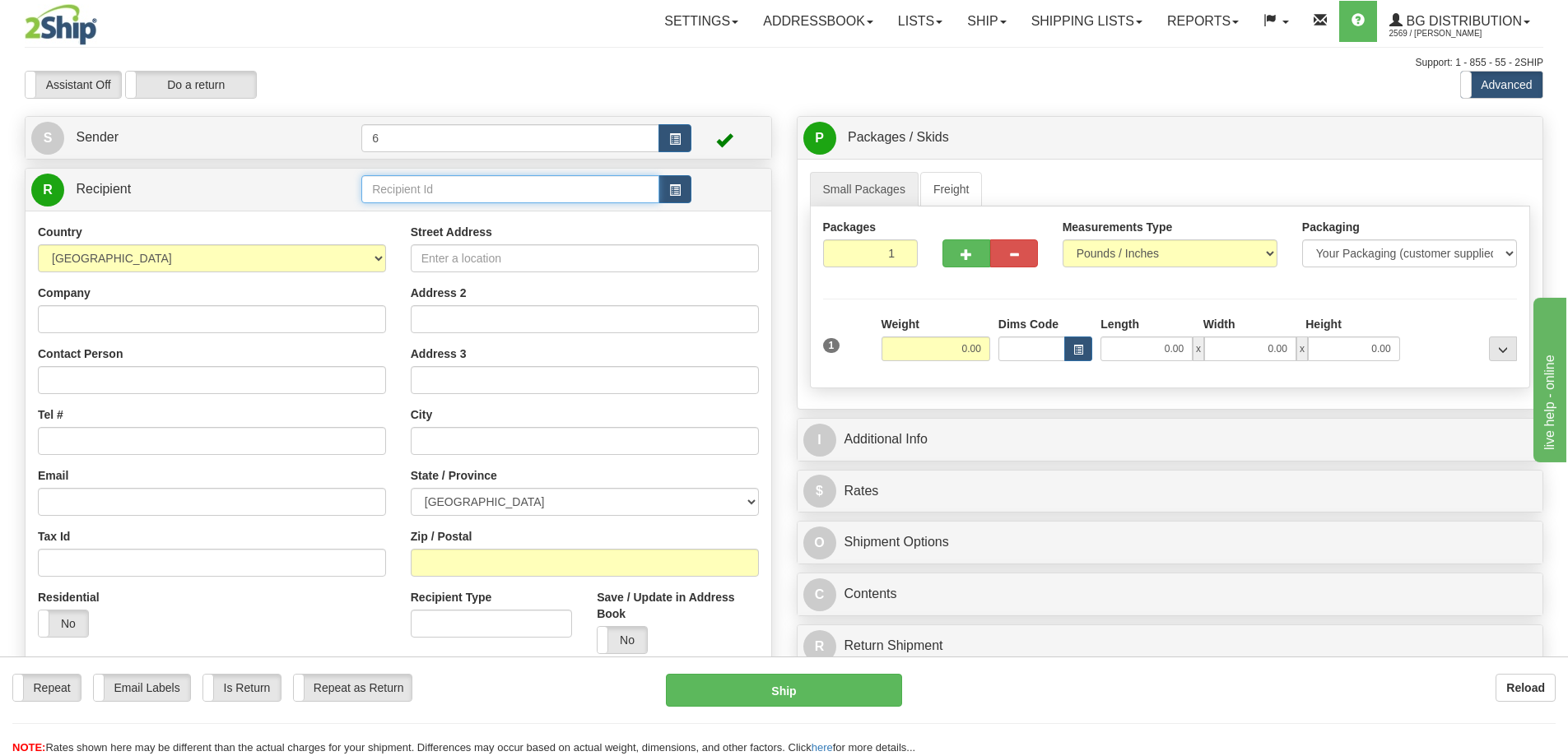
click at [445, 193] on input "text" at bounding box center [510, 189] width 298 height 28
click at [448, 255] on div "45014 - NW" at bounding box center [508, 260] width 282 height 18
type input "45014 - NW"
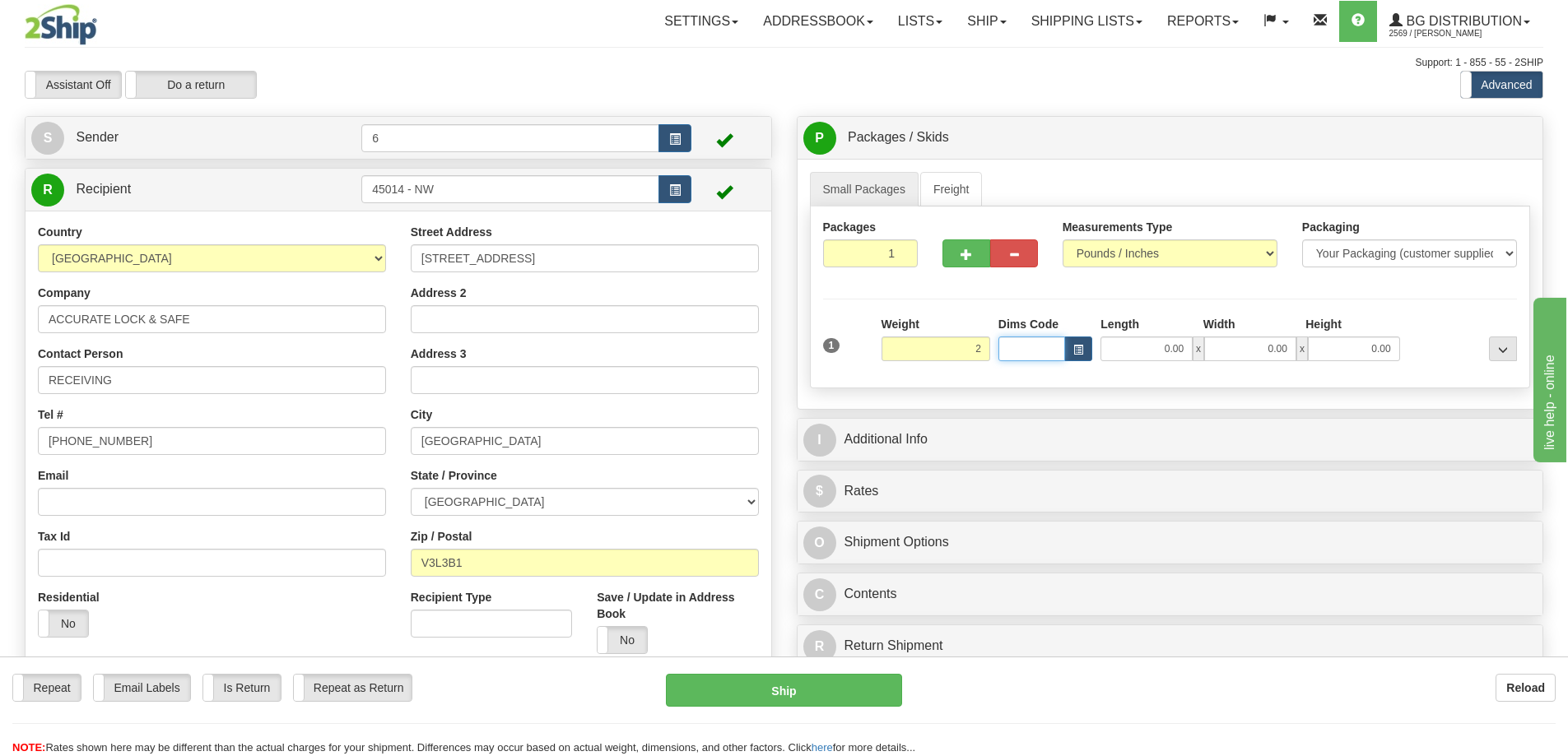
type input "2.00"
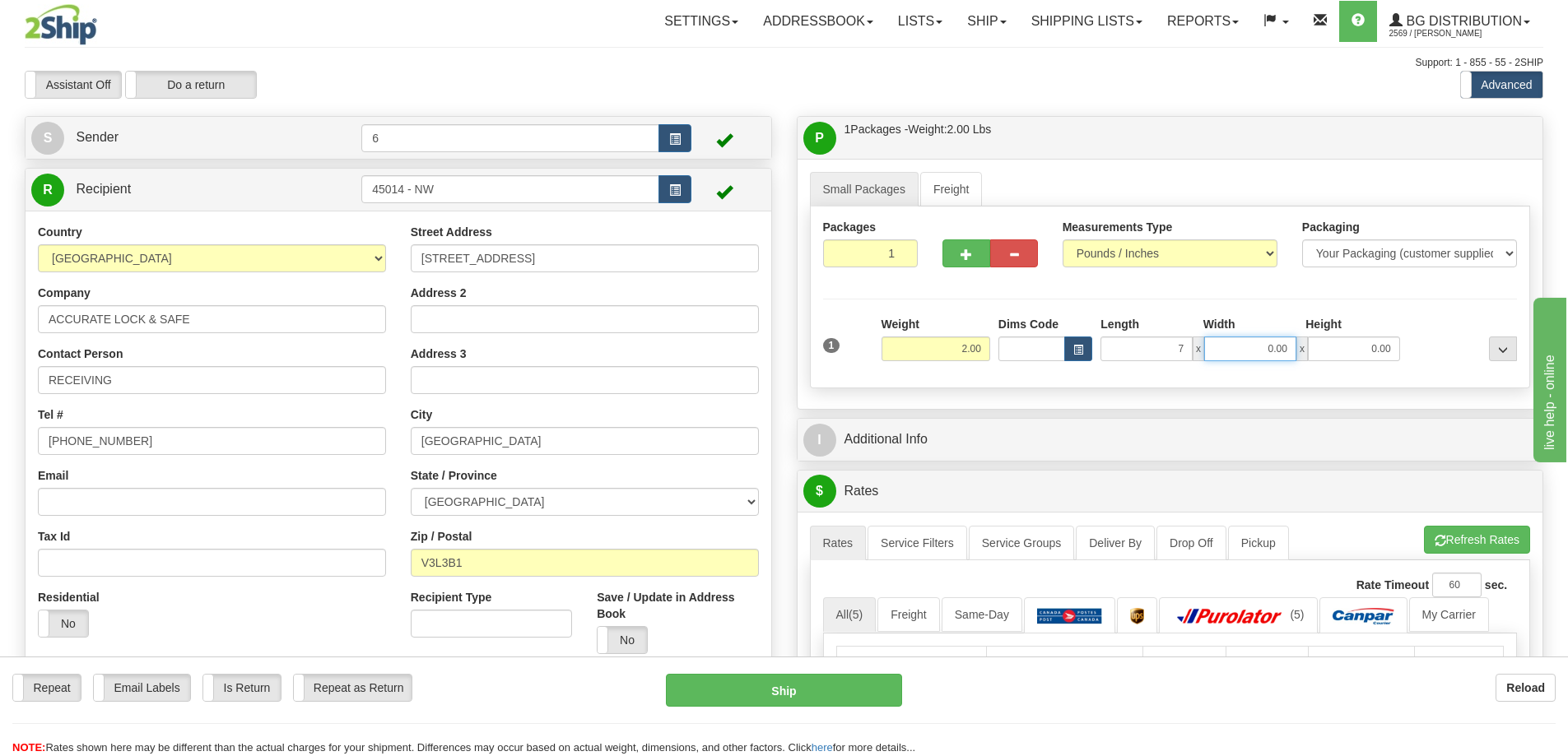
type input "7.00"
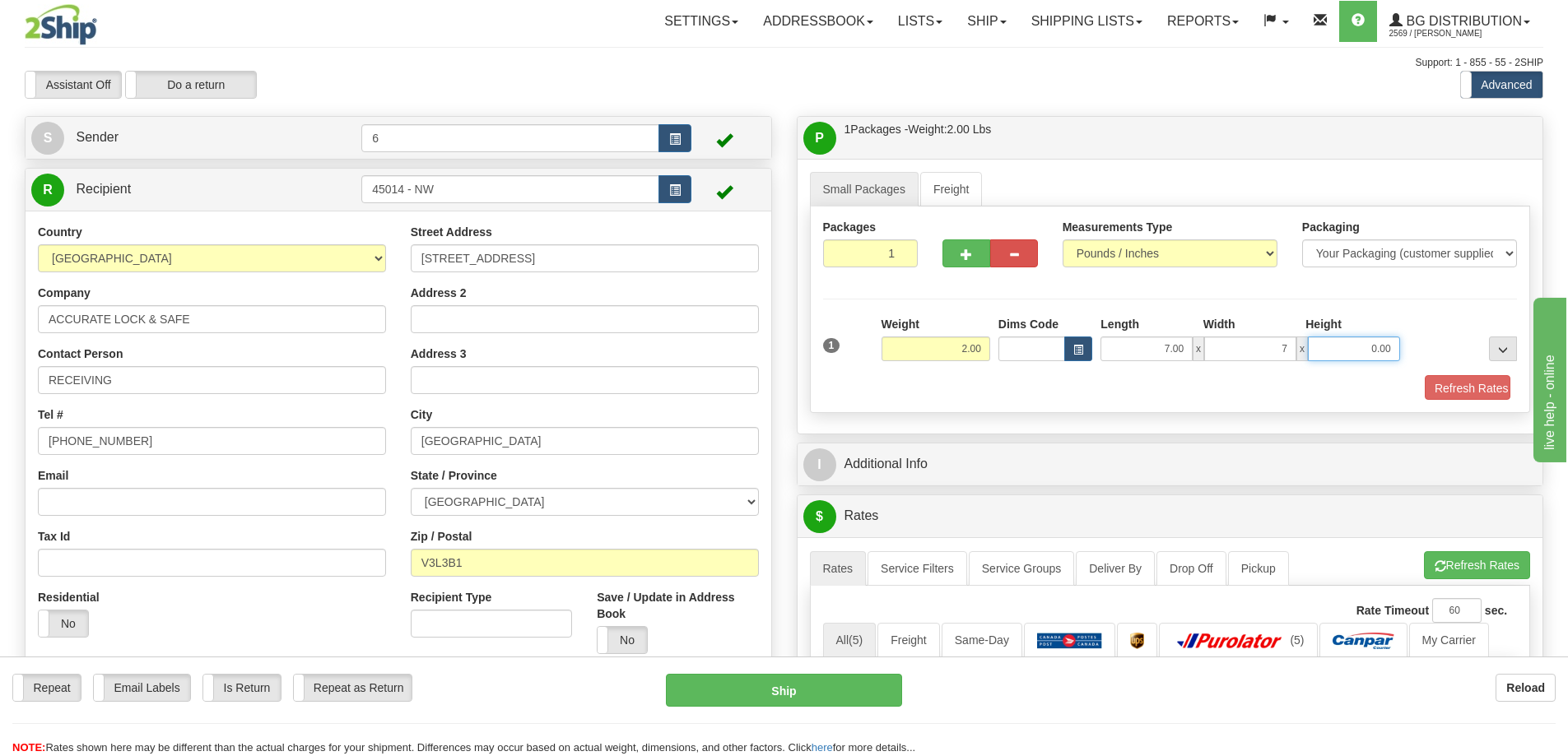
type input "7.00"
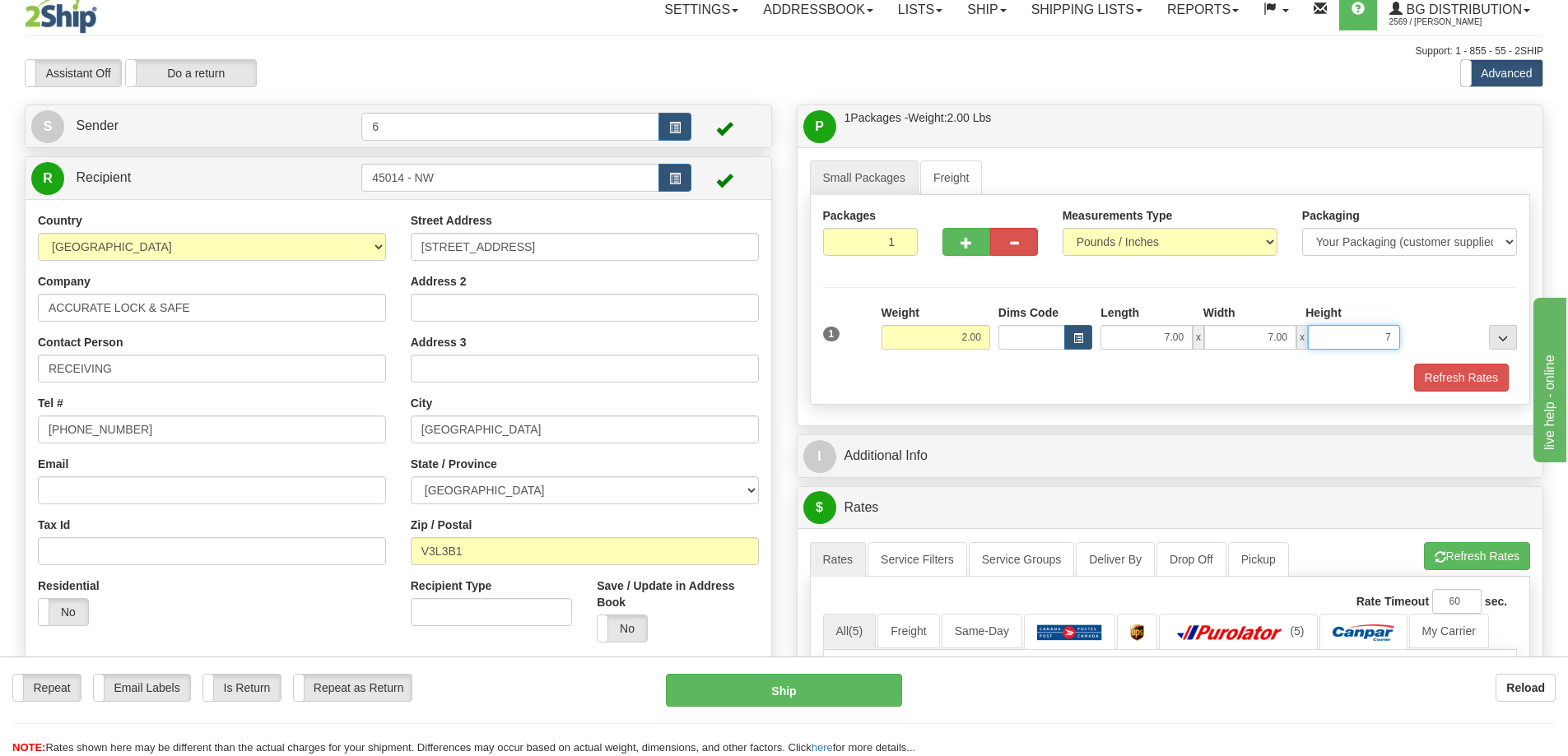
scroll to position [247, 0]
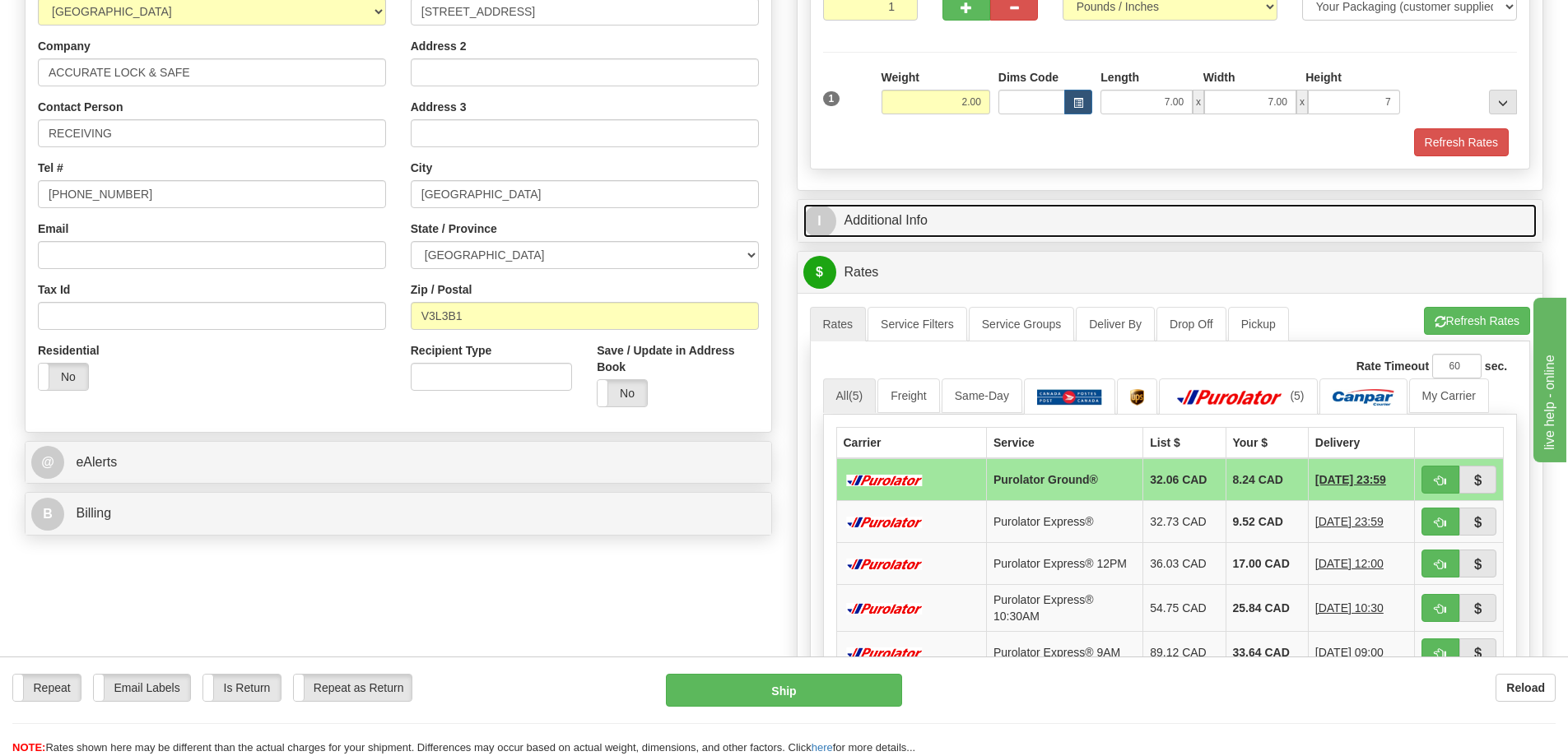
type input "7.00"
click at [941, 213] on link "I Additional Info" at bounding box center [1170, 220] width 734 height 34
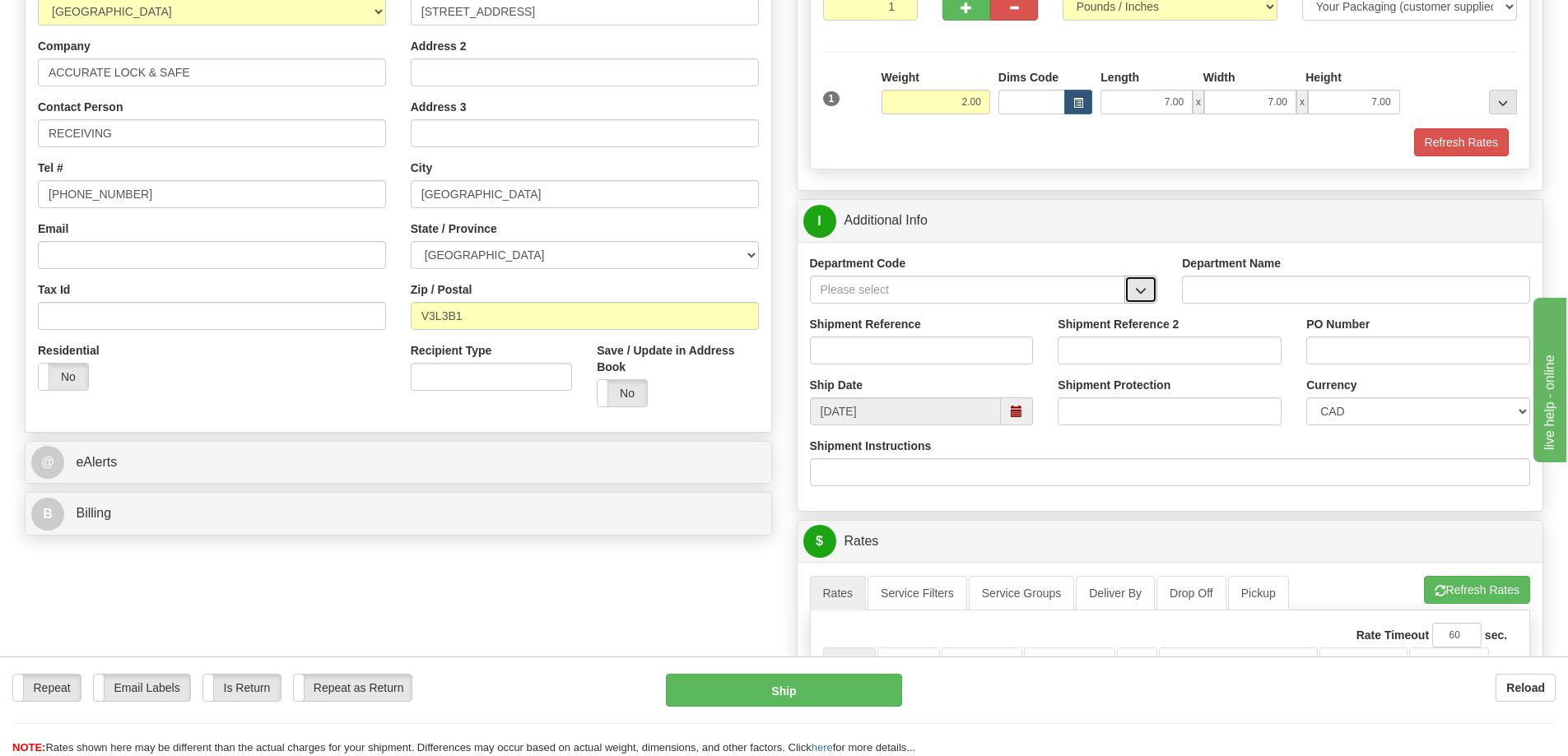
click at [1144, 292] on span "button" at bounding box center [1140, 291] width 11 height 10
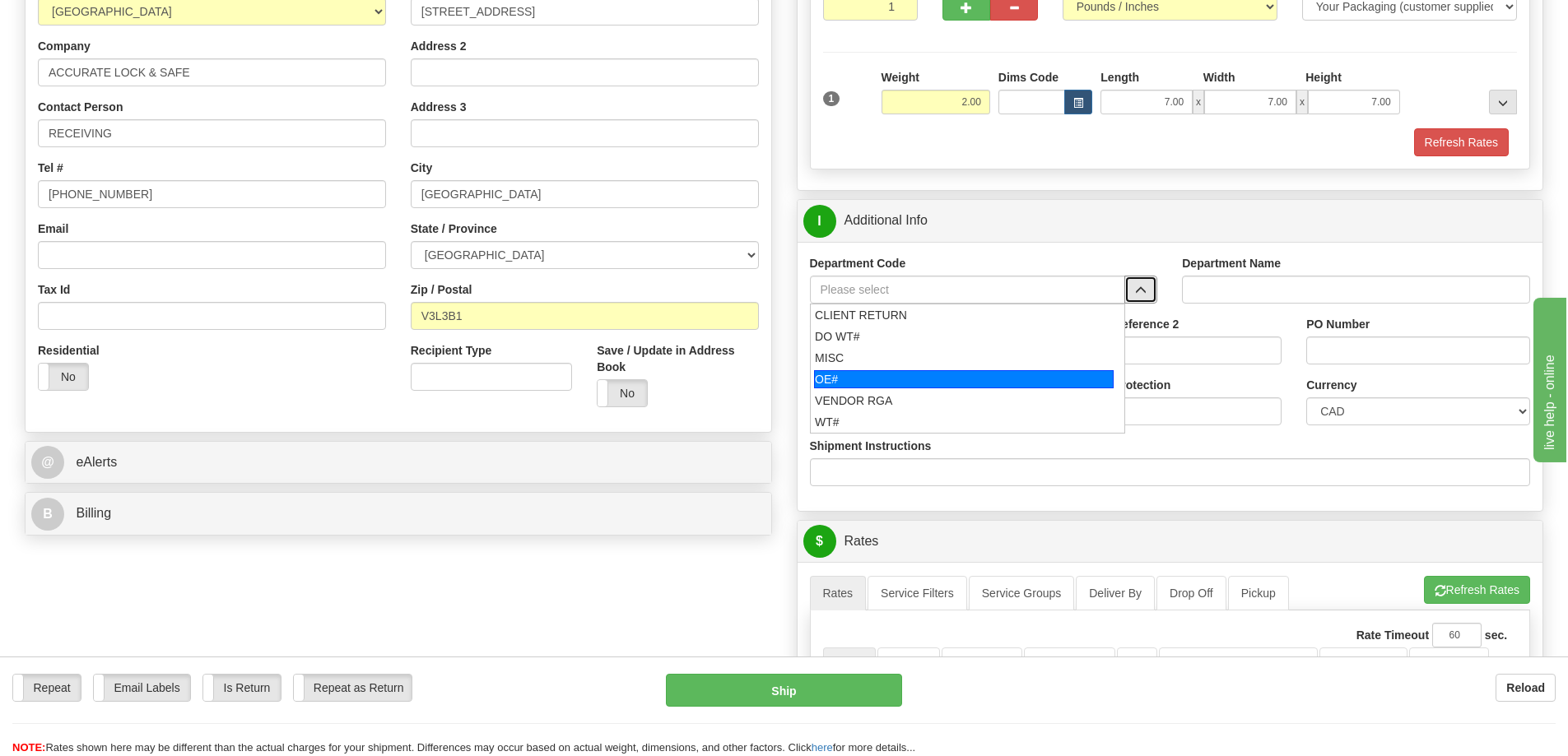
click at [997, 375] on div "OE#" at bounding box center [964, 378] width 299 height 18
type input "OE#"
type input "ORDERS"
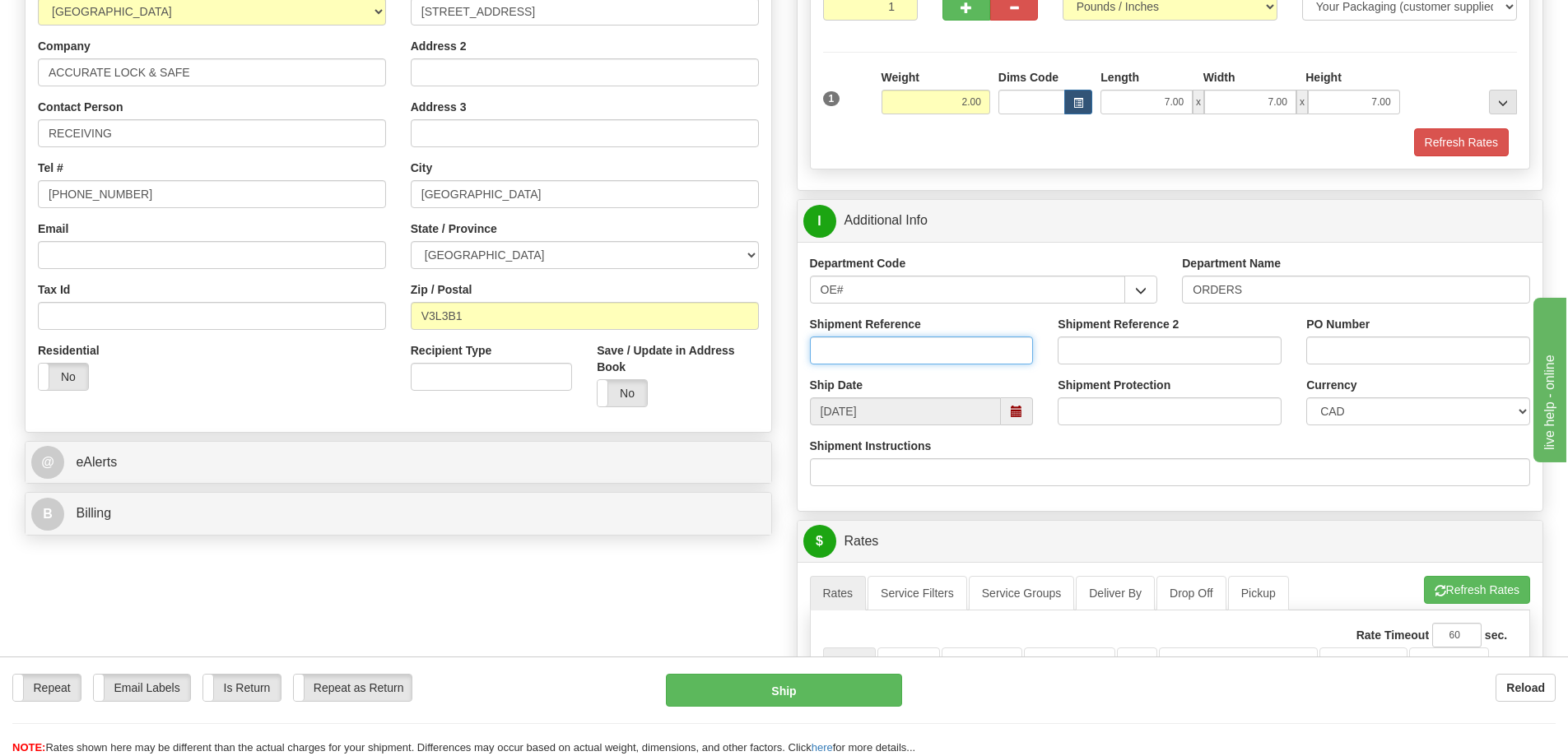
click at [934, 355] on input "Shipment Reference" at bounding box center [922, 350] width 224 height 28
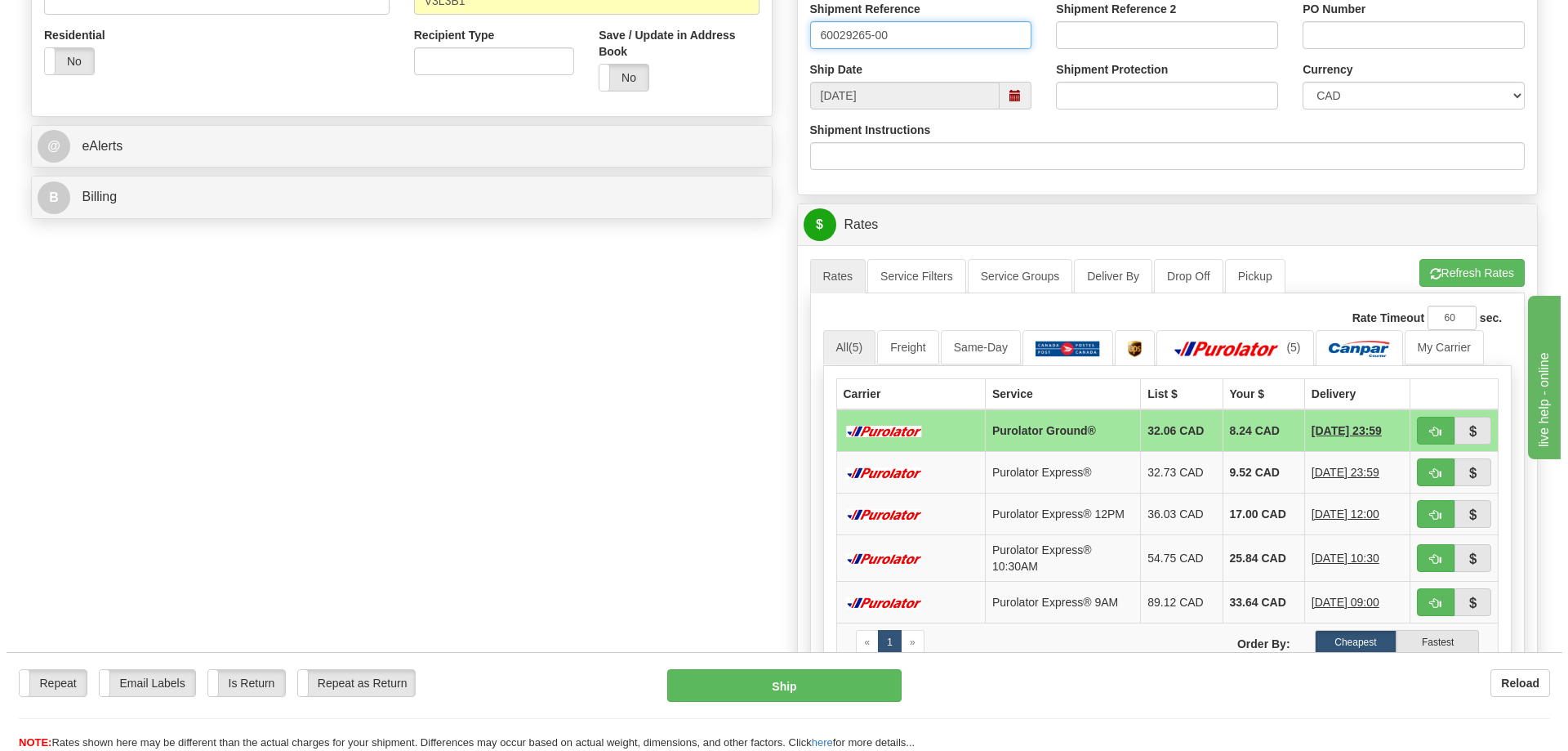
scroll to position [572, 0]
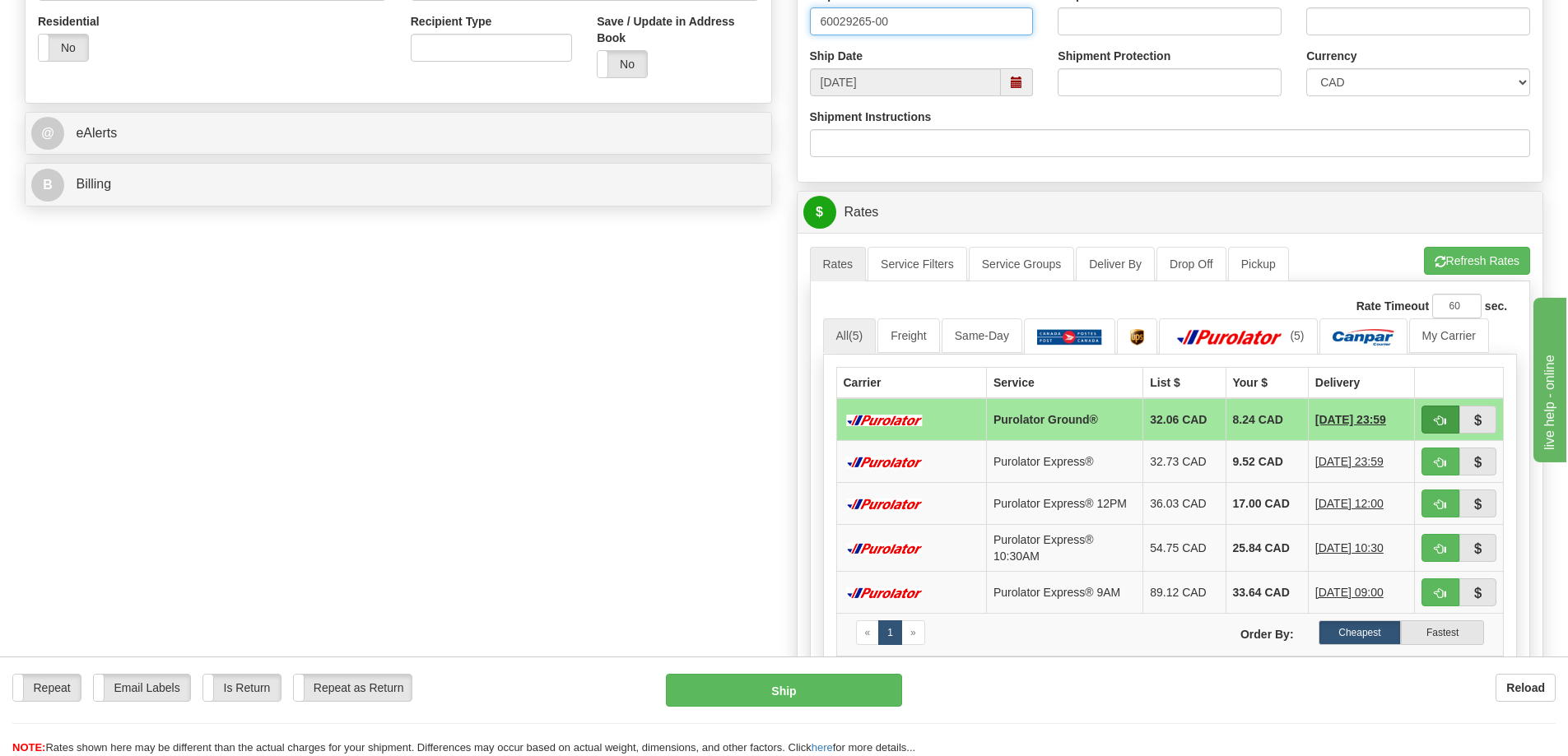
type input "60029265-00"
click at [1435, 421] on span "button" at bounding box center [1440, 421] width 11 height 10
type input "260"
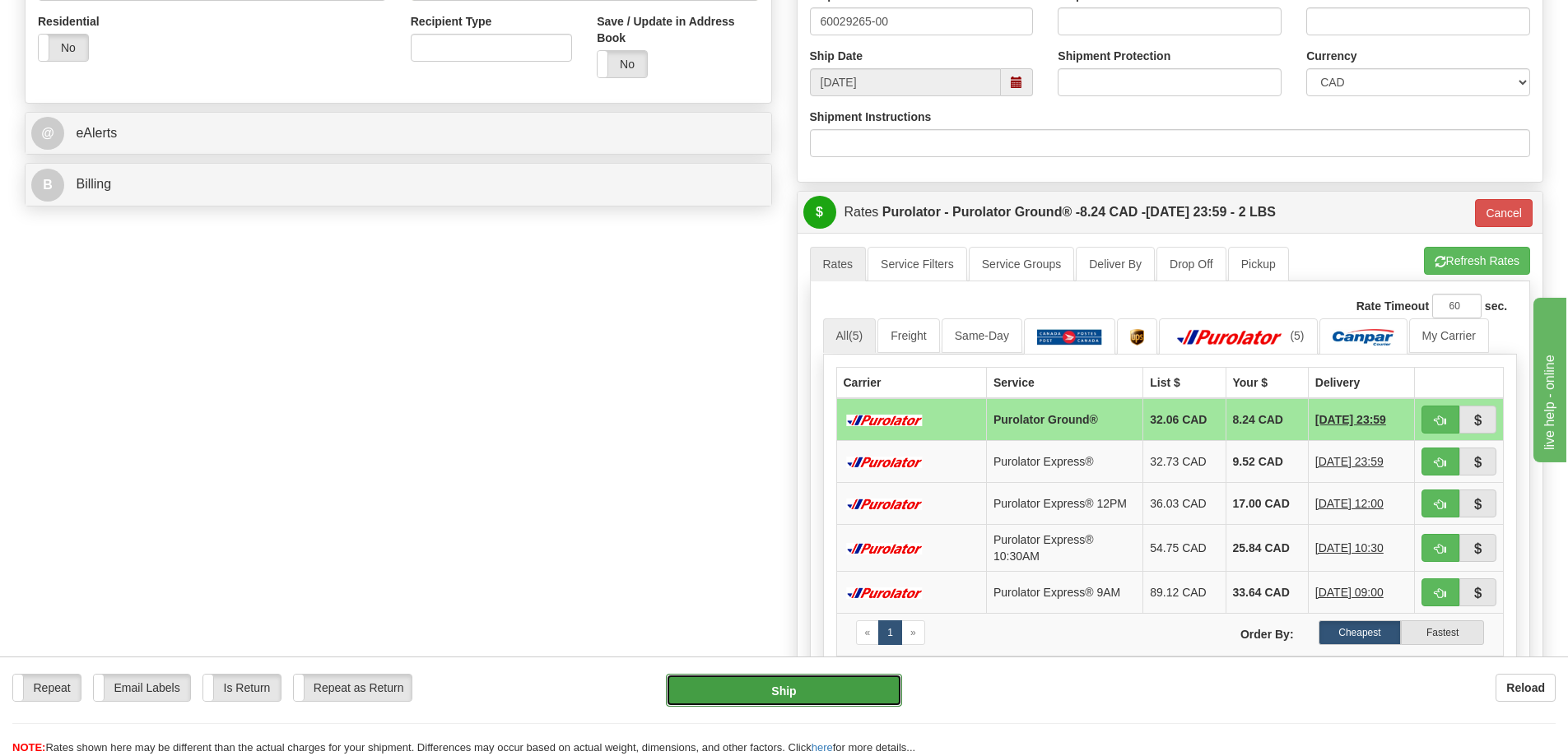
click at [799, 699] on button "Ship" at bounding box center [784, 690] width 236 height 33
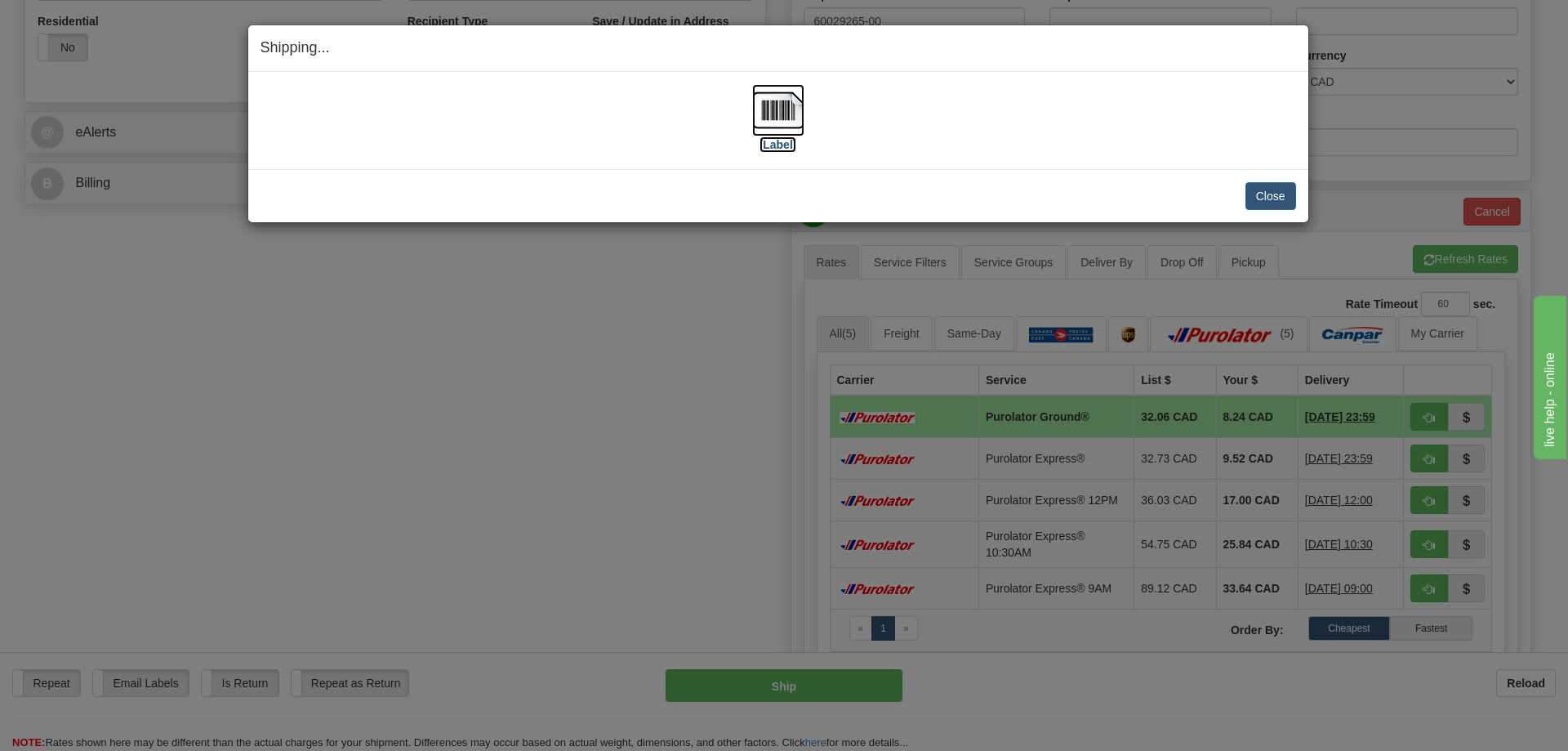
click at [775, 105] on img at bounding box center [778, 109] width 52 height 52
click at [1255, 186] on button "Close" at bounding box center [1270, 196] width 50 height 28
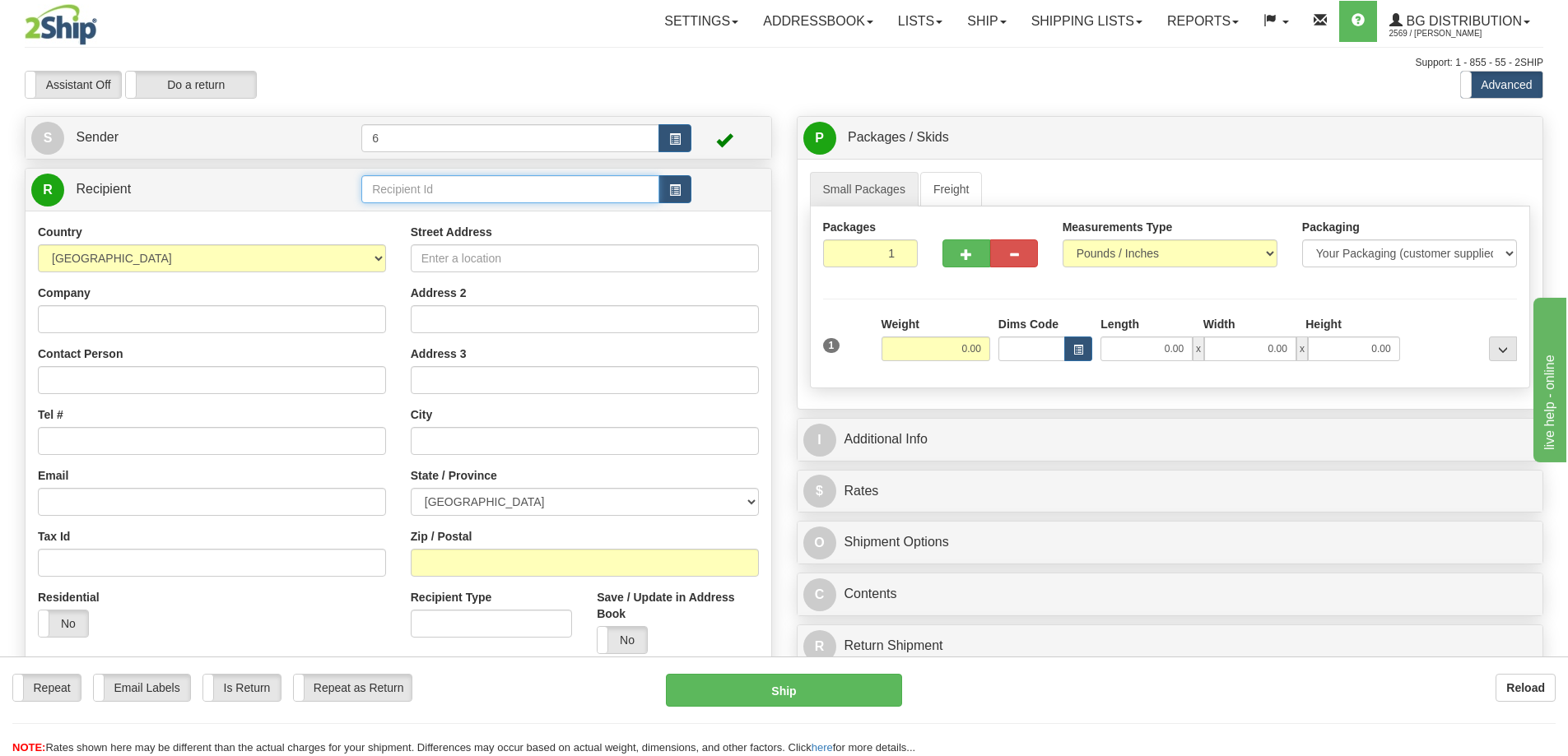
click at [471, 194] on input "text" at bounding box center [510, 189] width 298 height 28
click at [419, 221] on div "55000" at bounding box center [508, 217] width 282 height 18
type input "55000"
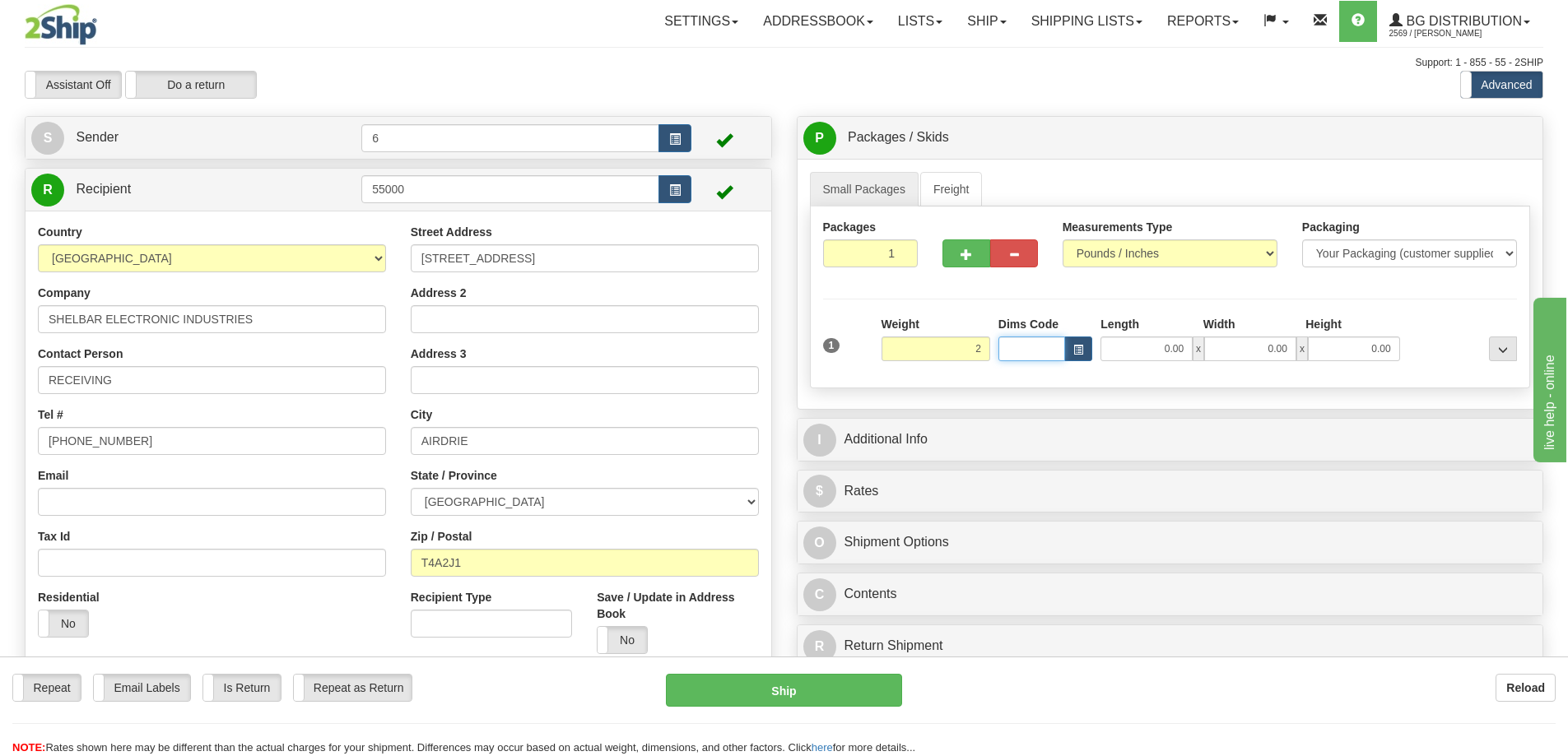
type input "2.00"
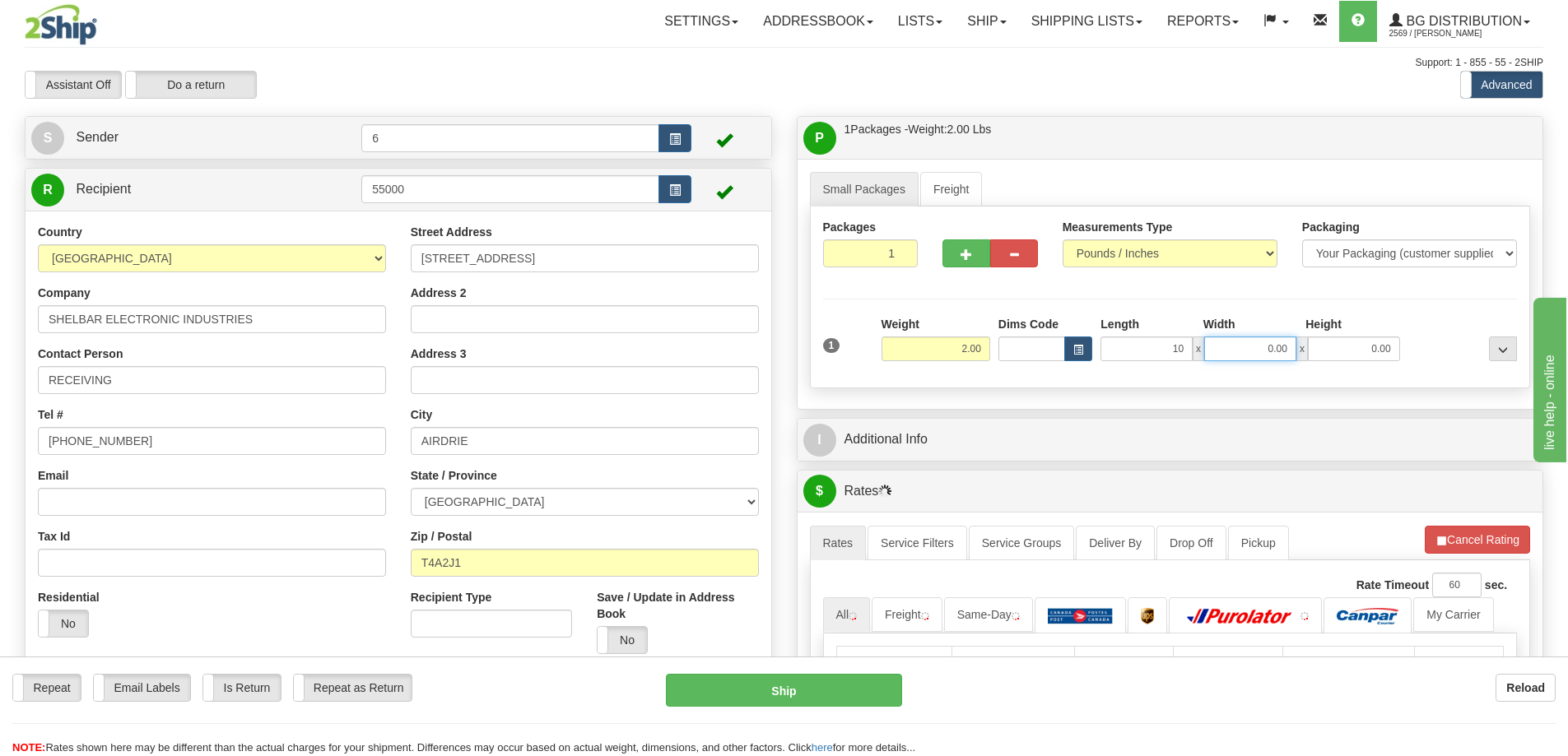
type input "10.00"
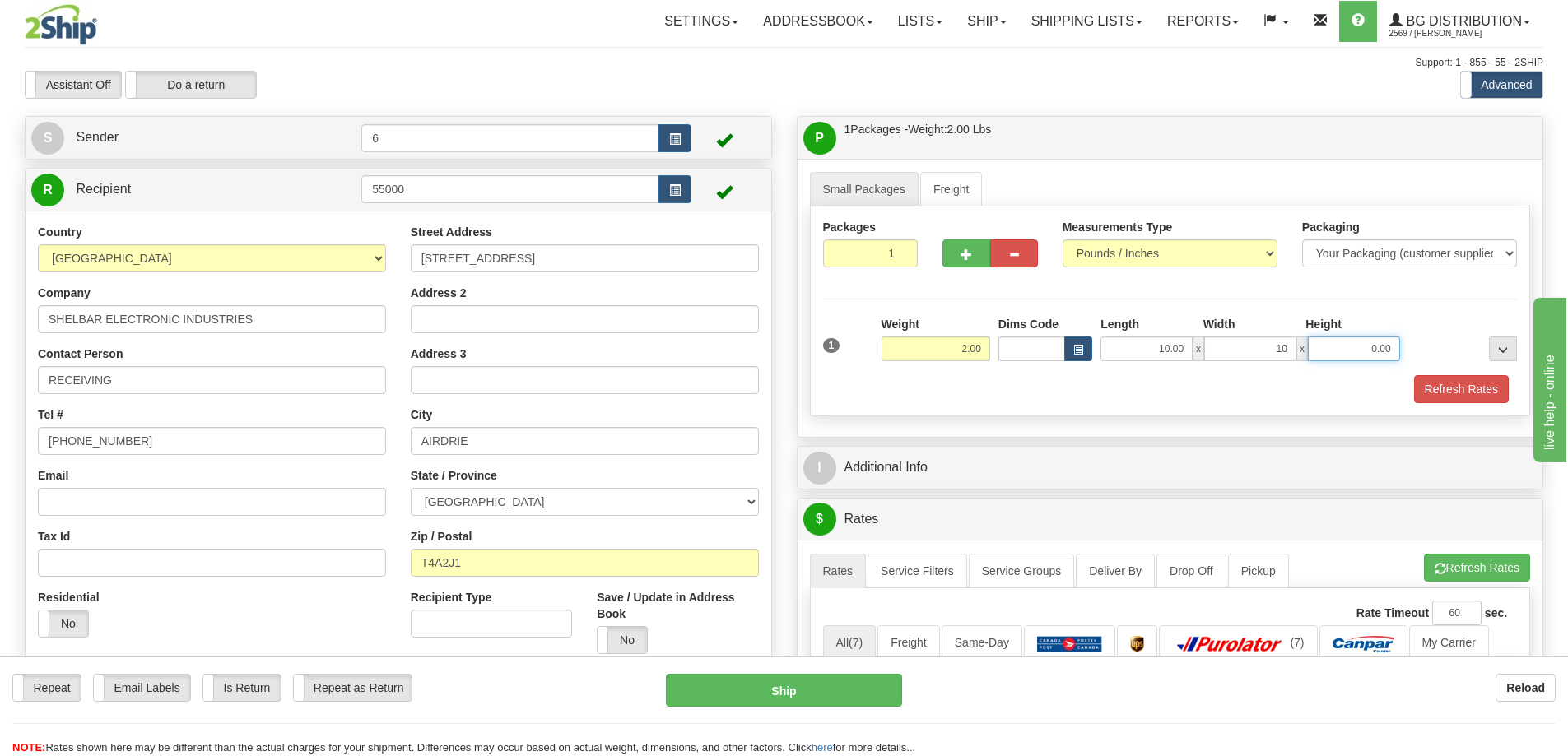
type input "10.00"
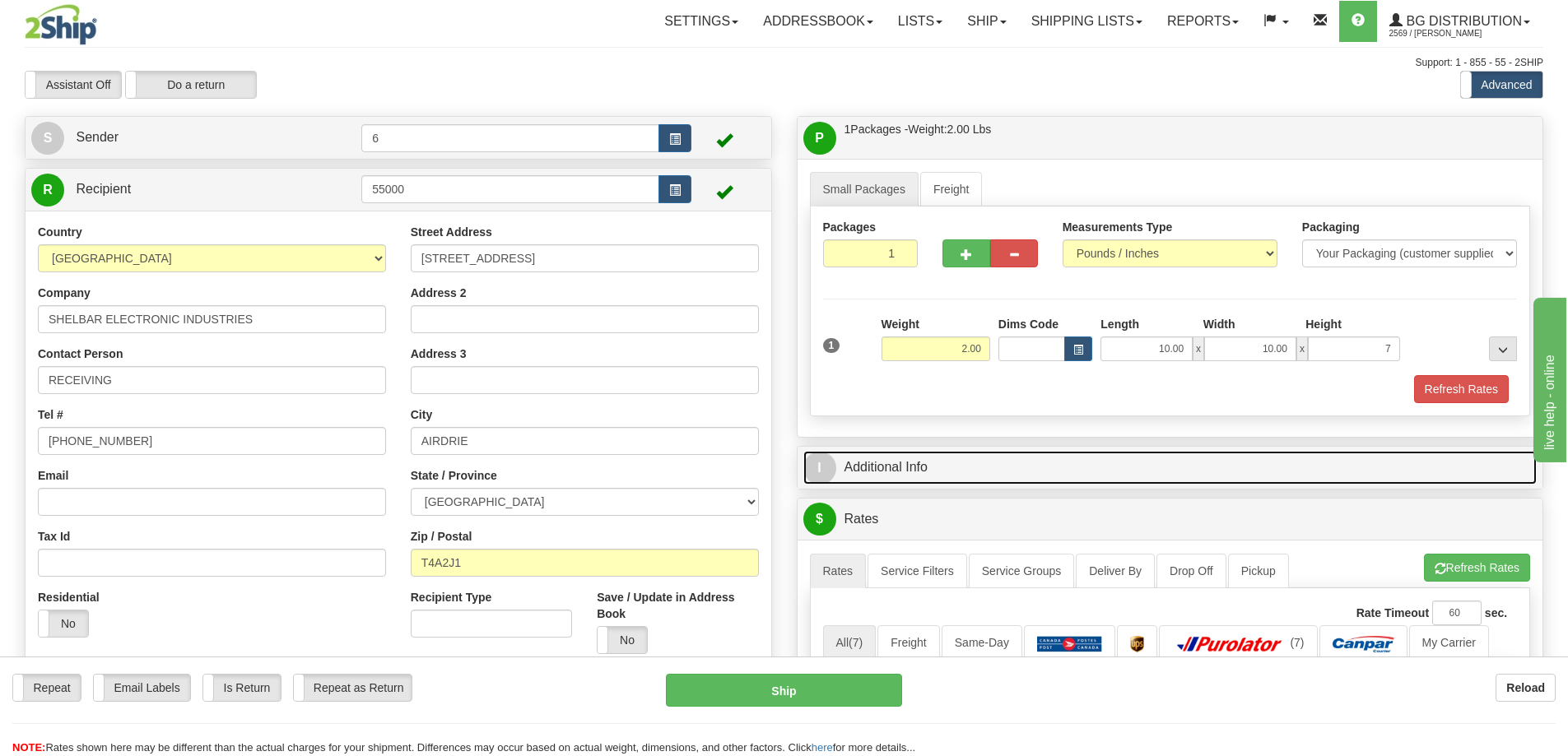
type input "7.00"
click at [842, 469] on link "I Additional Info" at bounding box center [1170, 467] width 734 height 34
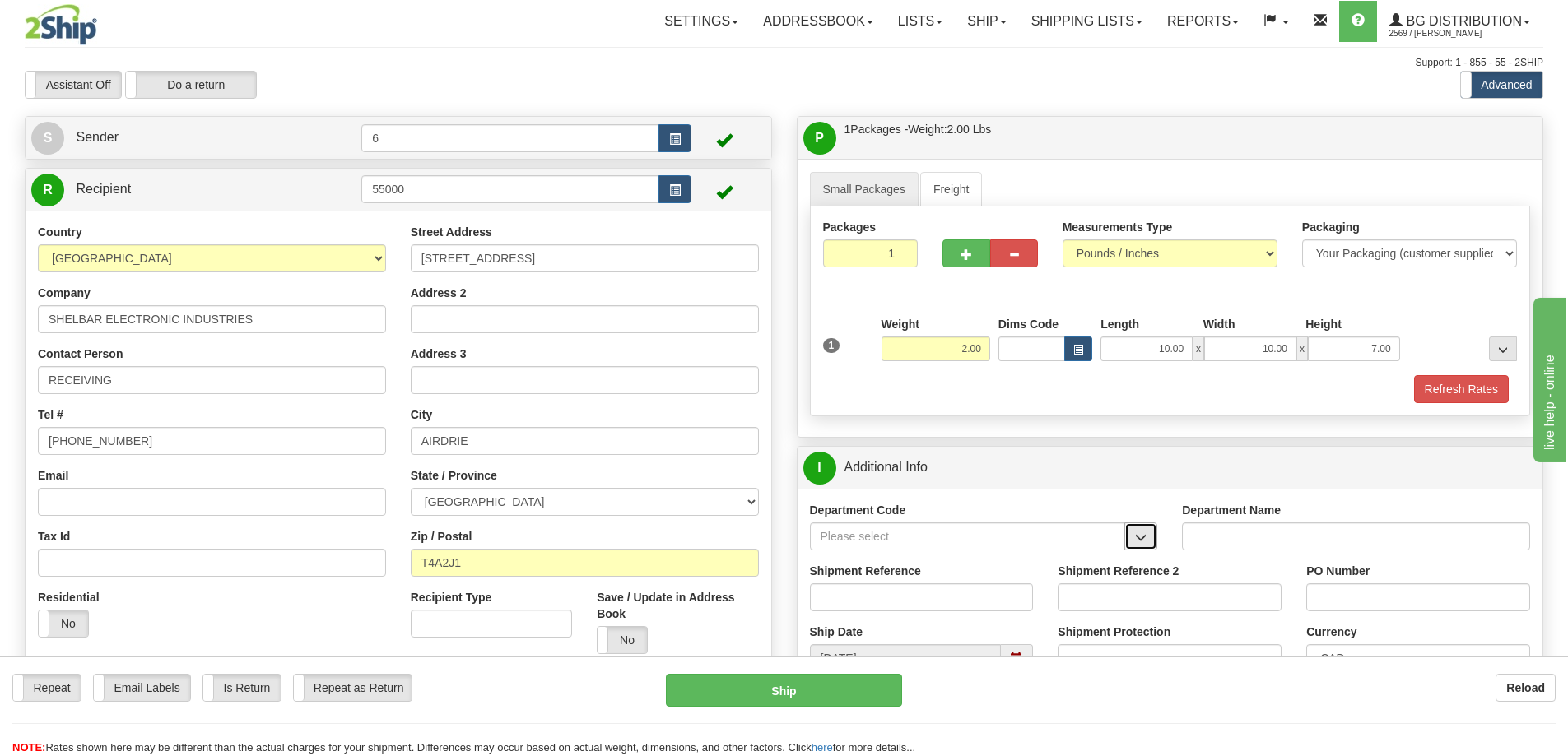
click at [1141, 543] on span "button" at bounding box center [1140, 538] width 11 height 10
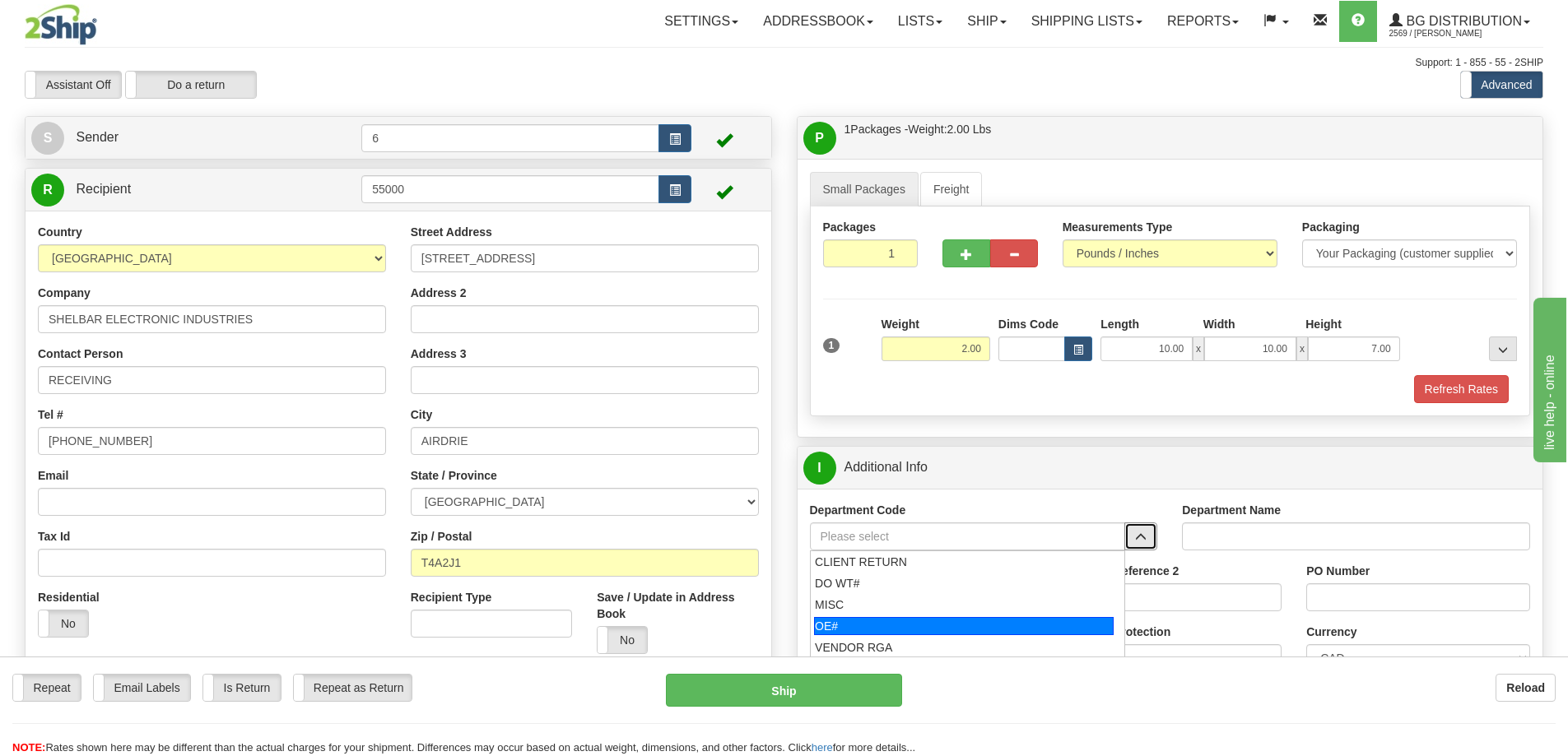
click at [995, 632] on div "OE#" at bounding box center [964, 625] width 299 height 18
type input "OE#"
type input "ORDERS"
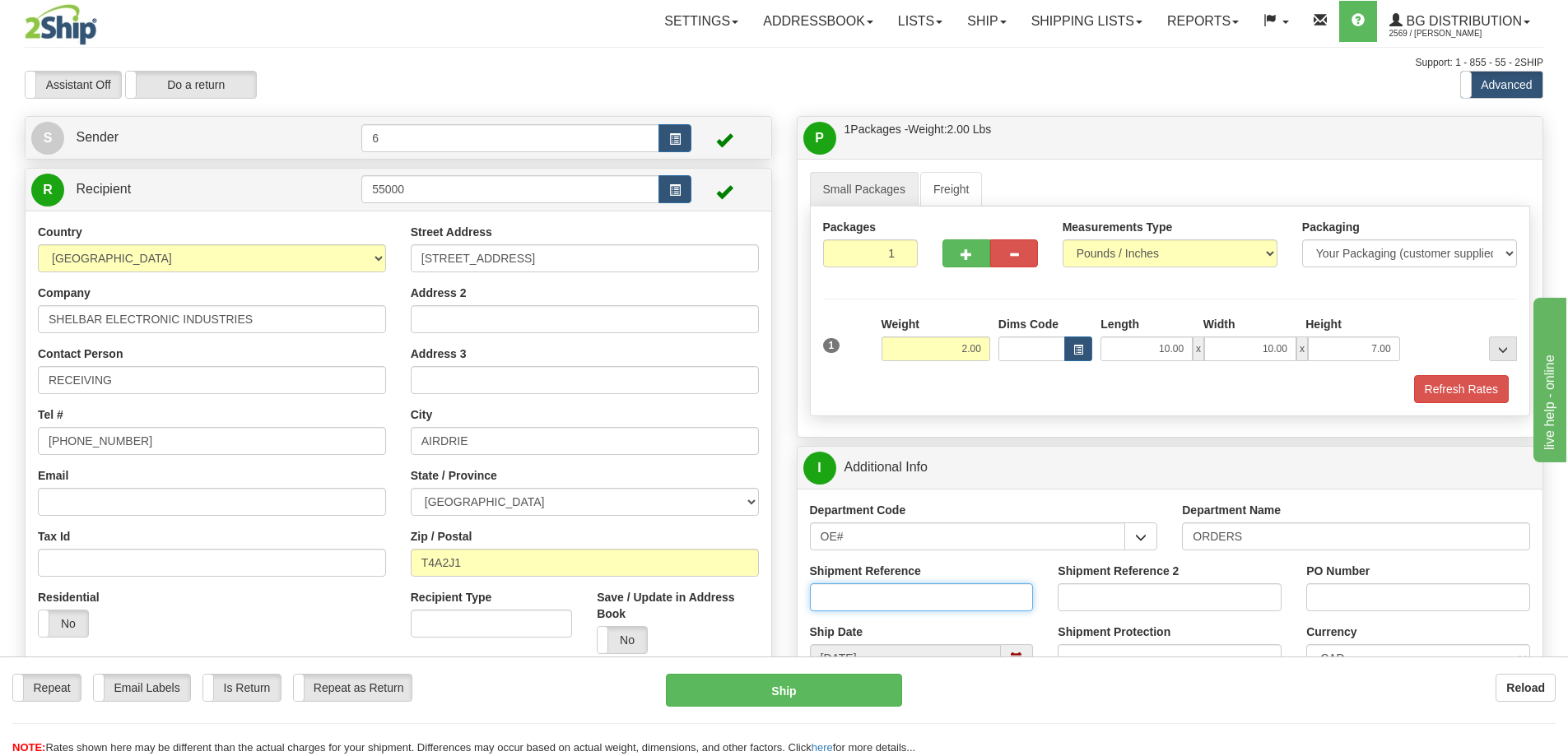
click at [988, 592] on input "Shipment Reference" at bounding box center [922, 597] width 224 height 28
type input "60028476-01"
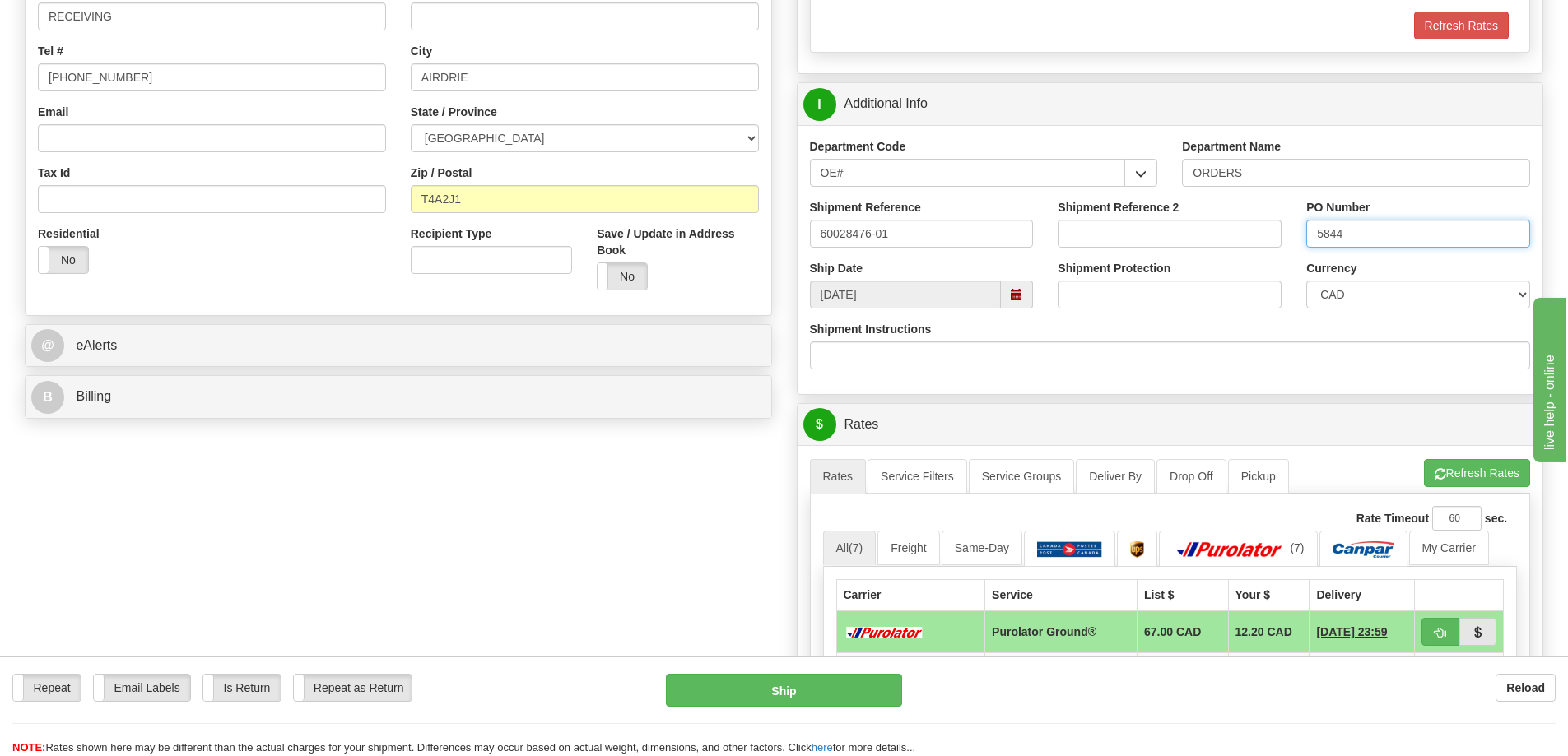
scroll to position [411, 0]
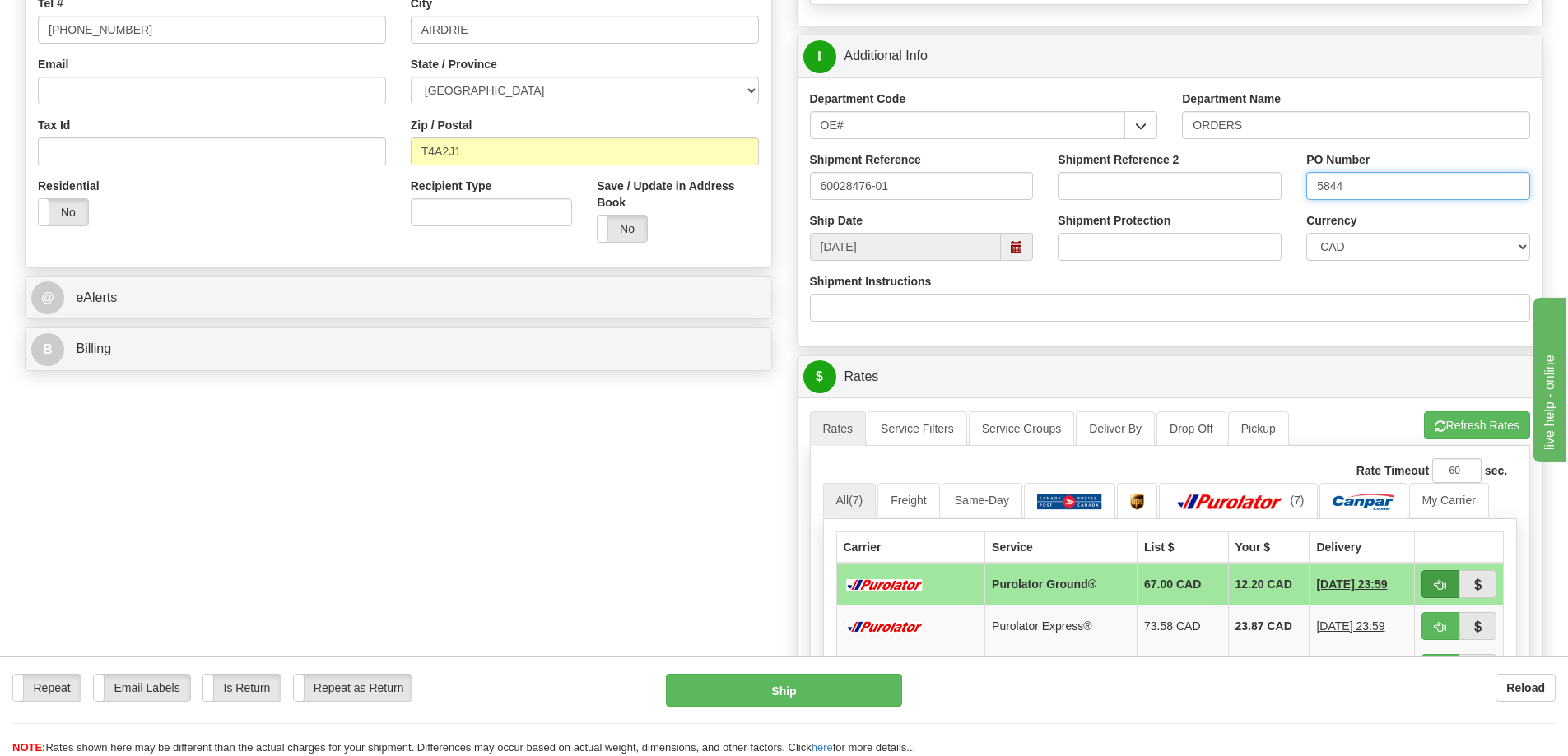
type input "5844"
click at [1438, 587] on span "button" at bounding box center [1440, 585] width 11 height 10
type input "260"
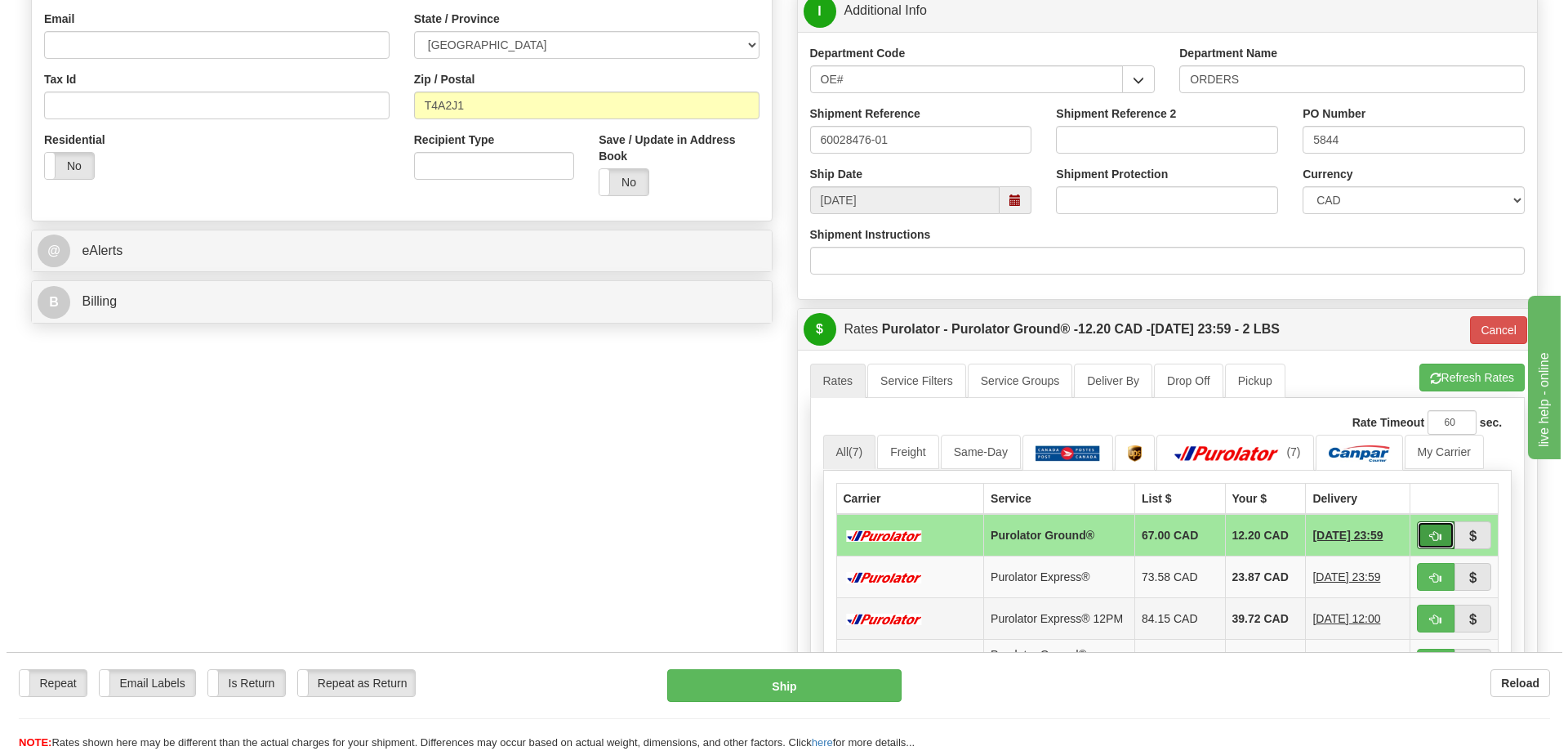
scroll to position [490, 0]
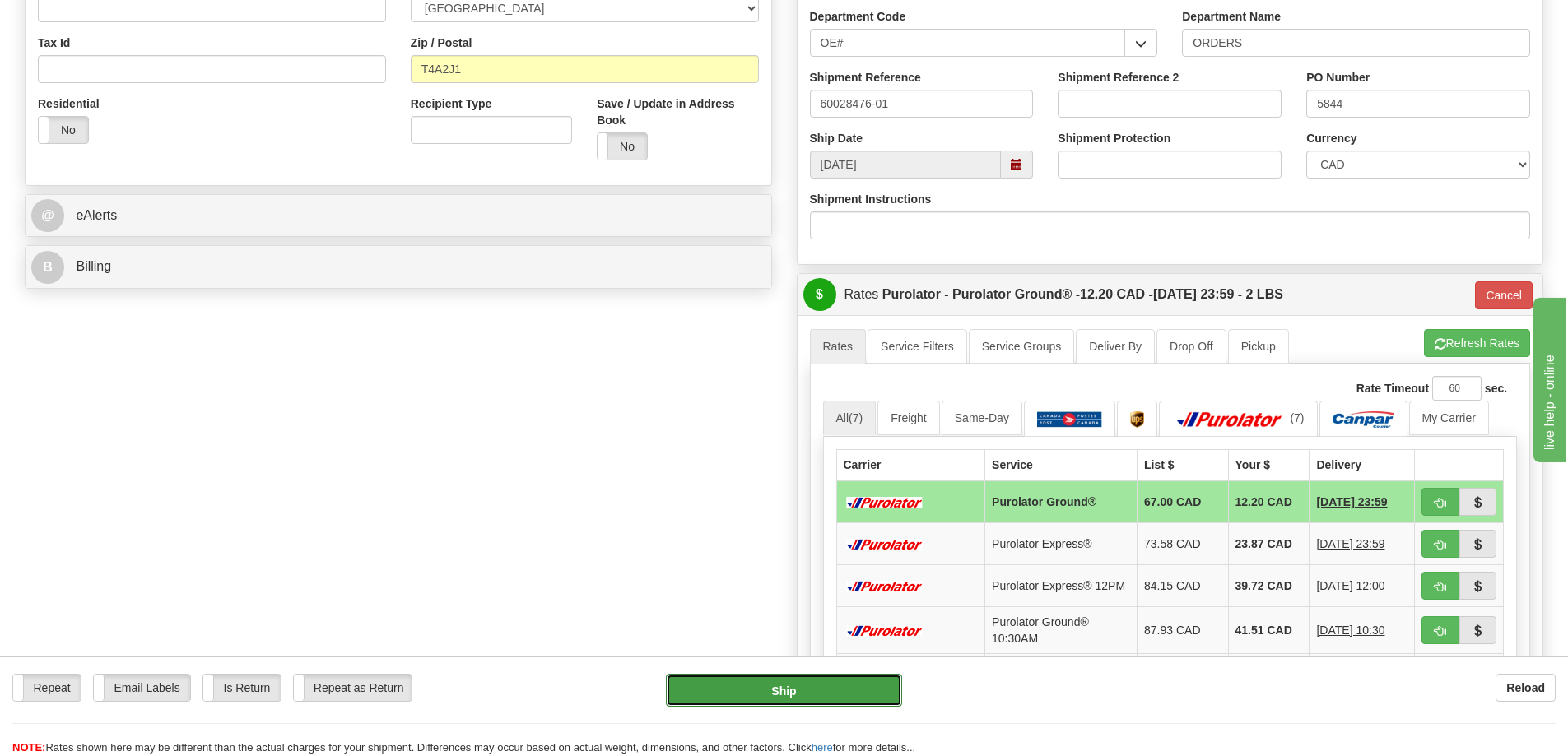
click at [816, 695] on button "Ship" at bounding box center [784, 690] width 236 height 33
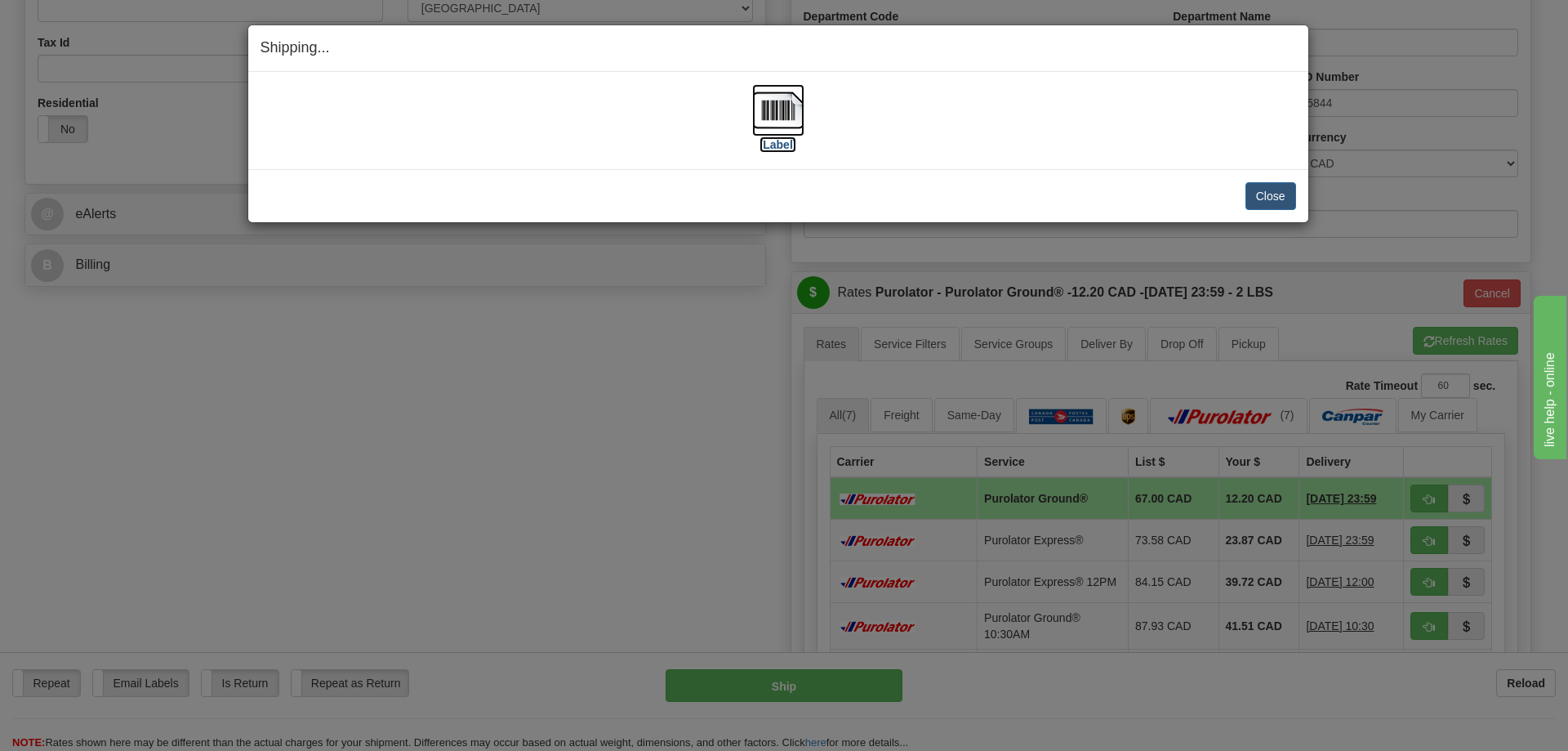
click at [768, 124] on img at bounding box center [778, 109] width 52 height 52
